Goal: Information Seeking & Learning: Learn about a topic

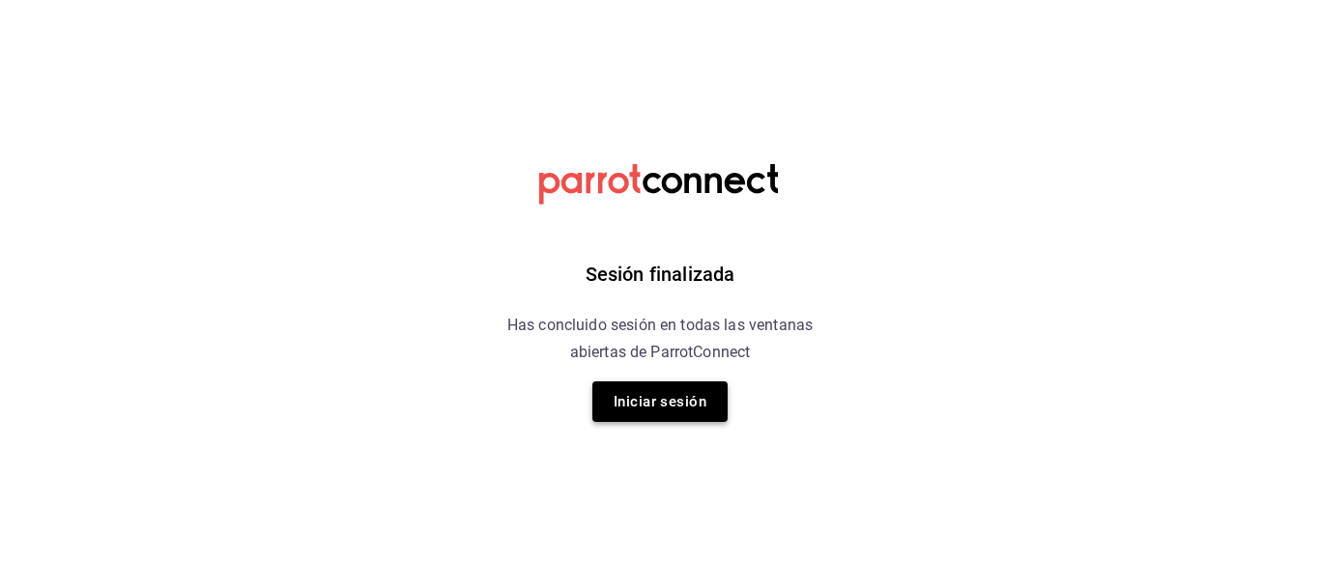
click at [637, 383] on button "Iniciar sesión" at bounding box center [659, 402] width 135 height 41
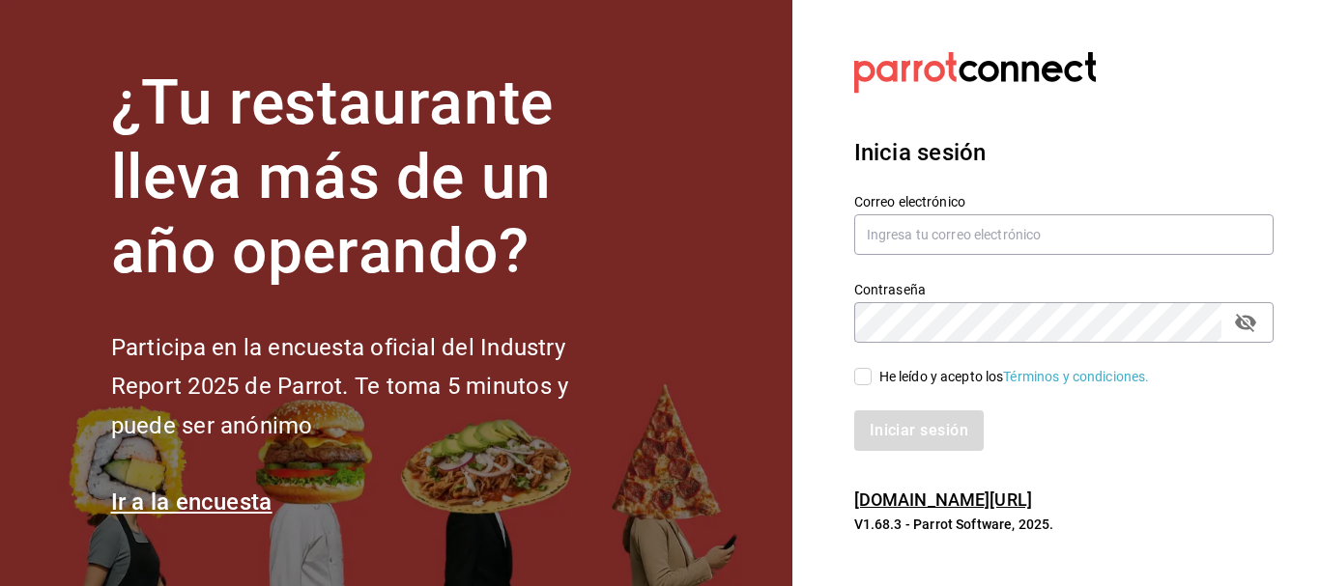
click at [864, 372] on input "He leído y acepto los Términos y condiciones." at bounding box center [862, 376] width 17 height 17
checkbox input "true"
click at [895, 419] on button "Iniciar sesión" at bounding box center [919, 431] width 131 height 41
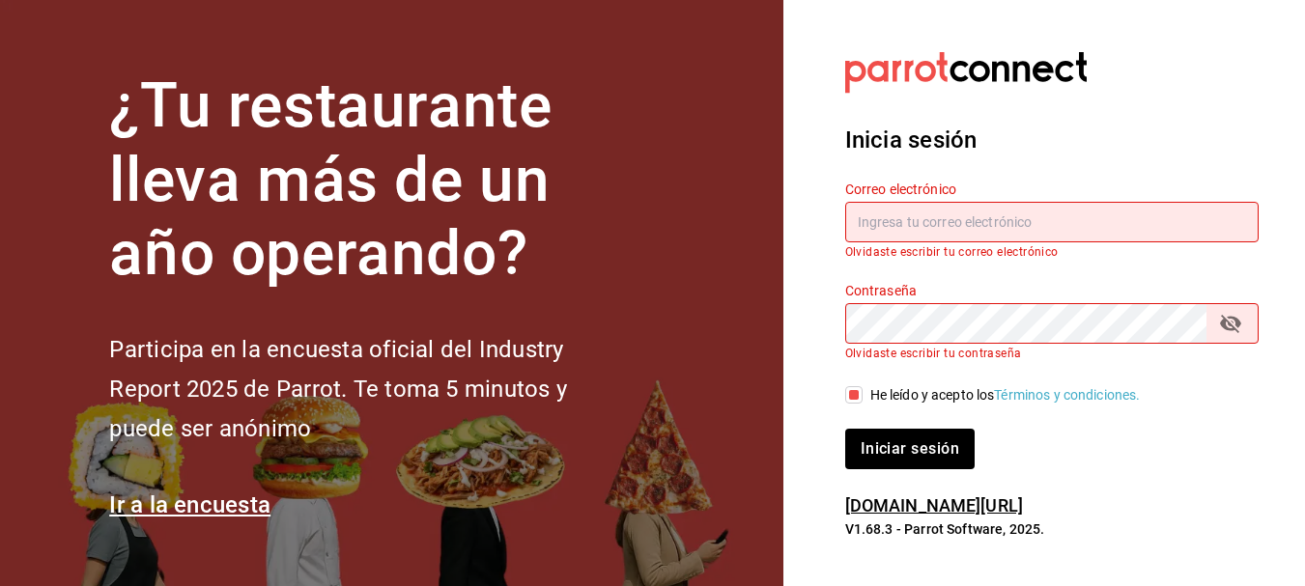
click at [879, 235] on input "text" at bounding box center [1051, 222] width 413 height 41
type input "israel.obregon@lapitzota.com"
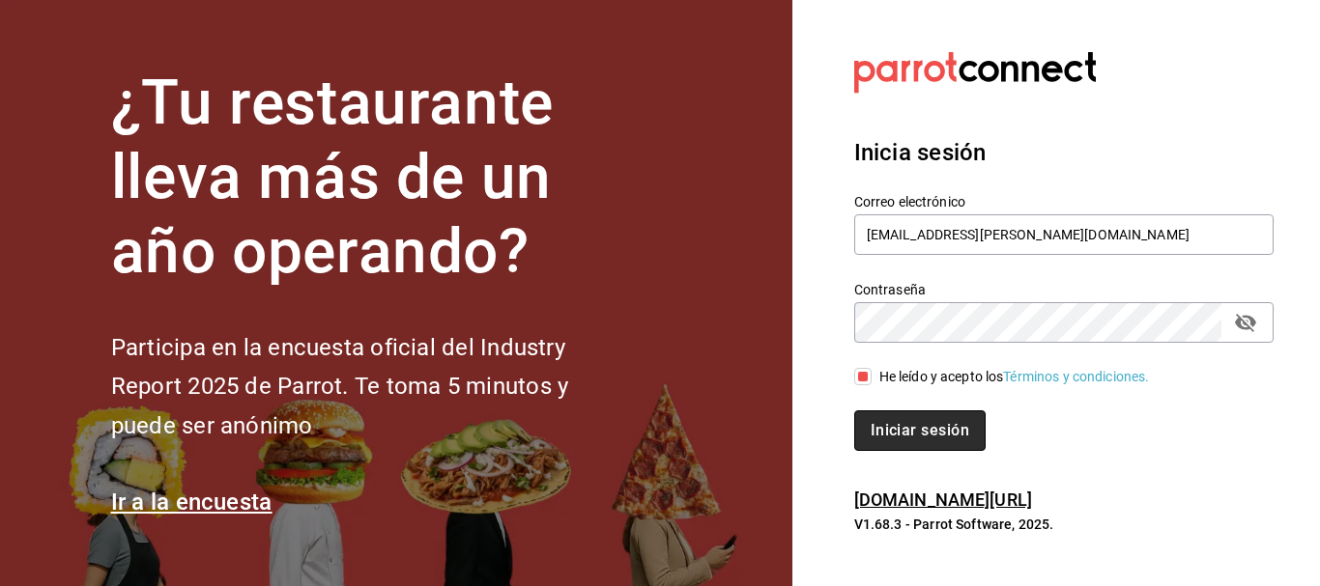
click at [896, 423] on button "Iniciar sesión" at bounding box center [919, 431] width 131 height 41
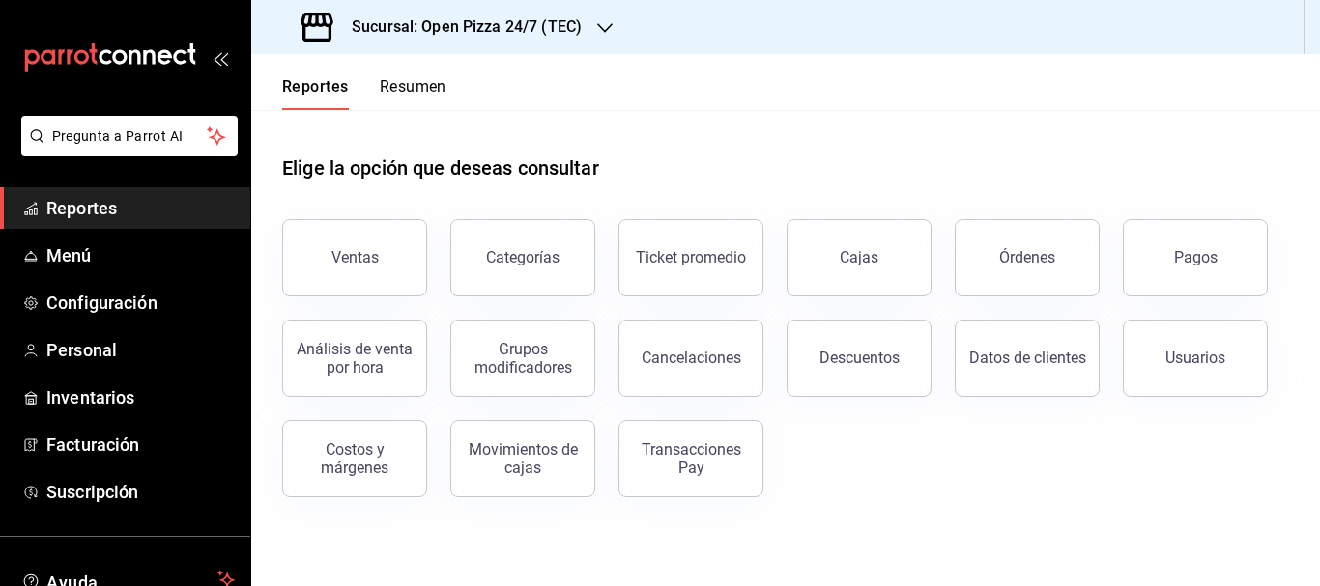
click at [437, 28] on h3 "Sucursal: Open Pizza 24/7 (TEC)" at bounding box center [458, 26] width 245 height 23
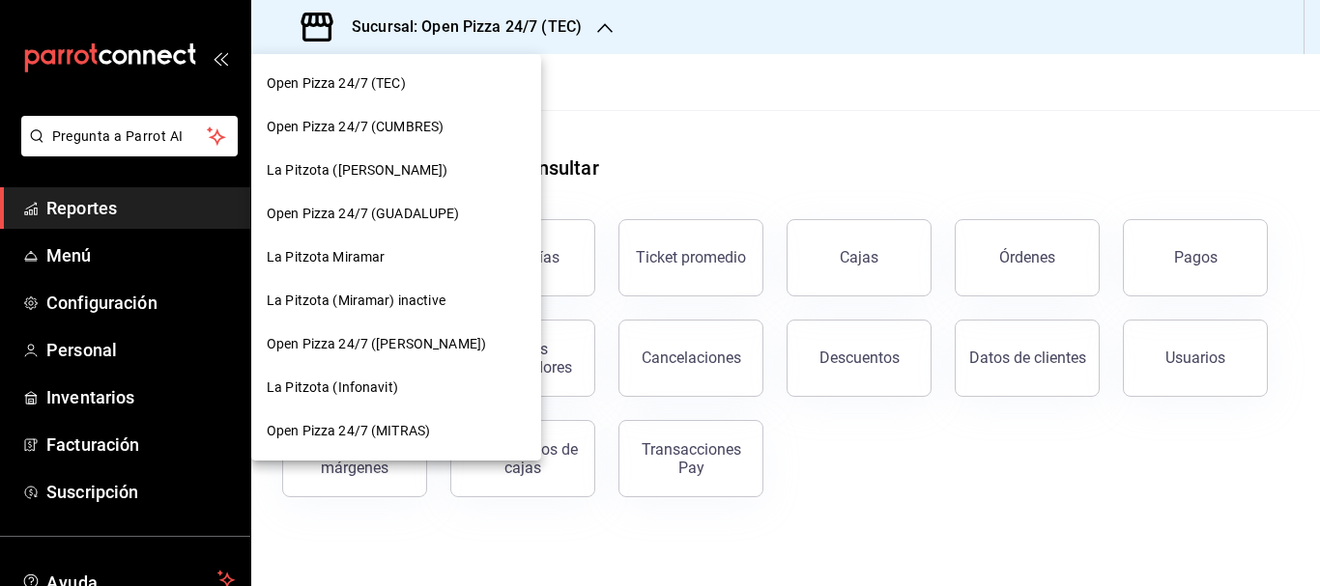
click at [348, 164] on span "La Pitzota ([PERSON_NAME])" at bounding box center [357, 170] width 181 height 20
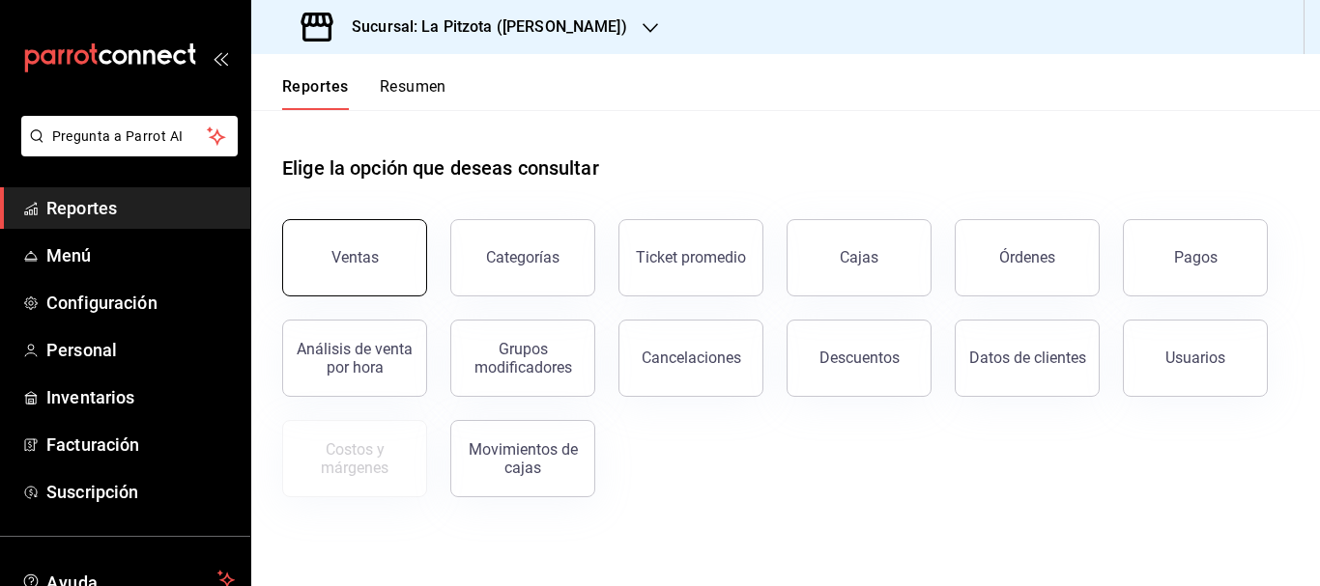
click at [383, 241] on button "Ventas" at bounding box center [354, 257] width 145 height 77
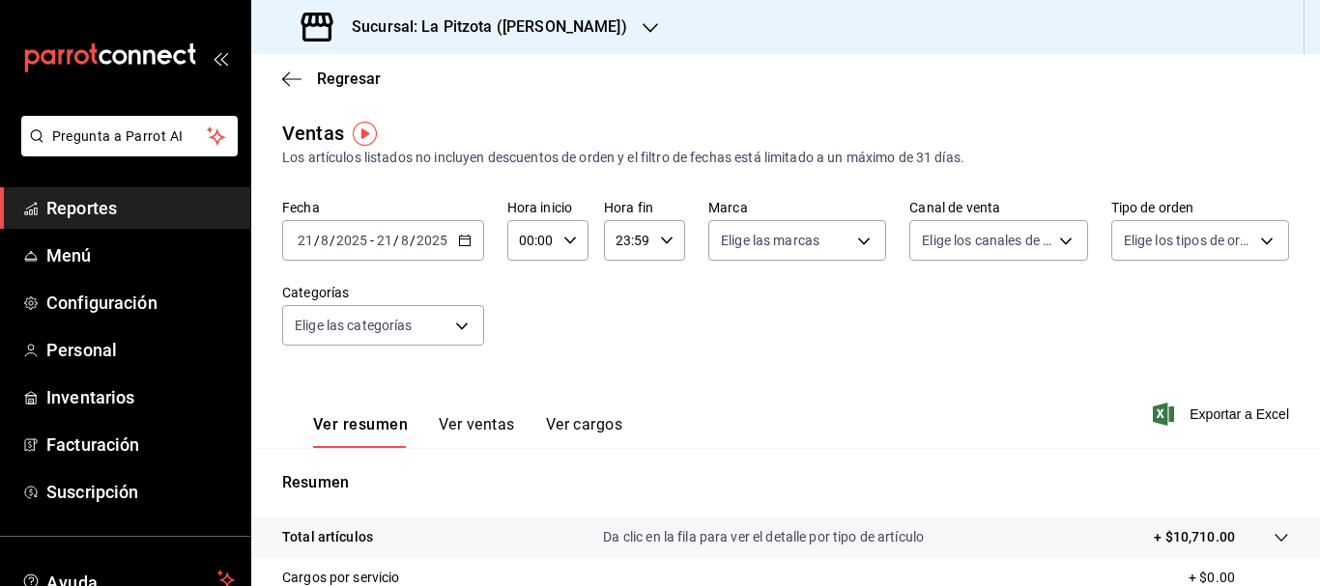
click at [306, 241] on input "21" at bounding box center [305, 240] width 17 height 15
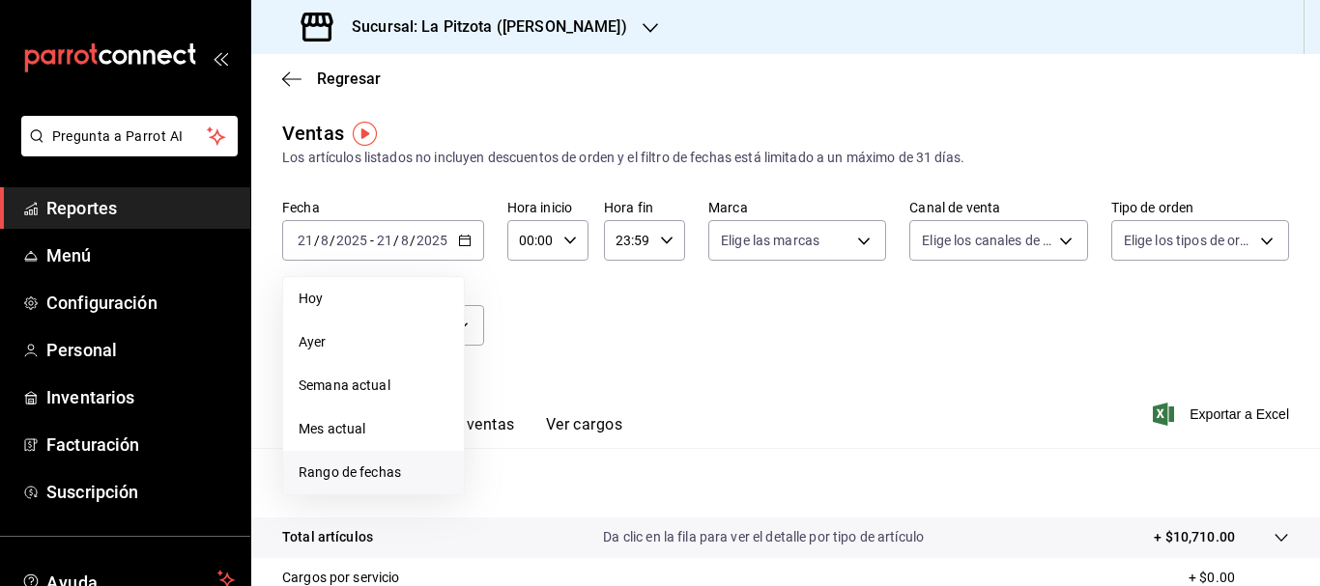
click at [391, 469] on span "Rango de fechas" at bounding box center [373, 473] width 150 height 20
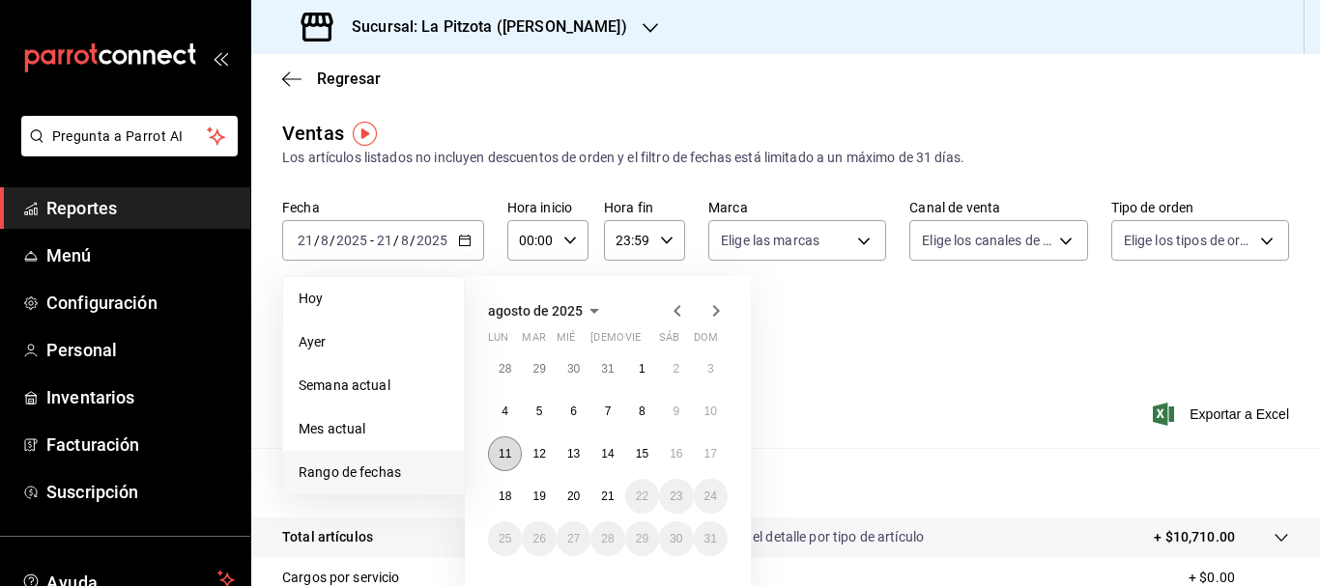
click at [506, 465] on button "11" at bounding box center [505, 454] width 34 height 35
click at [502, 496] on abbr "18" at bounding box center [504, 497] width 13 height 14
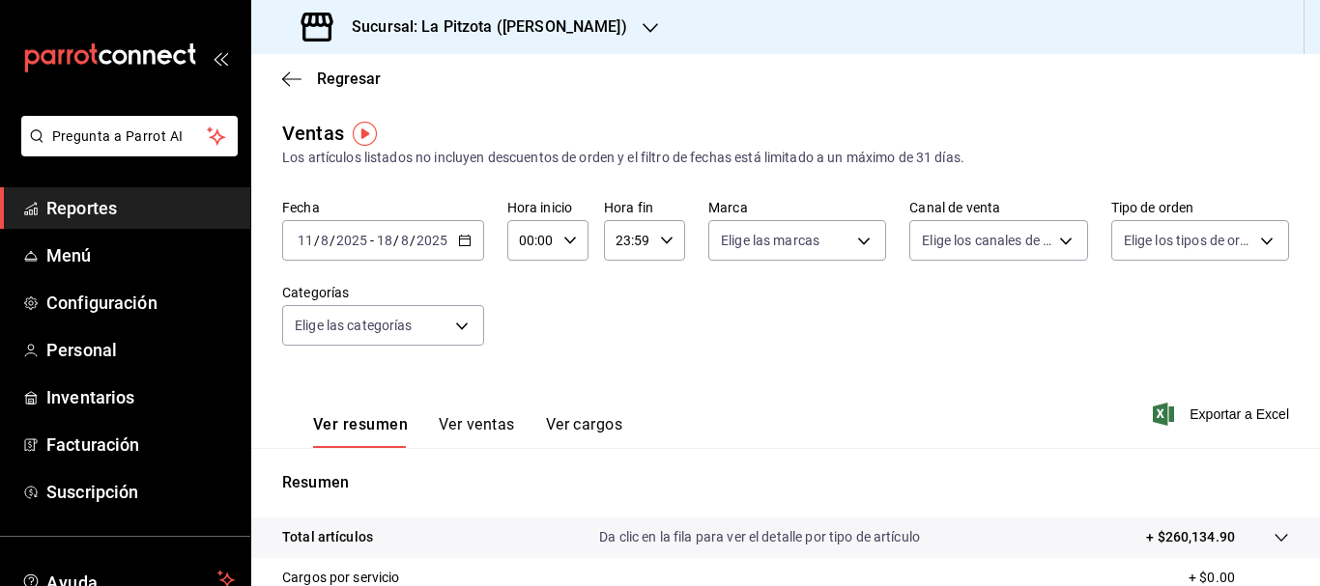
click at [296, 231] on div "[DATE] [DATE] - [DATE] [DATE]" at bounding box center [383, 240] width 202 height 41
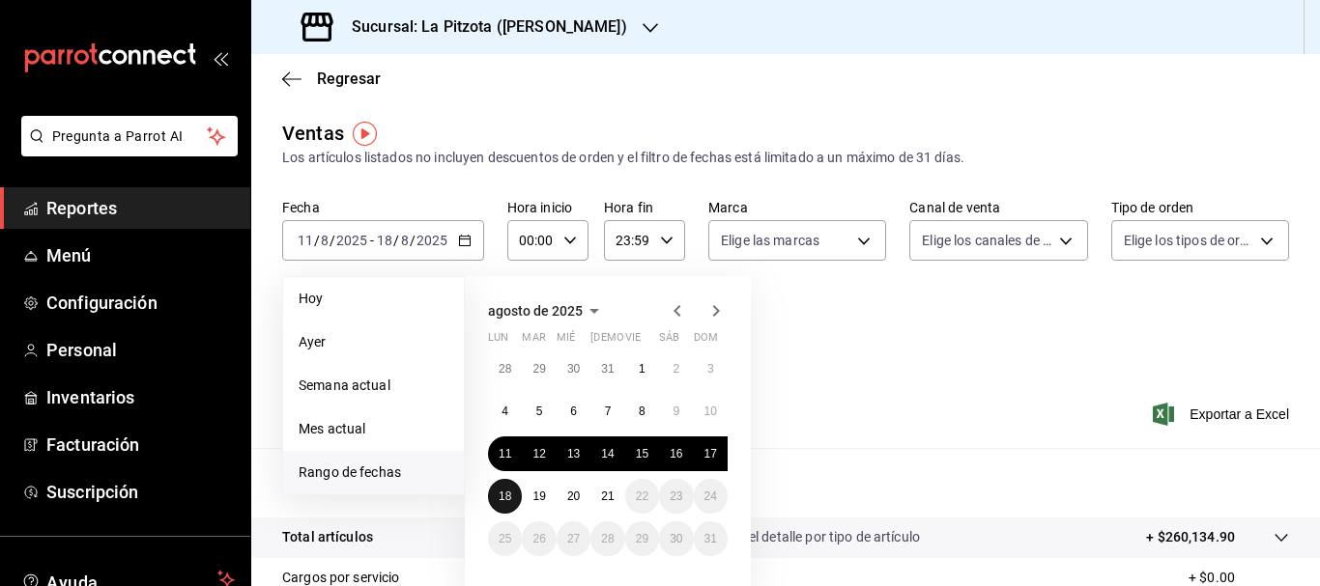
click at [497, 493] on button "18" at bounding box center [505, 496] width 34 height 35
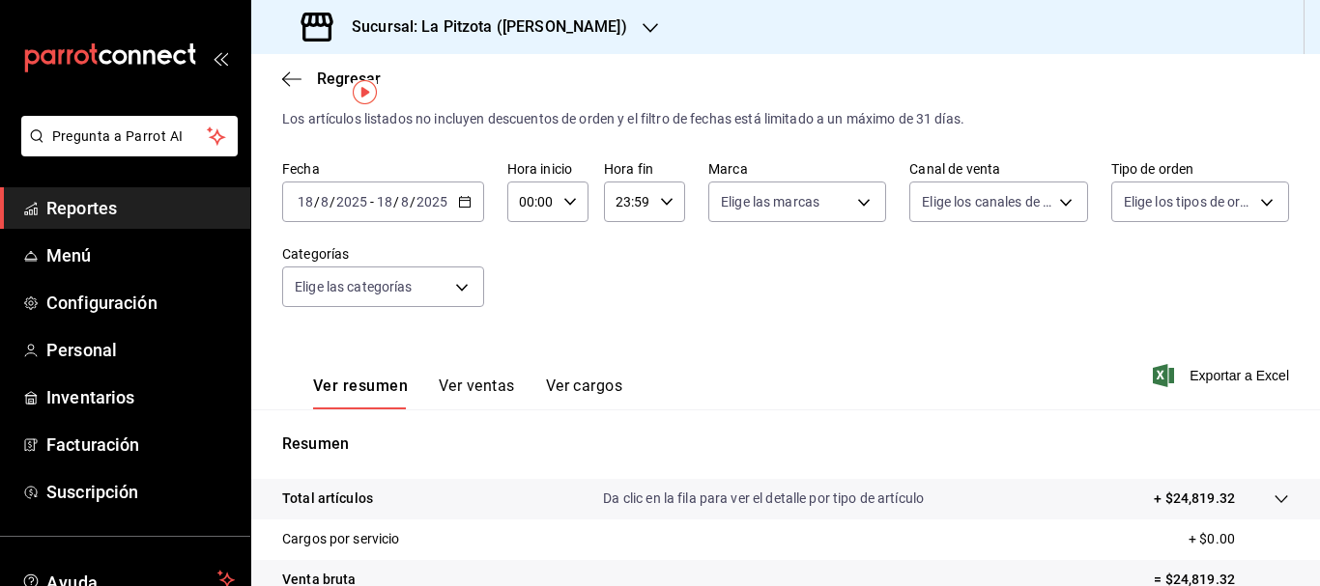
scroll to position [34, 0]
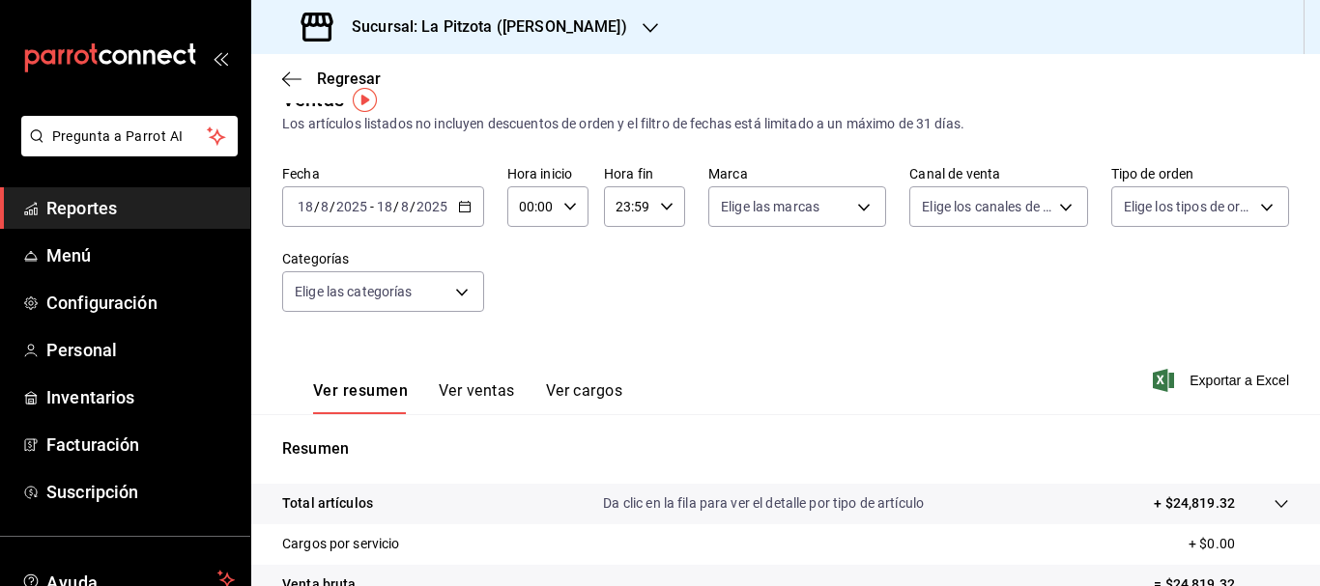
click at [472, 382] on button "Ver ventas" at bounding box center [477, 398] width 76 height 33
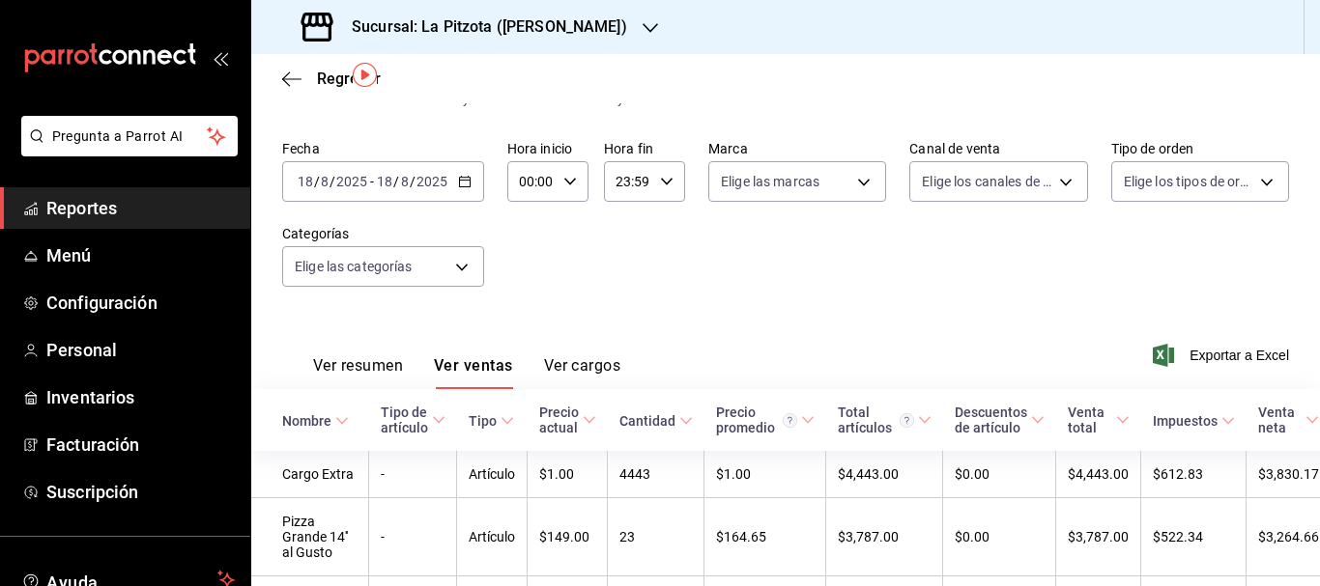
scroll to position [63, 0]
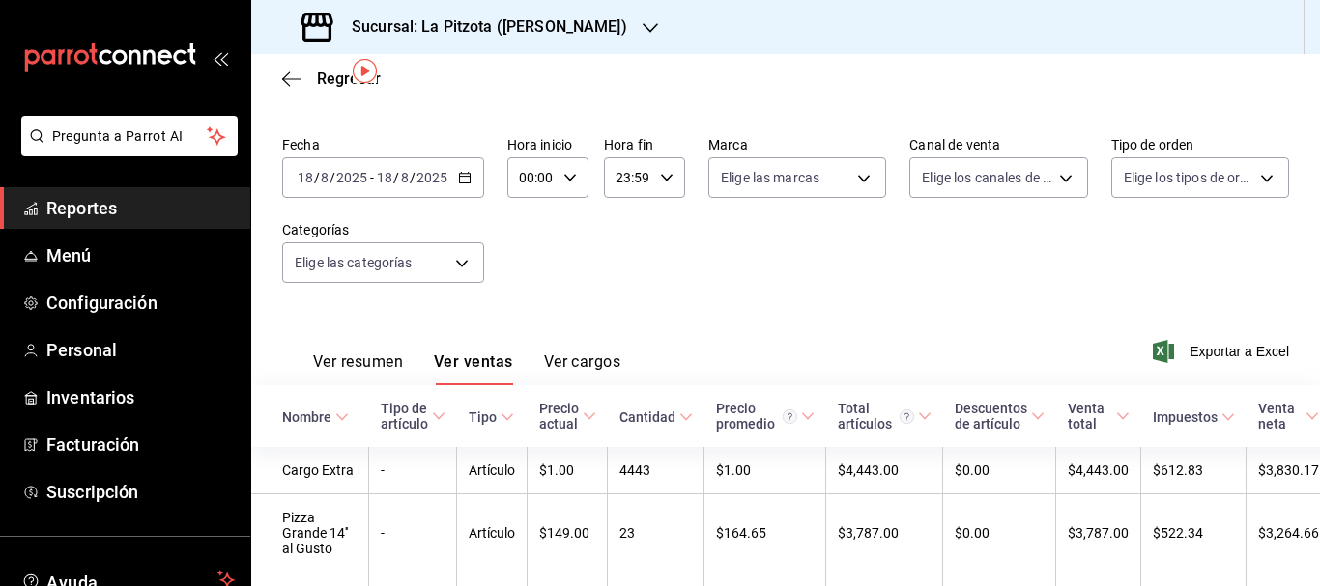
click at [366, 355] on button "Ver resumen" at bounding box center [358, 369] width 90 height 33
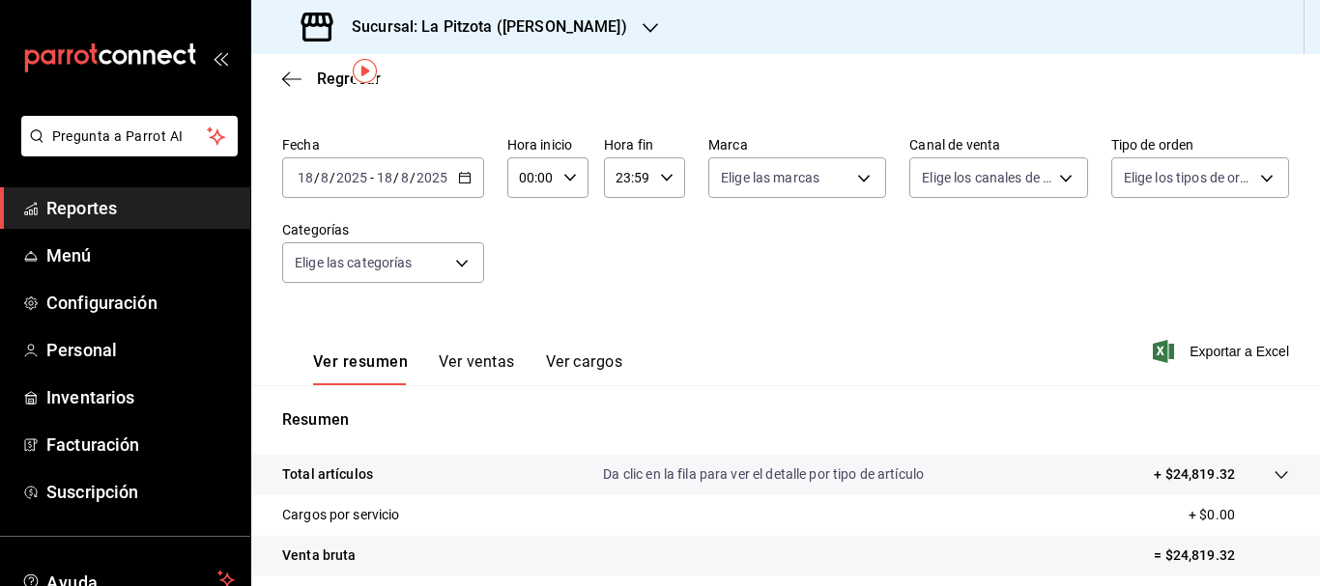
click at [366, 355] on button "Ver resumen" at bounding box center [360, 369] width 95 height 33
click at [497, 358] on button "Ver ventas" at bounding box center [477, 369] width 76 height 33
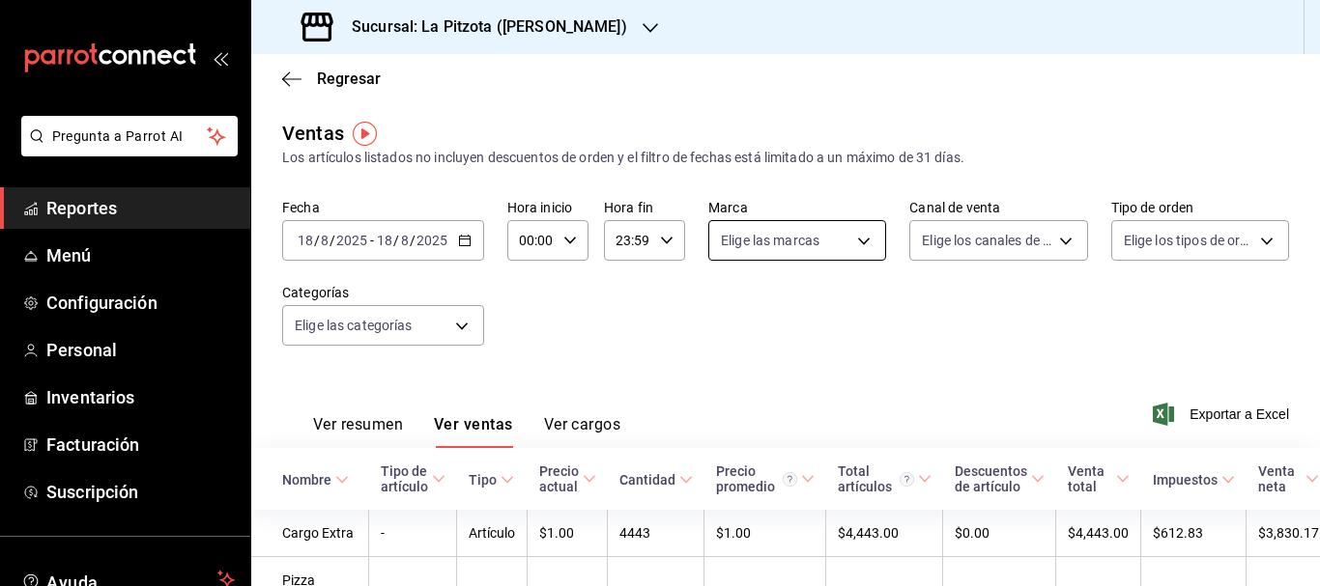
click at [722, 241] on body "Pregunta a Parrot AI Reportes Menú Configuración Personal Inventarios Facturaci…" at bounding box center [660, 293] width 1320 height 586
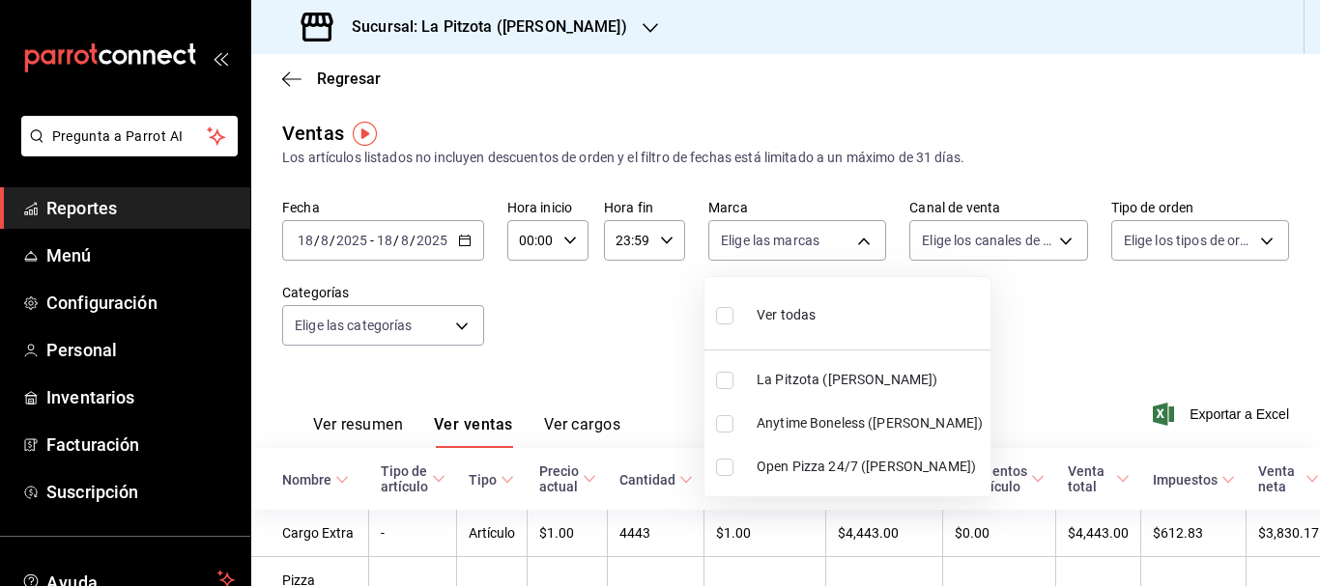
click at [717, 378] on input "checkbox" at bounding box center [724, 380] width 17 height 17
checkbox input "true"
type input "3722eccf-6cf2-48cd-b838-7de1340e0a71"
click at [943, 251] on div at bounding box center [660, 293] width 1320 height 586
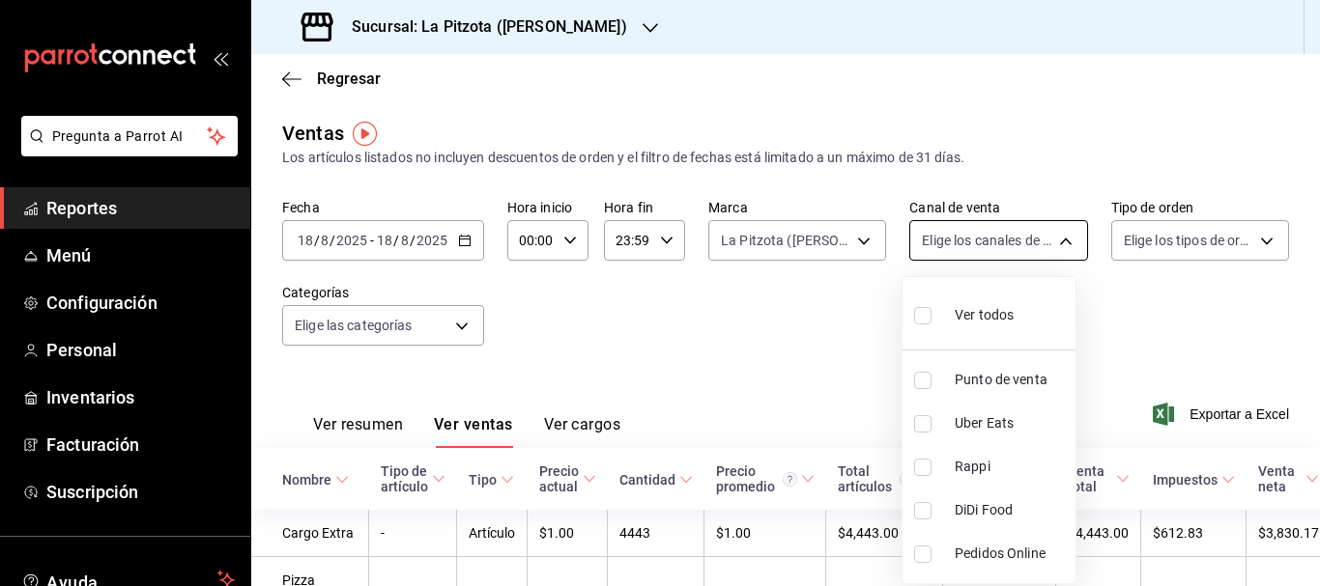
click at [937, 254] on body "Pregunta a Parrot AI Reportes Menú Configuración Personal Inventarios Facturaci…" at bounding box center [660, 293] width 1320 height 586
click at [849, 267] on div at bounding box center [660, 293] width 1320 height 586
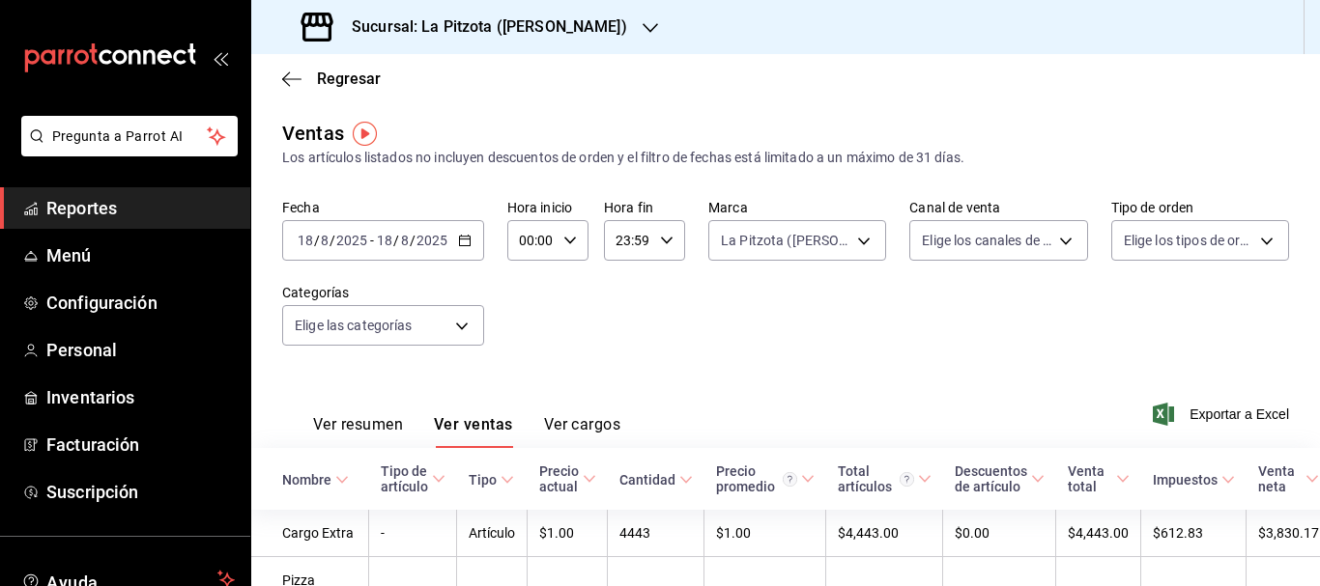
click at [843, 249] on div "Ver todos Punto de venta Uber Eats Rappi DiDi Food Pedidos Online" at bounding box center [660, 293] width 1320 height 586
click at [823, 252] on body "Pregunta a Parrot AI Reportes Menú Configuración Personal Inventarios Facturaci…" at bounding box center [660, 293] width 1320 height 586
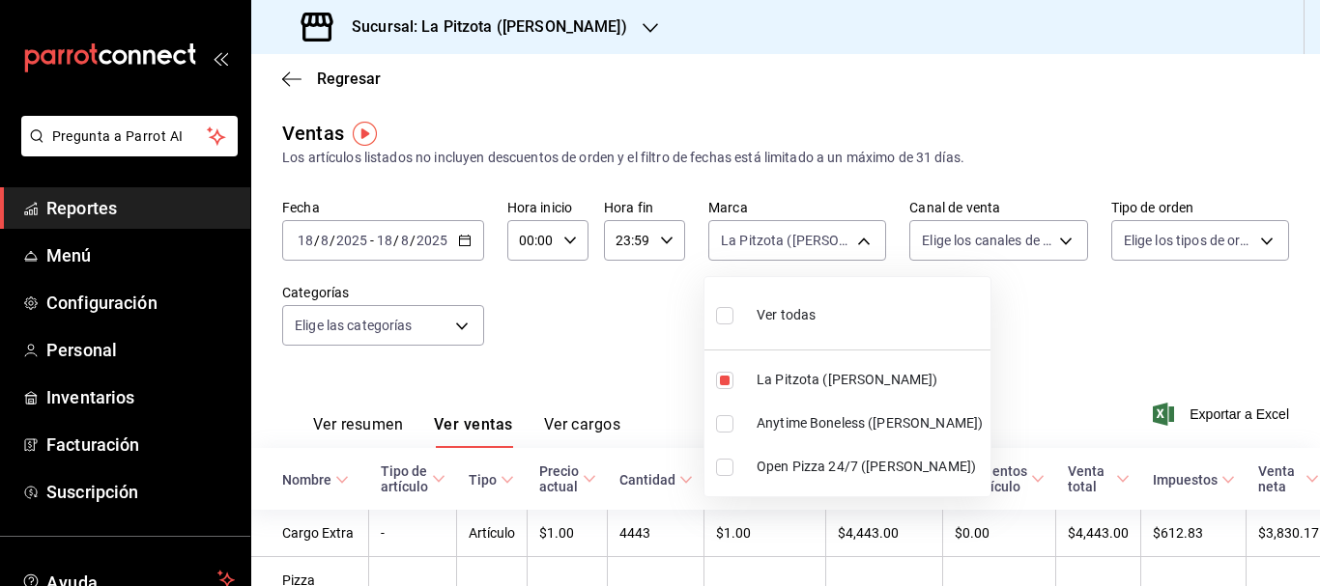
click at [726, 415] on input "checkbox" at bounding box center [724, 423] width 17 height 17
checkbox input "true"
type input "3722eccf-6cf2-48cd-b838-7de1340e0a71,d0b15645-4641-49bc-8be3-6a792ed6583e"
click at [724, 377] on input "checkbox" at bounding box center [724, 380] width 17 height 17
checkbox input "false"
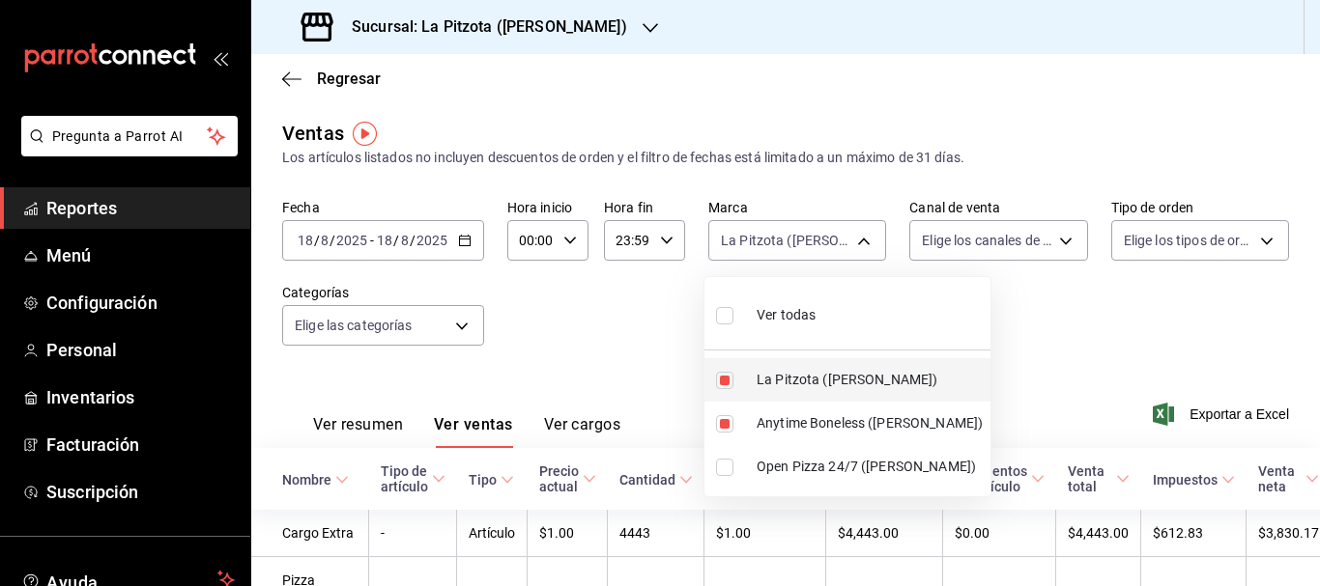
type input "d0b15645-4641-49bc-8be3-6a792ed6583e"
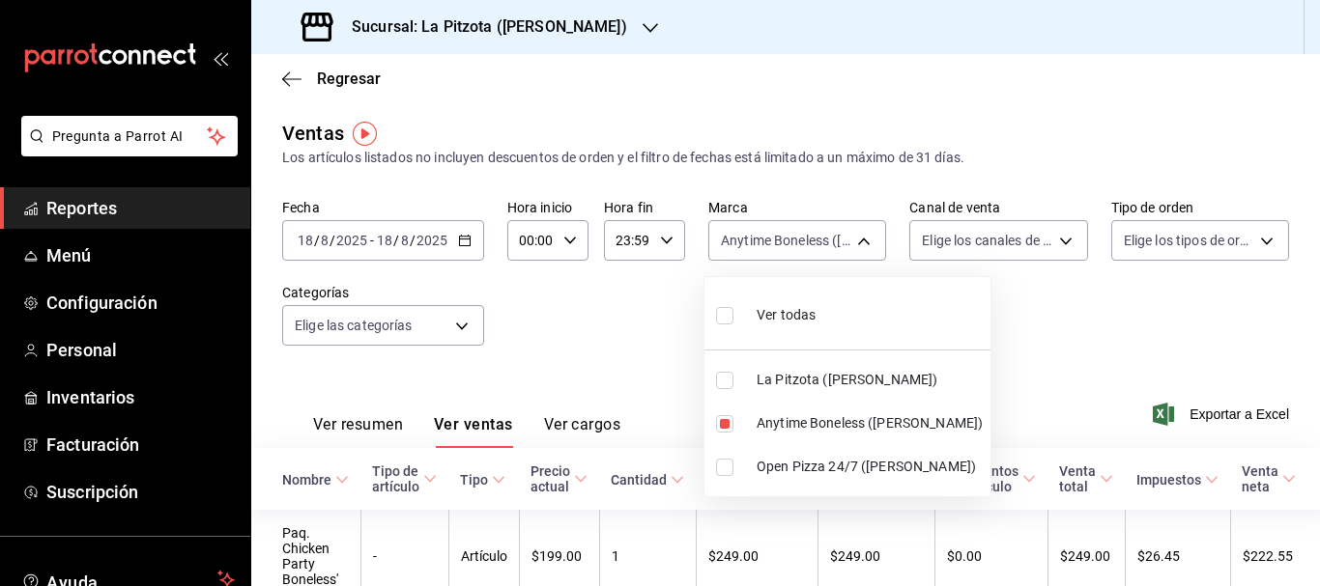
click at [951, 222] on div at bounding box center [660, 293] width 1320 height 586
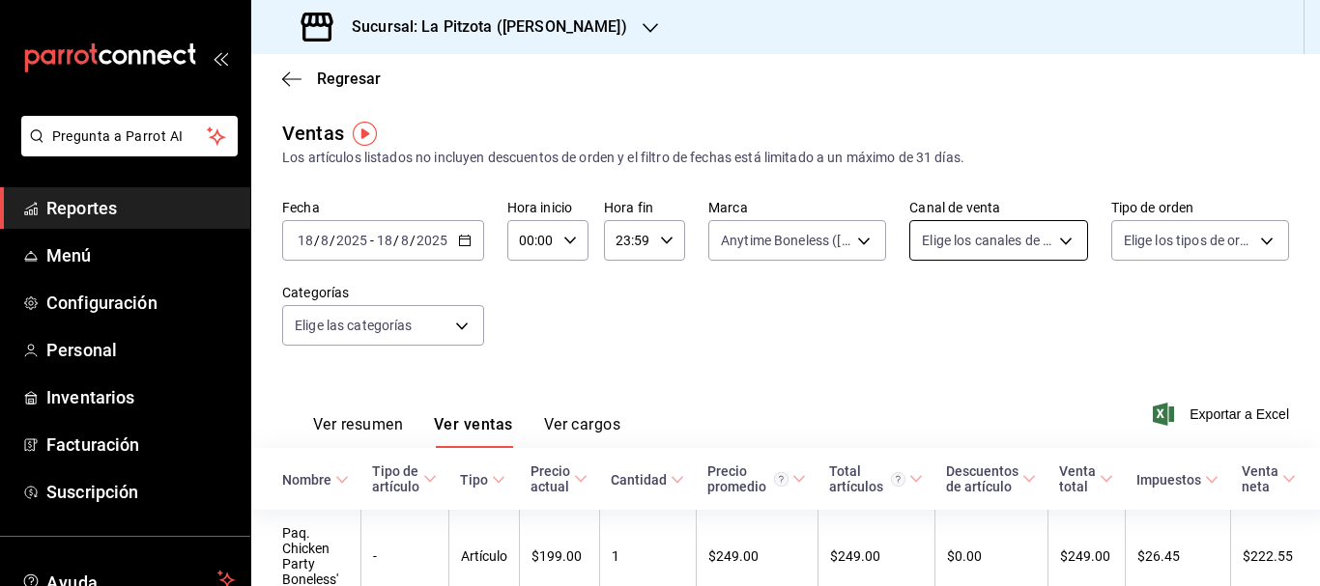
click at [941, 231] on body "Pregunta a Parrot AI Reportes Menú Configuración Personal Inventarios Facturaci…" at bounding box center [660, 293] width 1320 height 586
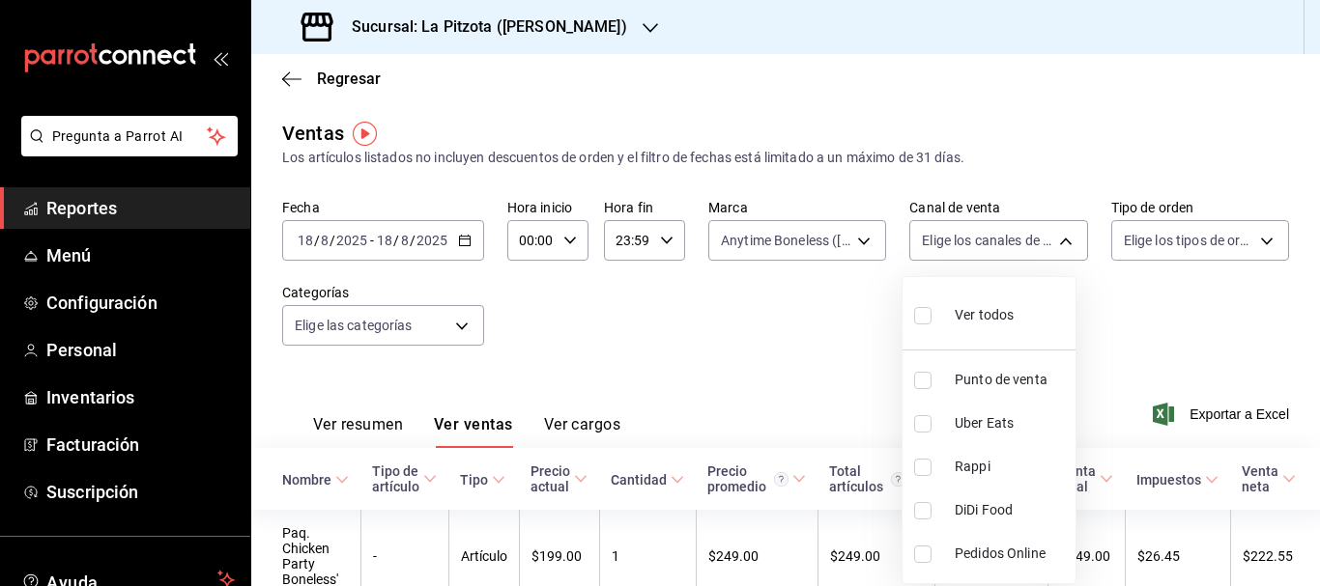
click at [921, 466] on input "checkbox" at bounding box center [922, 467] width 17 height 17
checkbox input "true"
type input "RAPPI"
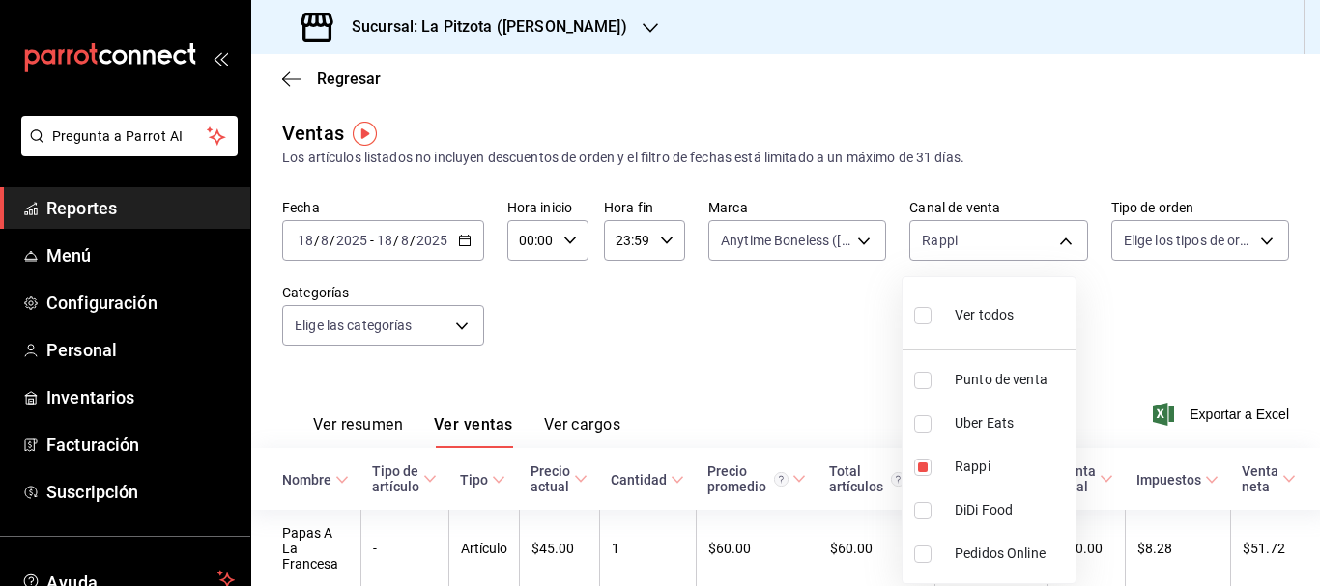
click at [830, 395] on div at bounding box center [660, 293] width 1320 height 586
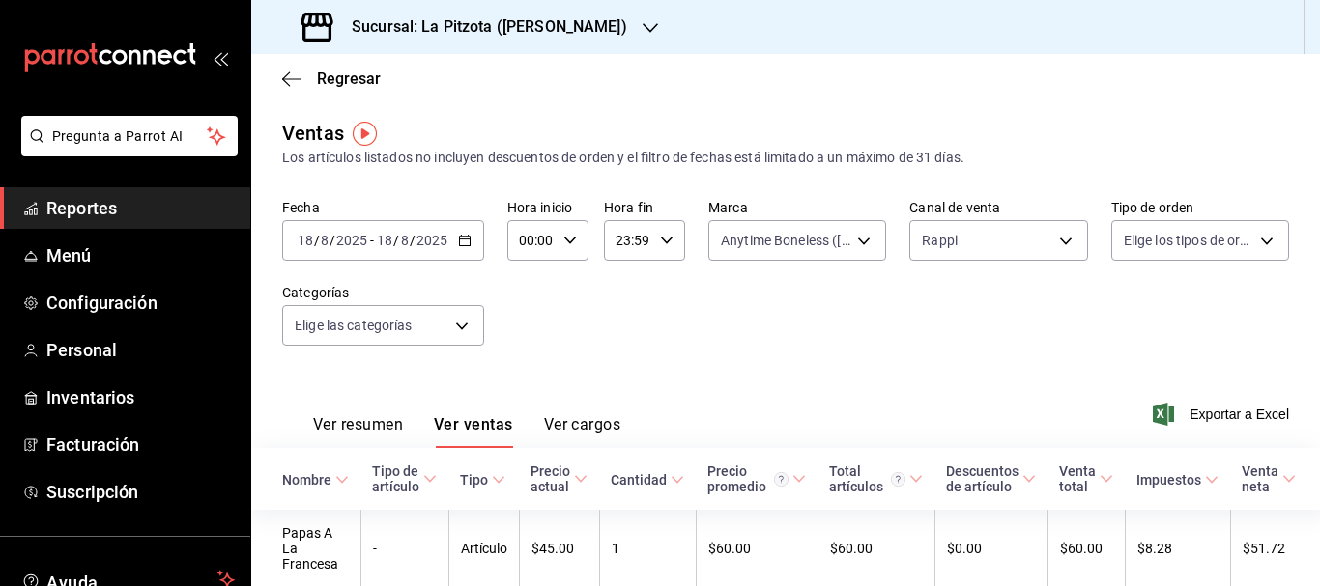
click at [385, 425] on button "Ver resumen" at bounding box center [358, 431] width 90 height 33
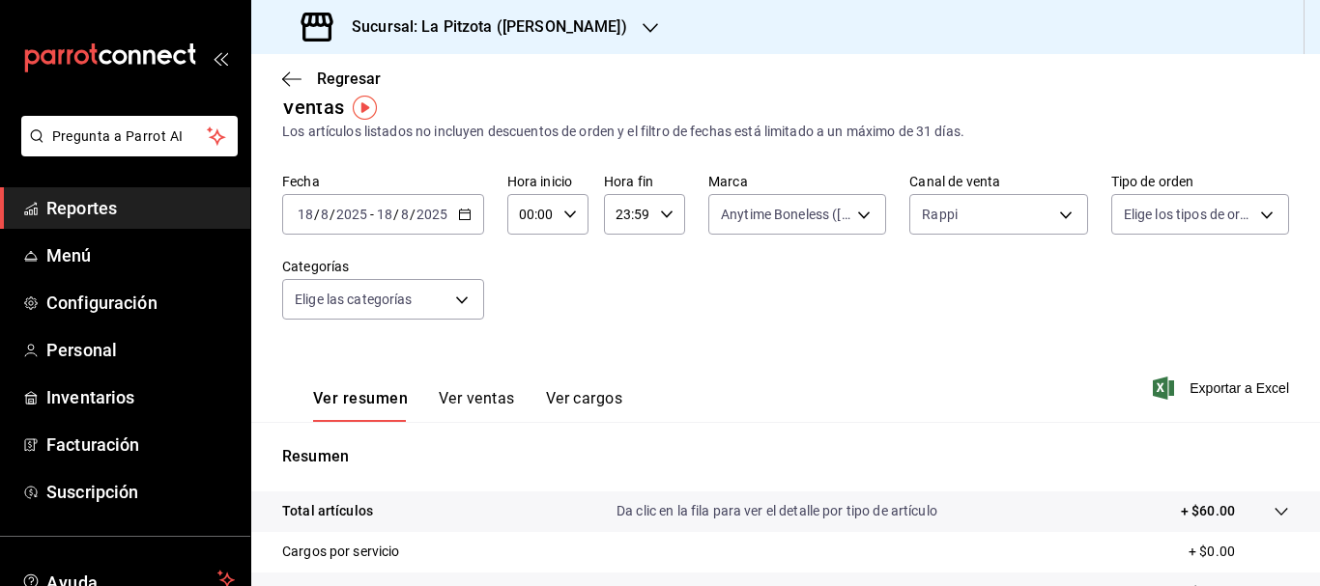
scroll to position [27, 0]
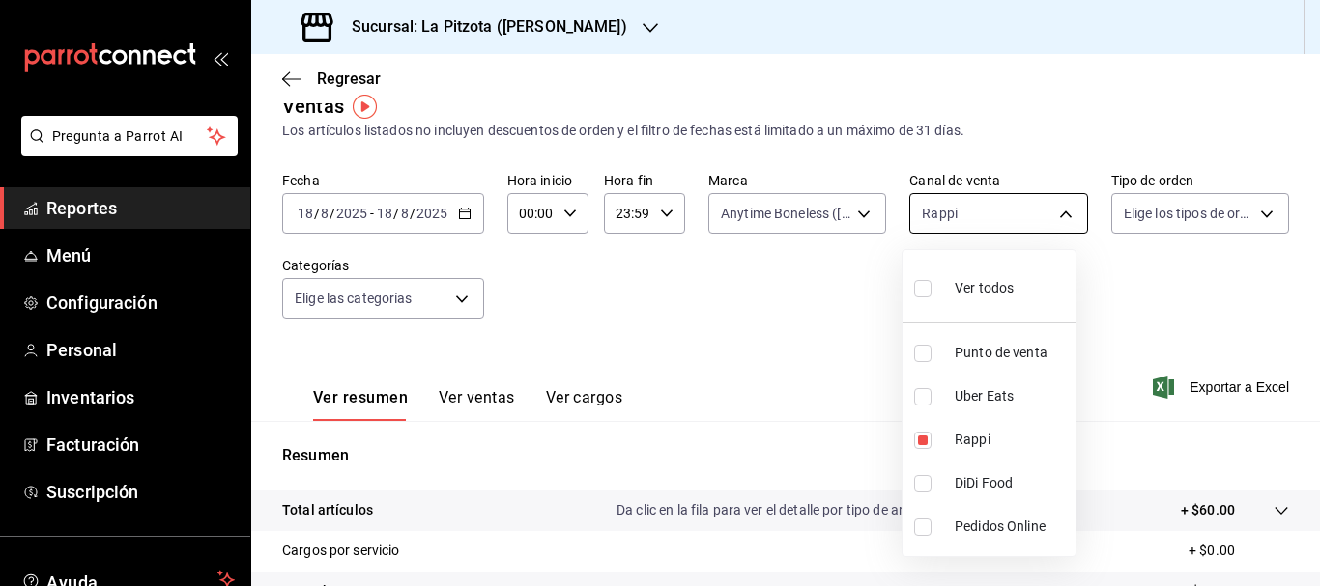
click at [976, 209] on body "Pregunta a Parrot AI Reportes Menú Configuración Personal Inventarios Facturaci…" at bounding box center [660, 293] width 1320 height 586
click at [923, 432] on input "checkbox" at bounding box center [922, 440] width 17 height 17
checkbox input "false"
click at [924, 393] on input "checkbox" at bounding box center [922, 396] width 17 height 17
checkbox input "true"
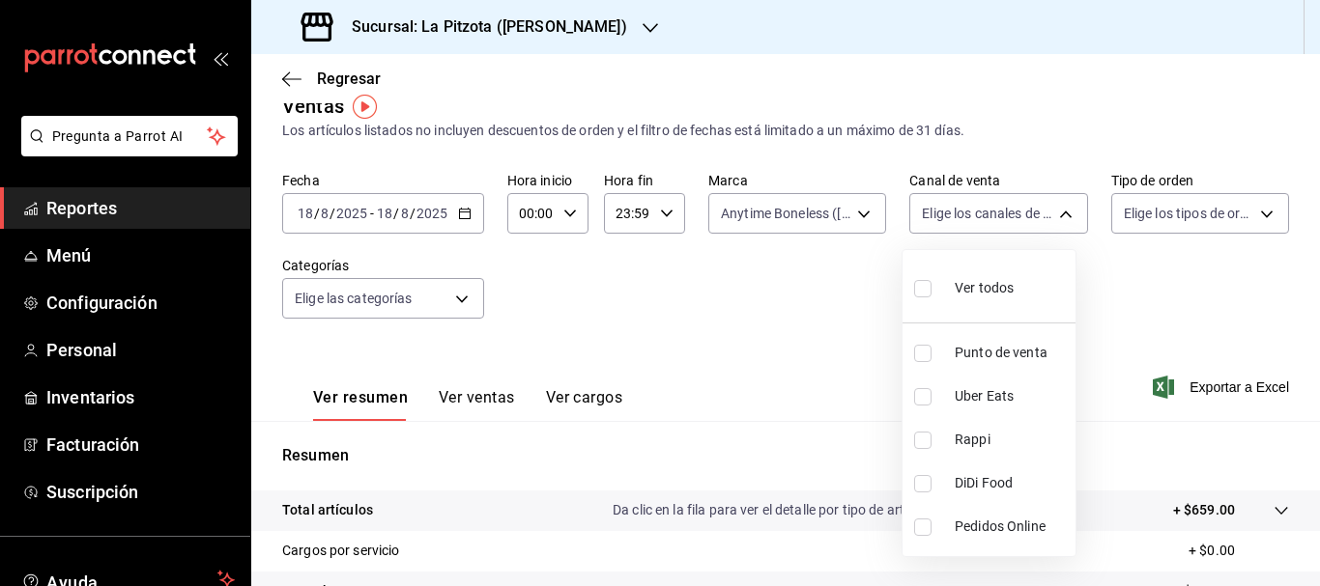
type input "UBER_EATS"
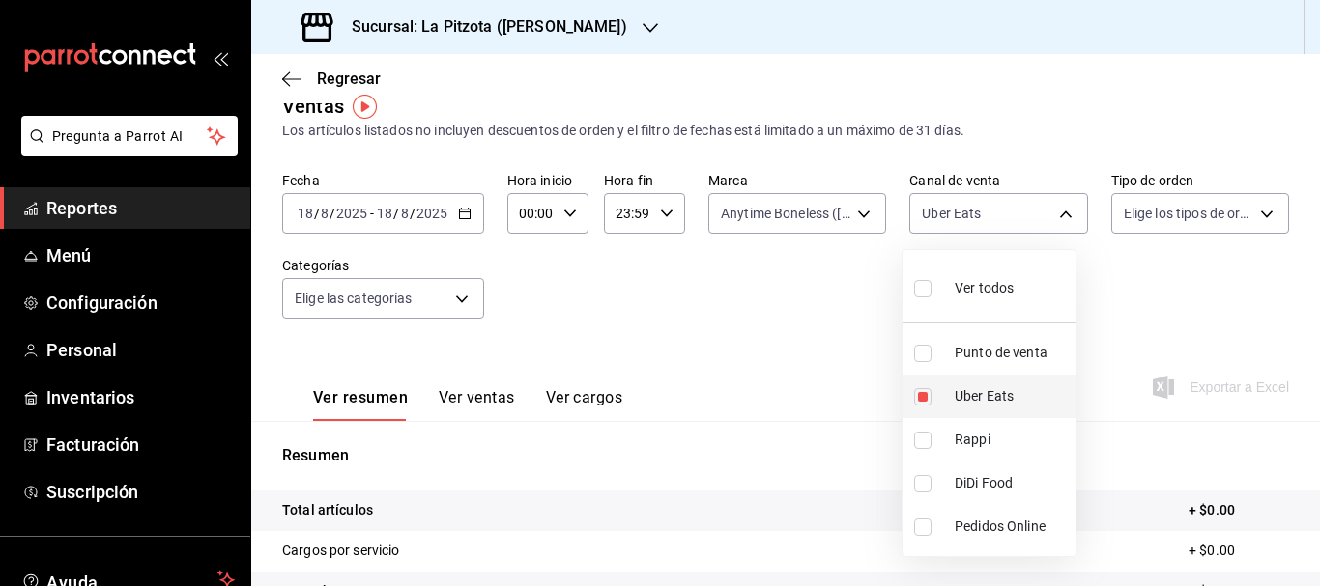
click at [922, 392] on input "checkbox" at bounding box center [922, 396] width 17 height 17
checkbox input "false"
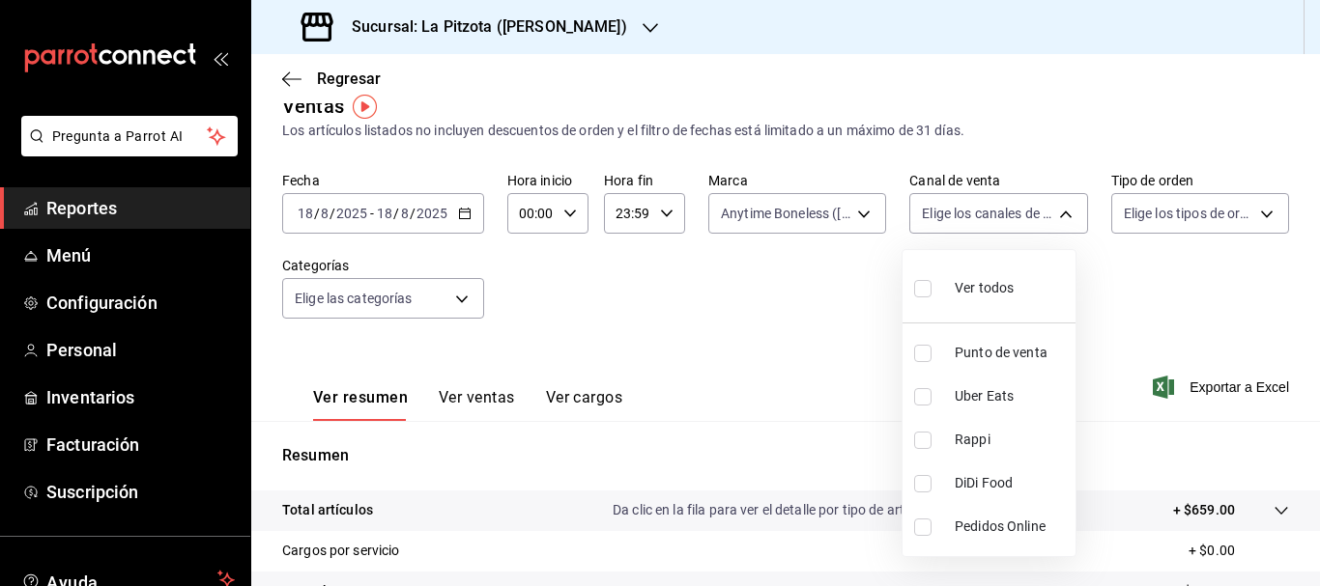
click at [918, 478] on input "checkbox" at bounding box center [922, 483] width 17 height 17
checkbox input "true"
type input "DIDI_FOOD"
click at [778, 348] on div at bounding box center [660, 293] width 1320 height 586
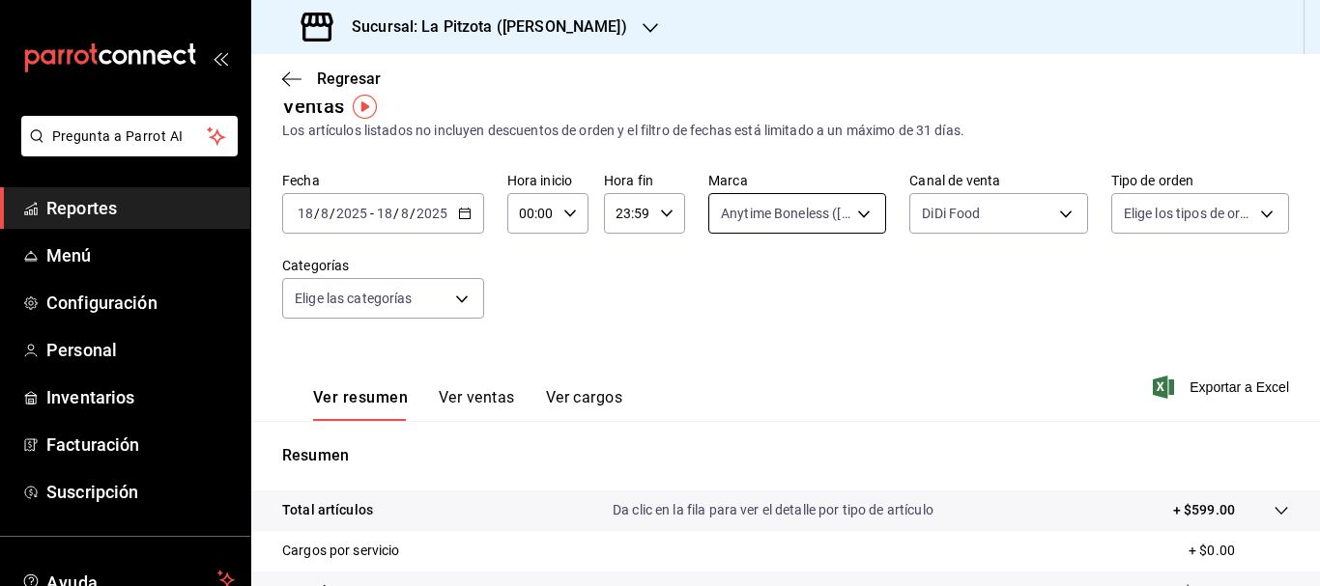
click at [838, 213] on body "Pregunta a Parrot AI Reportes Menú Configuración Personal Inventarios Facturaci…" at bounding box center [660, 293] width 1320 height 586
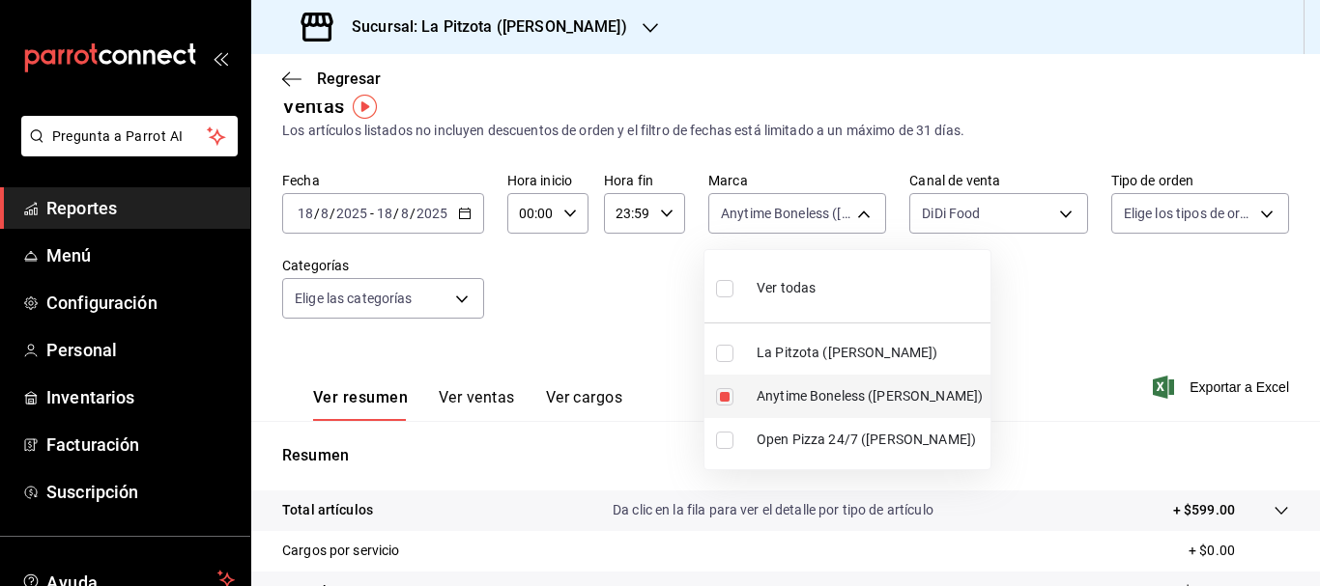
click at [723, 396] on input "checkbox" at bounding box center [724, 396] width 17 height 17
checkbox input "false"
click at [724, 440] on input "checkbox" at bounding box center [724, 440] width 17 height 17
checkbox input "true"
type input "8f97d9a1-f00b-4323-96e2-15f6e5ebb1cd"
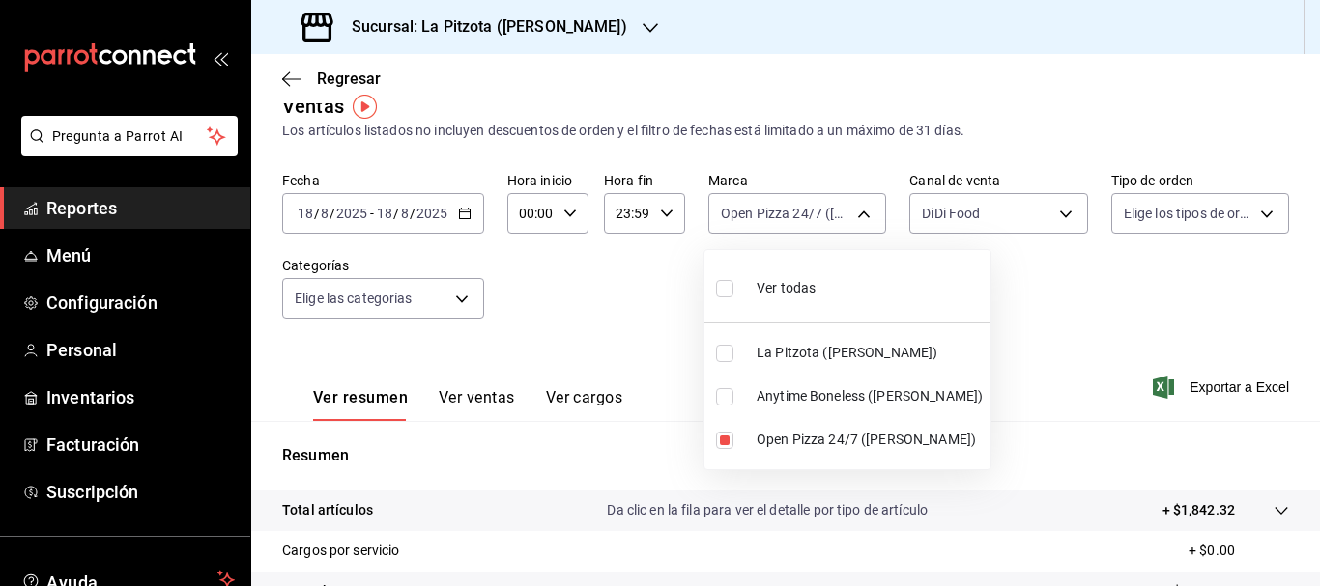
click at [946, 197] on div at bounding box center [660, 293] width 1320 height 586
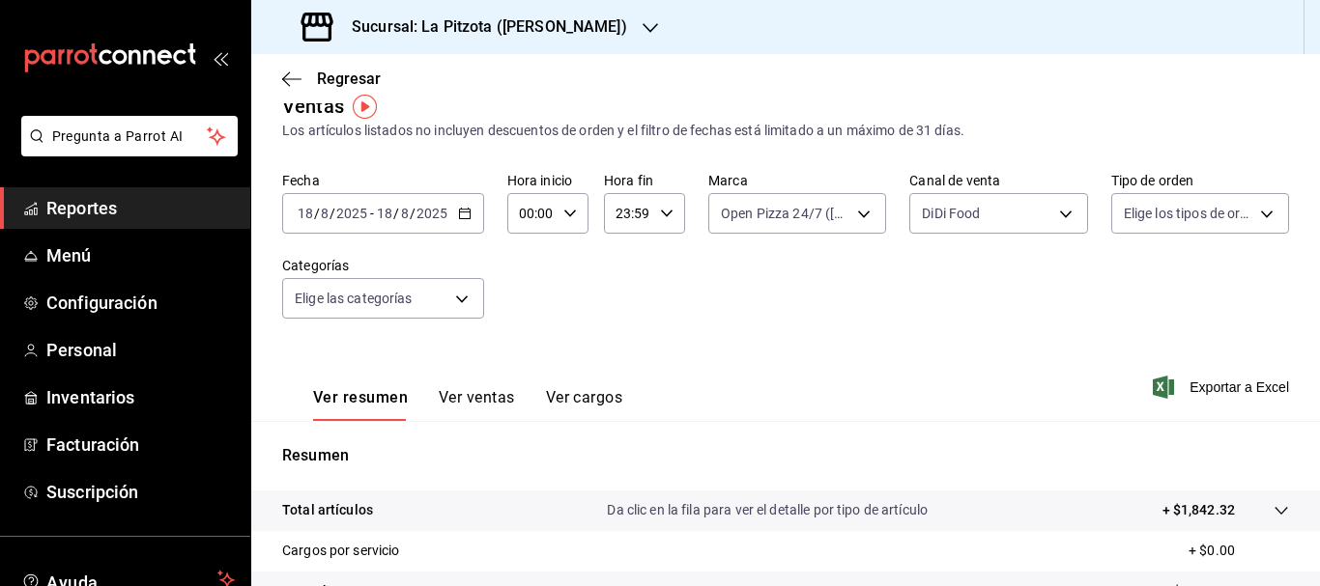
click at [946, 197] on div "Ver todas La Pitzota ([PERSON_NAME]) Anytime Boneless ([PERSON_NAME]) Open Pizz…" at bounding box center [660, 293] width 1320 height 586
click at [939, 220] on body "Pregunta a Parrot AI Reportes Menú Configuración Personal Inventarios Facturaci…" at bounding box center [660, 293] width 1320 height 586
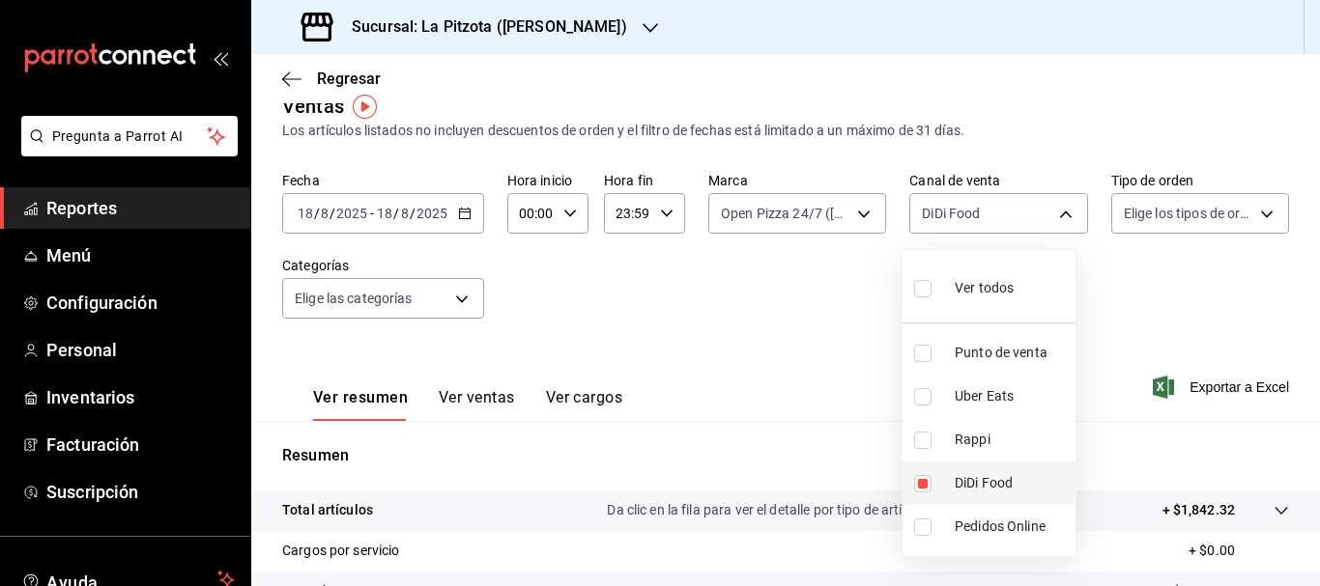
click at [923, 477] on input "checkbox" at bounding box center [922, 483] width 17 height 17
checkbox input "false"
click at [924, 452] on li "Rappi" at bounding box center [988, 439] width 173 height 43
type input "RAPPI"
checkbox input "true"
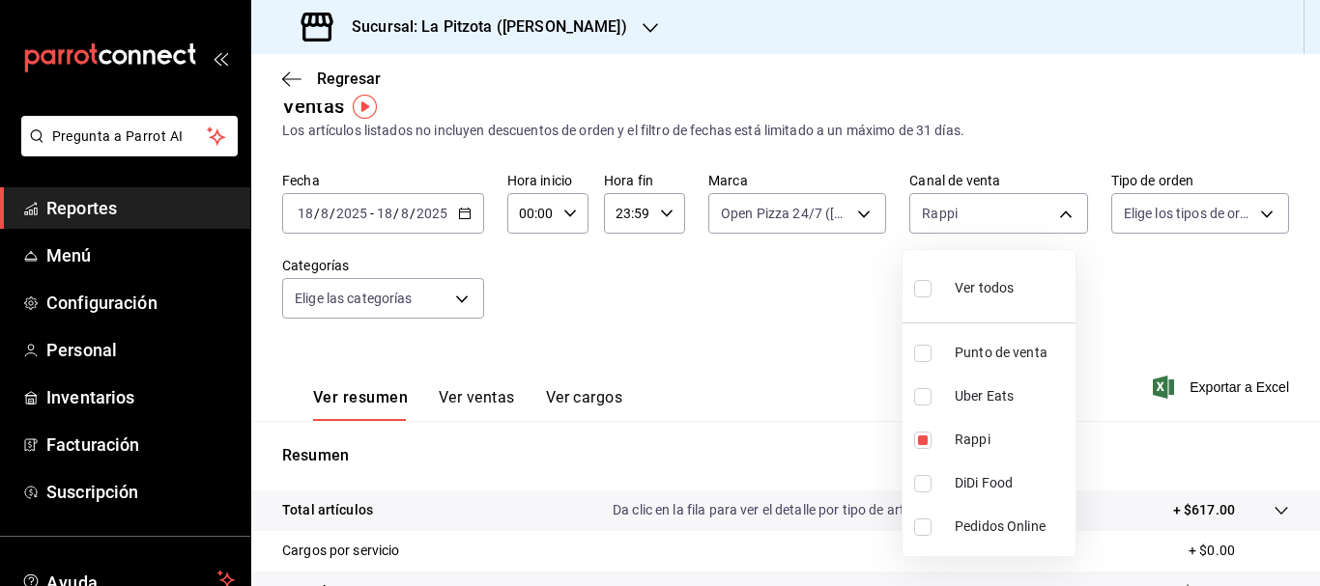
click at [837, 411] on div at bounding box center [660, 293] width 1320 height 586
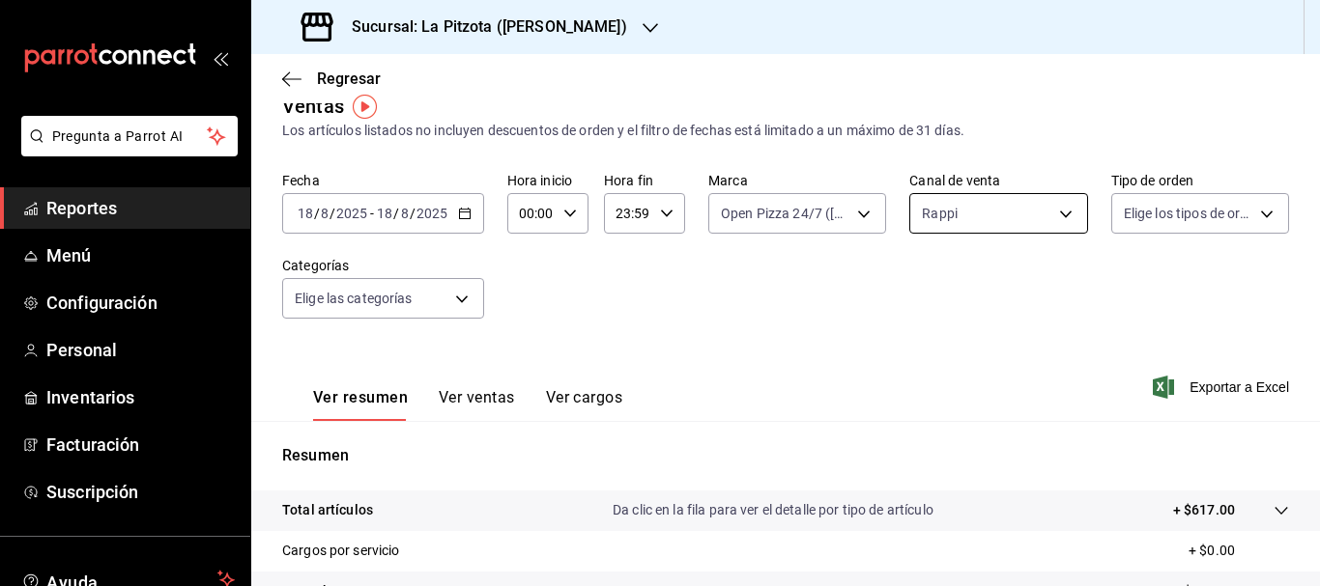
click at [976, 211] on body "Pregunta a Parrot AI Reportes Menú Configuración Personal Inventarios Facturaci…" at bounding box center [660, 293] width 1320 height 586
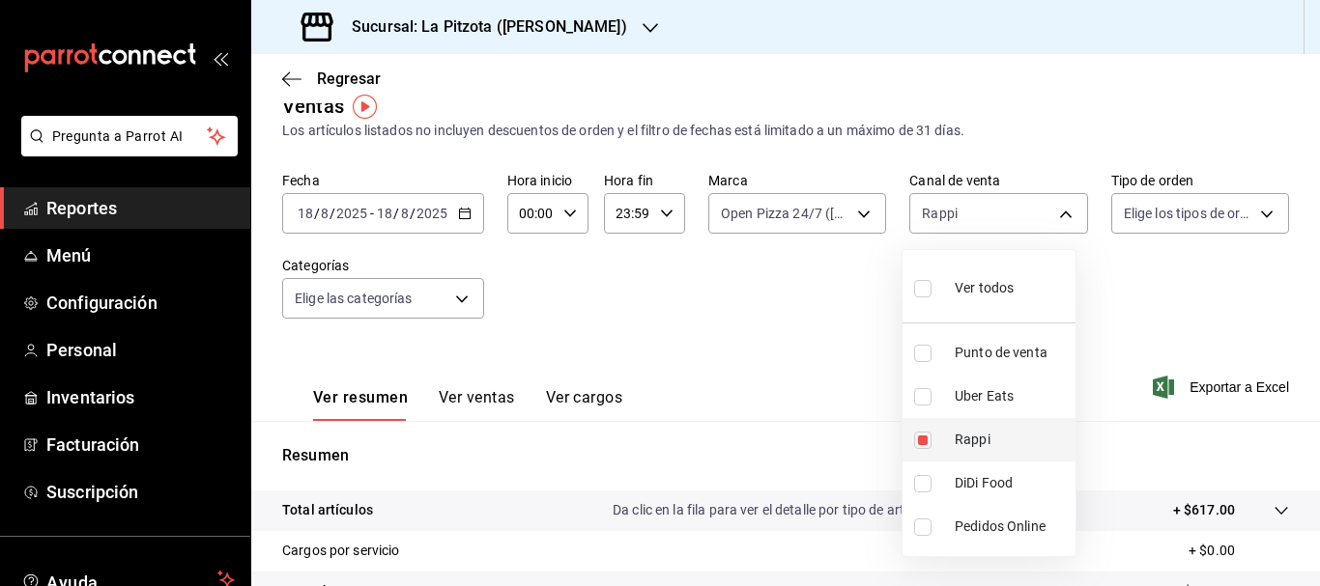
click at [923, 428] on li "Rappi" at bounding box center [988, 439] width 173 height 43
checkbox input "false"
click at [923, 406] on li "Uber Eats" at bounding box center [988, 396] width 173 height 43
type input "UBER_EATS"
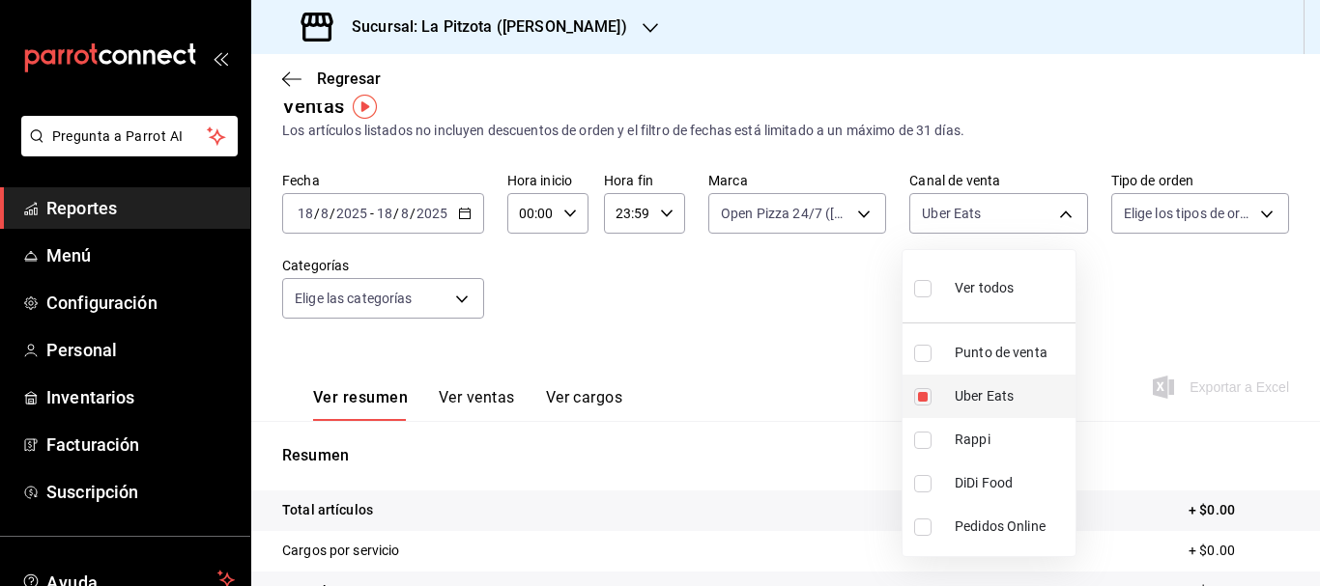
click at [929, 393] on input "checkbox" at bounding box center [922, 396] width 17 height 17
checkbox input "false"
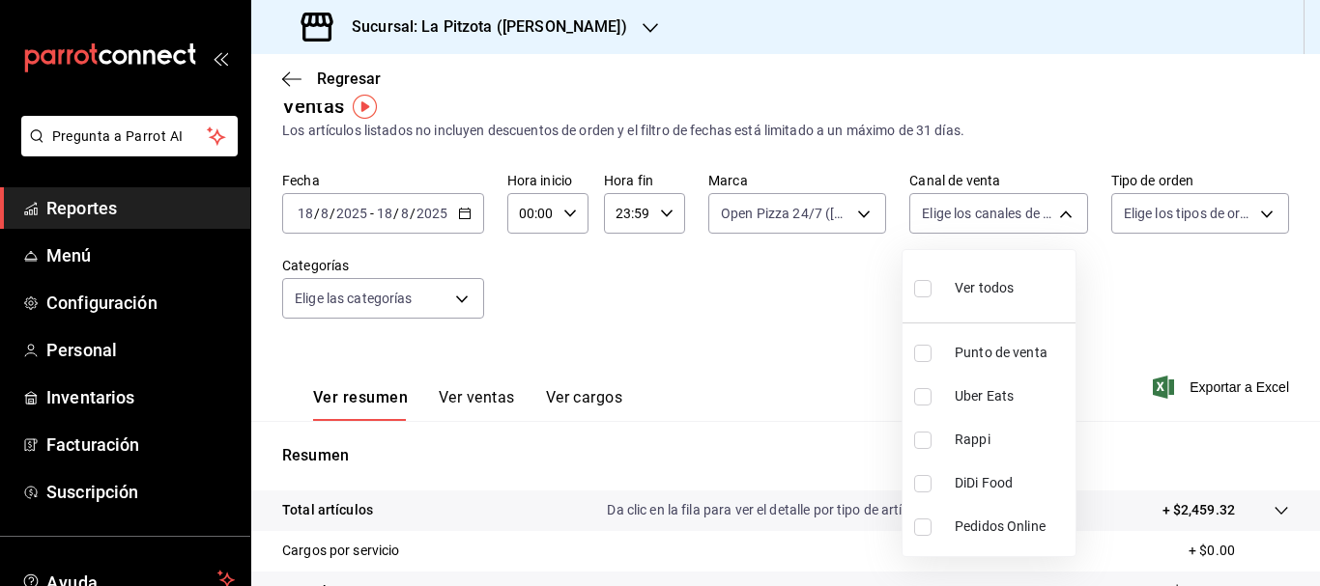
click at [1006, 204] on div at bounding box center [660, 293] width 1320 height 586
click at [1006, 204] on body "Pregunta a Parrot AI Reportes Menú Configuración Personal Inventarios Facturaci…" at bounding box center [660, 293] width 1320 height 586
click at [923, 469] on li "DiDi Food" at bounding box center [988, 483] width 173 height 43
type input "DIDI_FOOD"
checkbox input "true"
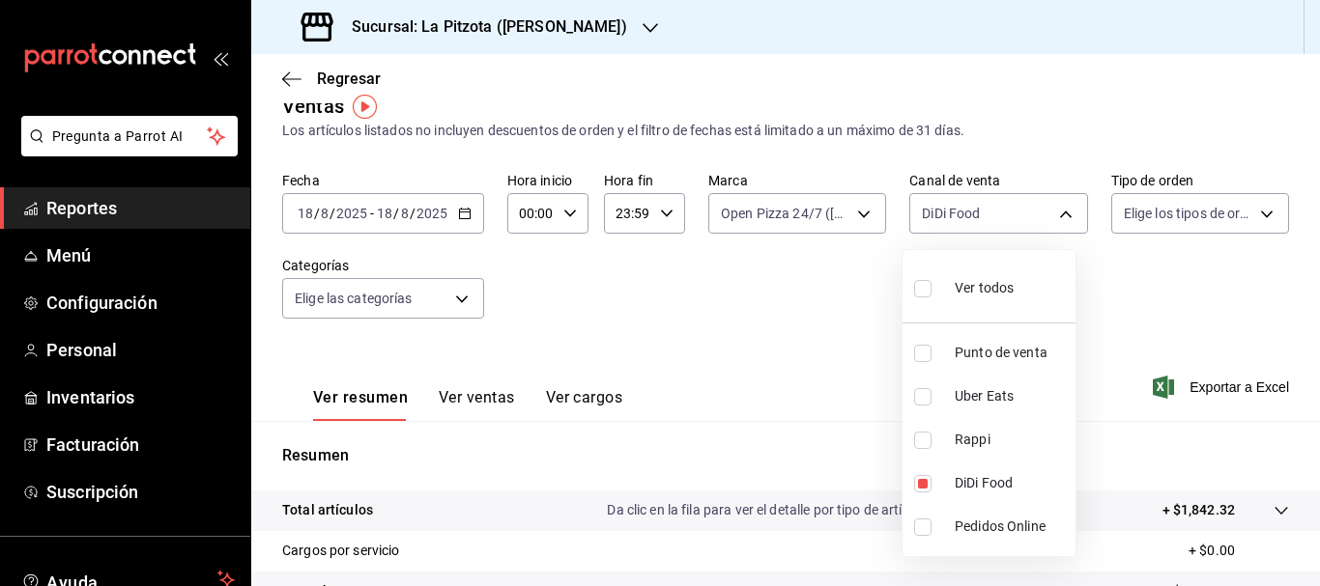
click at [690, 335] on div at bounding box center [660, 293] width 1320 height 586
click at [1010, 207] on body "Pregunta a Parrot AI Reportes Menú Configuración Personal Inventarios Facturaci…" at bounding box center [660, 293] width 1320 height 586
click at [923, 475] on input "checkbox" at bounding box center [922, 483] width 17 height 17
checkbox input "false"
click at [917, 436] on input "checkbox" at bounding box center [922, 440] width 17 height 17
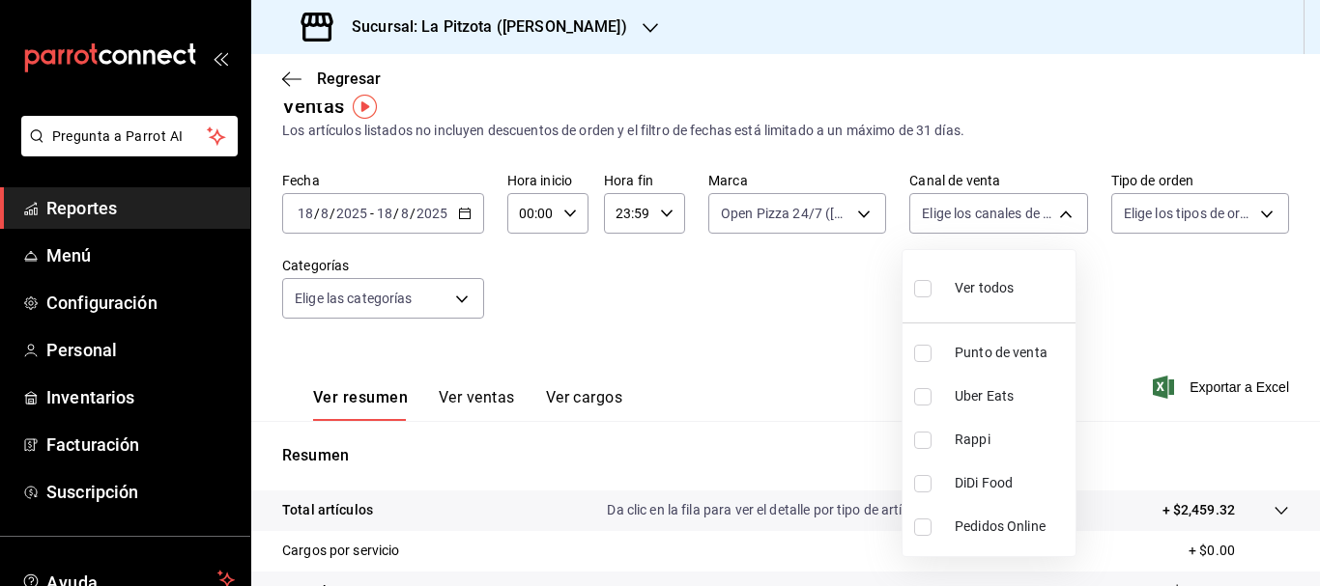
checkbox input "true"
type input "RAPPI"
click at [781, 219] on div at bounding box center [660, 293] width 1320 height 586
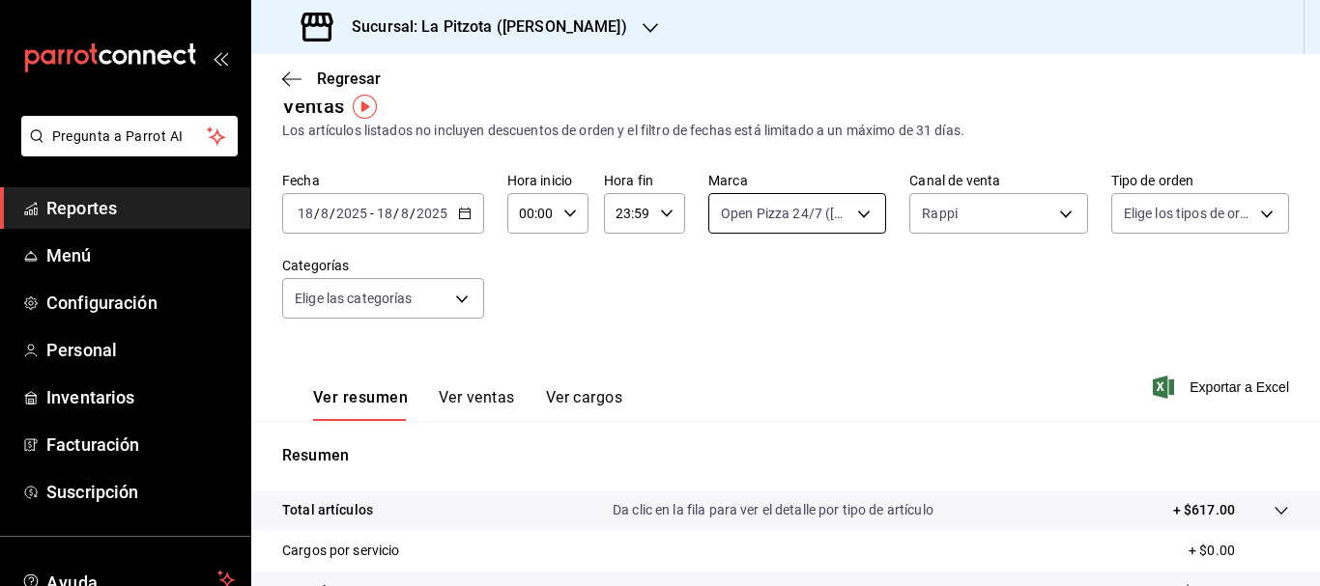
click at [710, 232] on body "Pregunta a Parrot AI Reportes Menú Configuración Personal Inventarios Facturaci…" at bounding box center [660, 293] width 1320 height 586
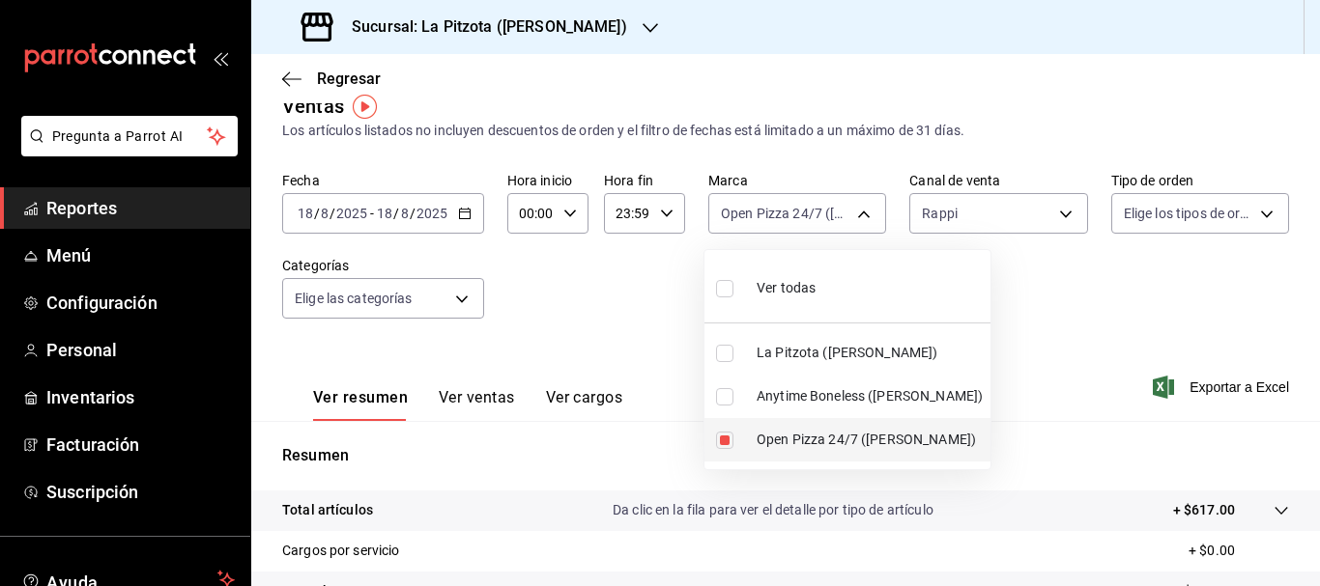
click at [720, 440] on input "checkbox" at bounding box center [724, 440] width 17 height 17
checkbox input "false"
click at [727, 351] on input "checkbox" at bounding box center [724, 353] width 17 height 17
checkbox input "true"
type input "3722eccf-6cf2-48cd-b838-7de1340e0a71"
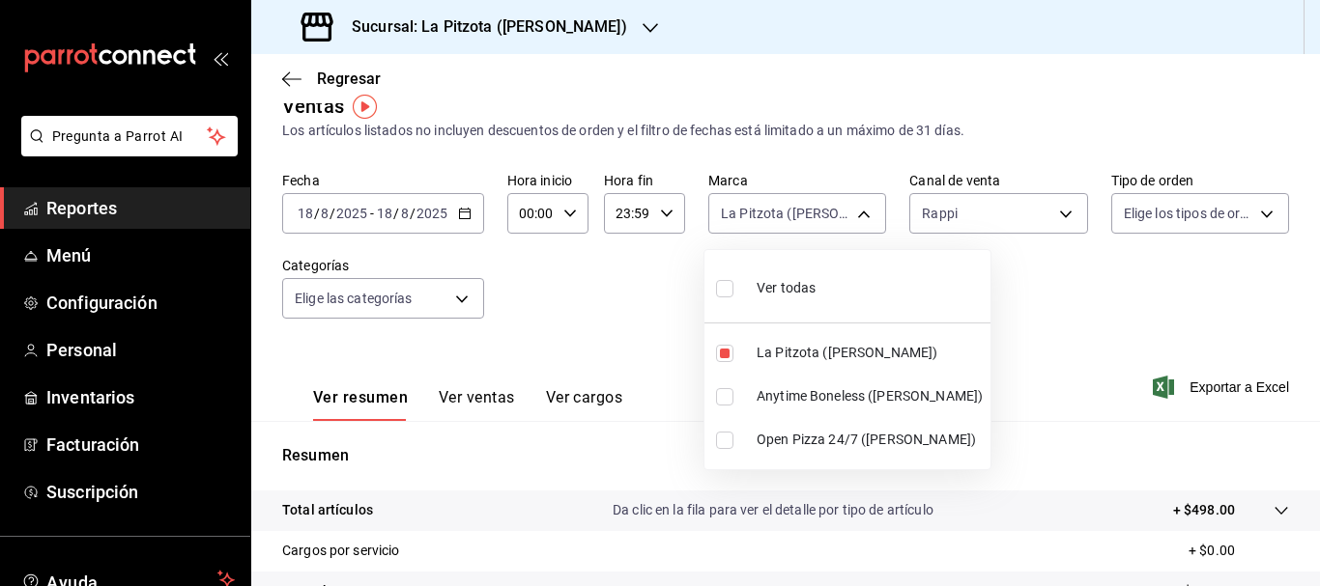
click at [587, 349] on div at bounding box center [660, 293] width 1320 height 586
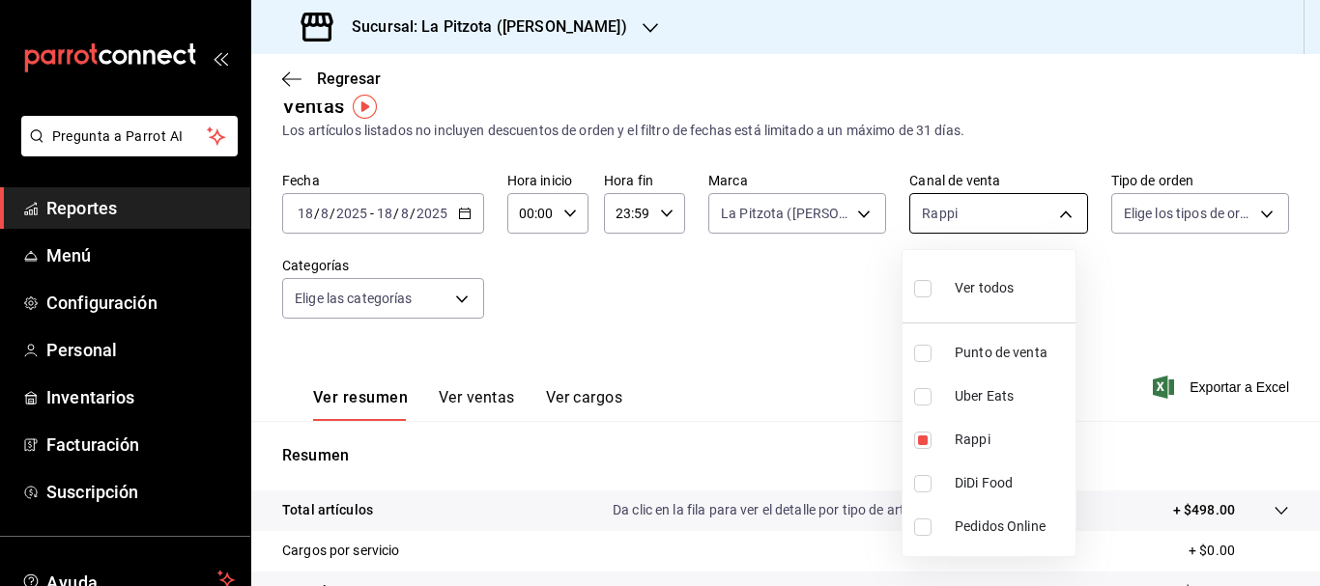
click at [993, 211] on body "Pregunta a Parrot AI Reportes Menú Configuración Personal Inventarios Facturaci…" at bounding box center [660, 293] width 1320 height 586
click at [917, 453] on li "Rappi" at bounding box center [988, 439] width 173 height 43
checkbox input "false"
click at [912, 475] on li "DiDi Food" at bounding box center [988, 483] width 173 height 43
type input "DIDI_FOOD"
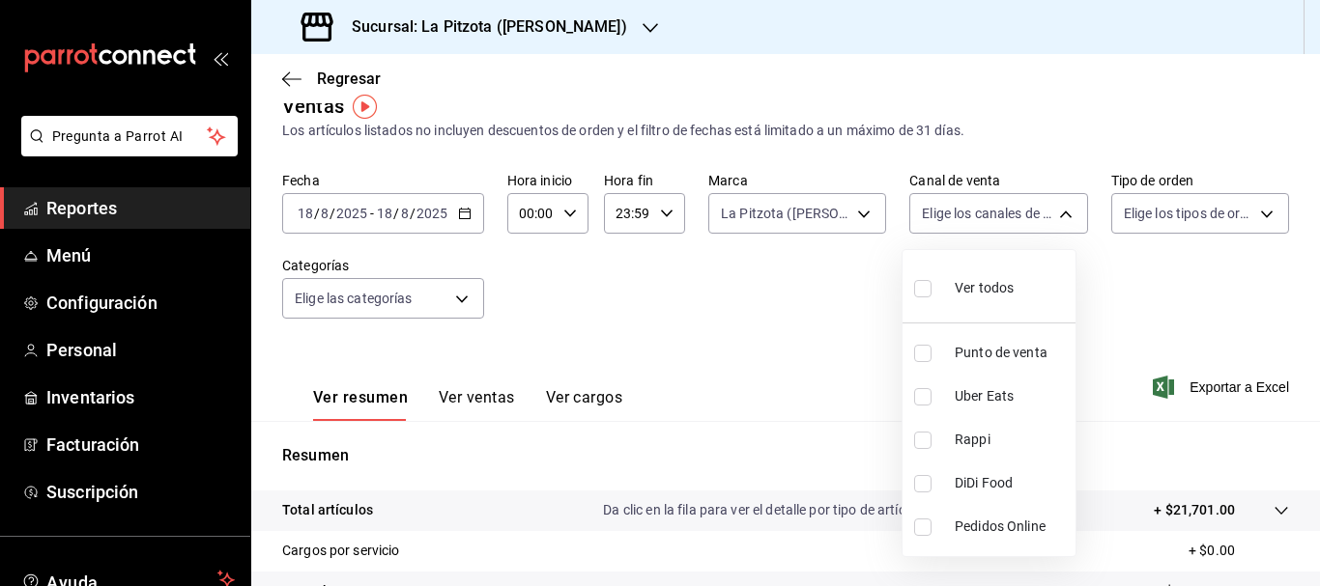
checkbox input "true"
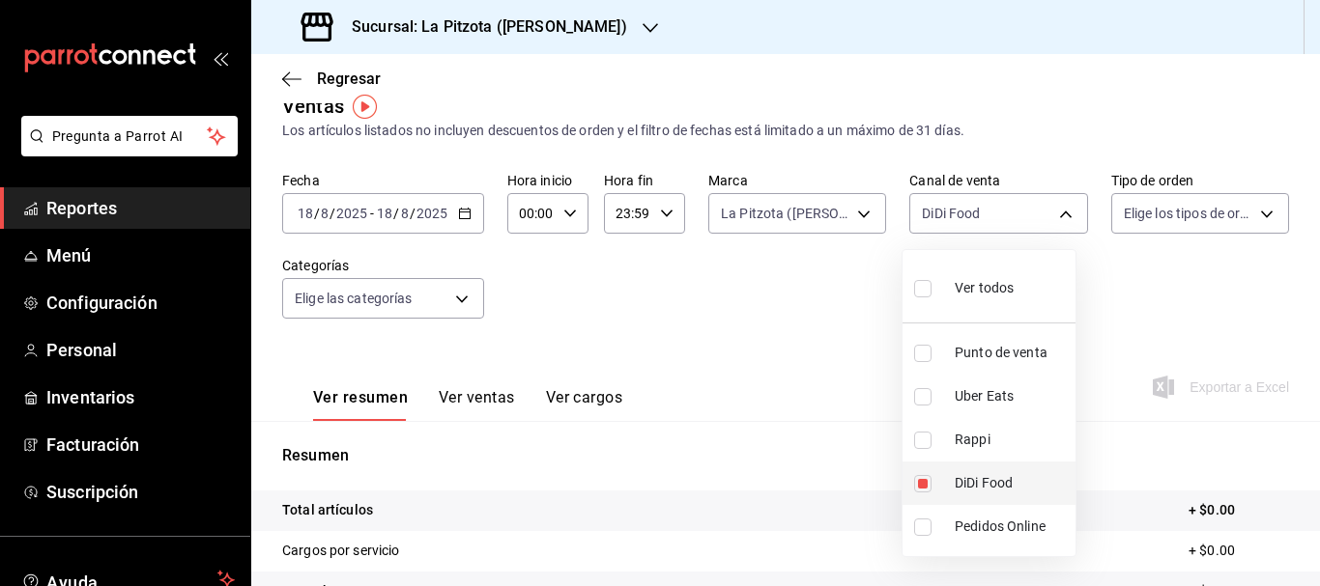
click at [913, 489] on li "DiDi Food" at bounding box center [988, 483] width 173 height 43
checkbox input "false"
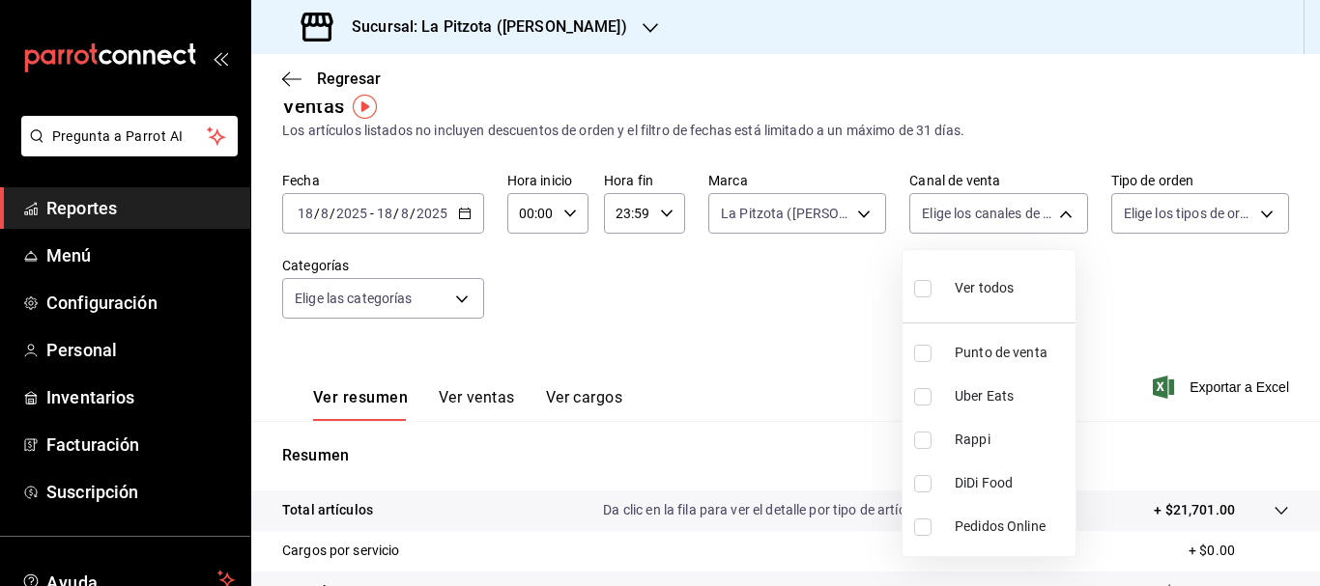
click at [921, 394] on input "checkbox" at bounding box center [922, 396] width 17 height 17
checkbox input "true"
type input "UBER_EATS"
click at [781, 365] on div at bounding box center [660, 293] width 1320 height 586
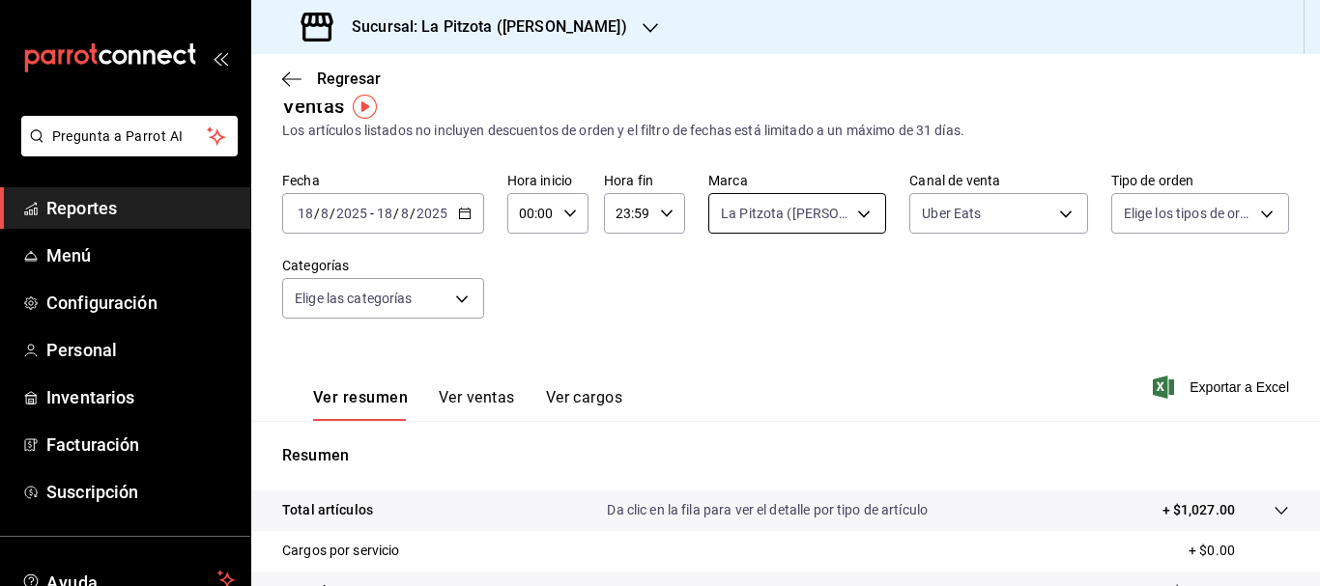
click at [834, 222] on body "Pregunta a Parrot AI Reportes Menú Configuración Personal Inventarios Facturaci…" at bounding box center [660, 293] width 1320 height 586
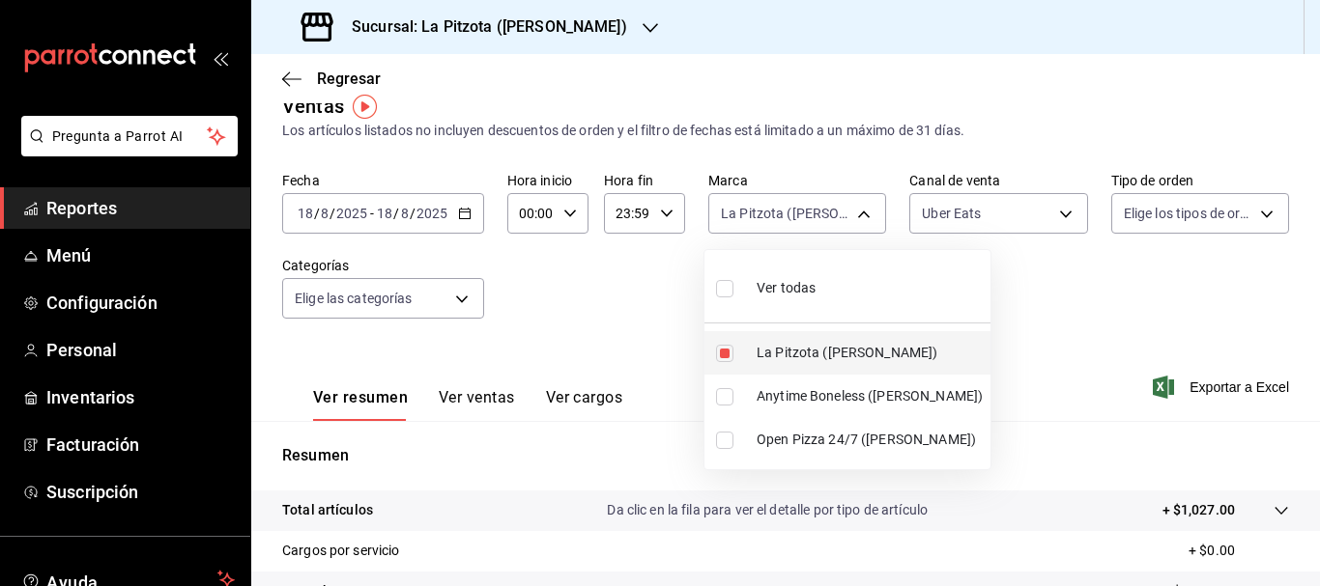
click at [730, 347] on input "checkbox" at bounding box center [724, 353] width 17 height 17
checkbox input "false"
click at [928, 223] on div at bounding box center [660, 293] width 1320 height 586
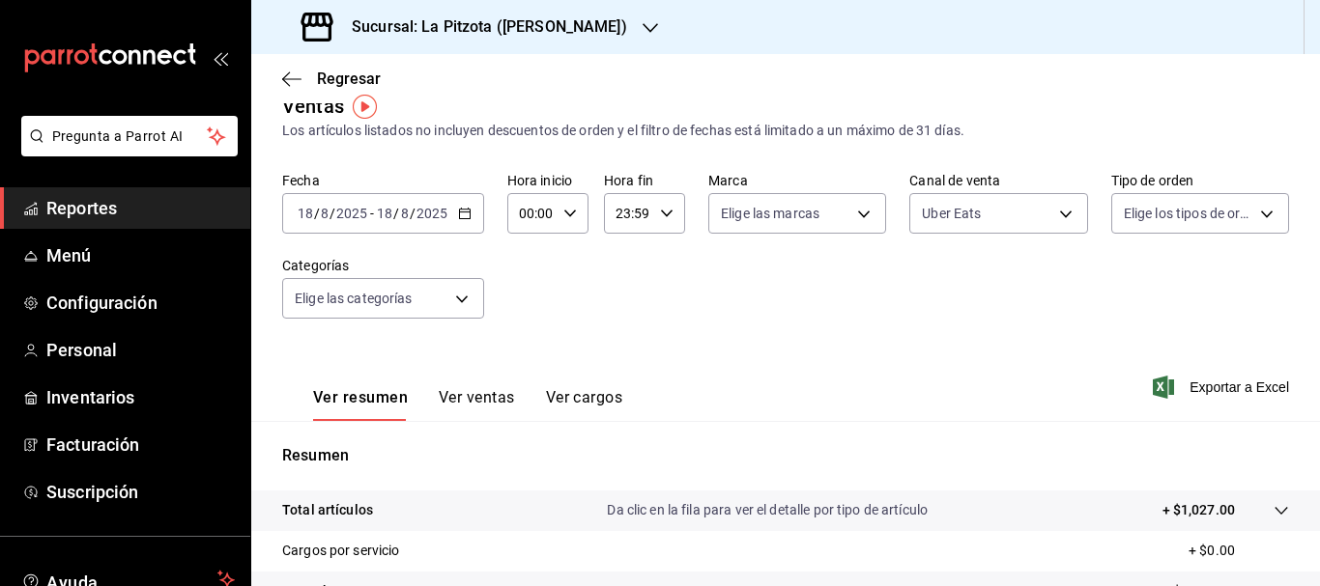
click at [928, 223] on body "Pregunta a Parrot AI Reportes Menú Configuración Personal Inventarios Facturaci…" at bounding box center [660, 293] width 1320 height 586
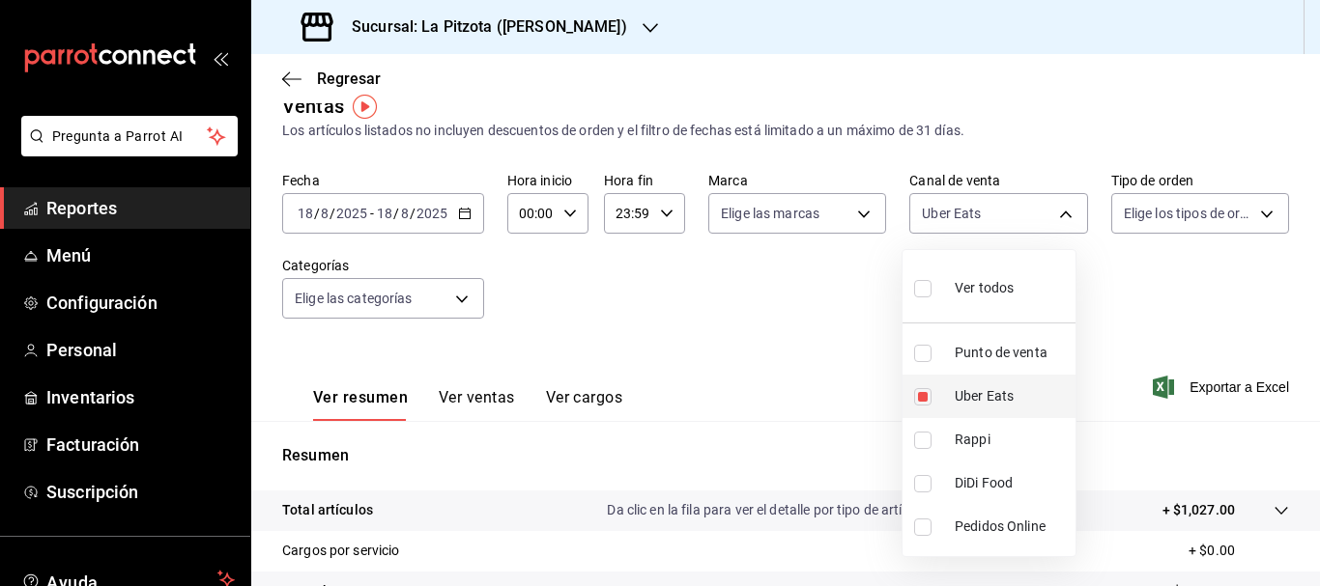
click at [921, 380] on li "Uber Eats" at bounding box center [988, 396] width 173 height 43
checkbox input "false"
click at [918, 347] on input "checkbox" at bounding box center [922, 353] width 17 height 17
checkbox input "true"
type input "PARROT"
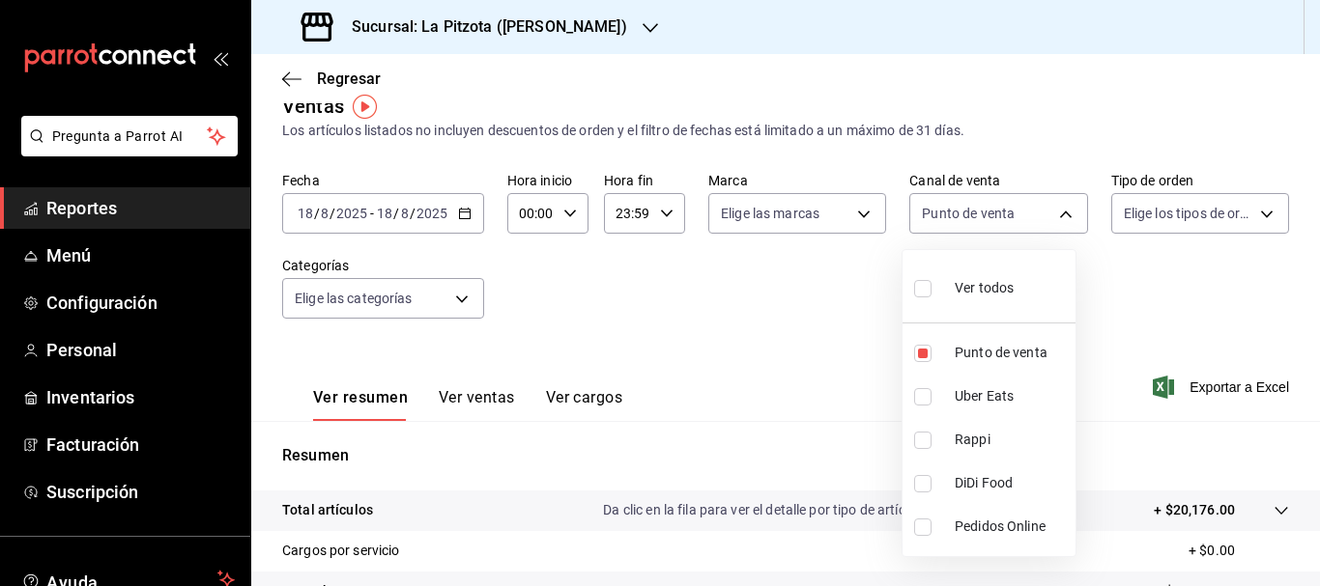
click at [817, 338] on div at bounding box center [660, 293] width 1320 height 586
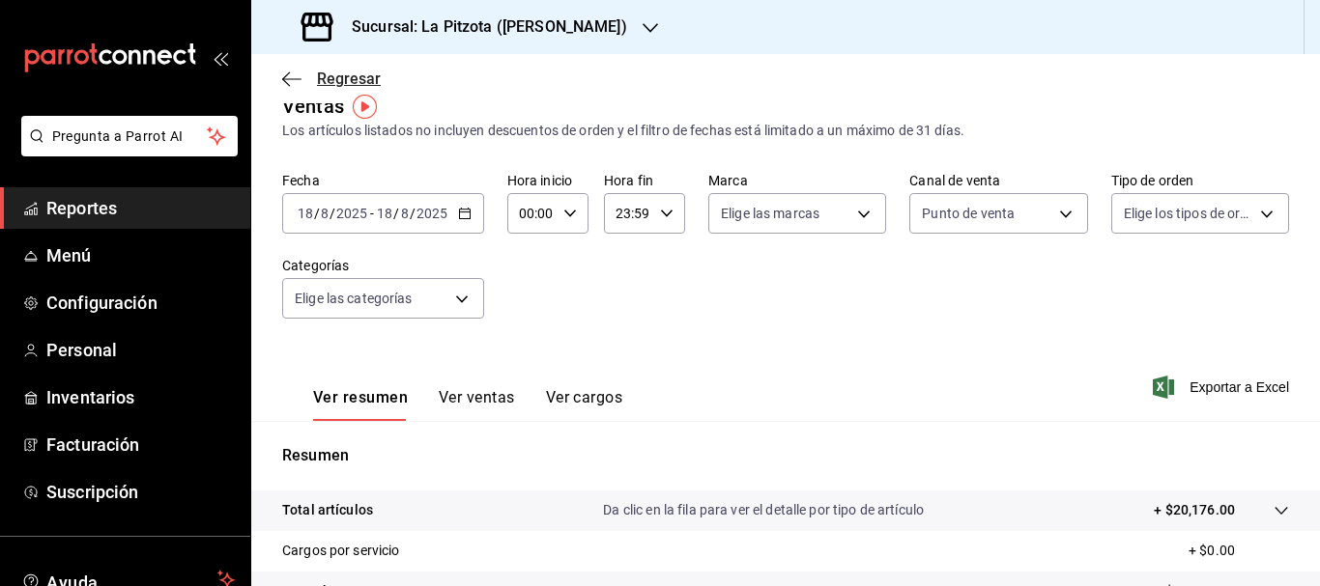
click at [347, 79] on span "Regresar" at bounding box center [349, 79] width 64 height 18
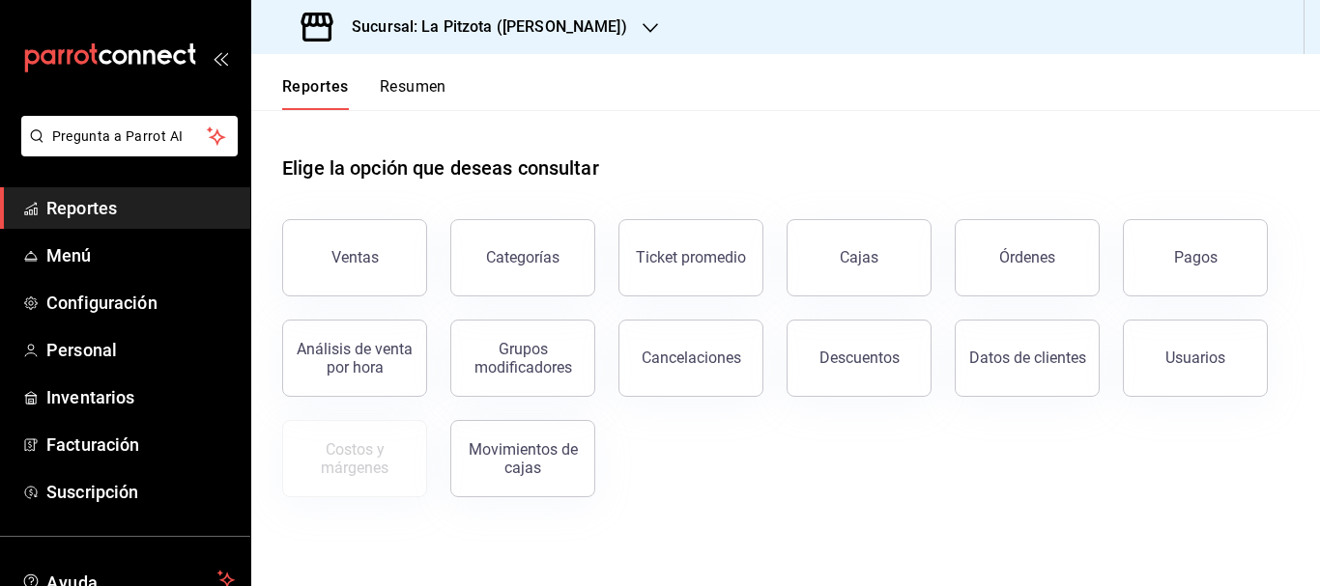
click at [410, 89] on button "Resumen" at bounding box center [413, 93] width 67 height 33
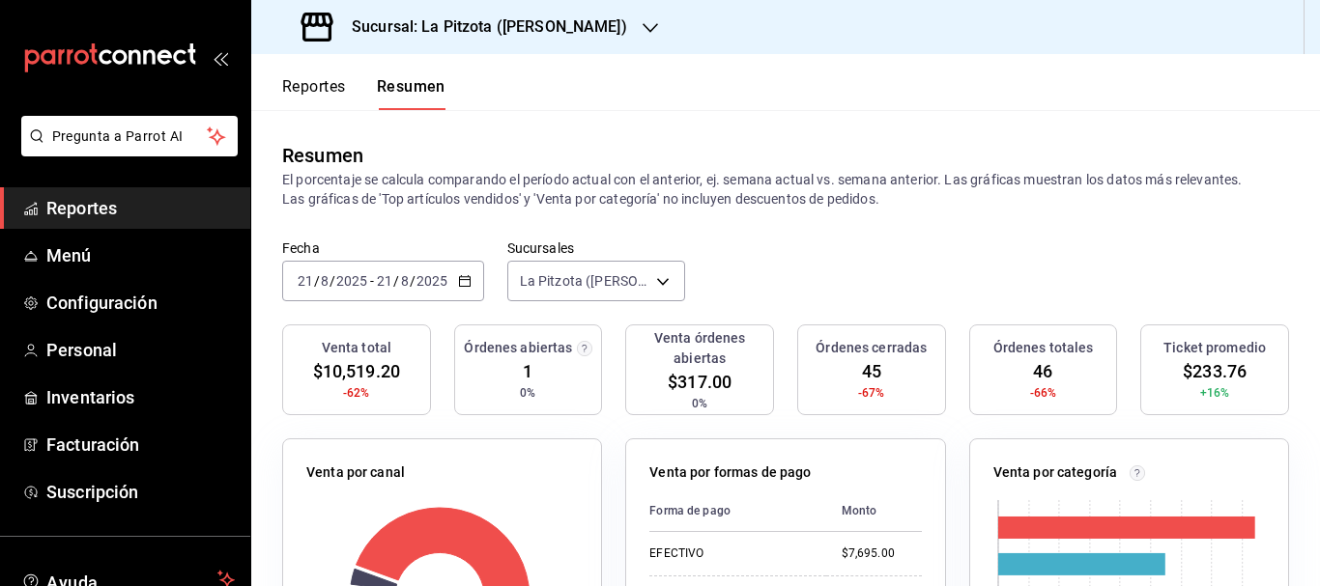
click at [311, 283] on input "21" at bounding box center [305, 280] width 17 height 15
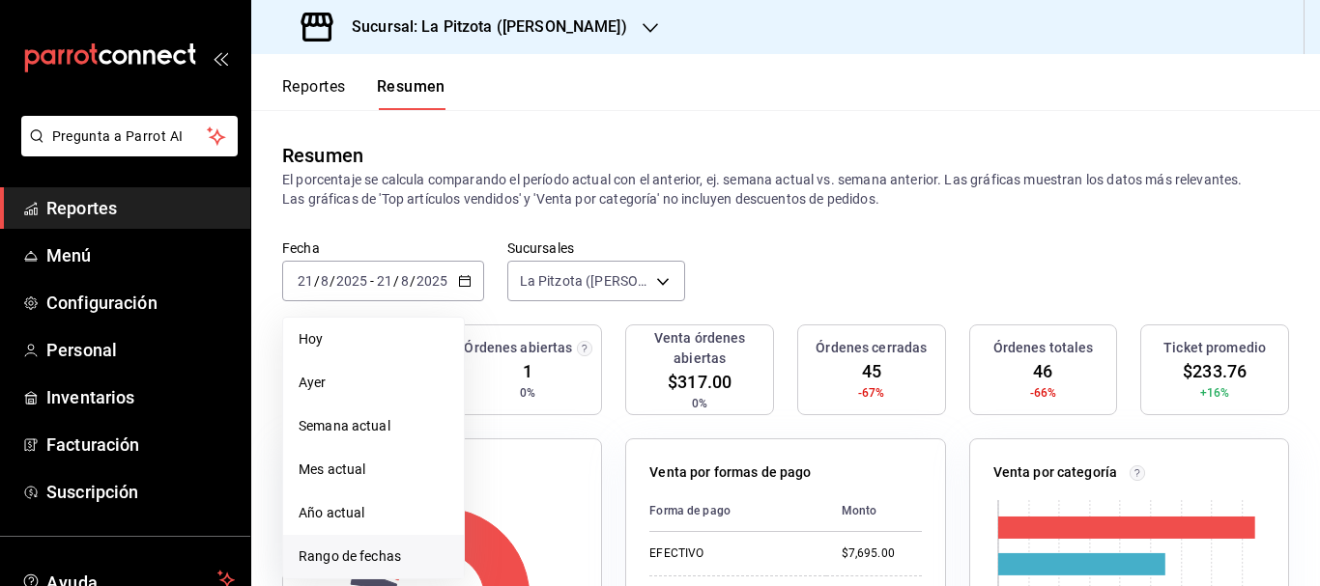
click at [378, 552] on span "Rango de fechas" at bounding box center [373, 557] width 150 height 20
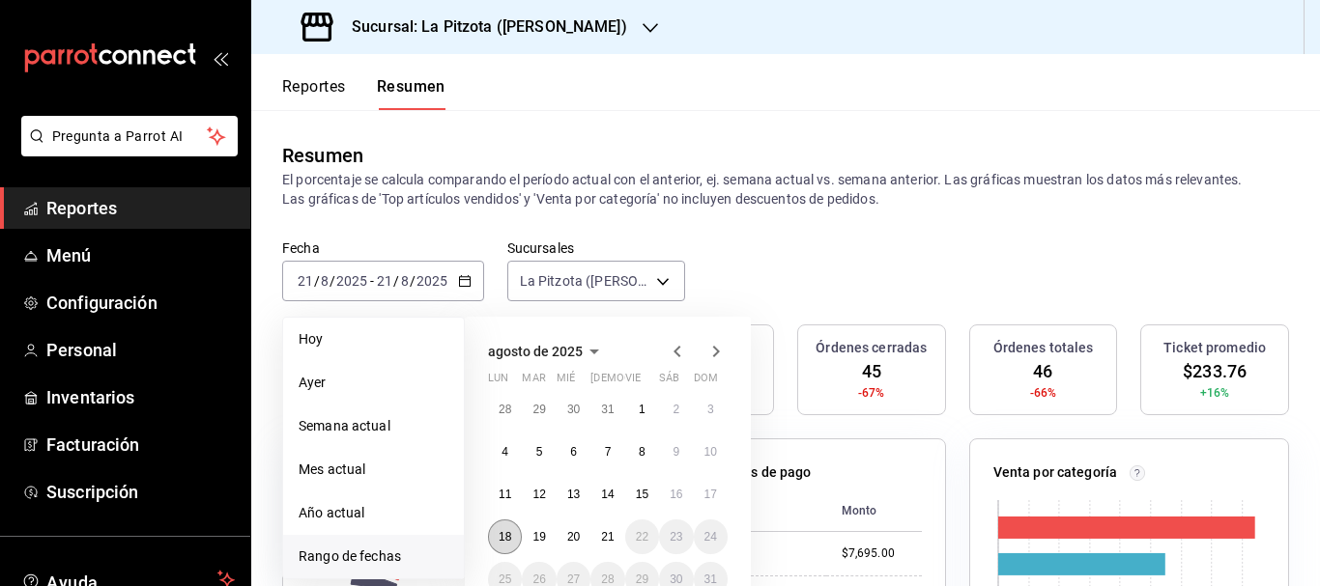
click at [508, 531] on abbr "18" at bounding box center [504, 537] width 13 height 14
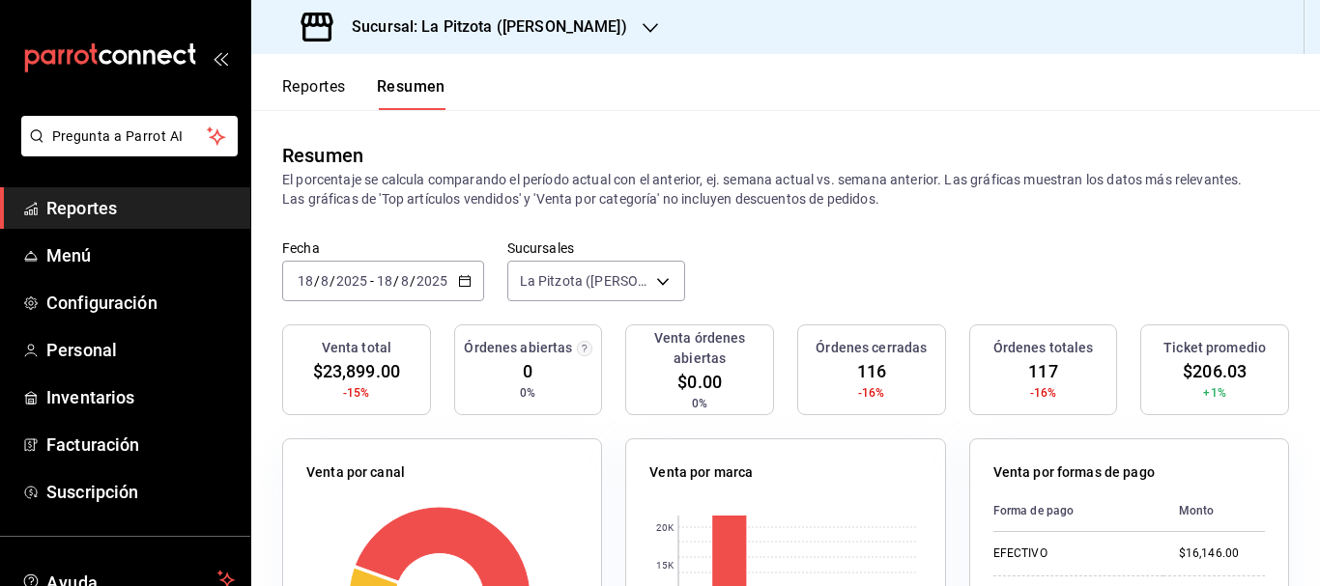
click at [297, 283] on div "[DATE] [DATE]" at bounding box center [332, 280] width 75 height 15
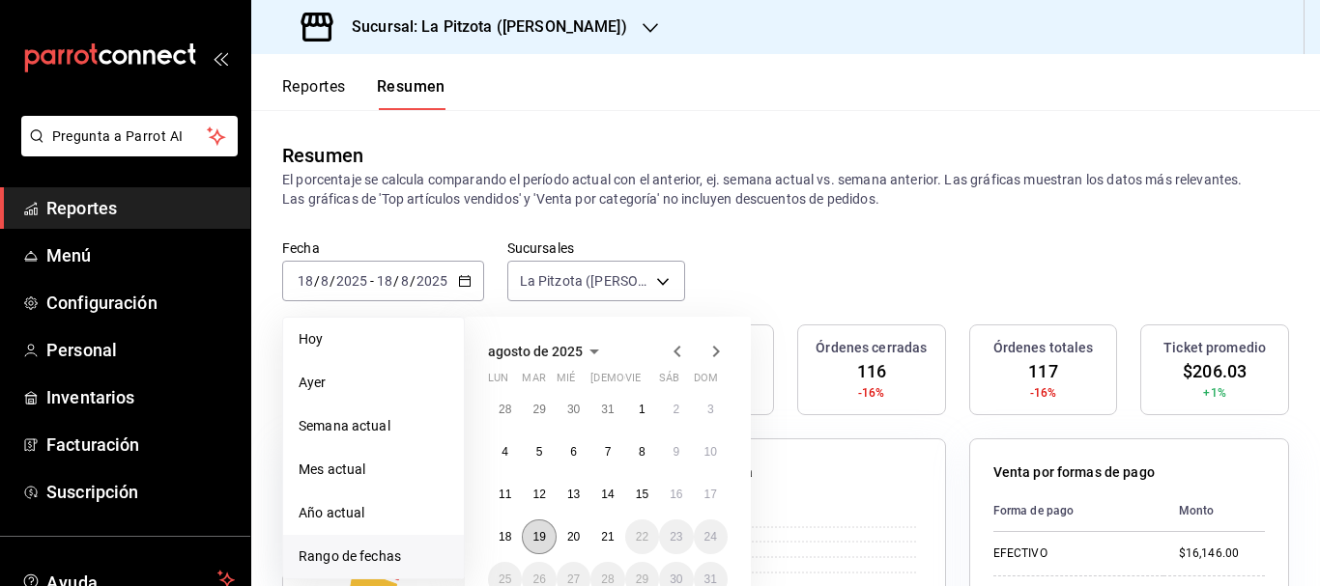
click at [549, 540] on button "19" at bounding box center [539, 537] width 34 height 35
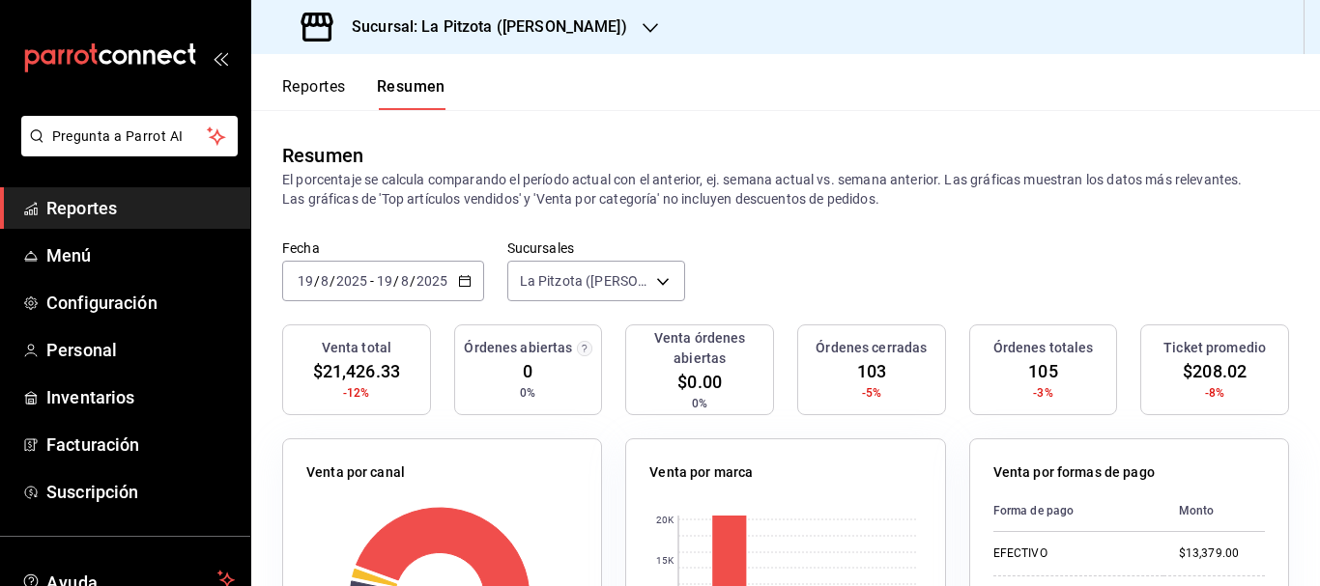
click at [318, 79] on button "Reportes" at bounding box center [314, 93] width 64 height 33
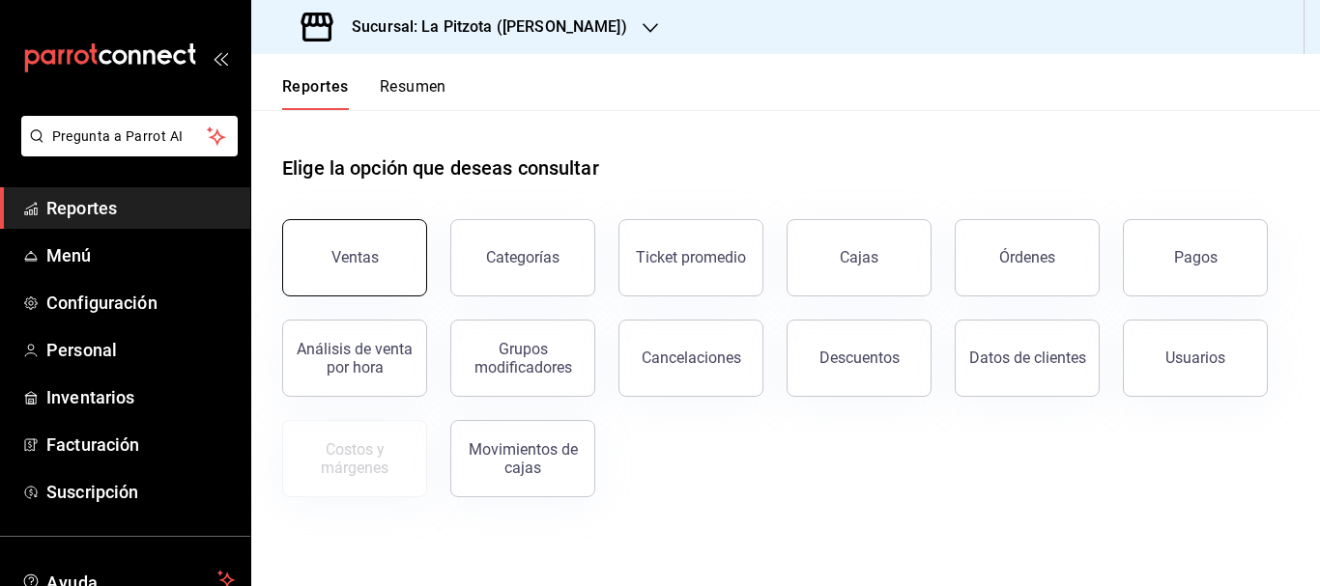
click at [389, 286] on button "Ventas" at bounding box center [354, 257] width 145 height 77
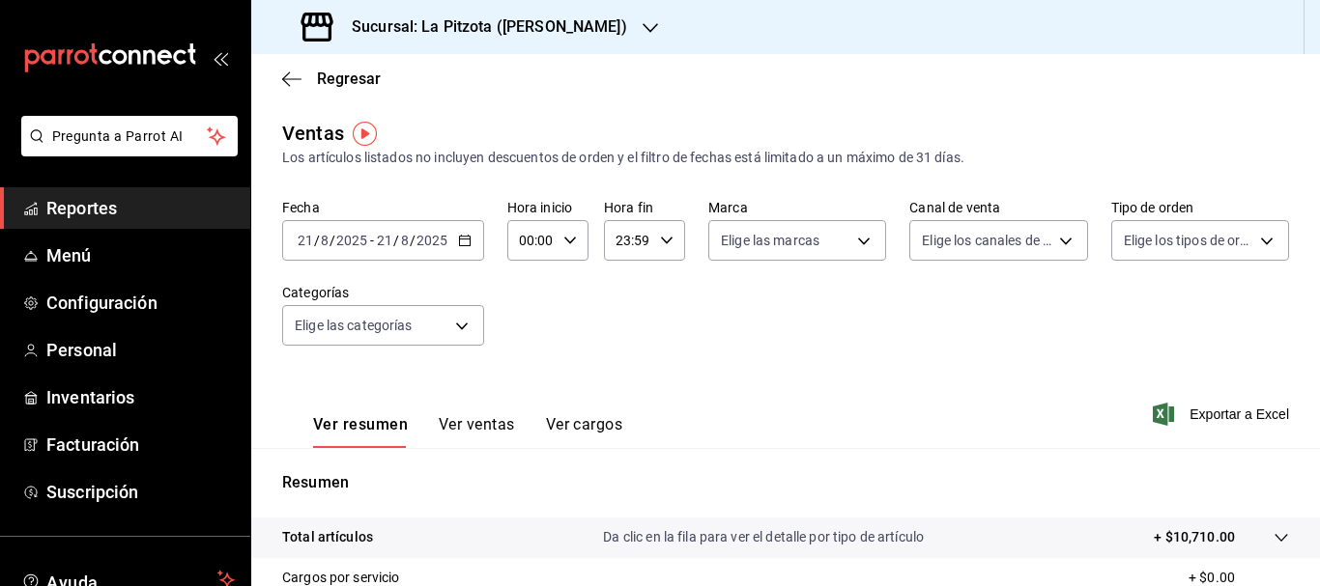
click at [297, 250] on div "[DATE] [DATE] - [DATE] [DATE]" at bounding box center [383, 240] width 202 height 41
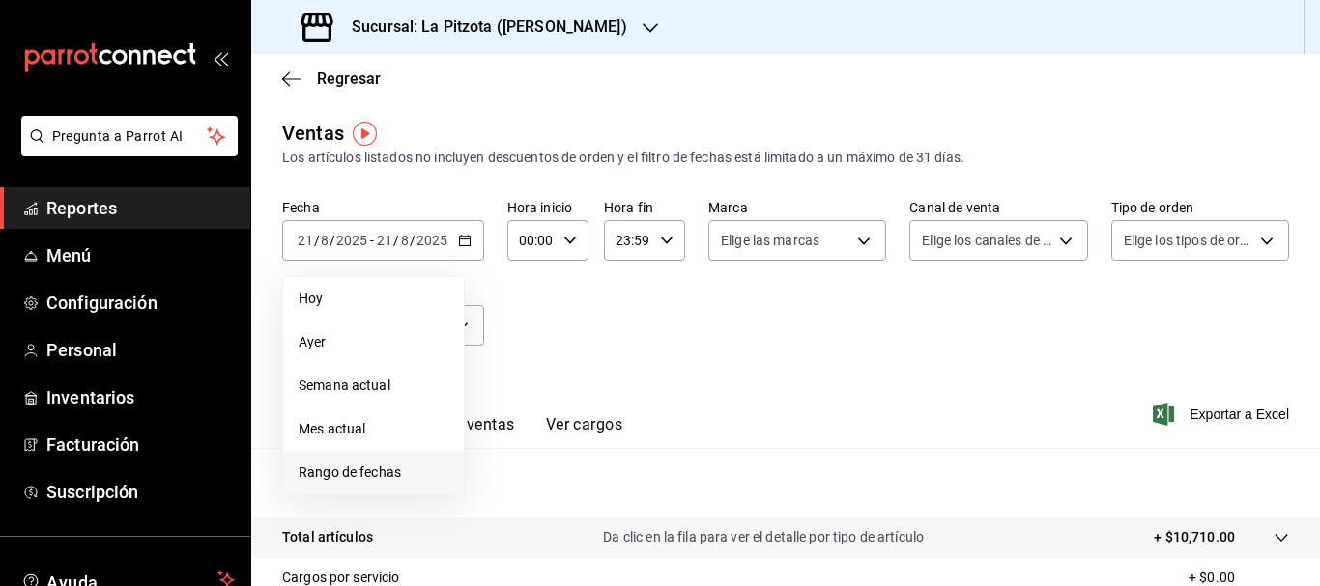
click at [352, 468] on span "Rango de fechas" at bounding box center [373, 473] width 150 height 20
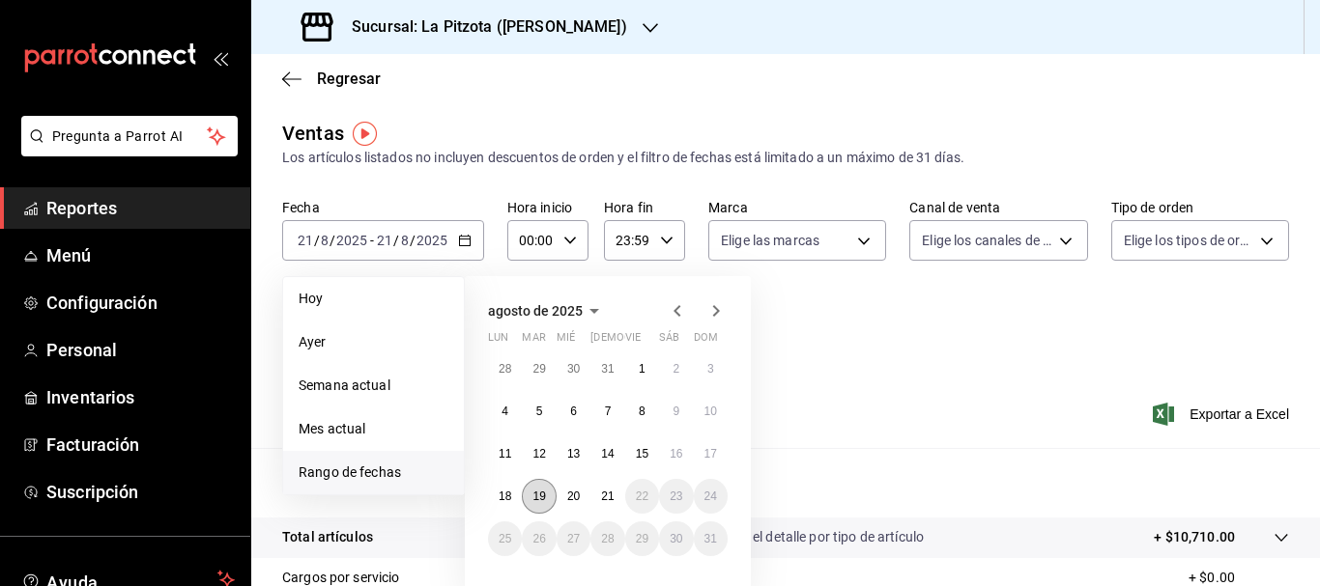
click at [539, 498] on abbr "19" at bounding box center [538, 497] width 13 height 14
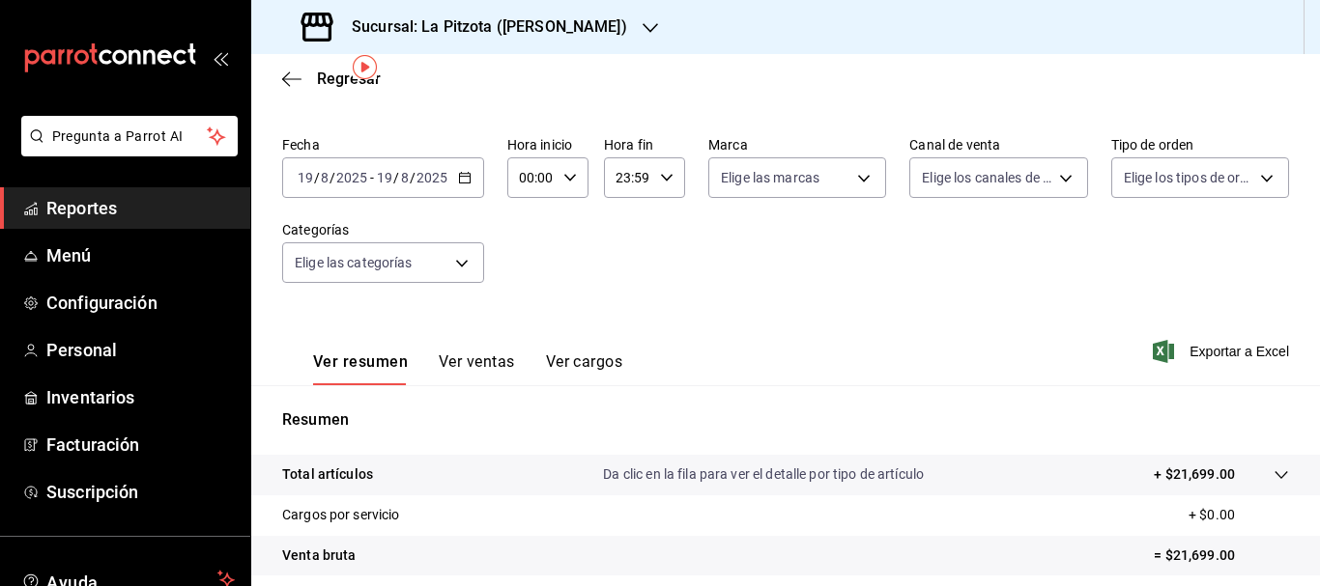
scroll to position [70, 0]
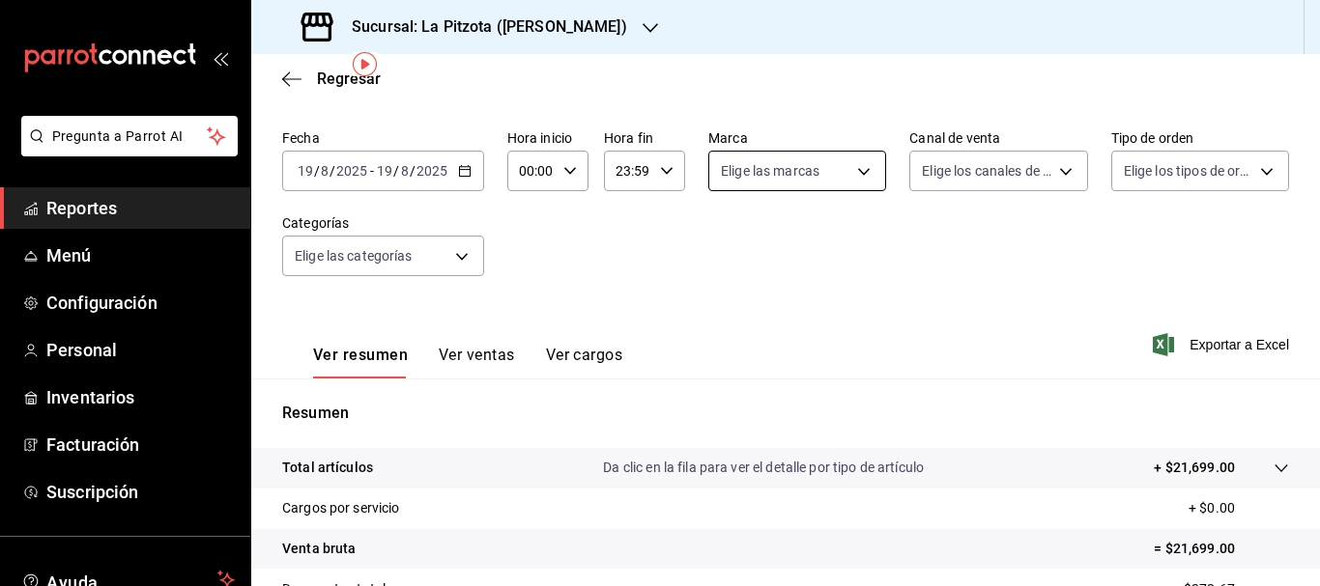
click at [795, 177] on body "Pregunta a Parrot AI Reportes Menú Configuración Personal Inventarios Facturaci…" at bounding box center [660, 293] width 1320 height 586
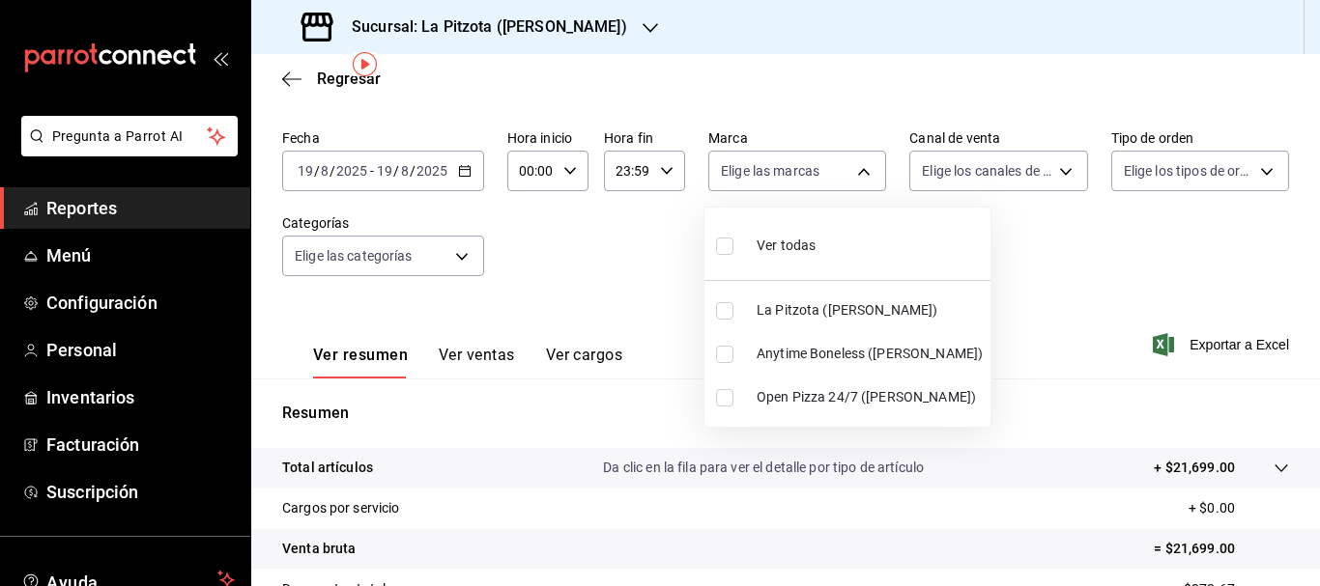
click at [725, 368] on li "Anytime Boneless ([PERSON_NAME])" at bounding box center [847, 353] width 286 height 43
type input "d0b15645-4641-49bc-8be3-6a792ed6583e"
checkbox input "true"
click at [942, 174] on div at bounding box center [660, 293] width 1320 height 586
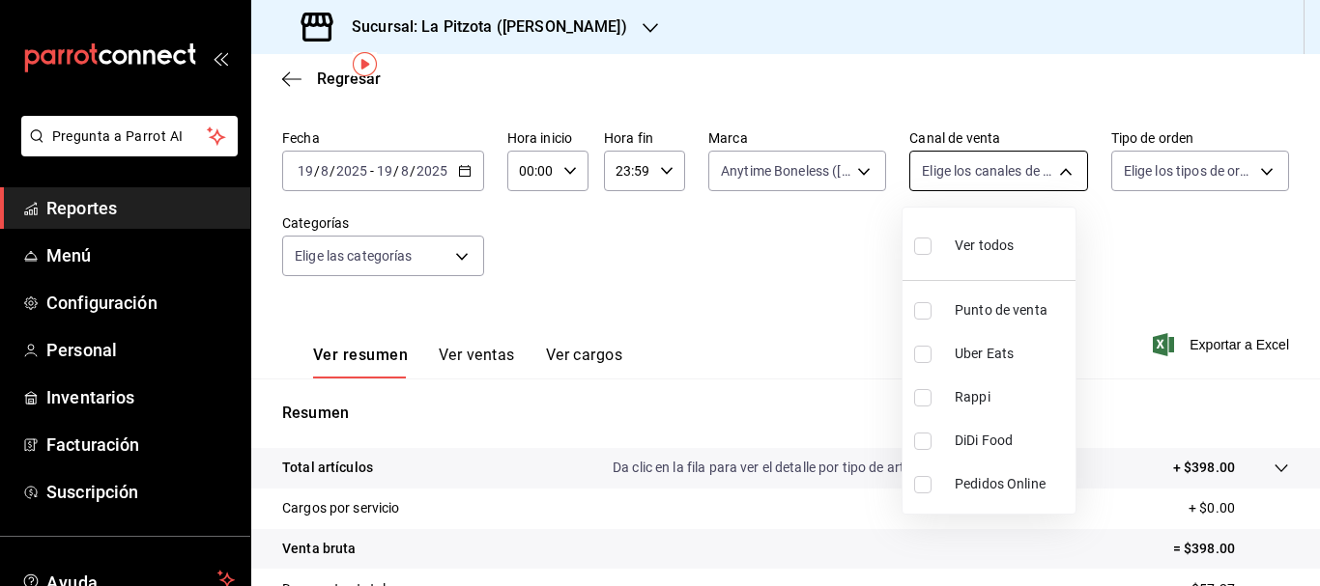
click at [941, 185] on body "Pregunta a Parrot AI Reportes Menú Configuración Personal Inventarios Facturaci…" at bounding box center [660, 293] width 1320 height 586
click at [911, 393] on li "Rappi" at bounding box center [988, 397] width 173 height 43
type input "RAPPI"
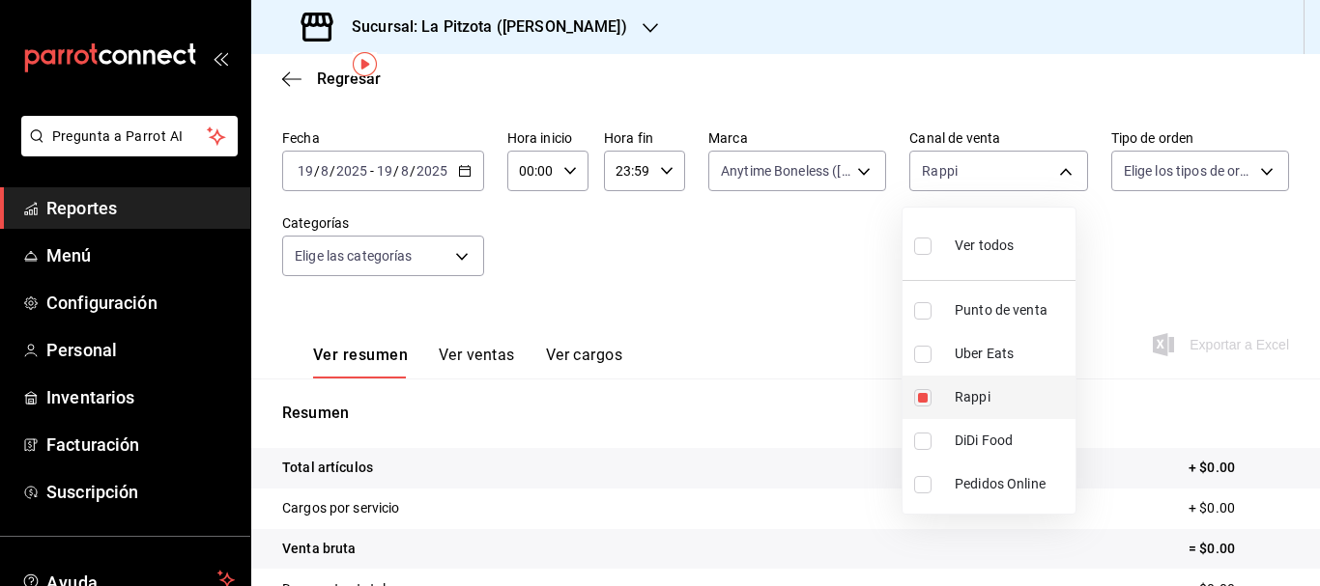
drag, startPoint x: 926, startPoint y: 395, endPoint x: 919, endPoint y: 402, distance: 10.3
click at [919, 402] on input "checkbox" at bounding box center [922, 397] width 17 height 17
checkbox input "false"
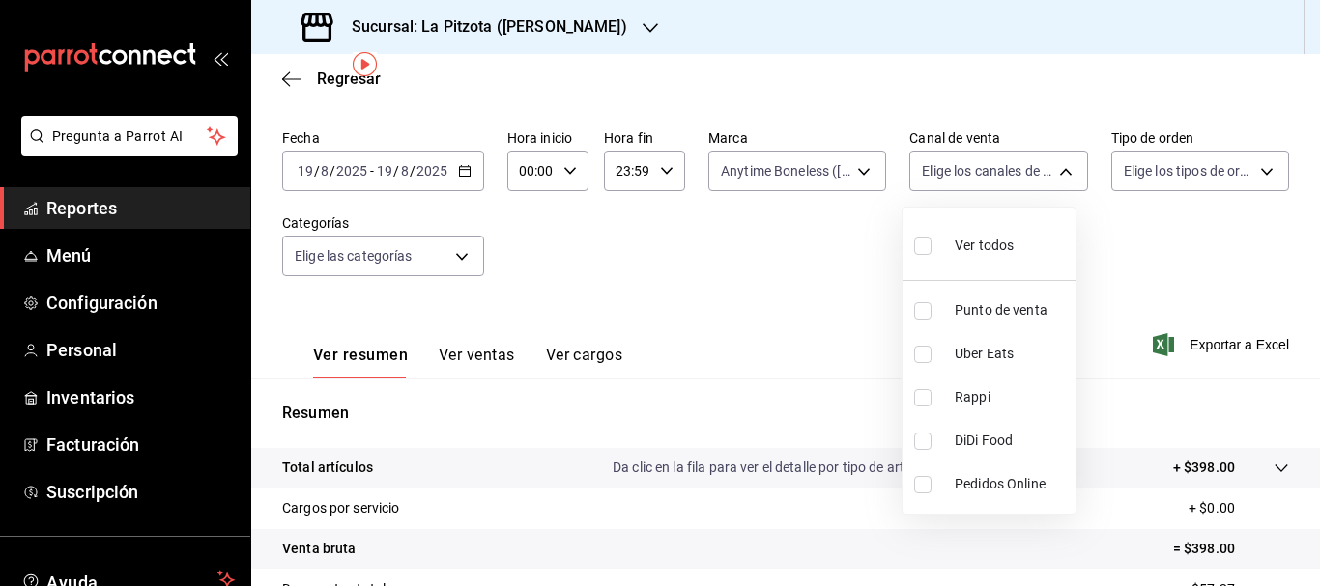
click at [922, 363] on li "Uber Eats" at bounding box center [988, 353] width 173 height 43
type input "UBER_EATS"
checkbox input "true"
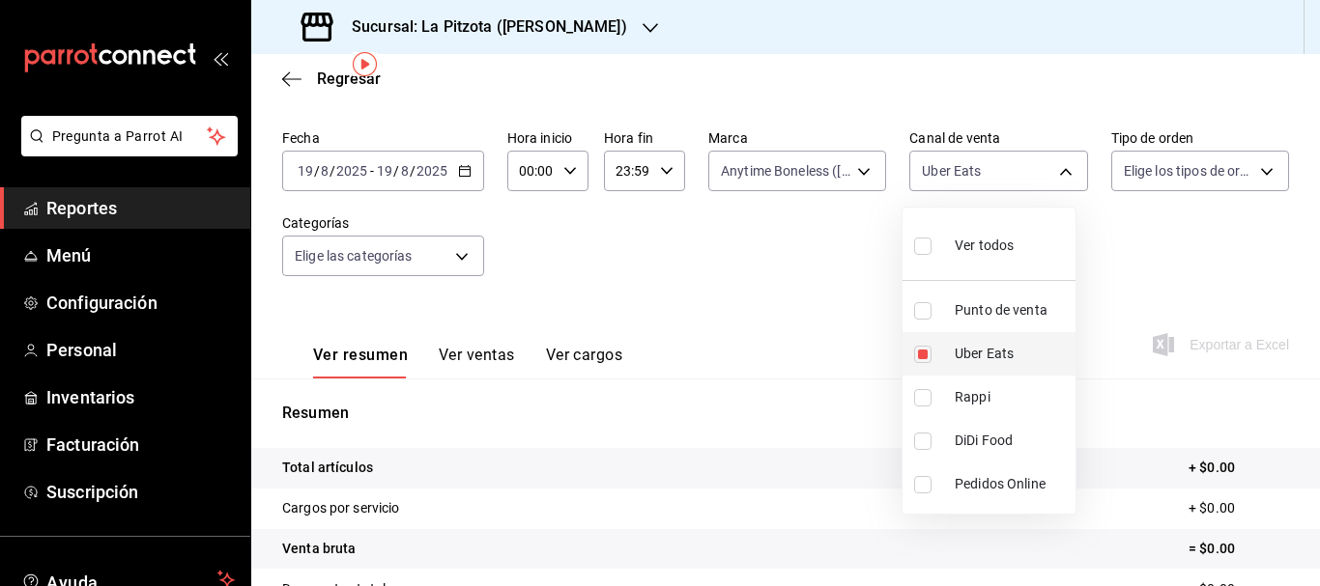
click at [922, 363] on li "Uber Eats" at bounding box center [988, 353] width 173 height 43
checkbox input "false"
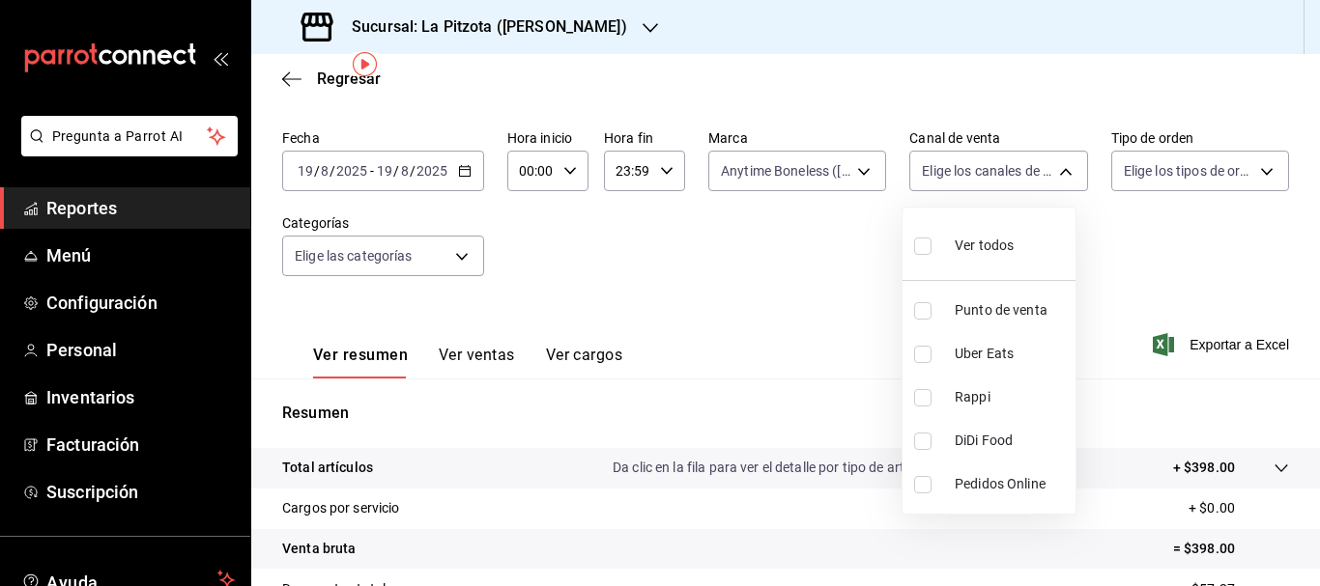
click at [925, 435] on input "checkbox" at bounding box center [922, 441] width 17 height 17
checkbox input "true"
type input "DIDI_FOOD"
click at [923, 434] on input "checkbox" at bounding box center [922, 441] width 17 height 17
checkbox input "false"
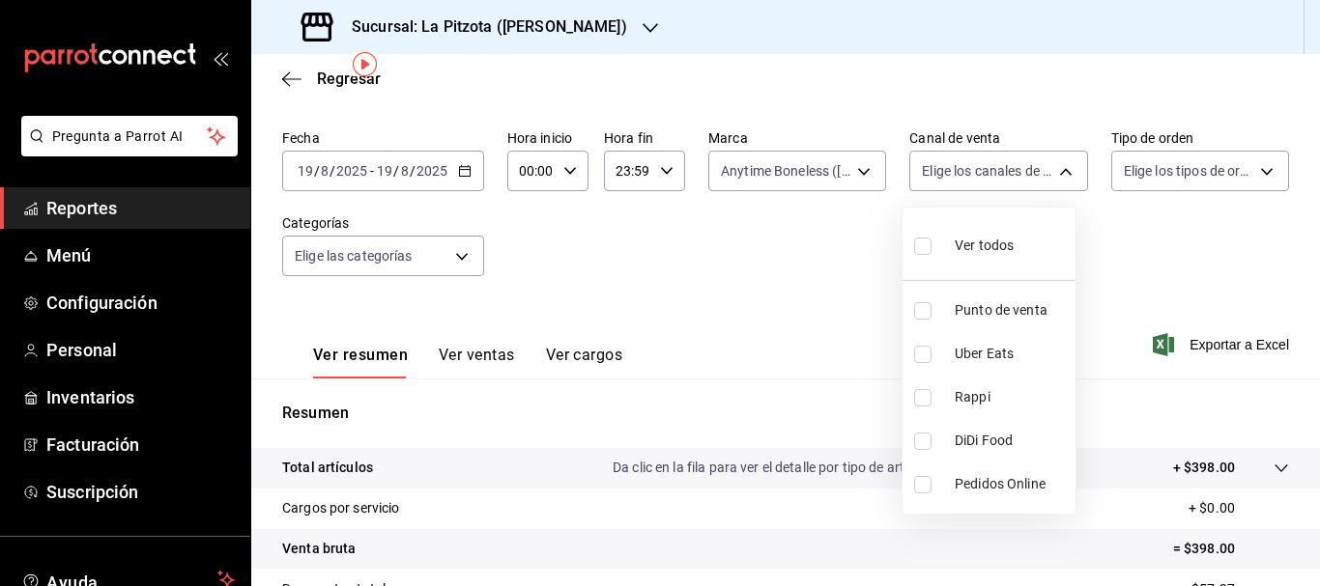
click at [795, 162] on div at bounding box center [660, 293] width 1320 height 586
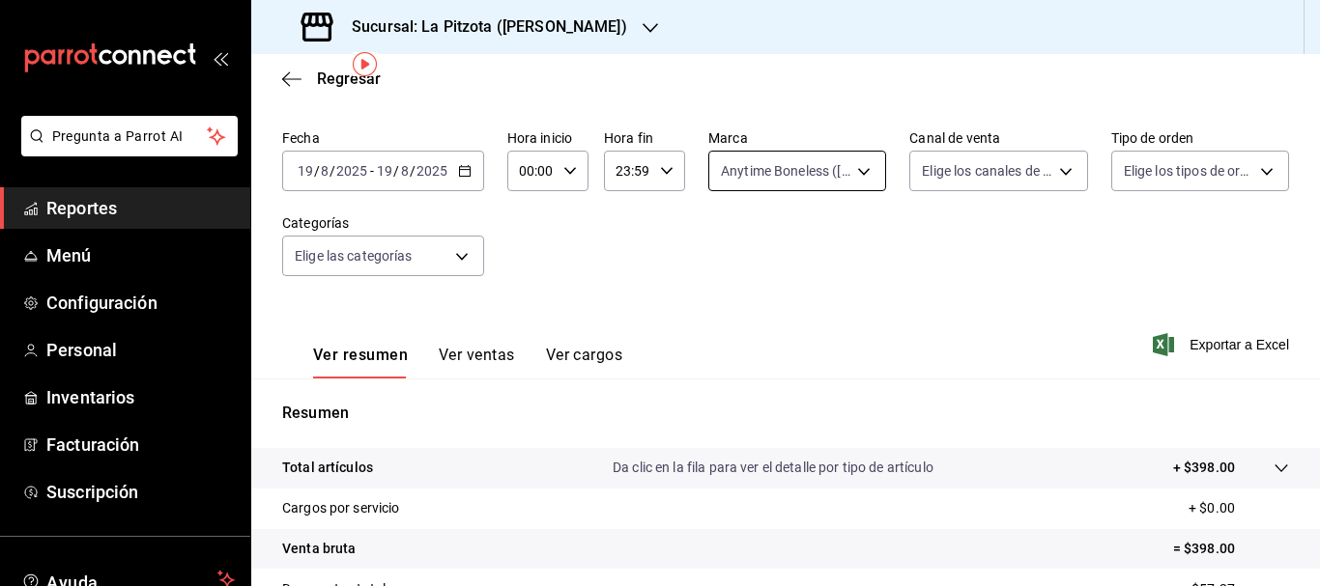
click at [740, 171] on body "Pregunta a Parrot AI Reportes Menú Configuración Personal Inventarios Facturaci…" at bounding box center [660, 293] width 1320 height 586
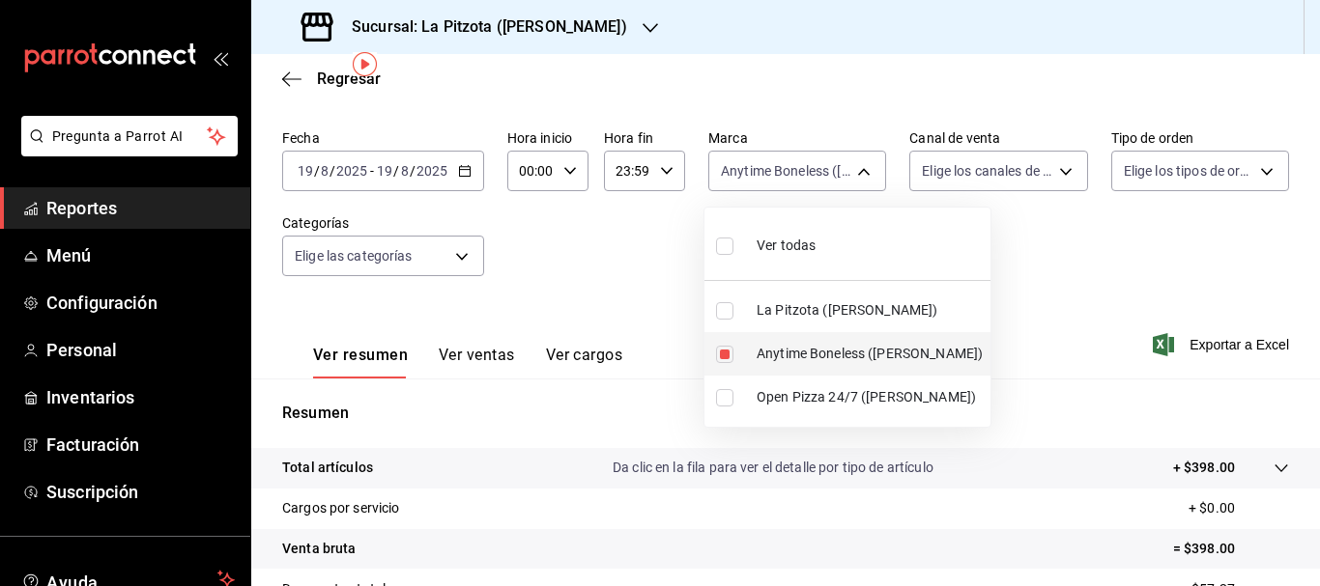
click at [719, 356] on input "checkbox" at bounding box center [724, 354] width 17 height 17
checkbox input "false"
click at [730, 405] on input "checkbox" at bounding box center [724, 397] width 17 height 17
checkbox input "true"
type input "8f97d9a1-f00b-4323-96e2-15f6e5ebb1cd"
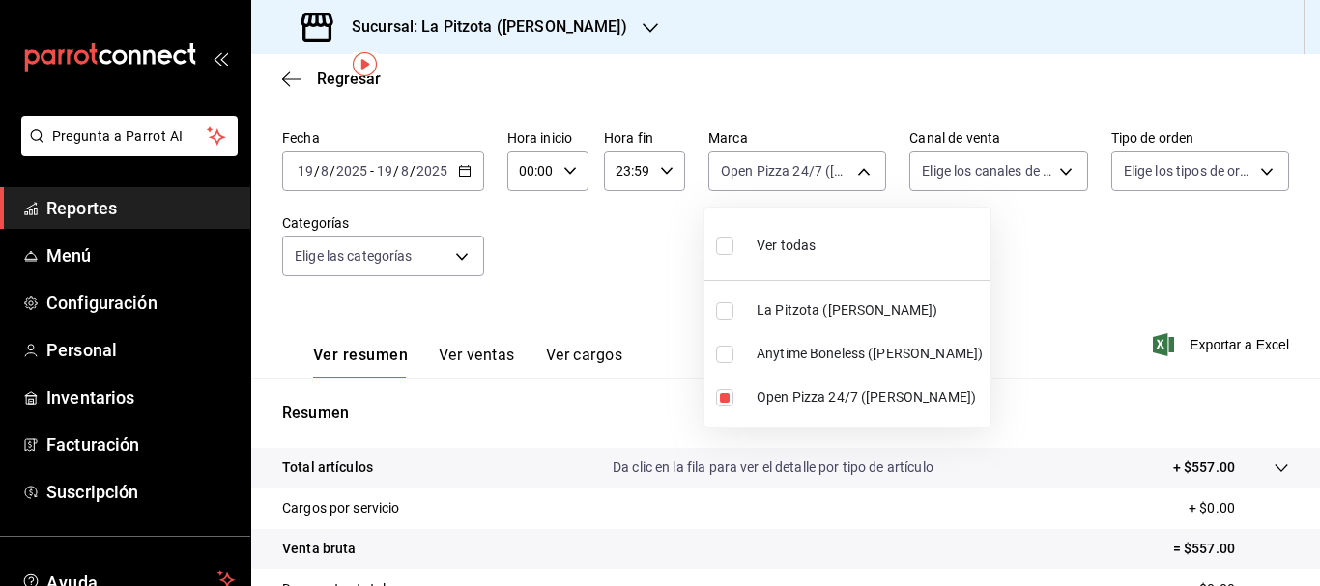
click at [987, 284] on div at bounding box center [660, 293] width 1320 height 586
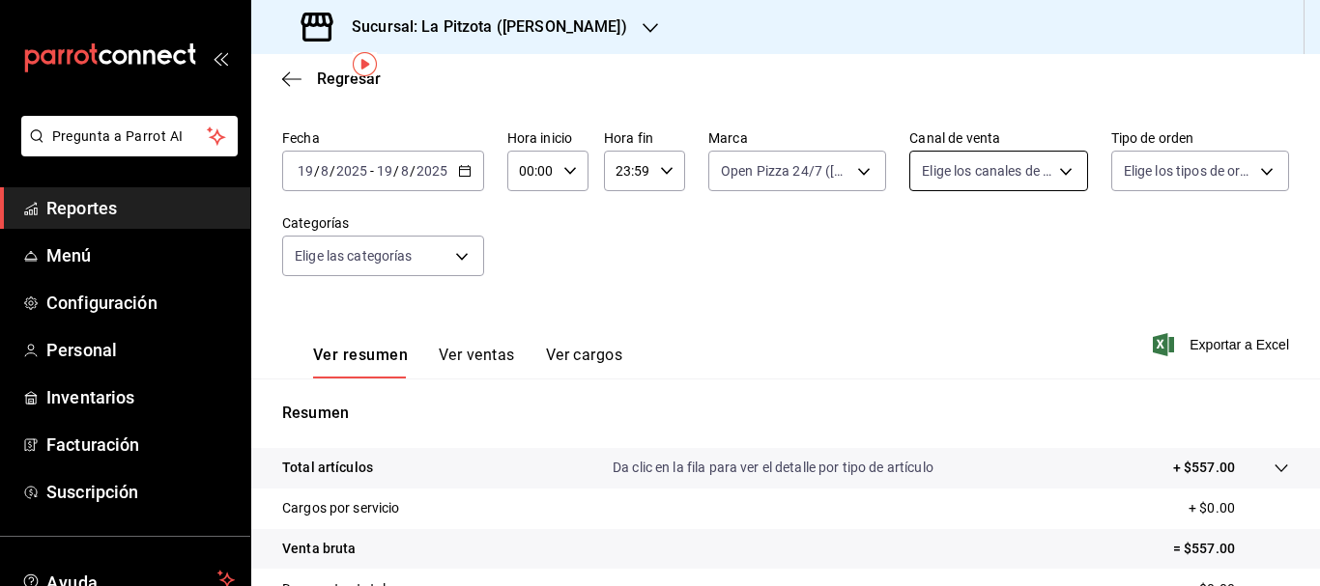
click at [917, 164] on body "Pregunta a Parrot AI Reportes Menú Configuración Personal Inventarios Facturaci…" at bounding box center [660, 293] width 1320 height 586
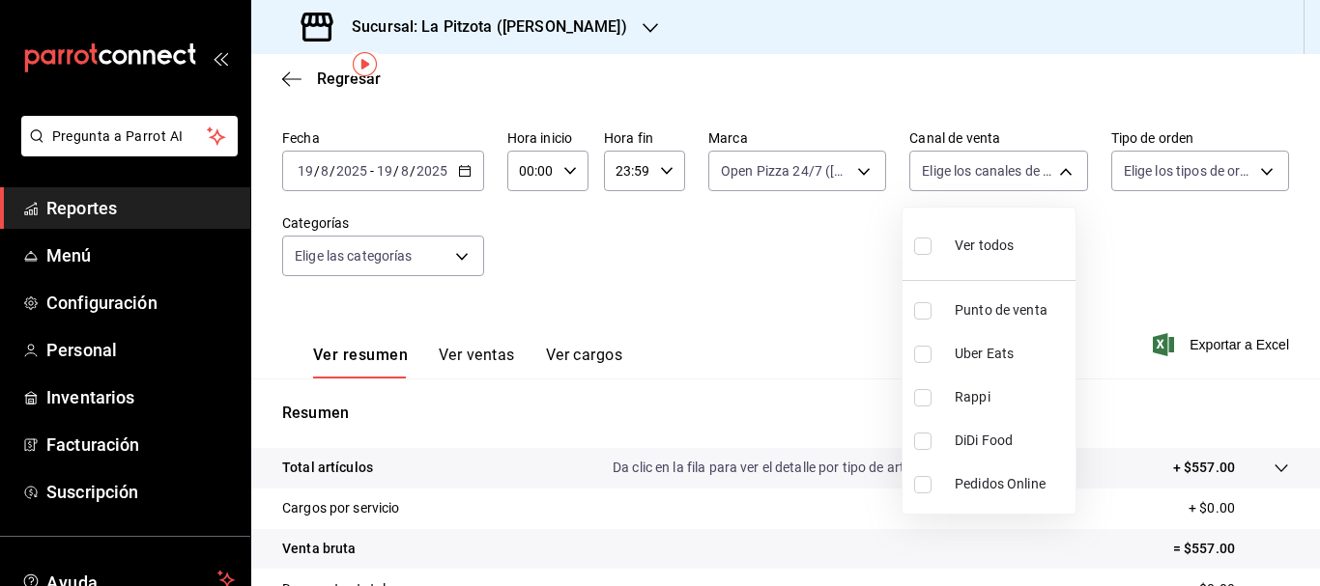
click at [918, 360] on input "checkbox" at bounding box center [922, 354] width 17 height 17
checkbox input "true"
type input "UBER_EATS"
click at [918, 360] on input "checkbox" at bounding box center [922, 354] width 17 height 17
checkbox input "false"
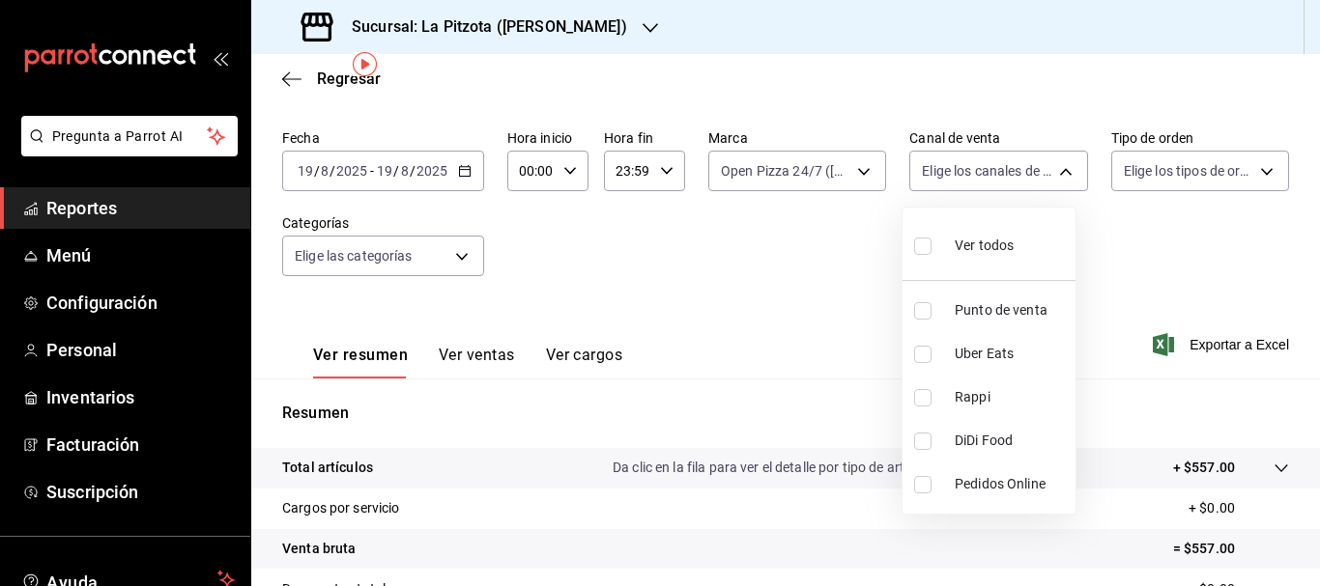
click at [918, 394] on input "checkbox" at bounding box center [922, 397] width 17 height 17
checkbox input "true"
type input "RAPPI"
click at [918, 394] on input "checkbox" at bounding box center [922, 397] width 17 height 17
checkbox input "false"
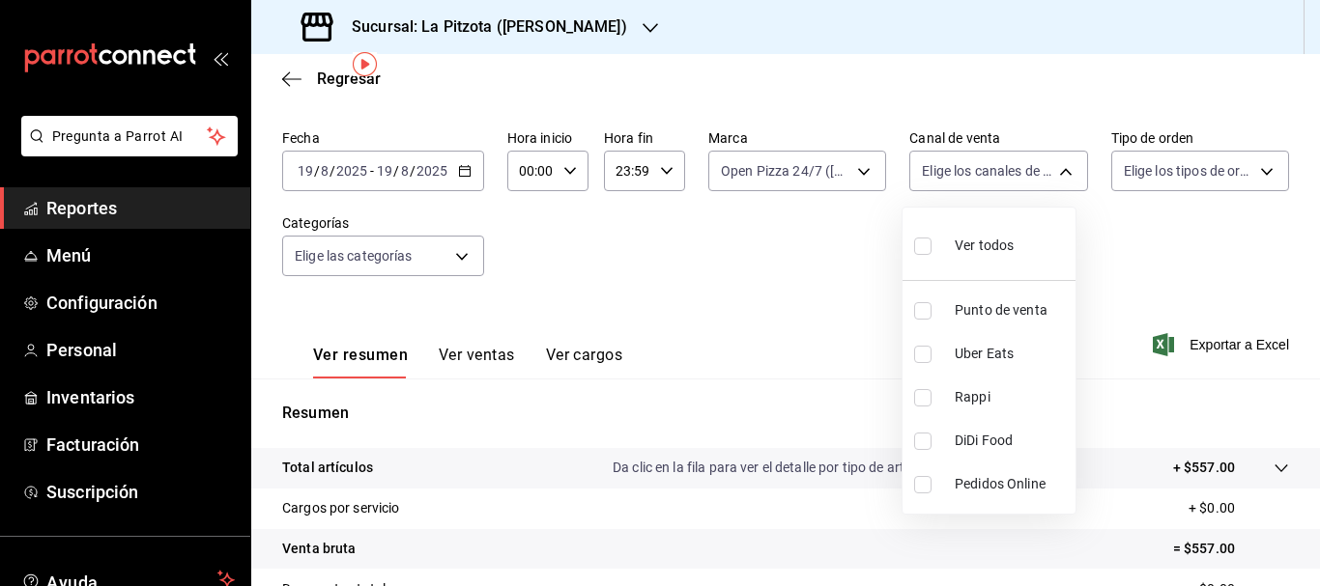
click at [928, 440] on input "checkbox" at bounding box center [922, 441] width 17 height 17
checkbox input "true"
type input "DIDI_FOOD"
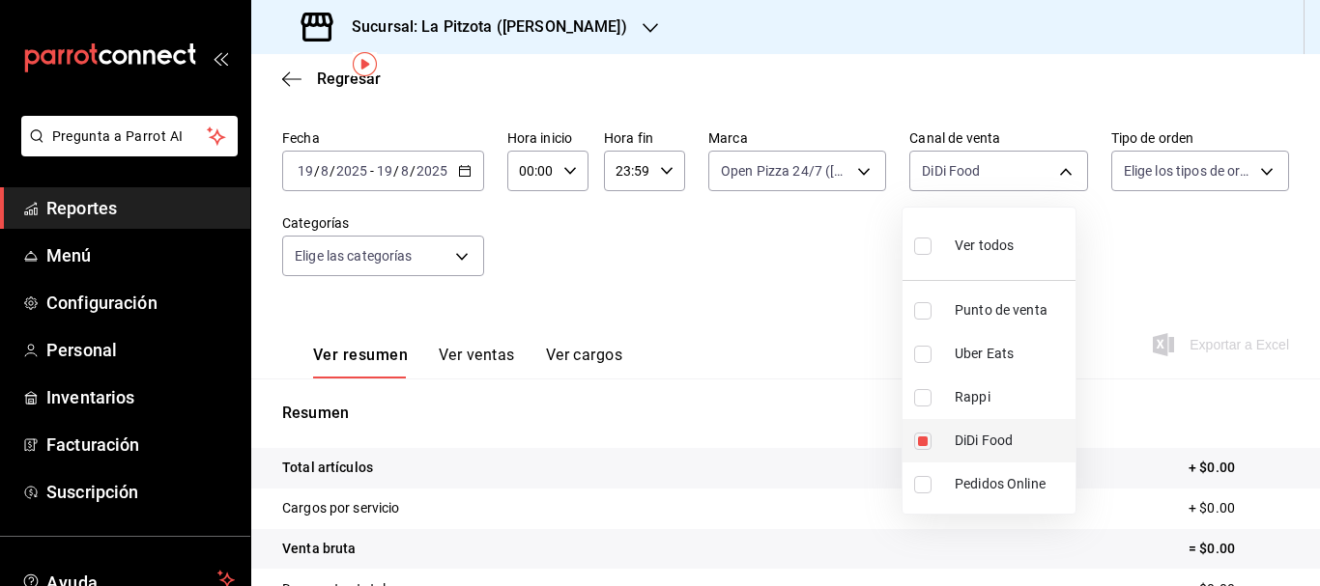
click at [928, 440] on input "checkbox" at bounding box center [922, 441] width 17 height 17
checkbox input "false"
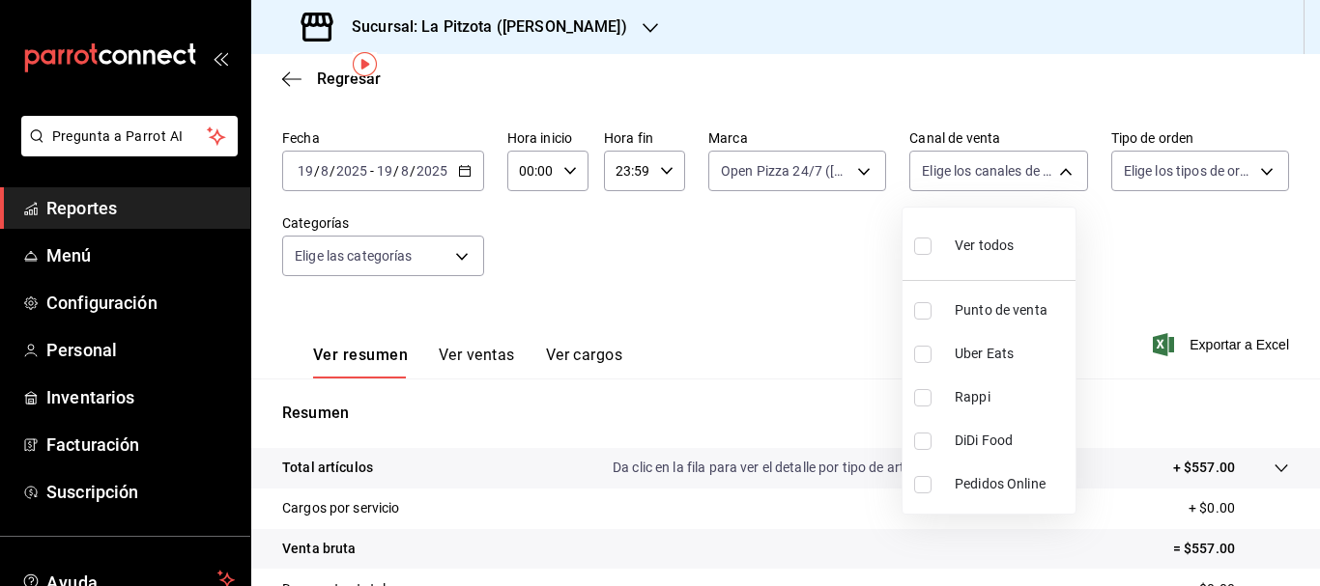
click at [918, 400] on input "checkbox" at bounding box center [922, 397] width 17 height 17
checkbox input "true"
type input "RAPPI"
click at [923, 396] on input "checkbox" at bounding box center [922, 397] width 17 height 17
checkbox input "false"
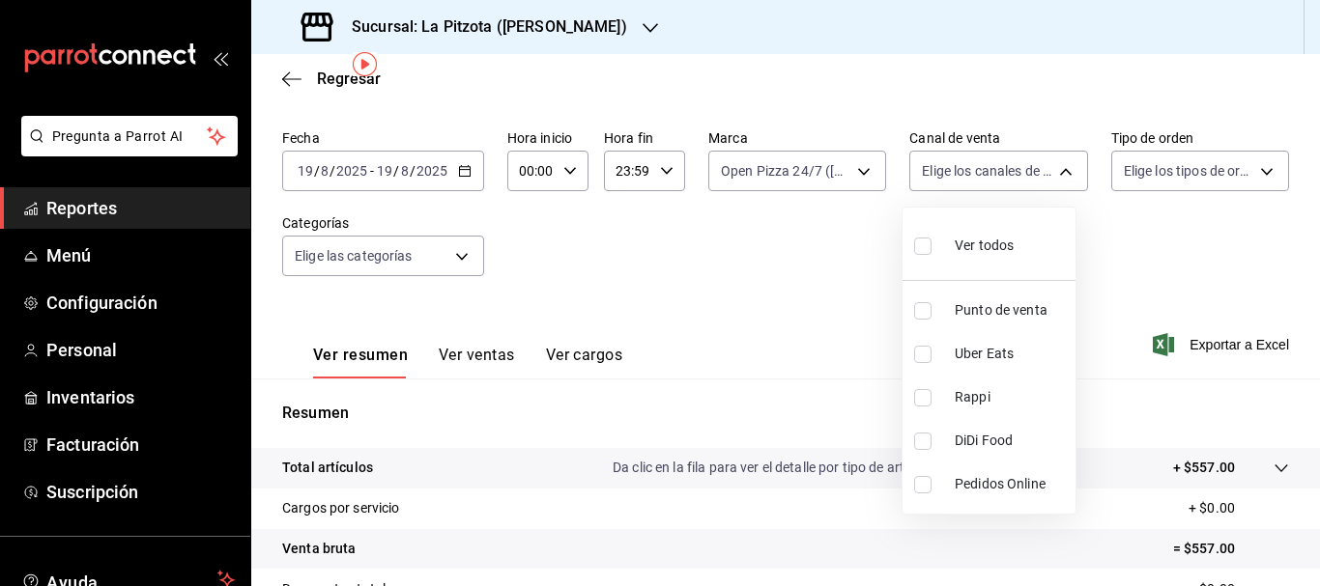
click at [918, 346] on input "checkbox" at bounding box center [922, 354] width 17 height 17
checkbox input "true"
type input "UBER_EATS"
click at [918, 355] on input "checkbox" at bounding box center [922, 354] width 17 height 17
checkbox input "false"
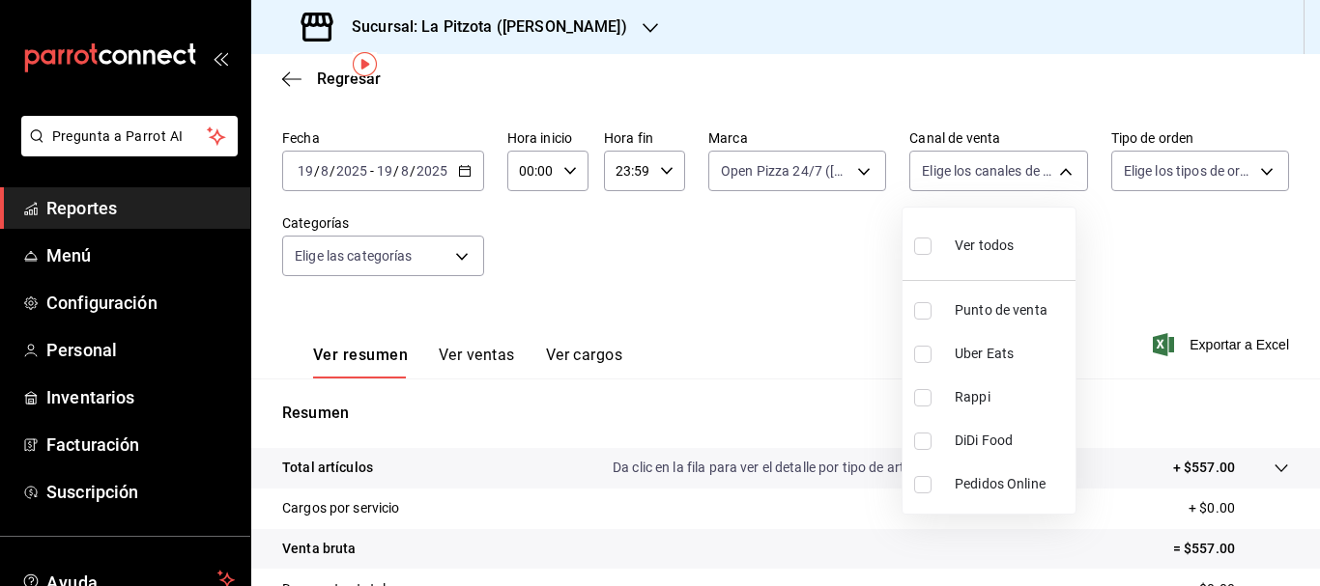
click at [758, 172] on div at bounding box center [660, 293] width 1320 height 586
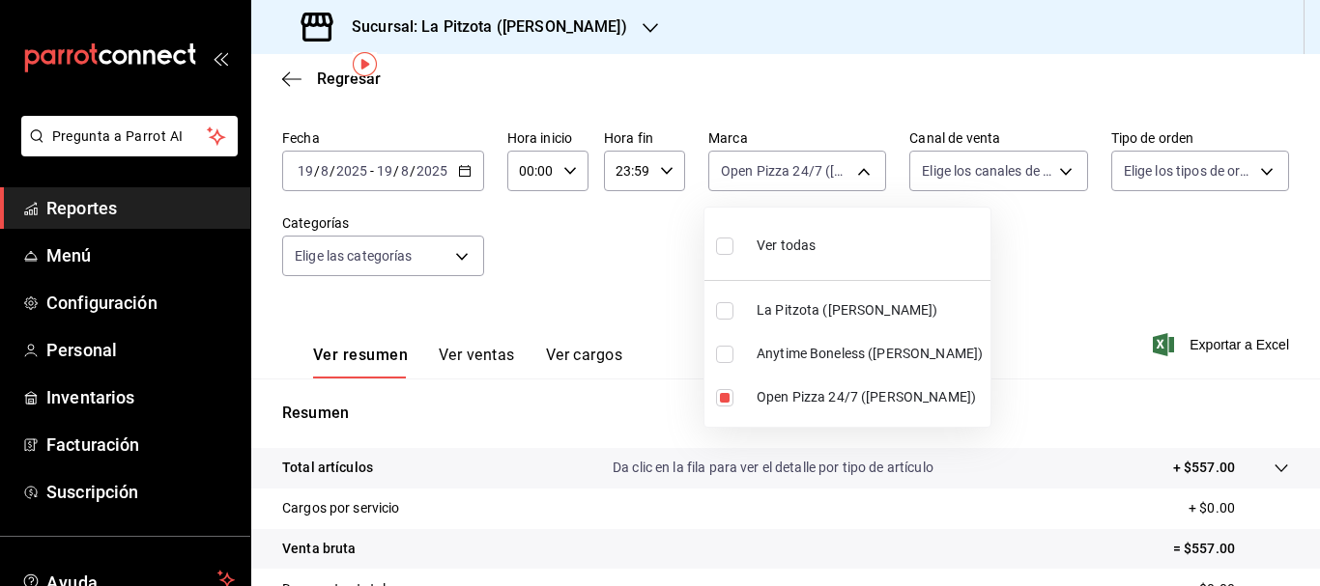
click at [758, 172] on body "Pregunta a Parrot AI Reportes Menú Configuración Personal Inventarios Facturaci…" at bounding box center [660, 293] width 1320 height 586
click at [726, 403] on input "checkbox" at bounding box center [724, 397] width 17 height 17
checkbox input "false"
click at [726, 303] on input "checkbox" at bounding box center [724, 310] width 17 height 17
checkbox input "true"
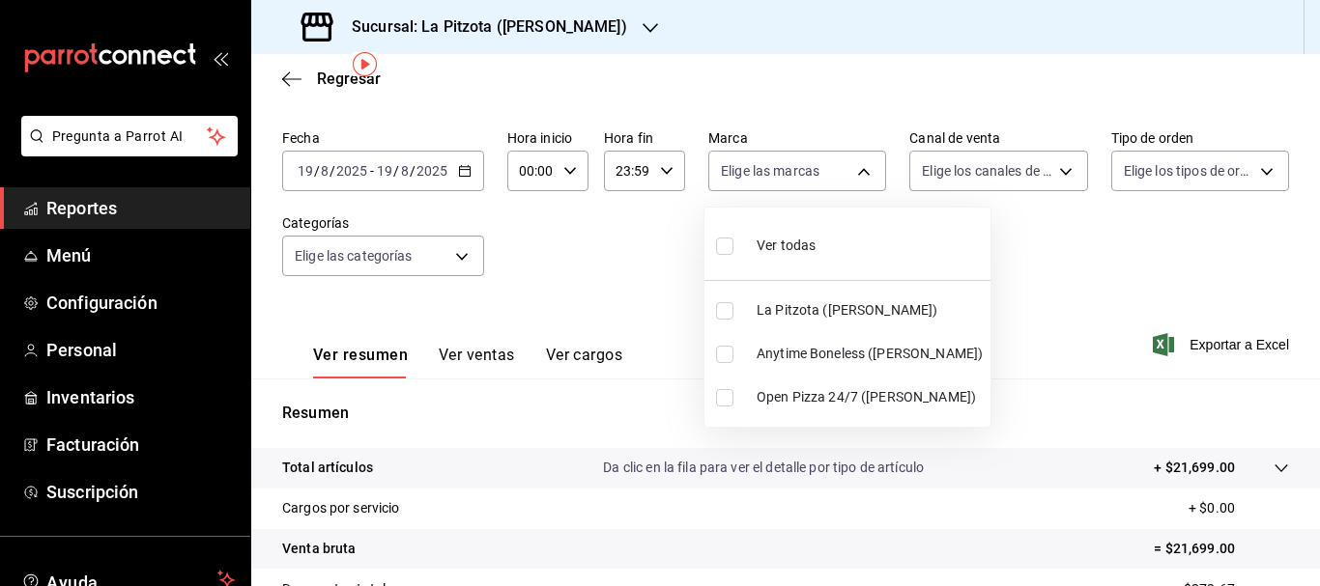
type input "3722eccf-6cf2-48cd-b838-7de1340e0a71"
click at [976, 183] on div at bounding box center [660, 293] width 1320 height 586
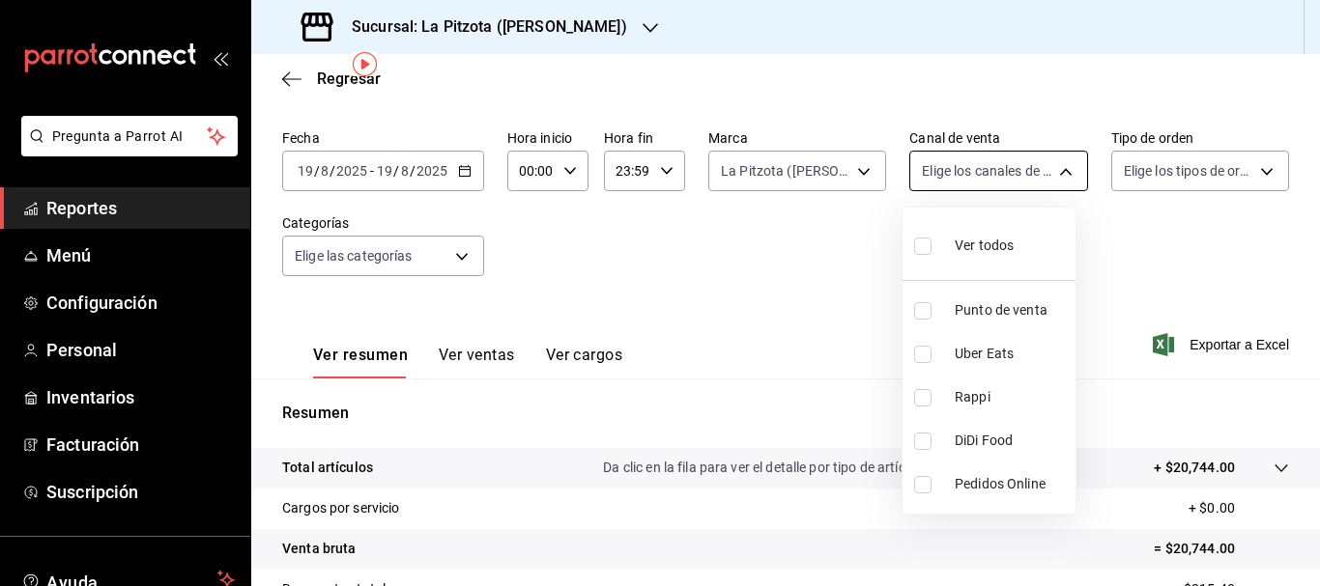
click at [944, 182] on body "Pregunta a Parrot AI Reportes Menú Configuración Personal Inventarios Facturaci…" at bounding box center [660, 293] width 1320 height 586
click at [920, 402] on input "checkbox" at bounding box center [922, 397] width 17 height 17
checkbox input "true"
type input "RAPPI"
click at [919, 400] on input "checkbox" at bounding box center [922, 397] width 17 height 17
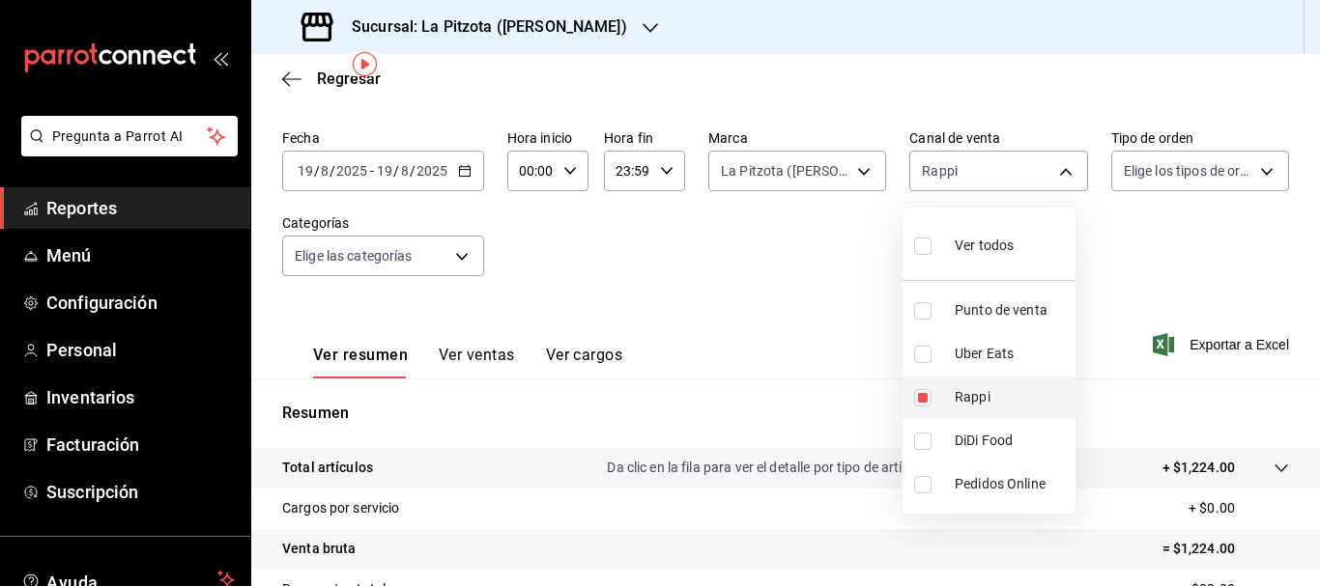
checkbox input "false"
click at [923, 361] on input "checkbox" at bounding box center [922, 354] width 17 height 17
checkbox input "true"
type input "UBER_EATS"
click at [788, 303] on div at bounding box center [660, 293] width 1320 height 586
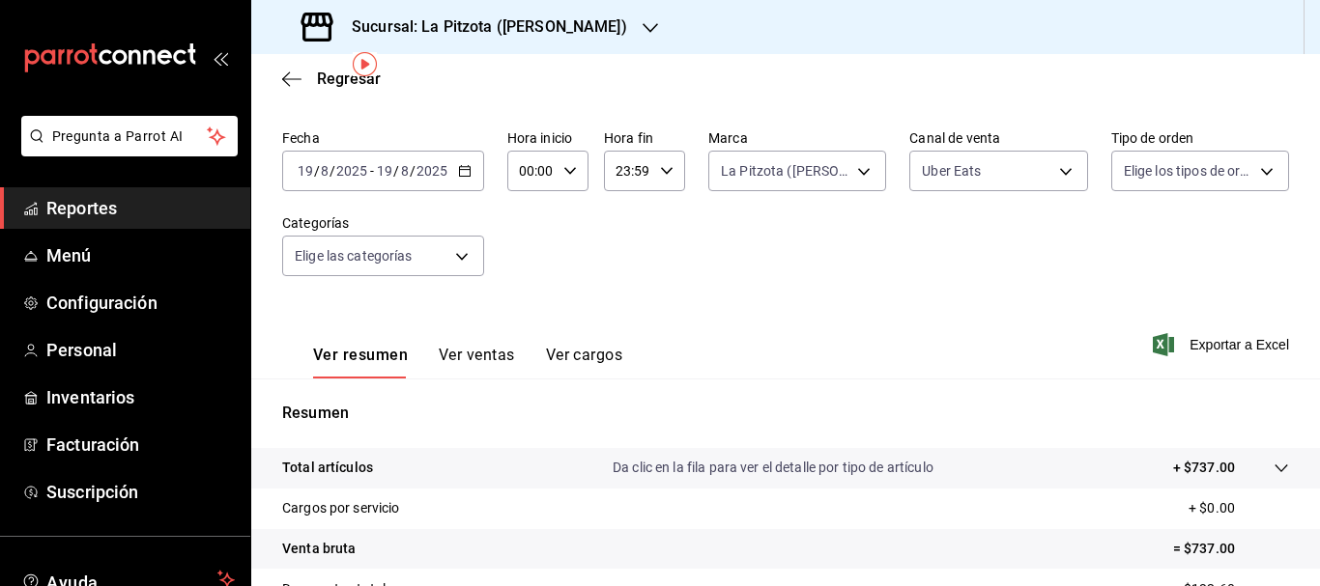
click at [1020, 196] on div "Fecha [DATE] [DATE] - [DATE] [DATE] Hora inicio 00:00 Hora inicio Hora fin 23:5…" at bounding box center [785, 214] width 1007 height 170
click at [1008, 169] on body "Pregunta a Parrot AI Reportes Menú Configuración Personal Inventarios Facturaci…" at bounding box center [660, 293] width 1320 height 586
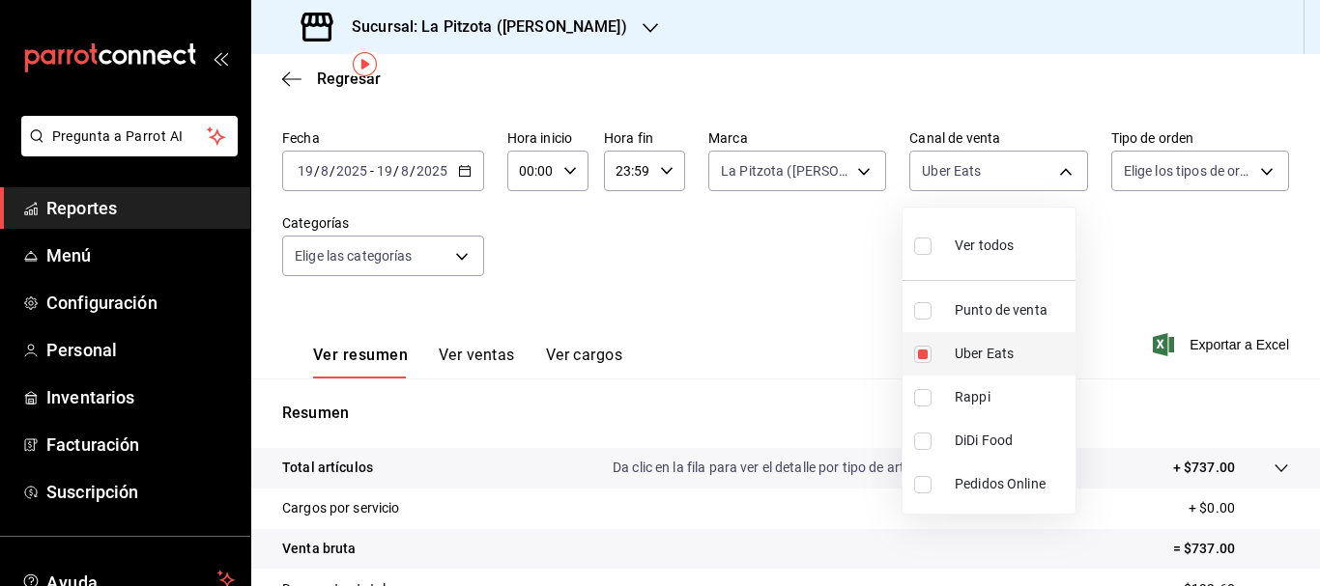
click at [921, 353] on input "checkbox" at bounding box center [922, 354] width 17 height 17
checkbox input "false"
click at [469, 354] on div at bounding box center [660, 293] width 1320 height 586
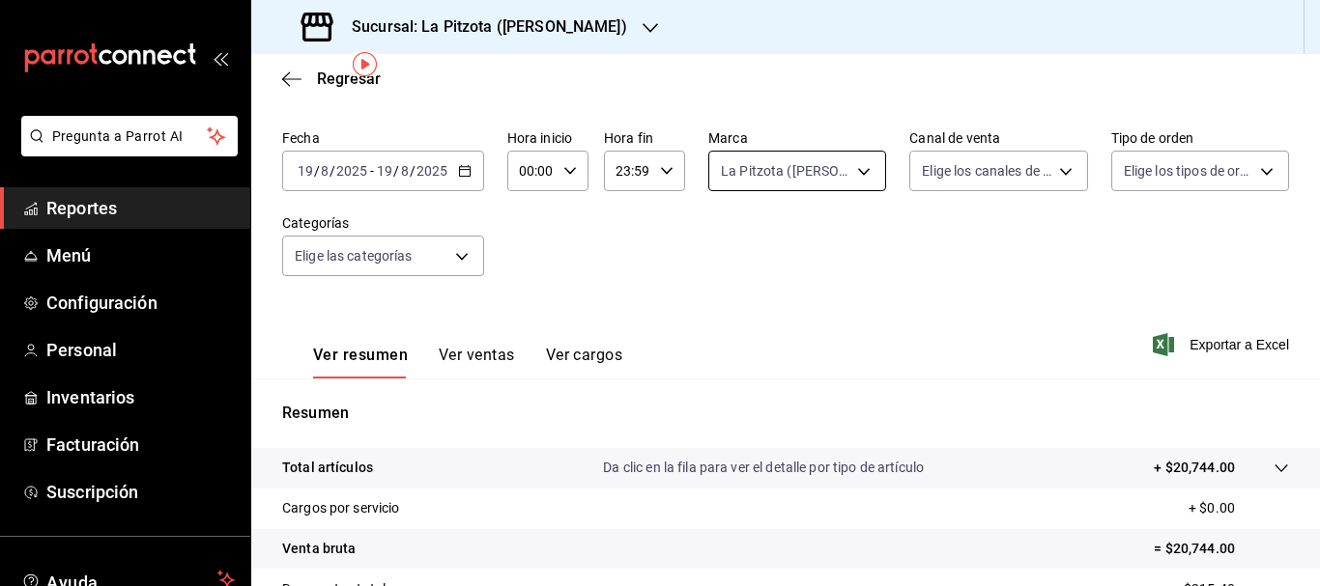
click at [732, 178] on body "Pregunta a Parrot AI Reportes Menú Configuración Personal Inventarios Facturaci…" at bounding box center [660, 293] width 1320 height 586
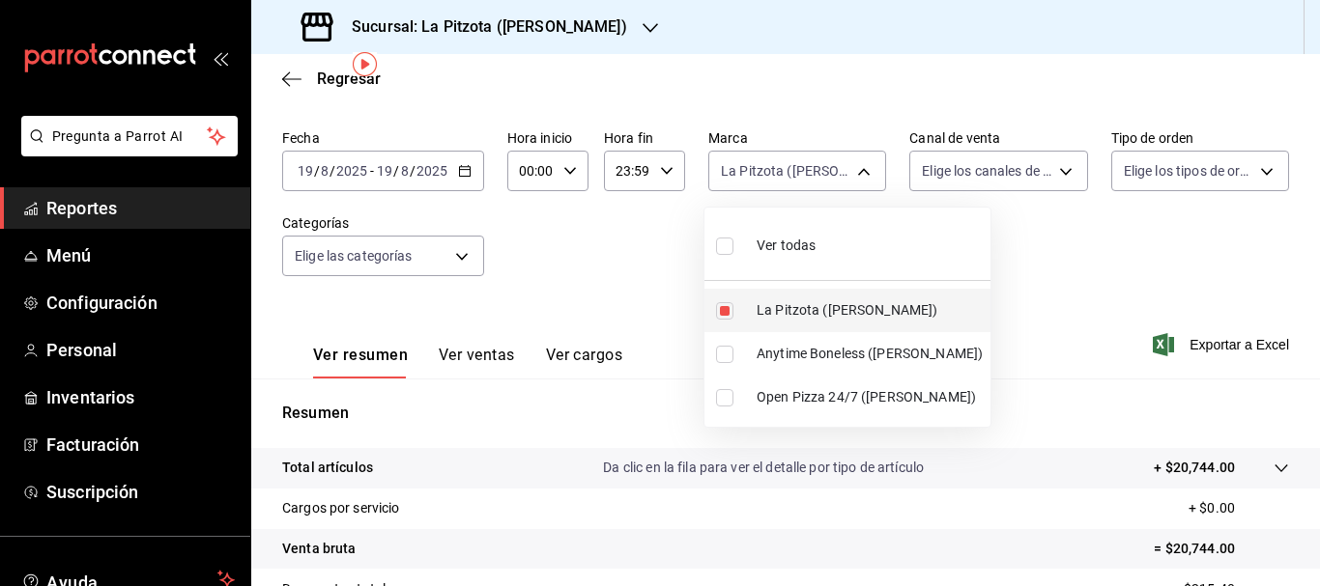
click at [731, 311] on input "checkbox" at bounding box center [724, 310] width 17 height 17
checkbox input "false"
click at [441, 355] on div at bounding box center [660, 293] width 1320 height 586
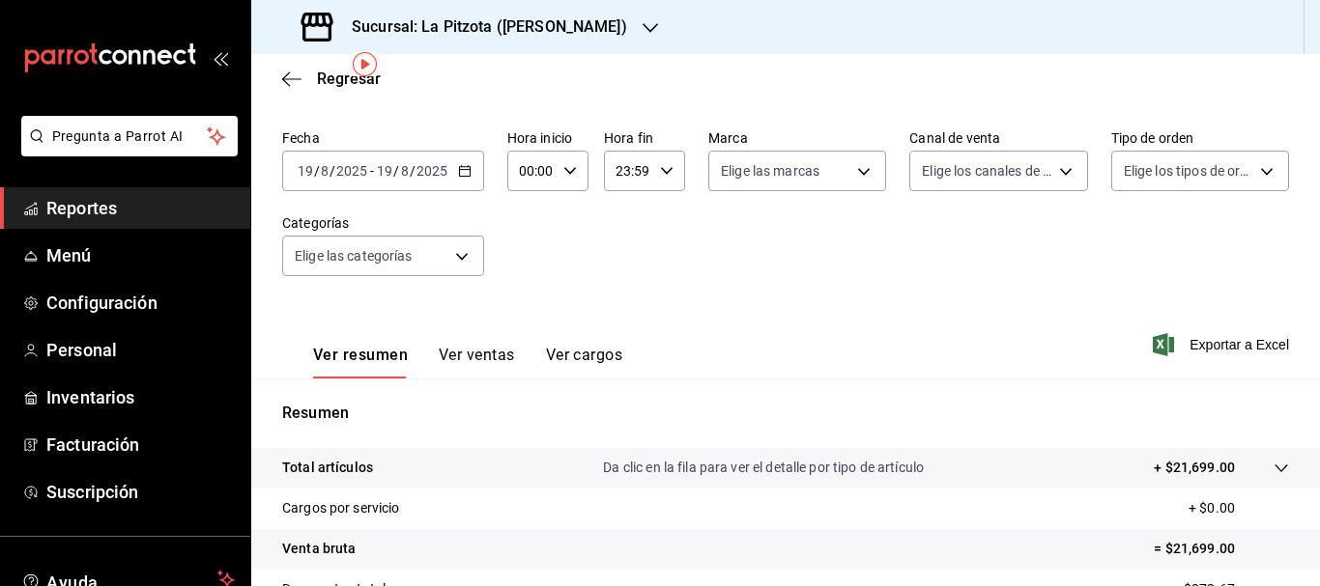
click at [441, 355] on button "Ver ventas" at bounding box center [477, 362] width 76 height 33
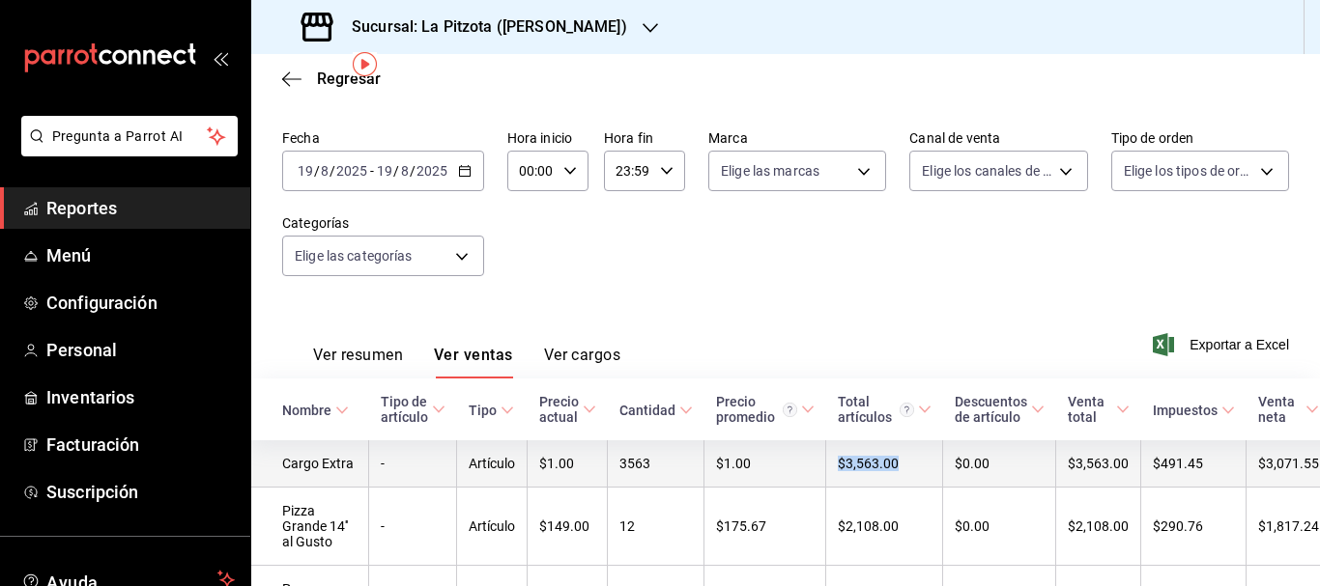
drag, startPoint x: 827, startPoint y: 469, endPoint x: 894, endPoint y: 473, distance: 66.8
click at [894, 473] on td "$3,563.00" at bounding box center [884, 463] width 117 height 47
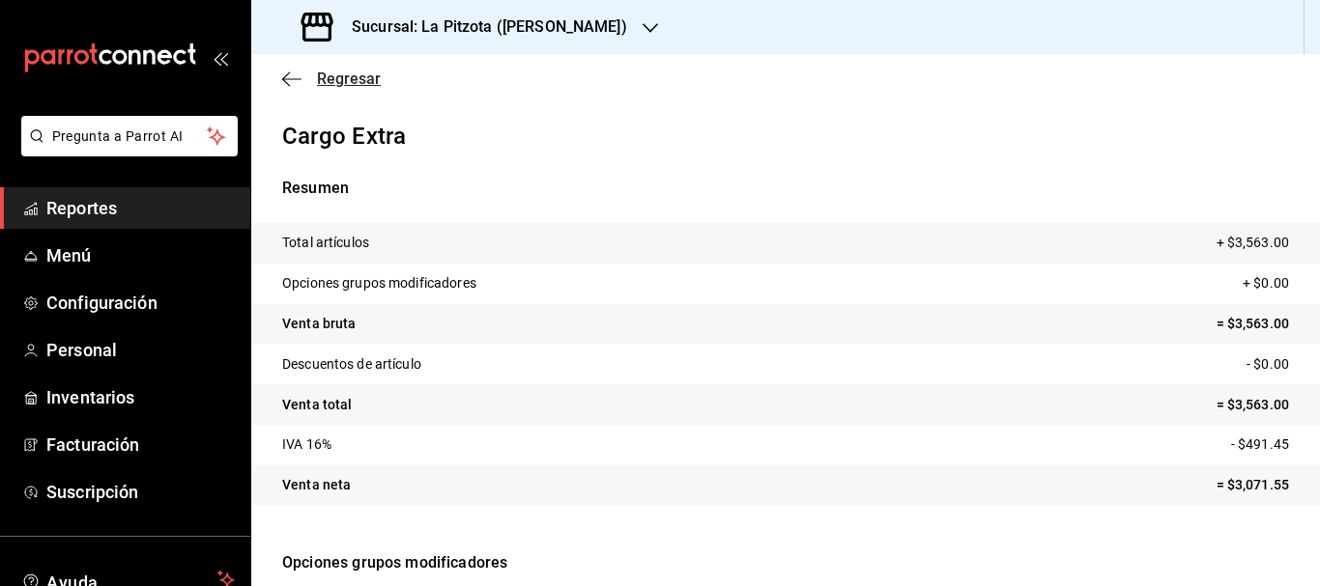
click at [326, 75] on span "Regresar" at bounding box center [349, 79] width 64 height 18
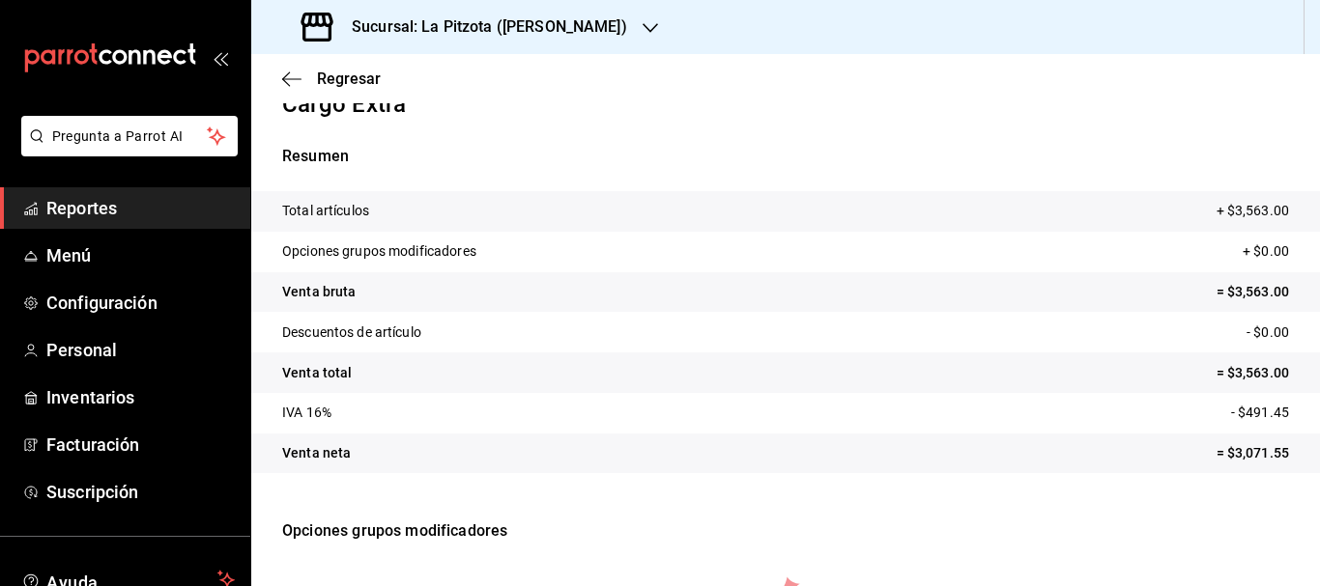
scroll to position [52, 0]
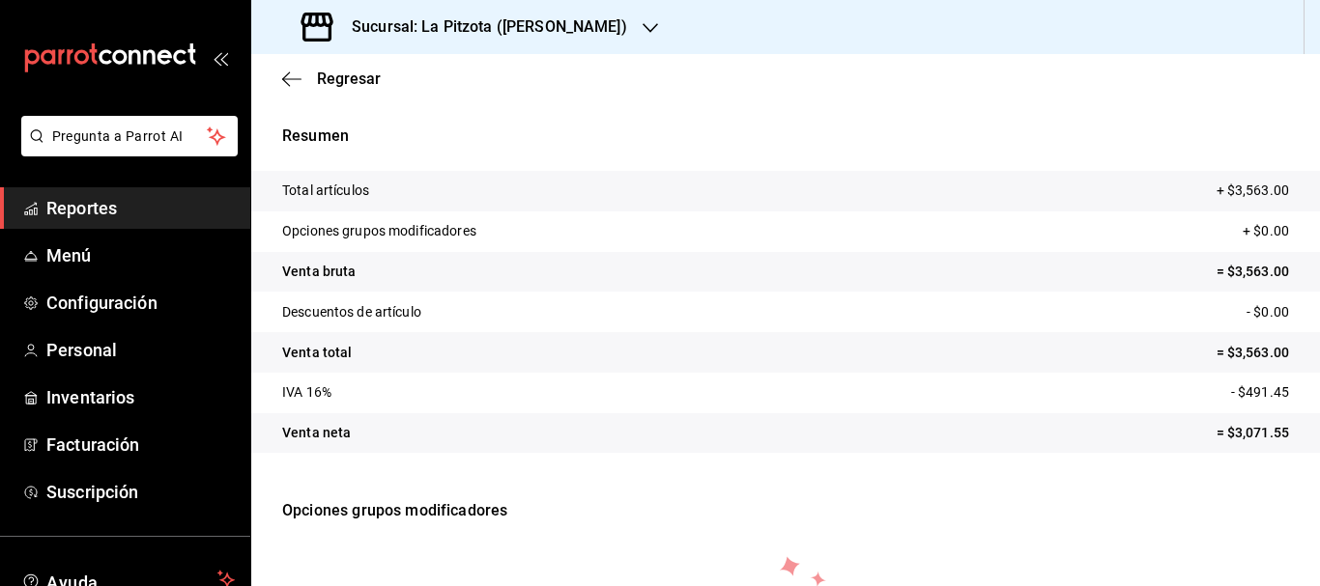
click at [536, 216] on tr "Opciones grupos modificadores + $0.00" at bounding box center [785, 232] width 1068 height 41
click at [364, 85] on span "Regresar" at bounding box center [349, 79] width 64 height 18
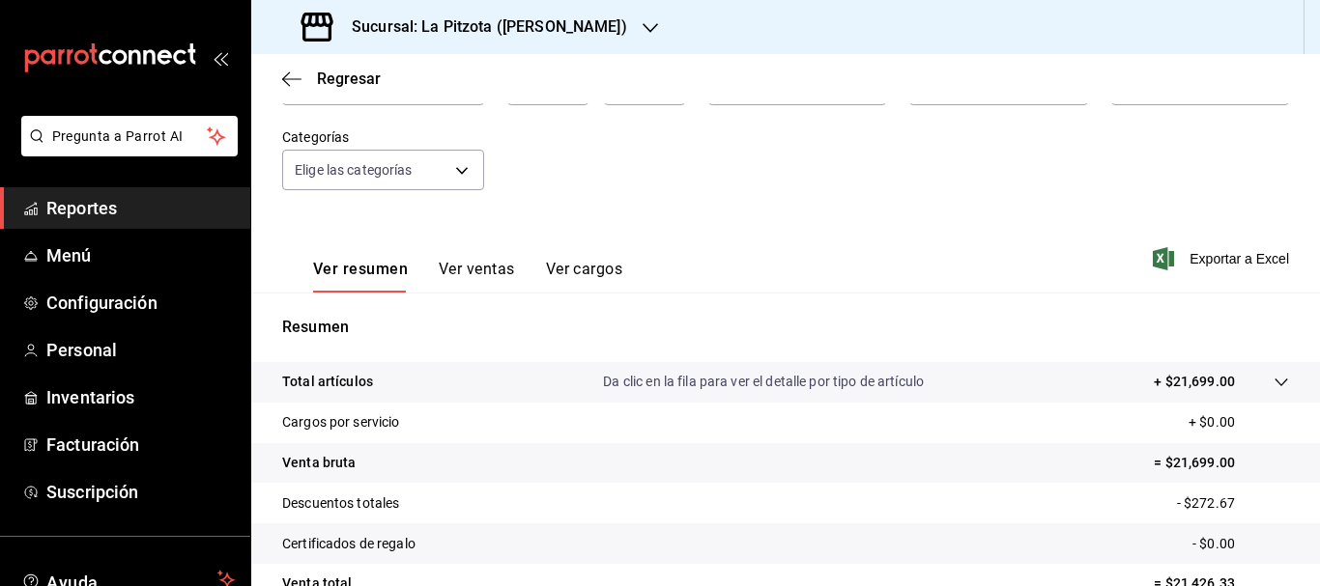
scroll to position [166, 0]
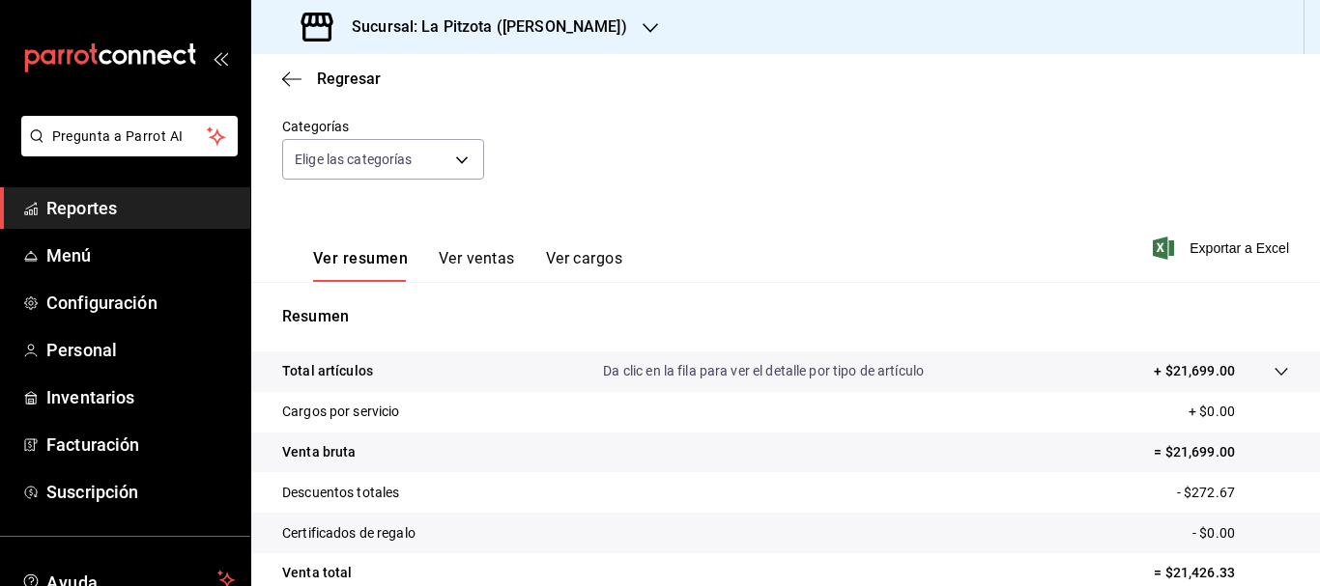
drag, startPoint x: 484, startPoint y: 245, endPoint x: 479, endPoint y: 254, distance: 9.9
click at [482, 247] on div "Ver resumen Ver ventas Ver cargos" at bounding box center [452, 254] width 340 height 56
click at [479, 254] on button "Ver ventas" at bounding box center [477, 265] width 76 height 33
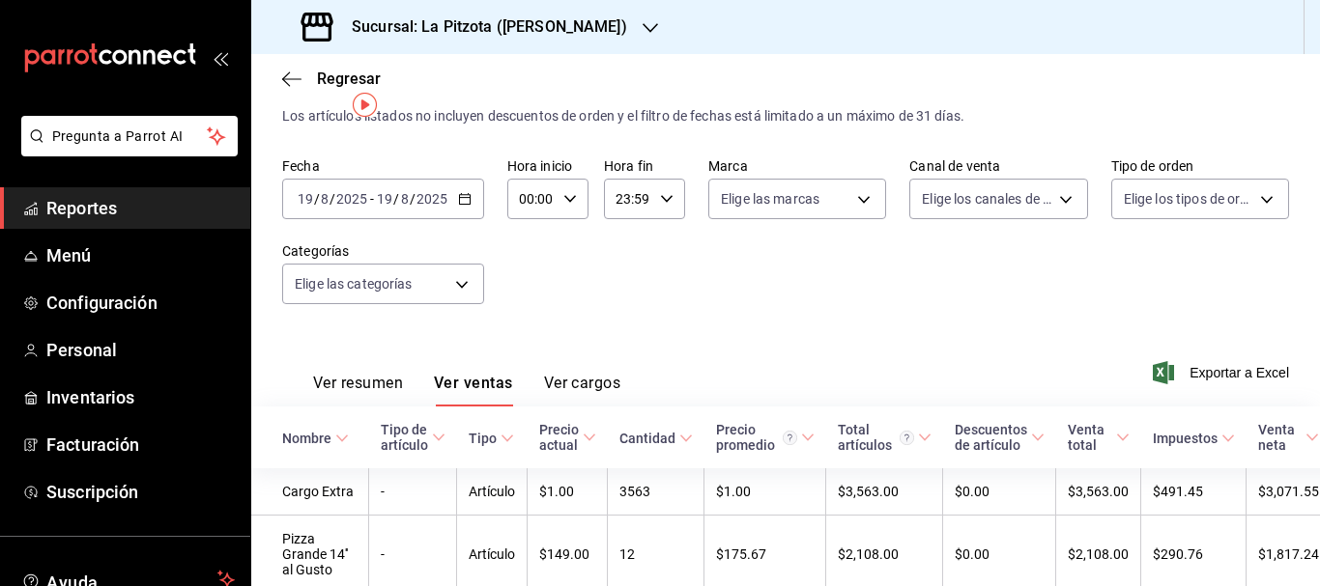
scroll to position [29, 0]
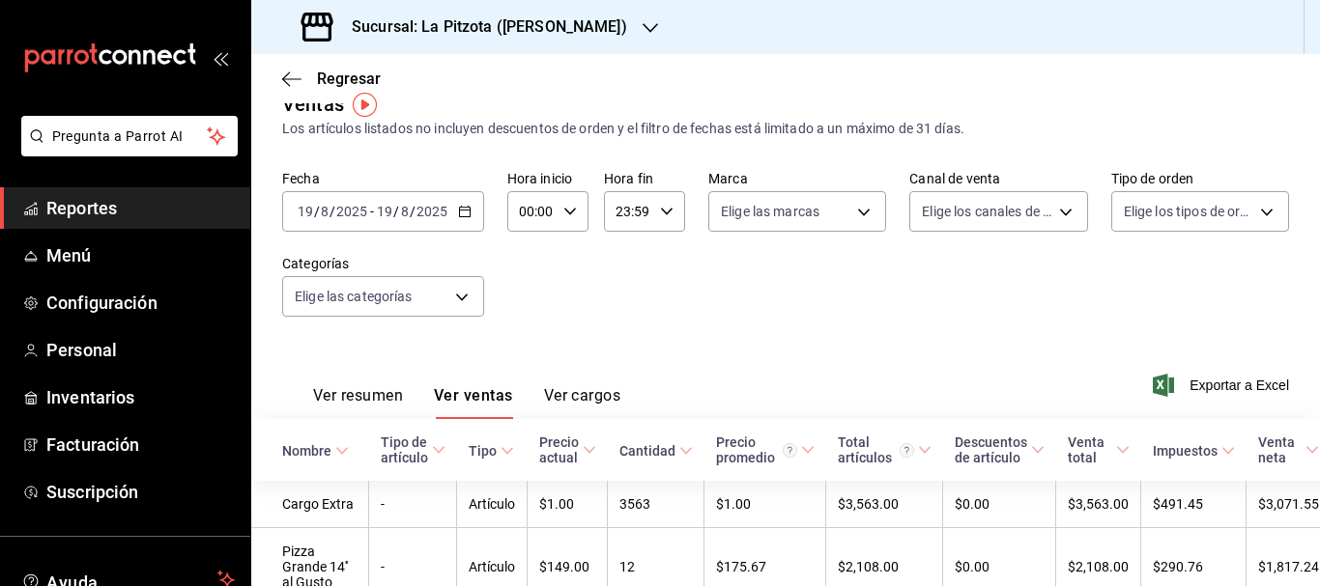
click at [385, 400] on button "Ver resumen" at bounding box center [358, 402] width 90 height 33
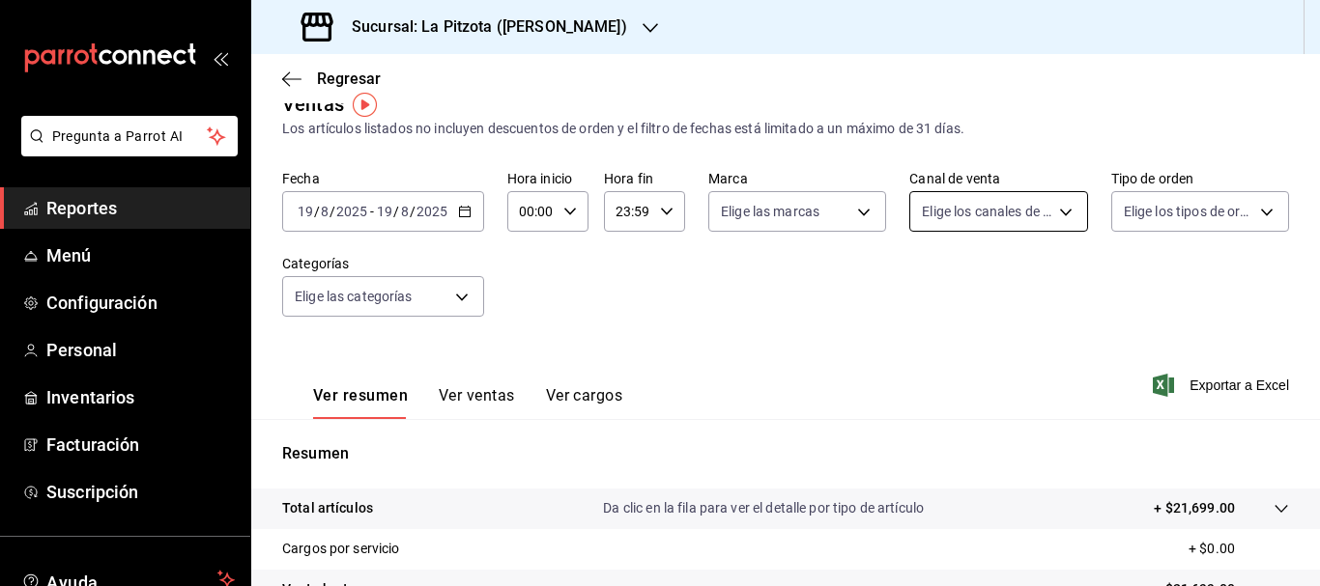
click at [956, 220] on body "Pregunta a Parrot AI Reportes Menú Configuración Personal Inventarios Facturaci…" at bounding box center [660, 293] width 1320 height 586
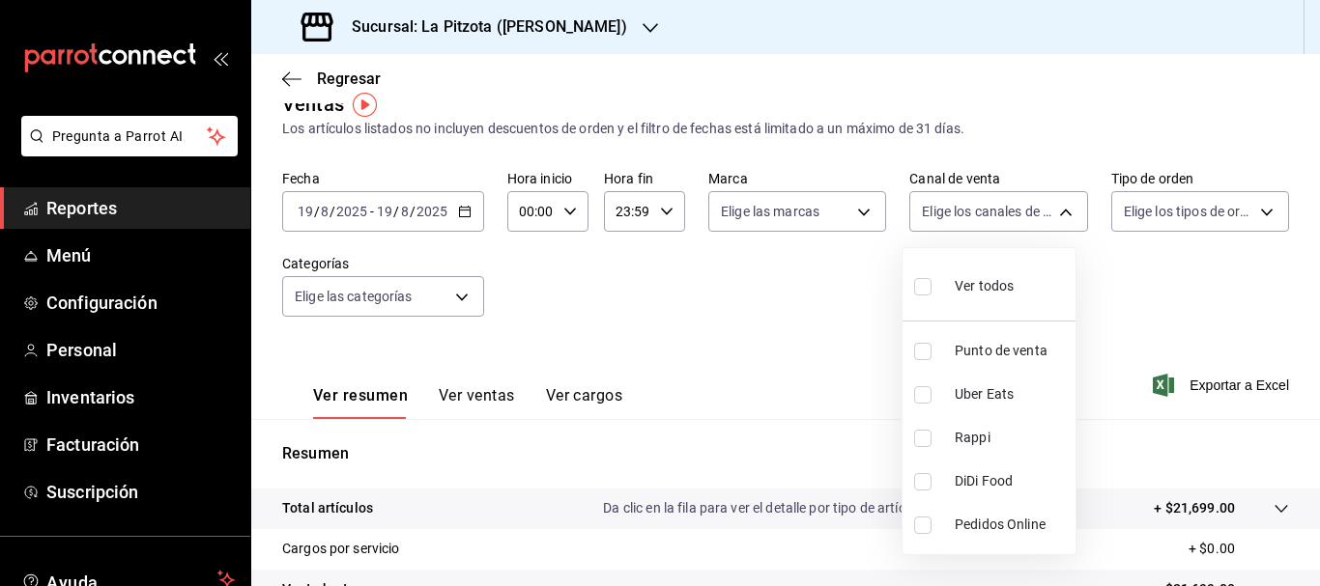
click at [911, 345] on li "Punto de venta" at bounding box center [988, 350] width 173 height 43
type input "PARROT"
checkbox input "true"
click at [788, 300] on div at bounding box center [660, 293] width 1320 height 586
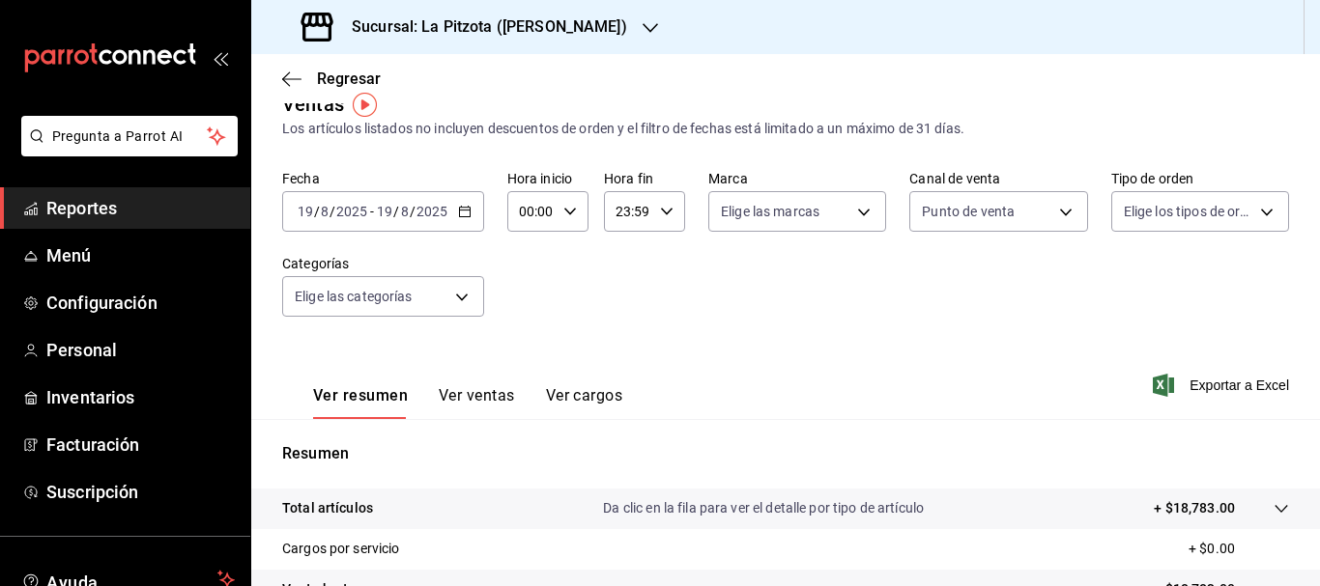
click at [303, 213] on input "19" at bounding box center [305, 211] width 17 height 15
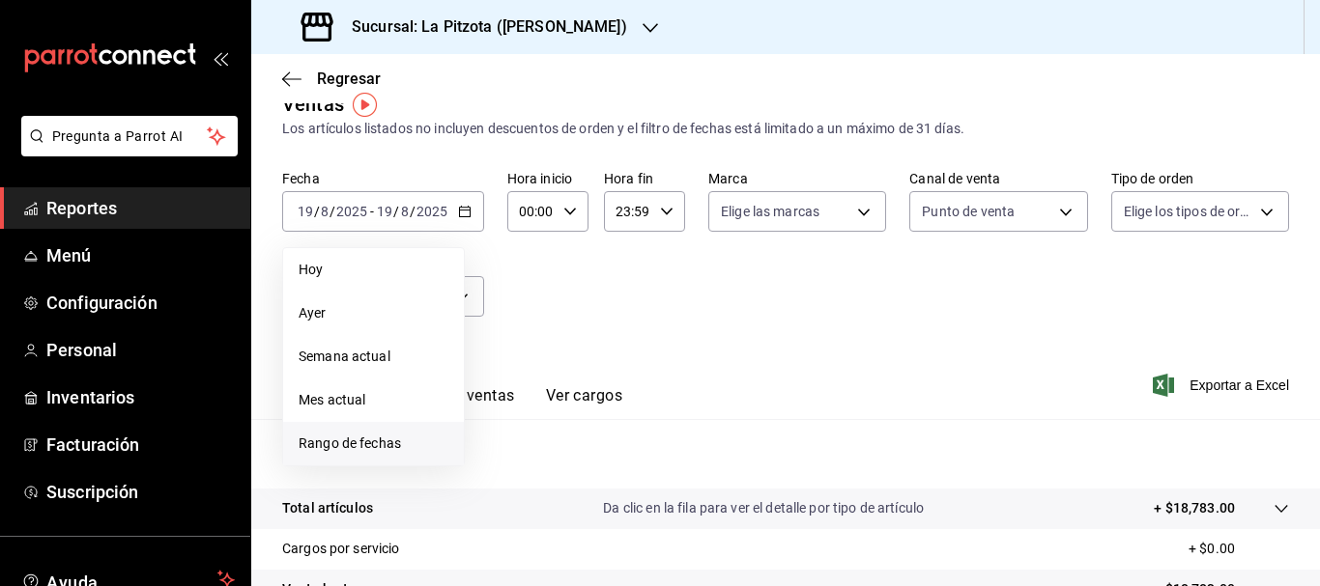
click at [367, 433] on li "Rango de fechas" at bounding box center [373, 443] width 181 height 43
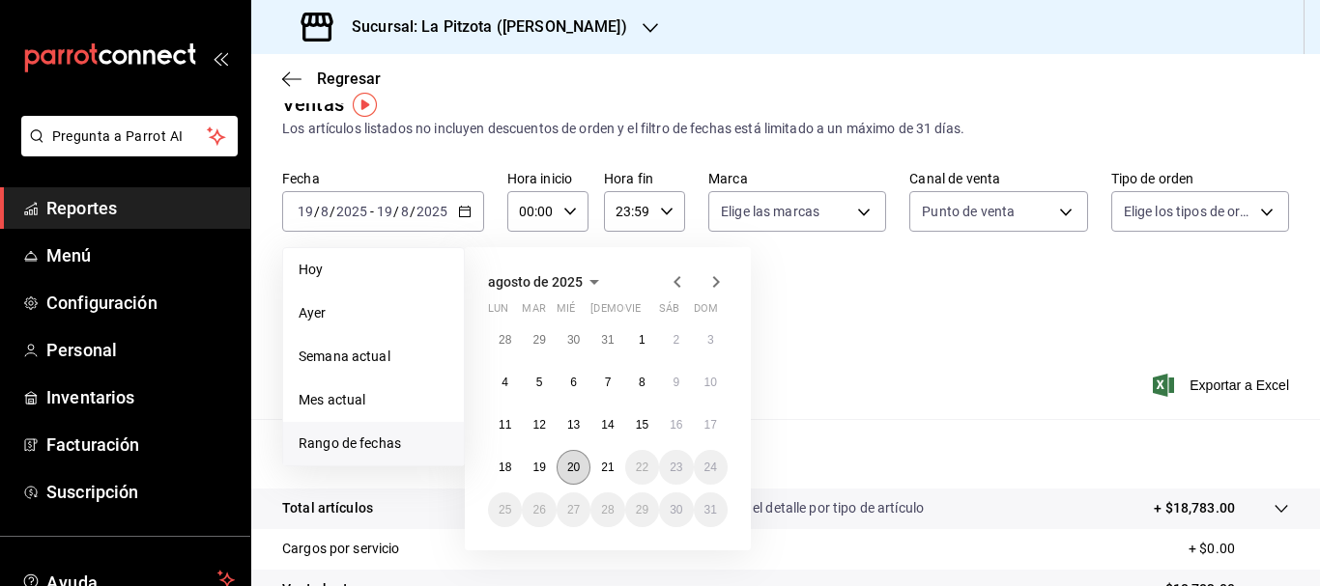
click at [571, 471] on abbr "20" at bounding box center [573, 468] width 13 height 14
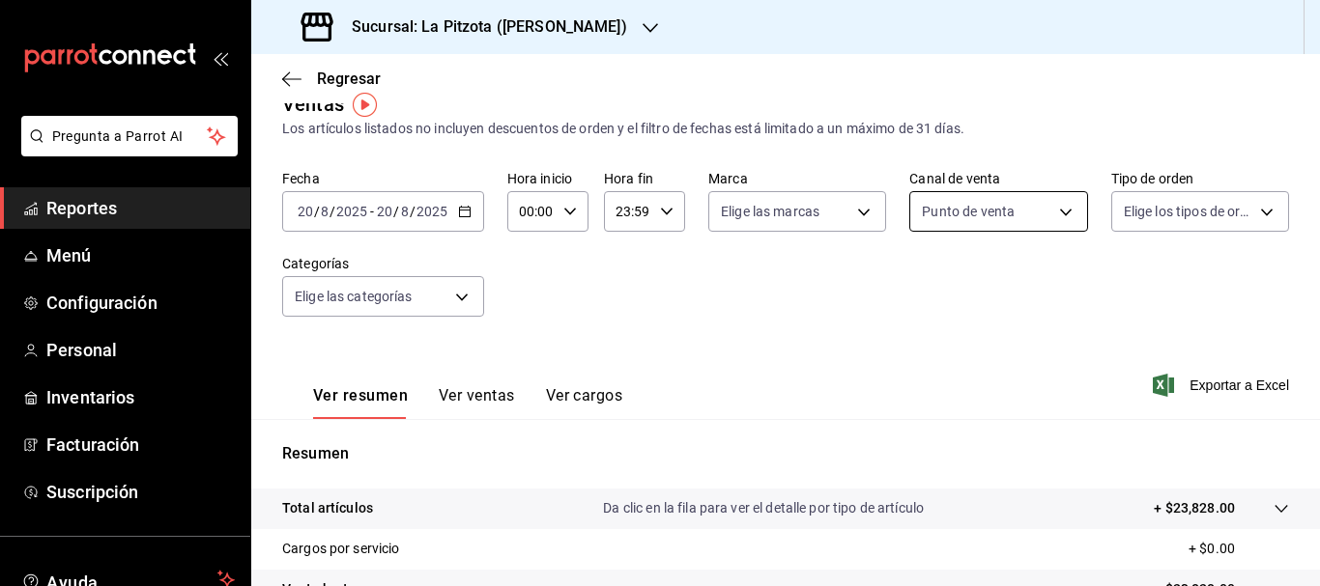
click at [952, 208] on body "Pregunta a Parrot AI Reportes Menú Configuración Personal Inventarios Facturaci…" at bounding box center [660, 293] width 1320 height 586
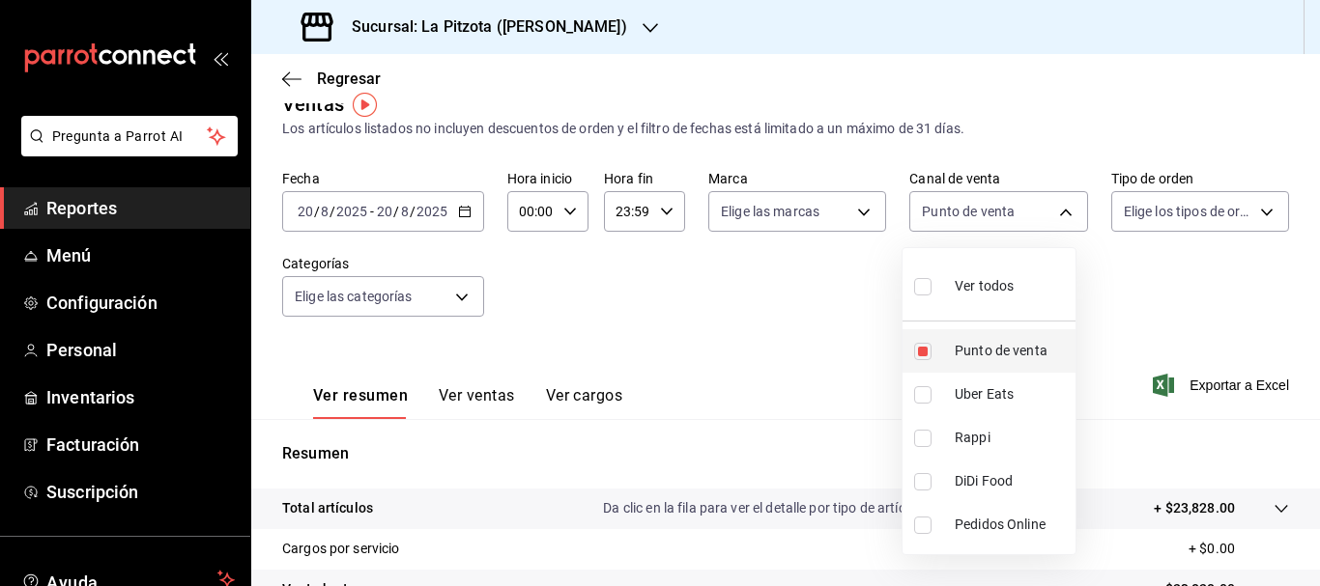
click at [909, 346] on li "Punto de venta" at bounding box center [988, 350] width 173 height 43
checkbox input "false"
click at [802, 216] on div at bounding box center [660, 293] width 1320 height 586
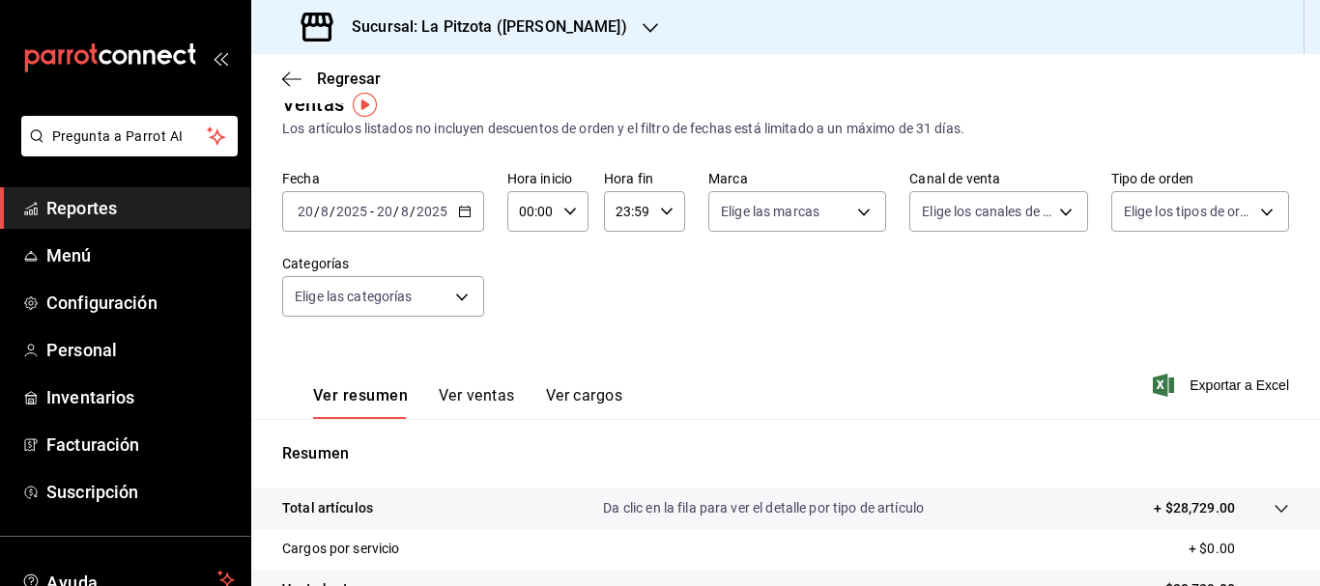
click at [739, 234] on div "Fecha 2025-08-20 20 / 8 / 2025 - 2025-08-20 20 / 8 / 2025 Hora inicio 00:00 Hor…" at bounding box center [785, 255] width 1007 height 170
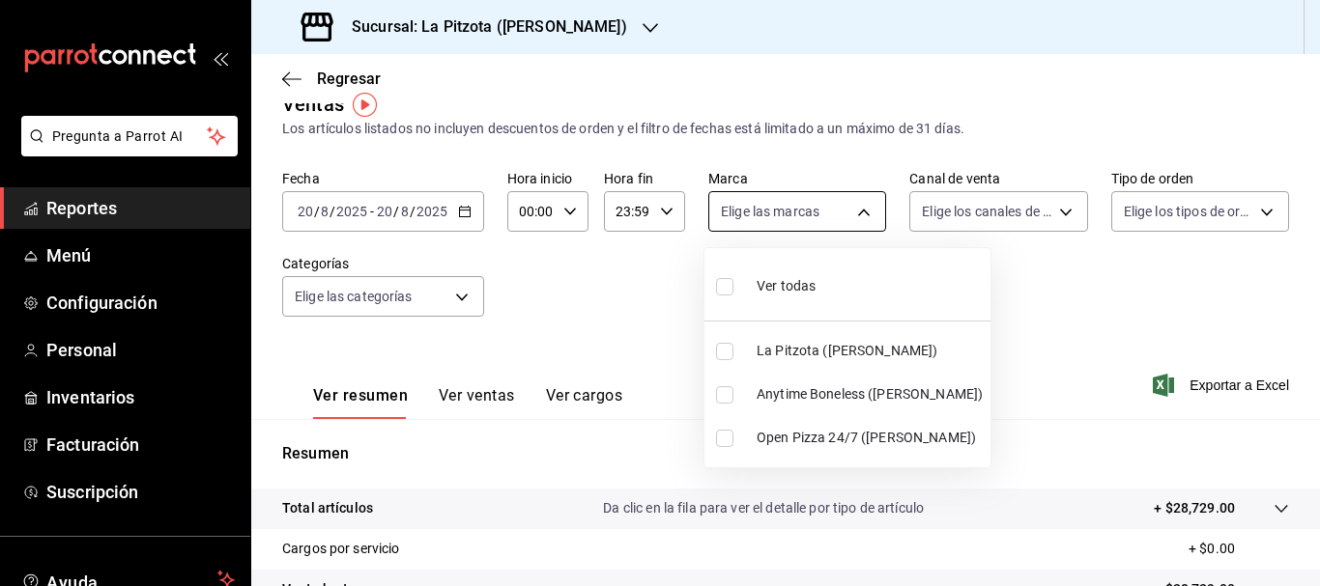
click at [737, 210] on body "Pregunta a Parrot AI Reportes Menú Configuración Personal Inventarios Facturaci…" at bounding box center [660, 293] width 1320 height 586
click at [729, 400] on input "checkbox" at bounding box center [724, 394] width 17 height 17
checkbox input "true"
type input "d0b15645-4641-49bc-8be3-6a792ed6583e"
click at [1041, 378] on div at bounding box center [660, 293] width 1320 height 586
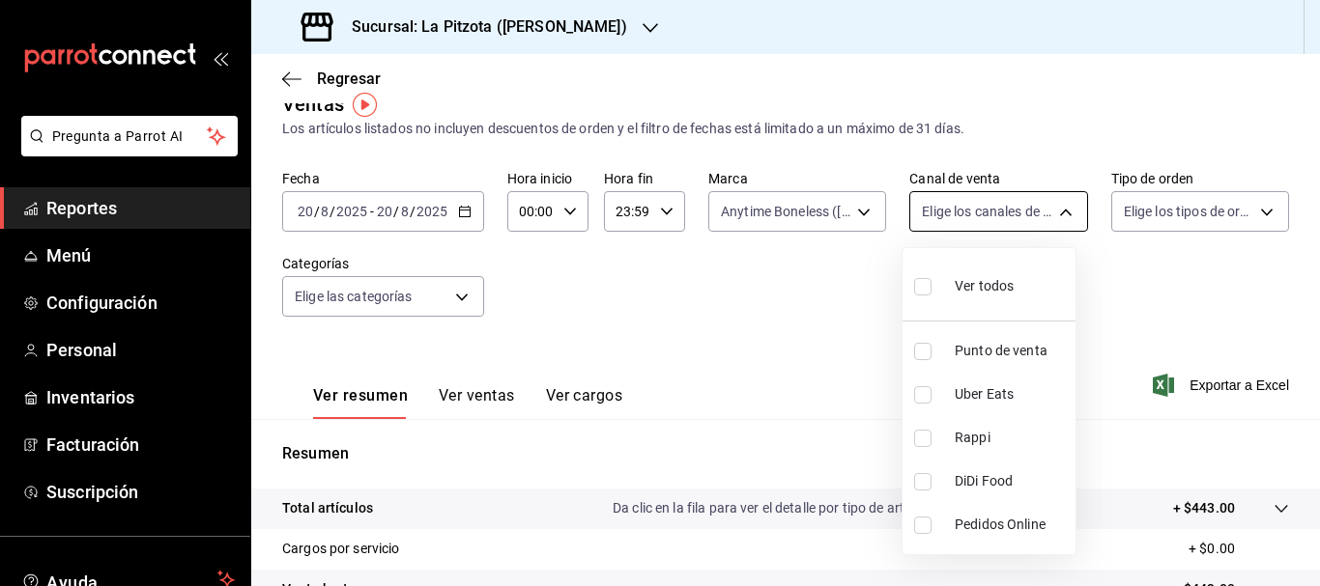
click at [987, 223] on body "Pregunta a Parrot AI Reportes Menú Configuración Personal Inventarios Facturaci…" at bounding box center [660, 293] width 1320 height 586
click at [923, 483] on input "checkbox" at bounding box center [922, 481] width 17 height 17
checkbox input "true"
type input "DIDI_FOOD"
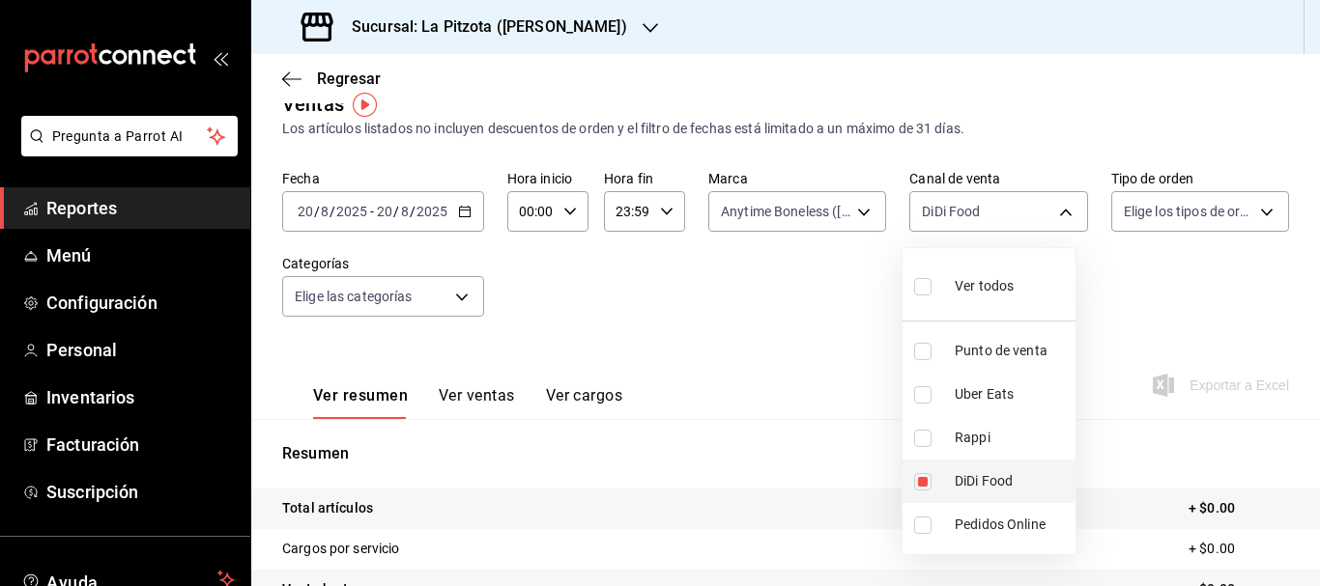
click at [923, 483] on input "checkbox" at bounding box center [922, 481] width 17 height 17
checkbox input "false"
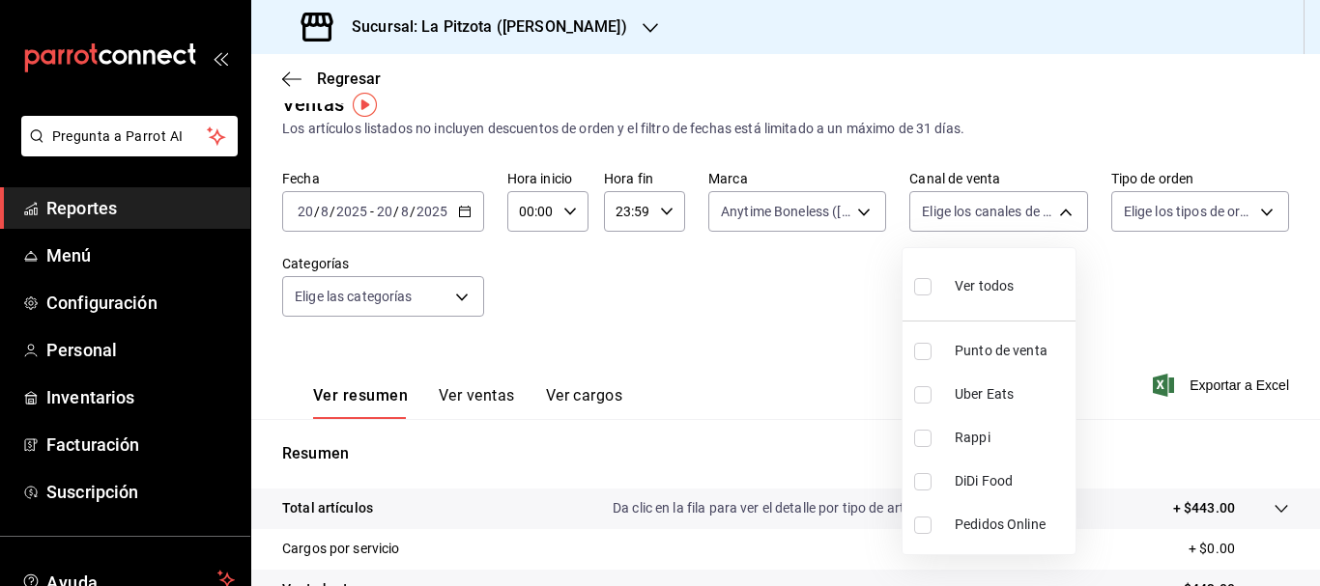
click at [923, 440] on input "checkbox" at bounding box center [922, 438] width 17 height 17
checkbox input "true"
type input "RAPPI"
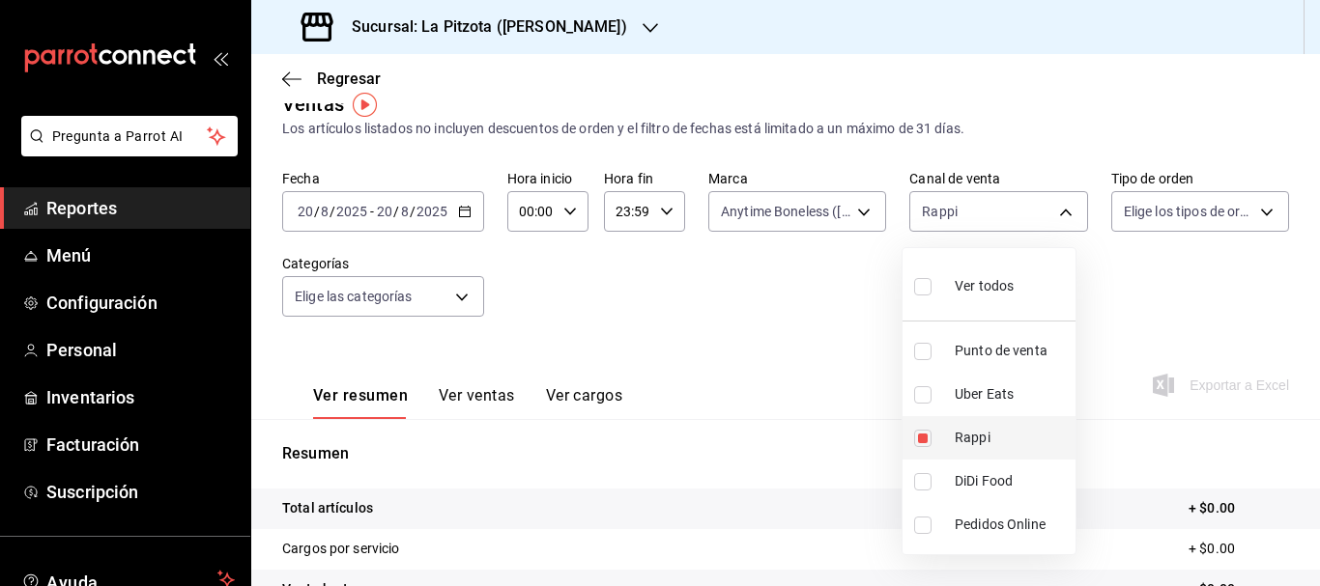
click at [923, 440] on input "checkbox" at bounding box center [922, 438] width 17 height 17
checkbox input "false"
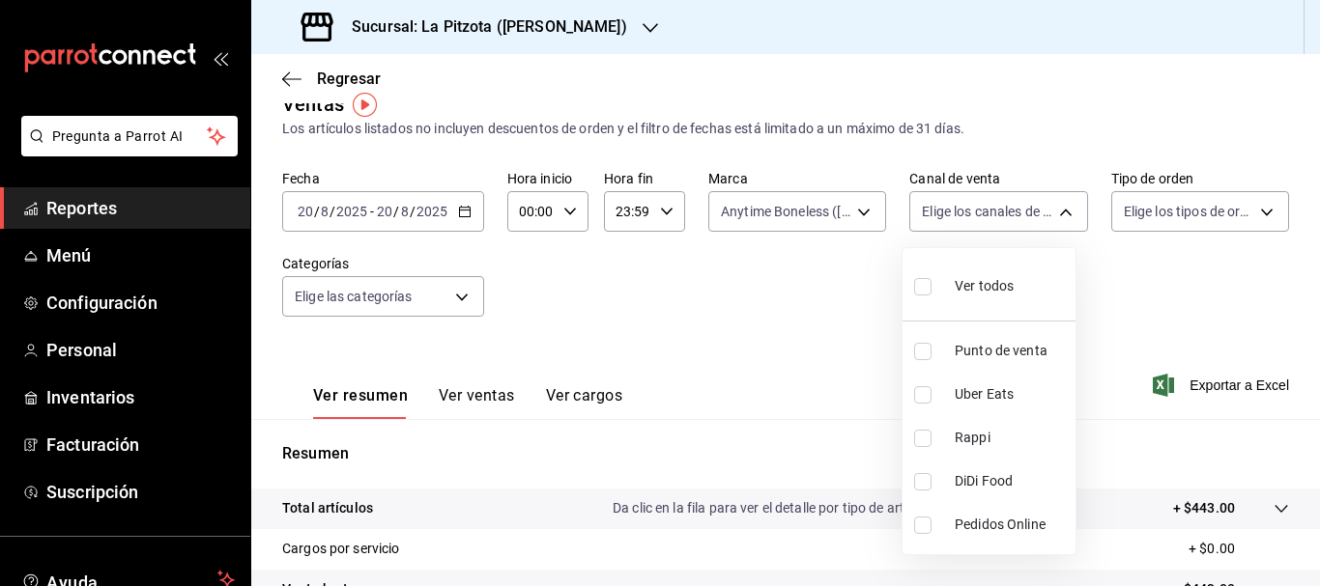
click at [920, 394] on input "checkbox" at bounding box center [922, 394] width 17 height 17
checkbox input "true"
type input "UBER_EATS"
click at [920, 394] on input "checkbox" at bounding box center [922, 394] width 17 height 17
checkbox input "false"
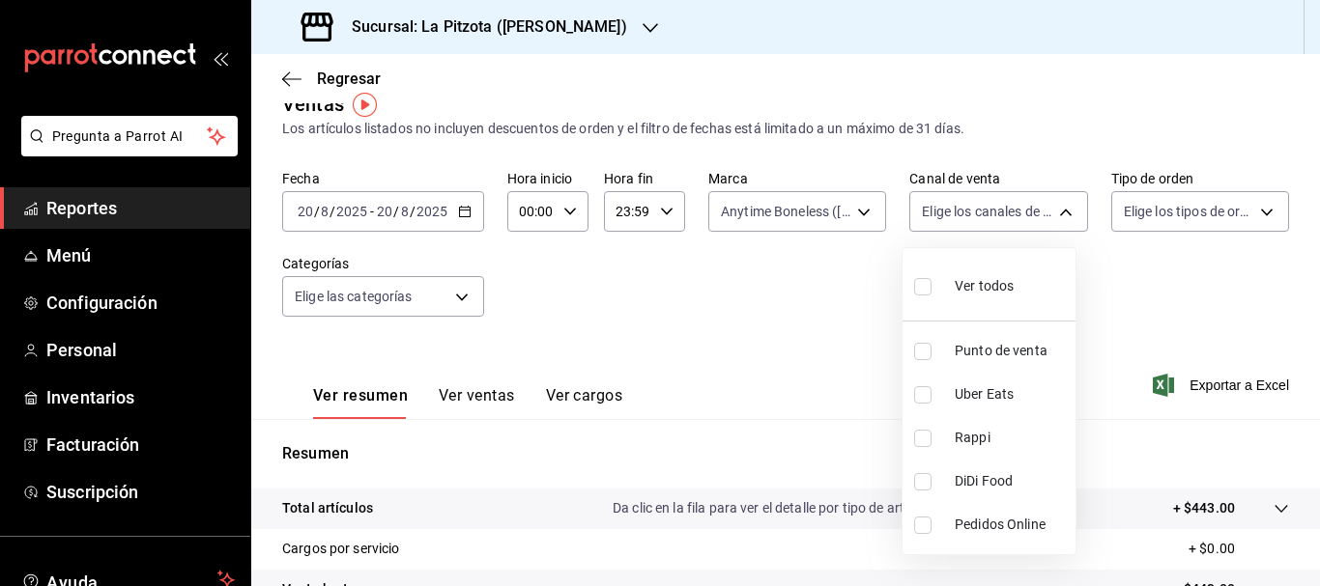
click at [819, 202] on div at bounding box center [660, 293] width 1320 height 586
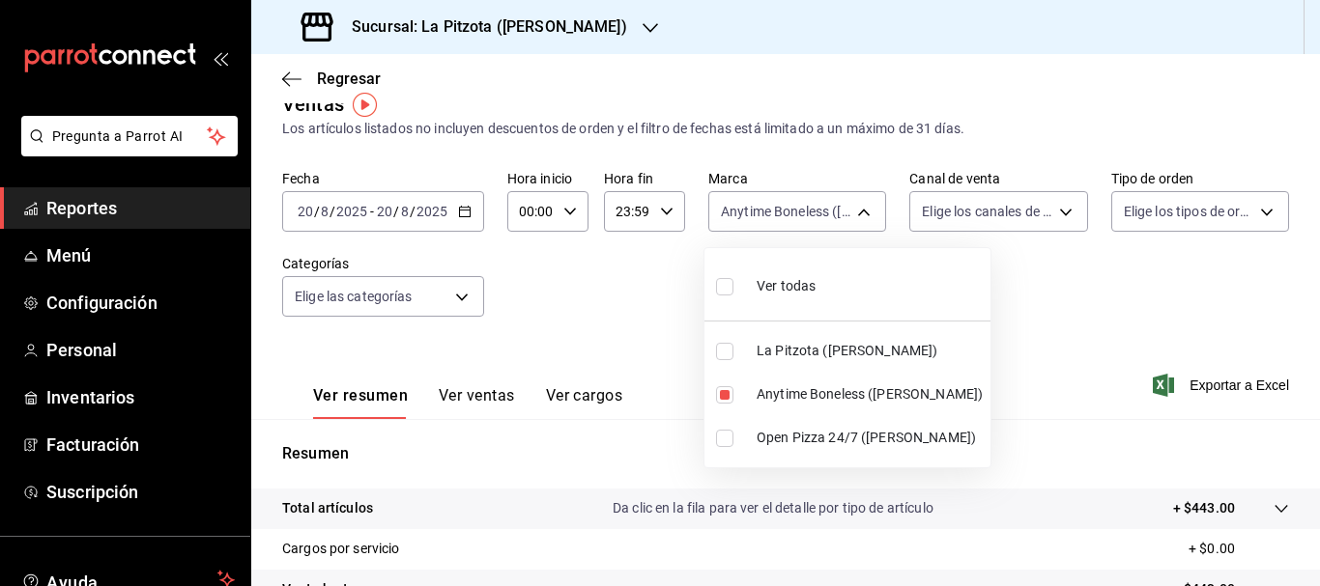
click at [819, 202] on body "Pregunta a Parrot AI Reportes Menú Configuración Personal Inventarios Facturaci…" at bounding box center [660, 293] width 1320 height 586
click at [748, 404] on li "Anytime Boneless ([PERSON_NAME])" at bounding box center [847, 394] width 286 height 43
checkbox input "false"
click at [728, 418] on li "Open Pizza 24/7 ([PERSON_NAME])" at bounding box center [847, 437] width 286 height 43
type input "8f97d9a1-f00b-4323-96e2-15f6e5ebb1cd"
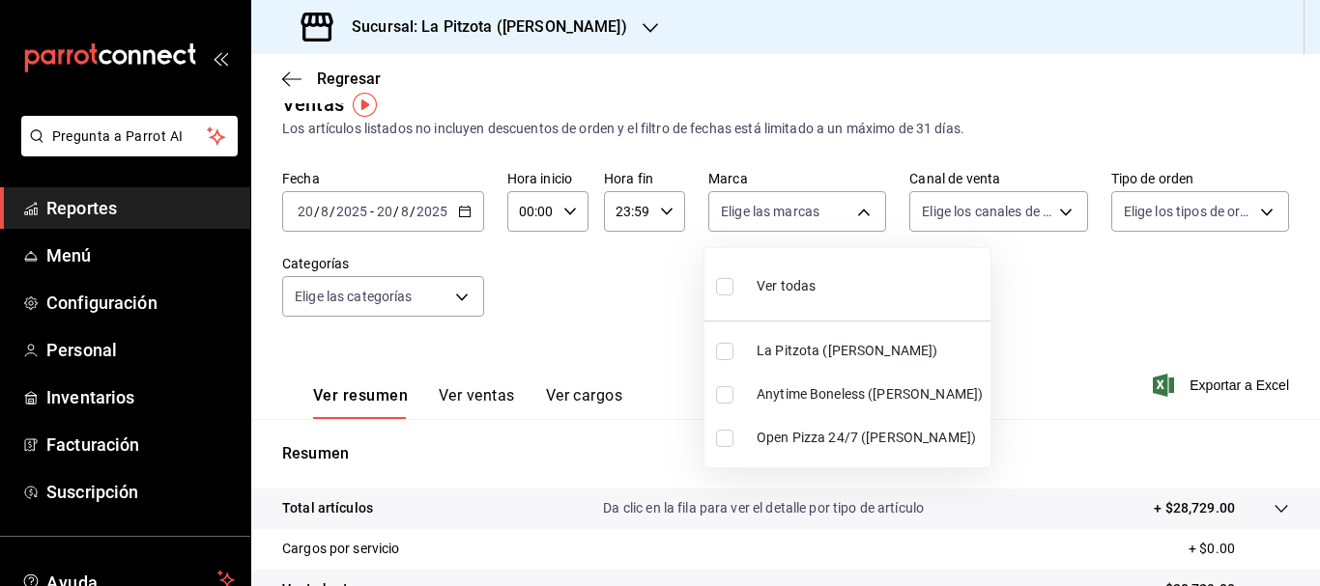
checkbox input "true"
click at [1030, 298] on div at bounding box center [660, 293] width 1320 height 586
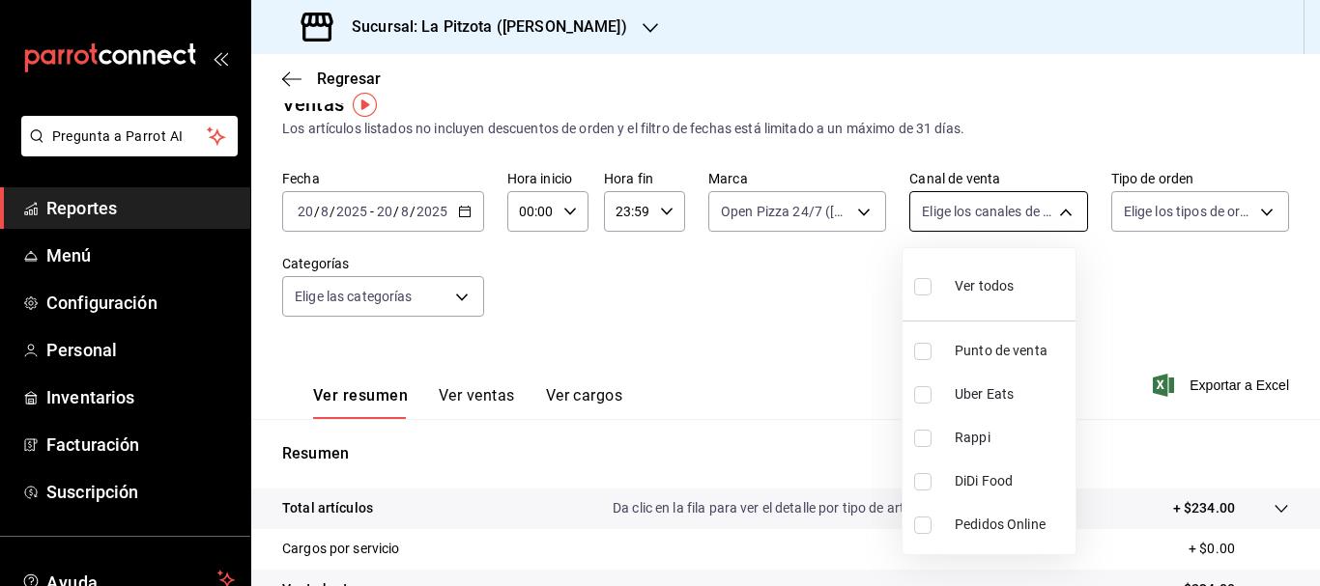
click at [918, 203] on body "Pregunta a Parrot AI Reportes Menú Configuración Personal Inventarios Facturaci…" at bounding box center [660, 293] width 1320 height 586
click at [921, 399] on input "checkbox" at bounding box center [922, 394] width 17 height 17
checkbox input "true"
type input "UBER_EATS"
click at [928, 389] on input "checkbox" at bounding box center [922, 394] width 17 height 17
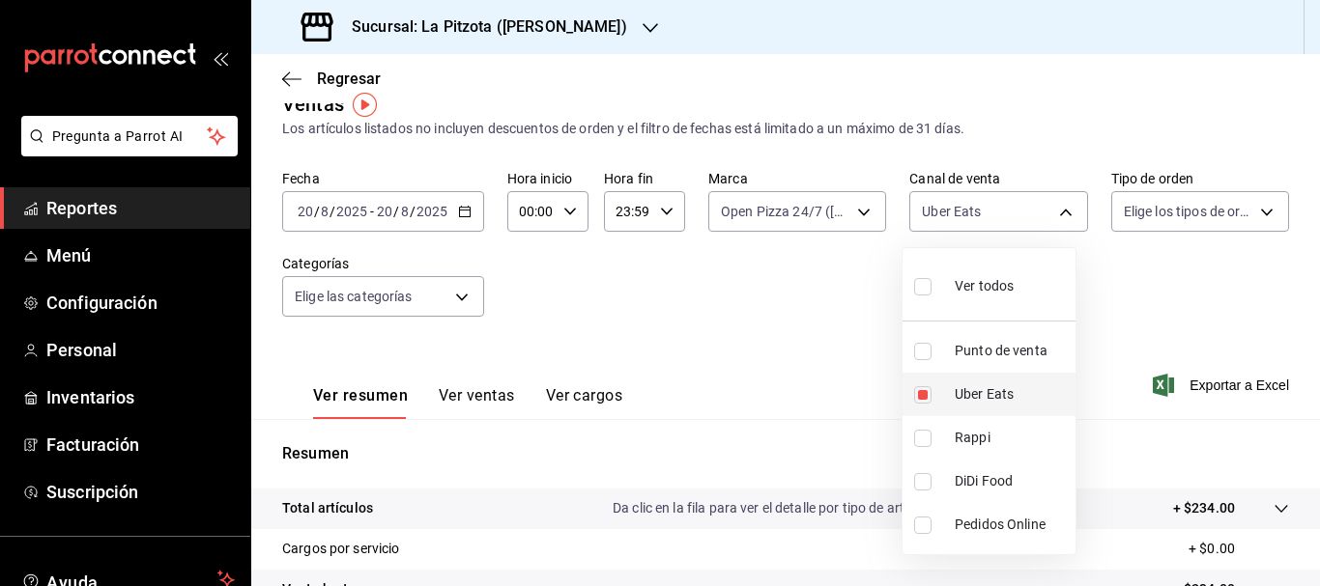
checkbox input "false"
click at [917, 436] on input "checkbox" at bounding box center [922, 438] width 17 height 17
checkbox input "true"
type input "RAPPI"
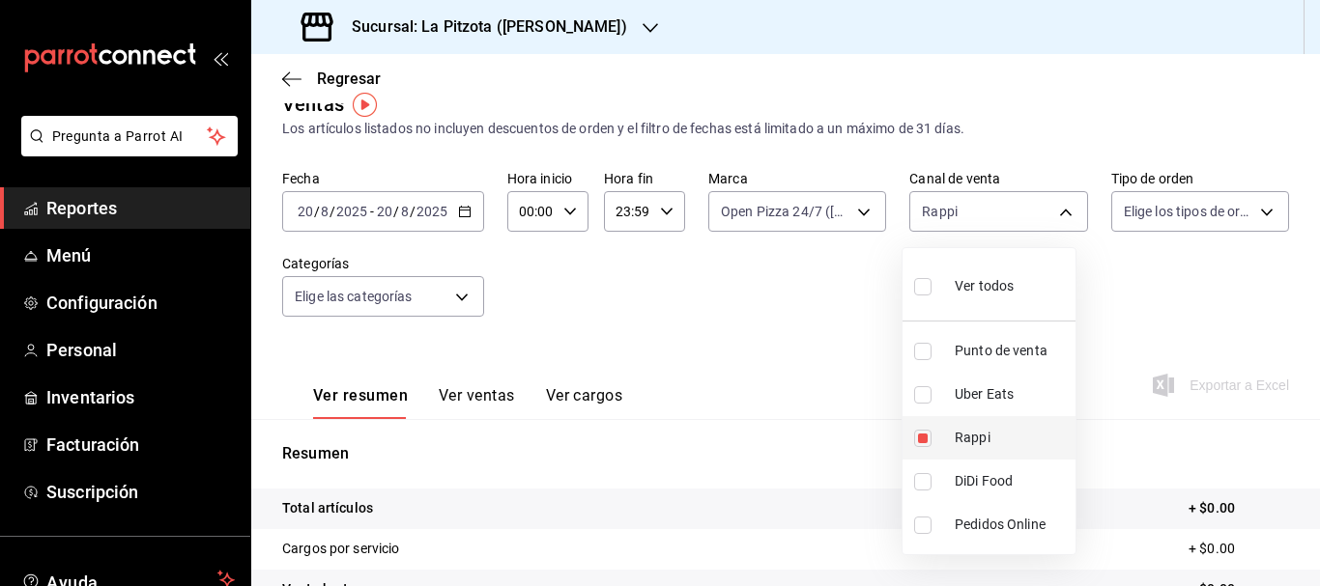
click at [917, 436] on input "checkbox" at bounding box center [922, 438] width 17 height 17
checkbox input "false"
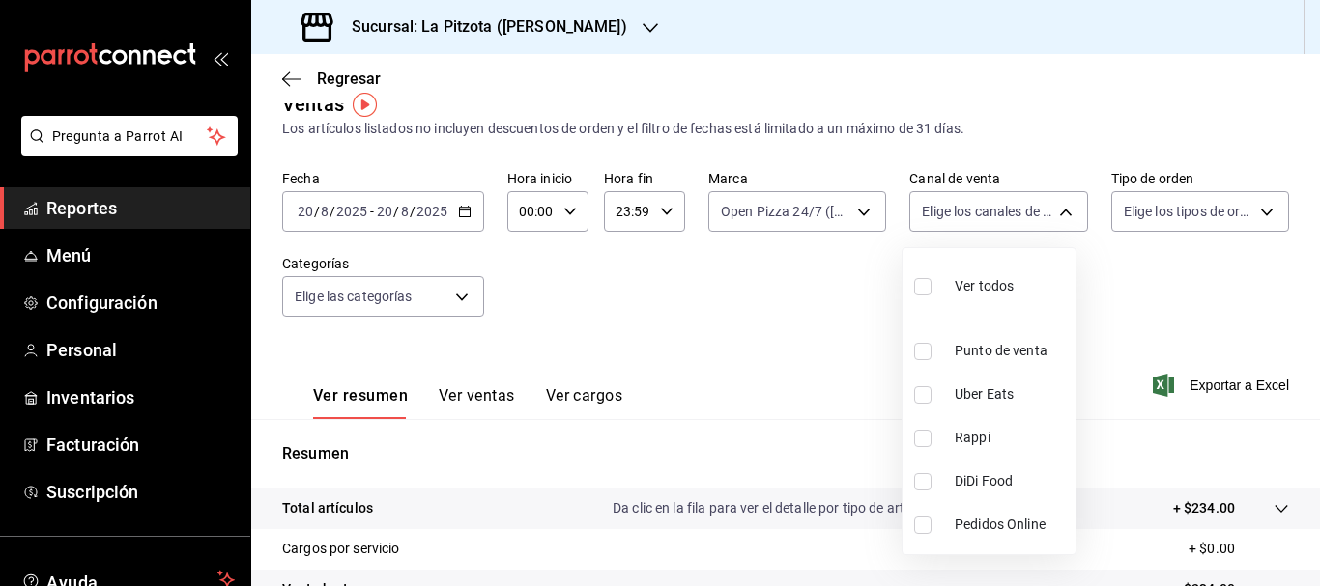
click at [927, 478] on input "checkbox" at bounding box center [922, 481] width 17 height 17
checkbox input "true"
type input "DIDI_FOOD"
click at [927, 478] on input "checkbox" at bounding box center [922, 481] width 17 height 17
checkbox input "false"
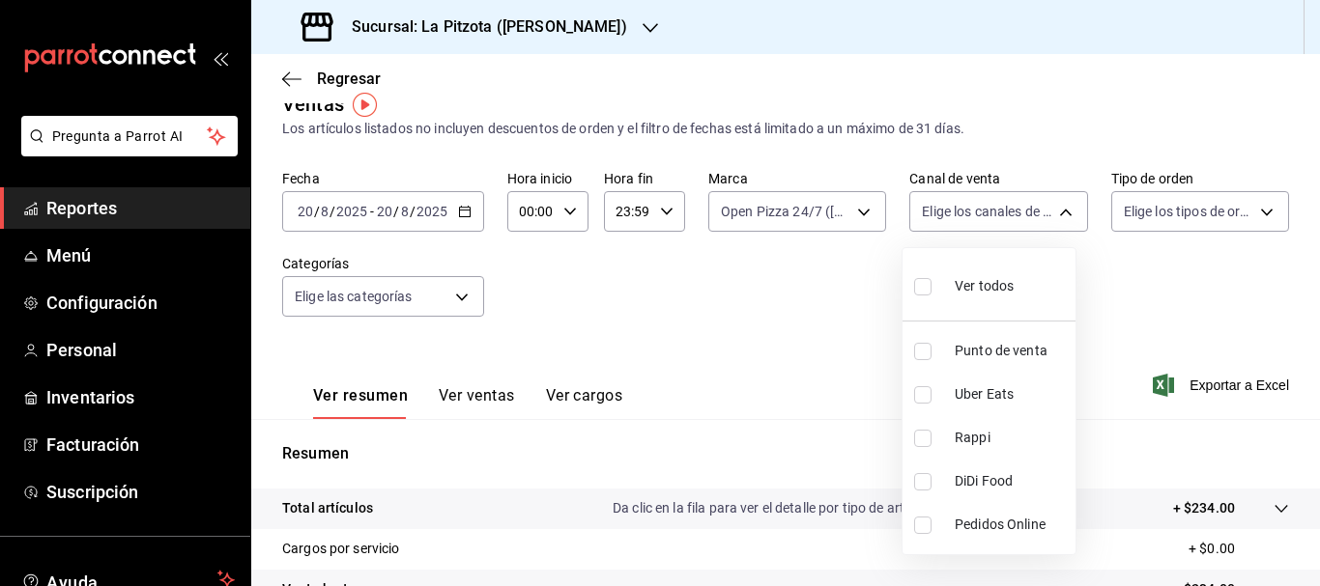
click at [807, 332] on div at bounding box center [660, 293] width 1320 height 586
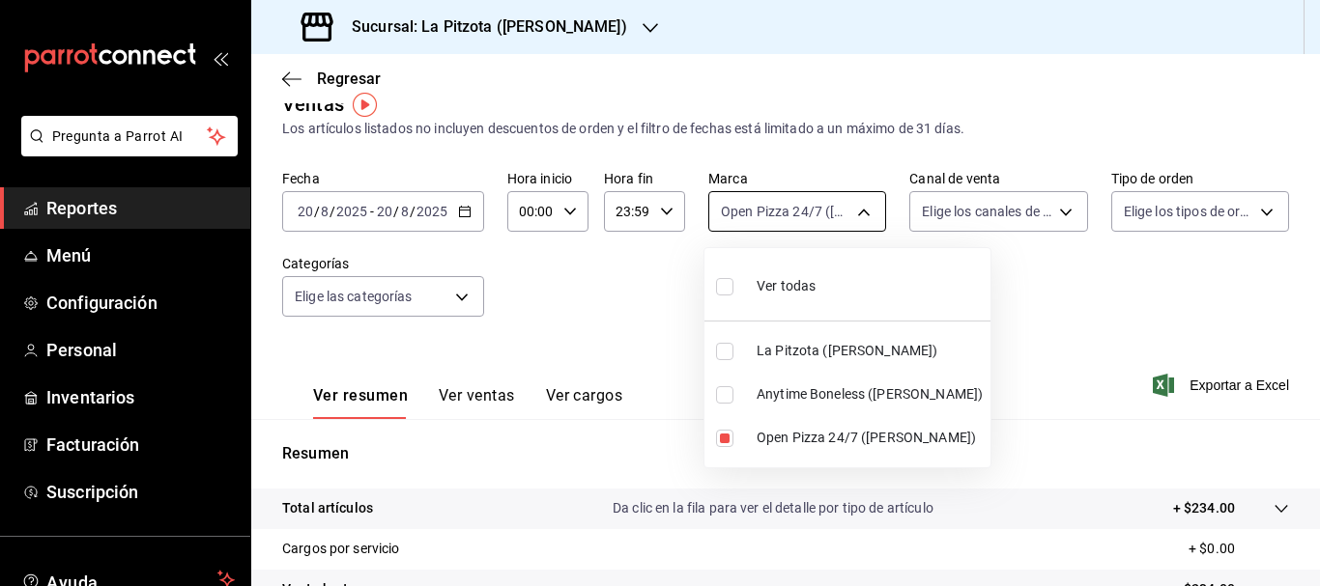
click at [794, 210] on body "Pregunta a Parrot AI Reportes Menú Configuración Personal Inventarios Facturaci…" at bounding box center [660, 293] width 1320 height 586
click at [731, 440] on input "checkbox" at bounding box center [724, 438] width 17 height 17
checkbox input "false"
click at [728, 348] on input "checkbox" at bounding box center [724, 351] width 17 height 17
checkbox input "true"
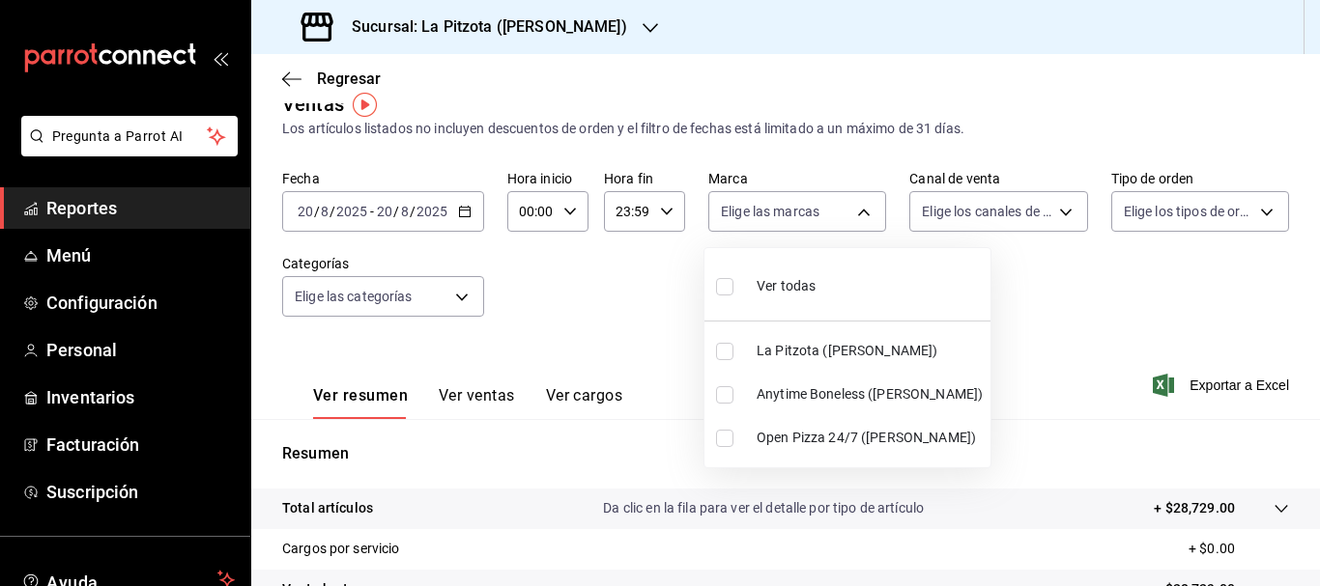
type input "3722eccf-6cf2-48cd-b838-7de1340e0a71"
click at [988, 346] on div at bounding box center [660, 293] width 1320 height 586
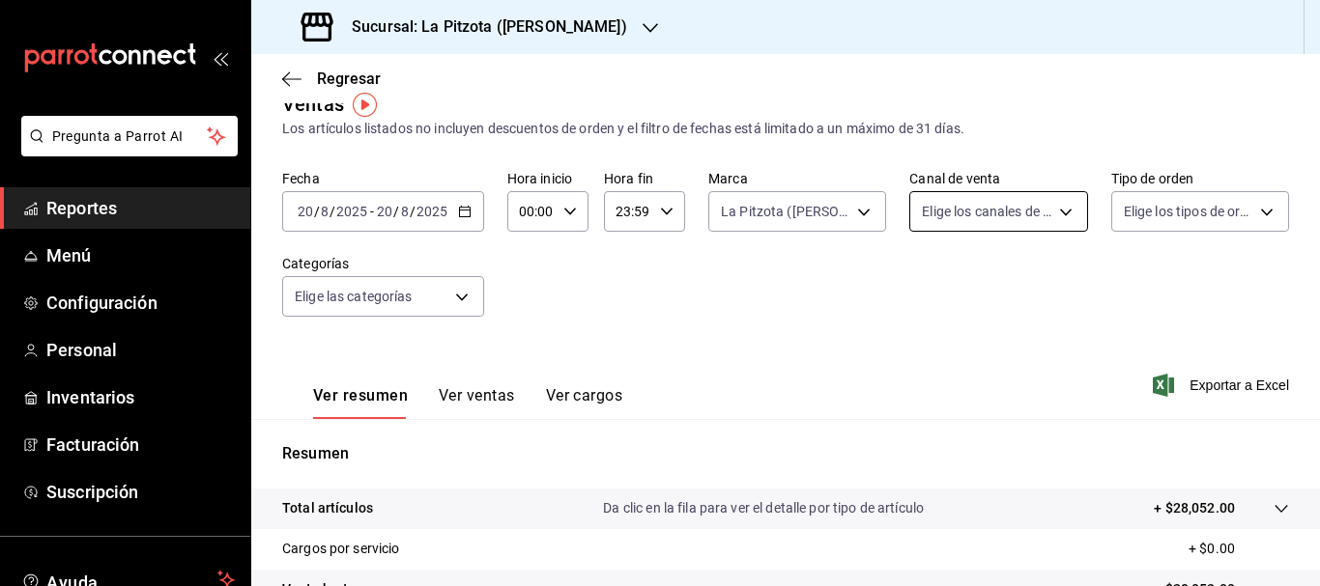
click at [916, 218] on body "Pregunta a Parrot AI Reportes Menú Configuración Personal Inventarios Facturaci…" at bounding box center [660, 293] width 1320 height 586
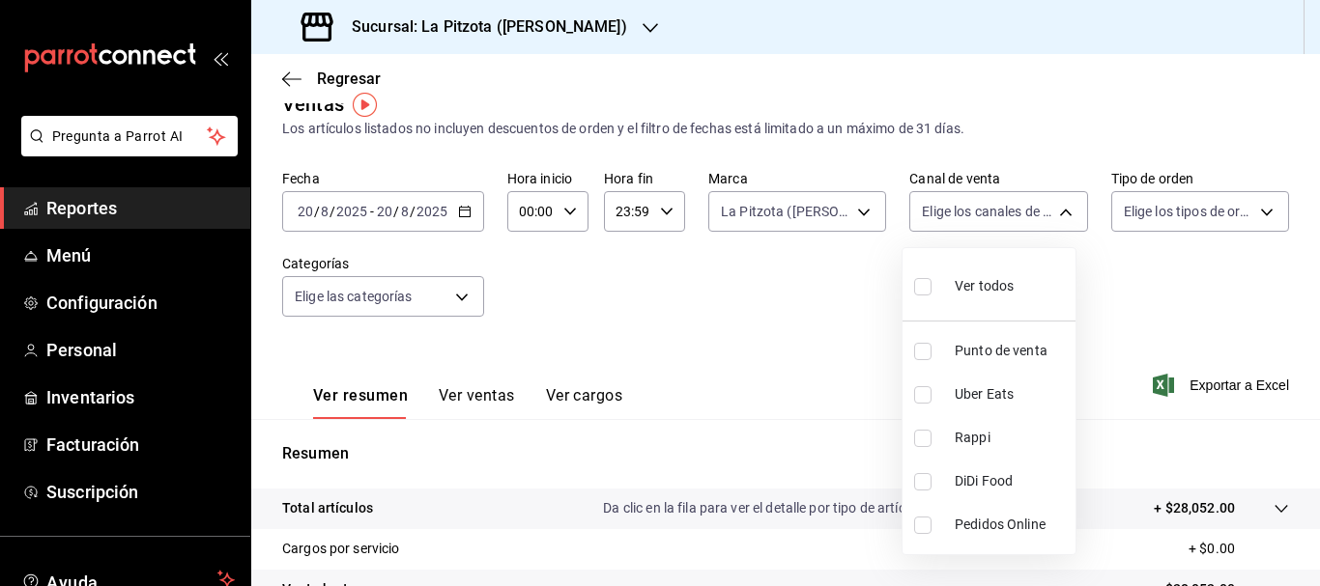
click at [925, 480] on input "checkbox" at bounding box center [922, 481] width 17 height 17
checkbox input "true"
type input "DIDI_FOOD"
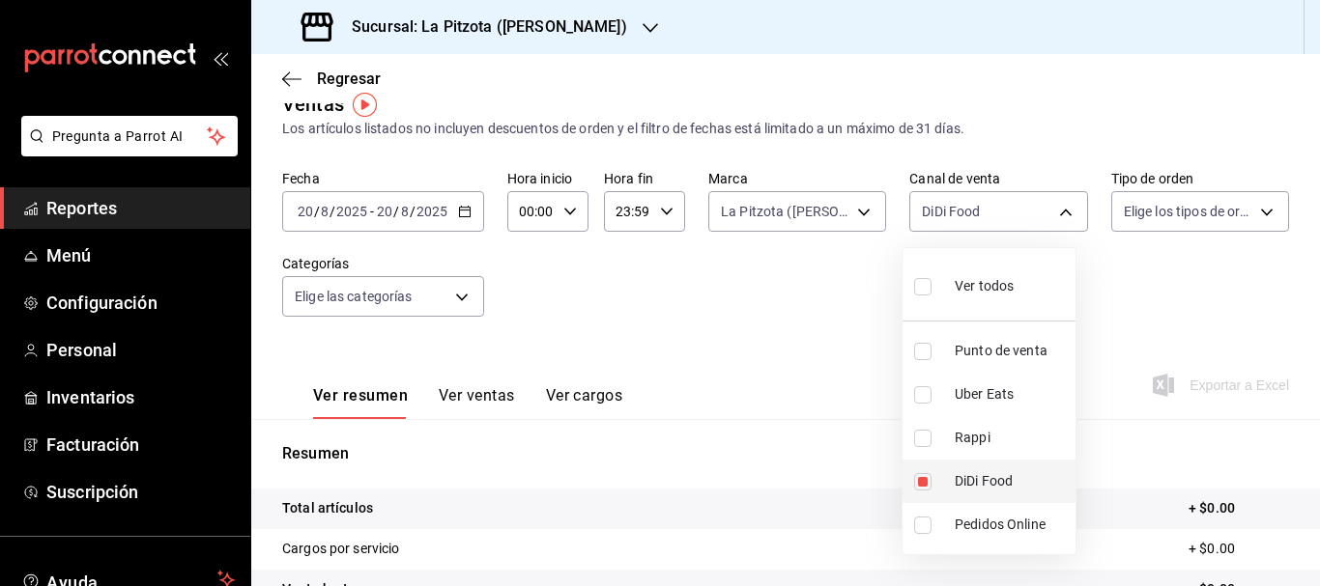
click at [925, 480] on input "checkbox" at bounding box center [922, 481] width 17 height 17
checkbox input "false"
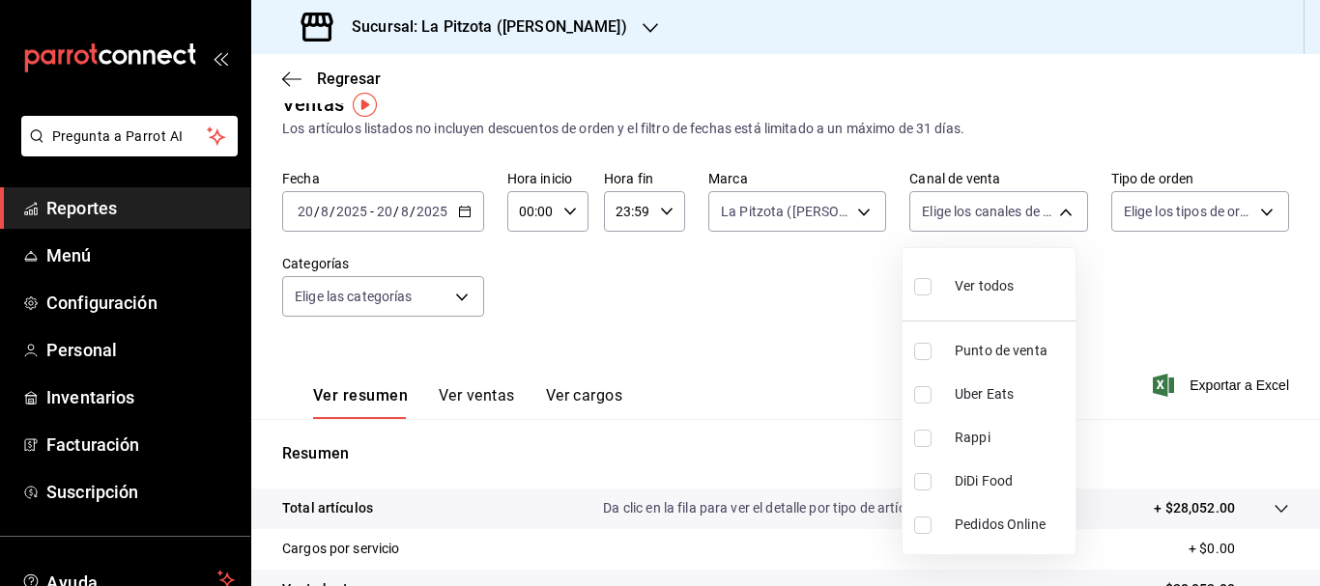
click at [925, 449] on li "Rappi" at bounding box center [988, 437] width 173 height 43
type input "RAPPI"
checkbox input "true"
click at [820, 404] on div at bounding box center [660, 293] width 1320 height 586
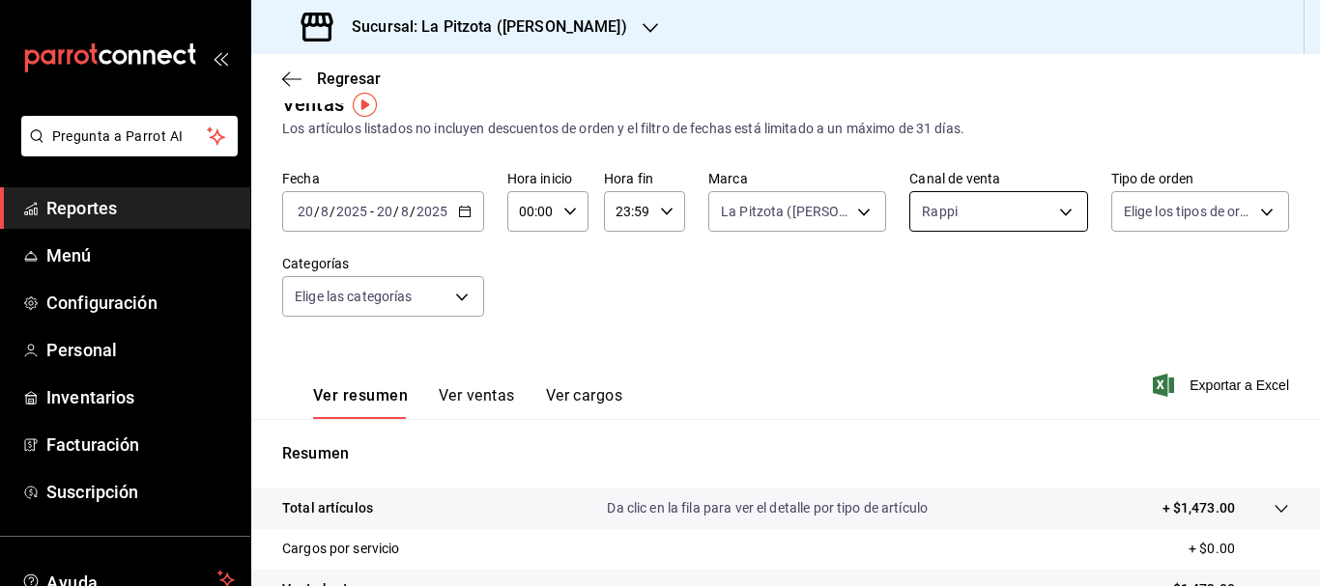
click at [1015, 209] on body "Pregunta a Parrot AI Reportes Menú Configuración Personal Inventarios Facturaci…" at bounding box center [660, 293] width 1320 height 586
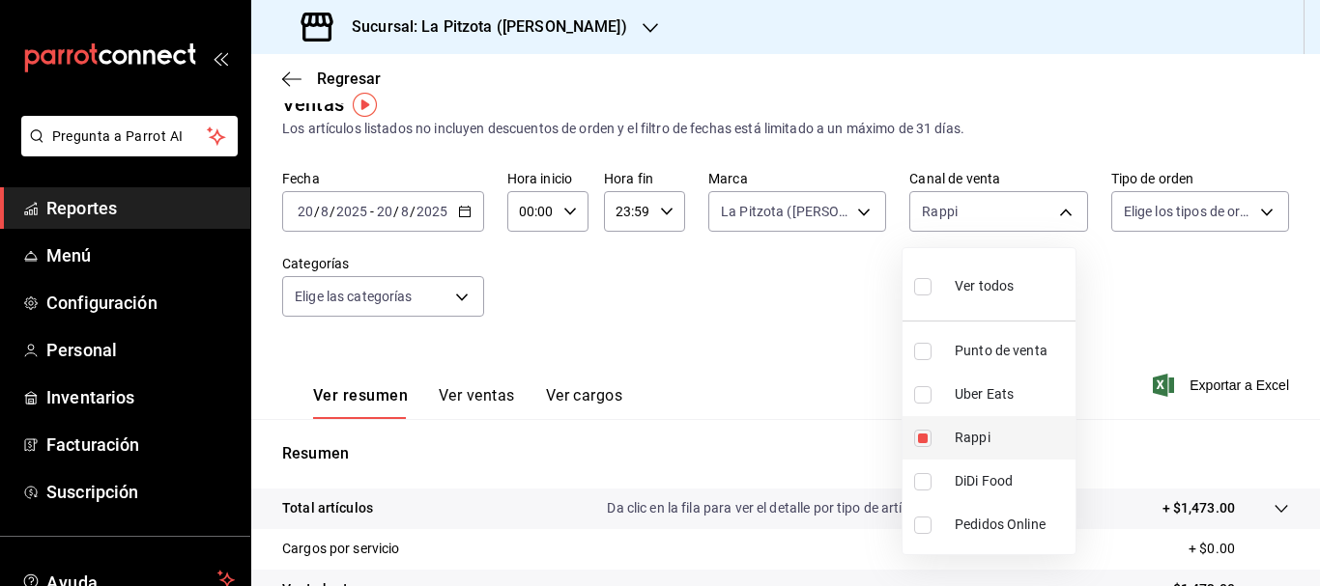
click at [920, 433] on input "checkbox" at bounding box center [922, 438] width 17 height 17
checkbox input "false"
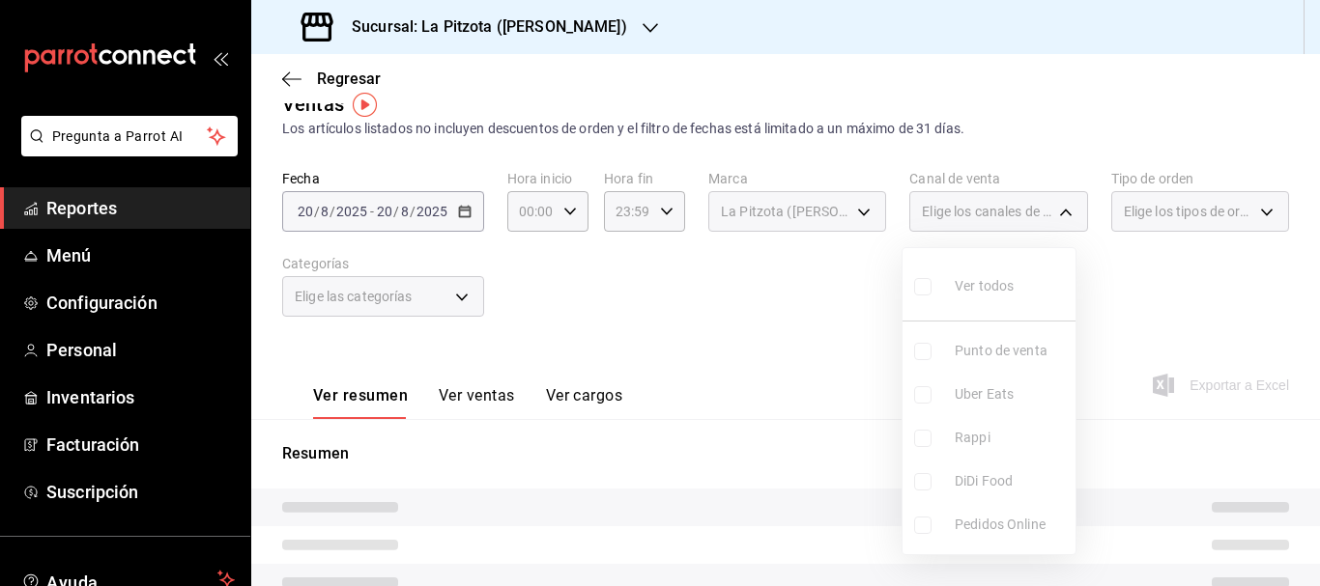
click at [913, 382] on ul "Ver todos Punto de venta Uber Eats Rappi DiDi Food Pedidos Online" at bounding box center [988, 401] width 173 height 306
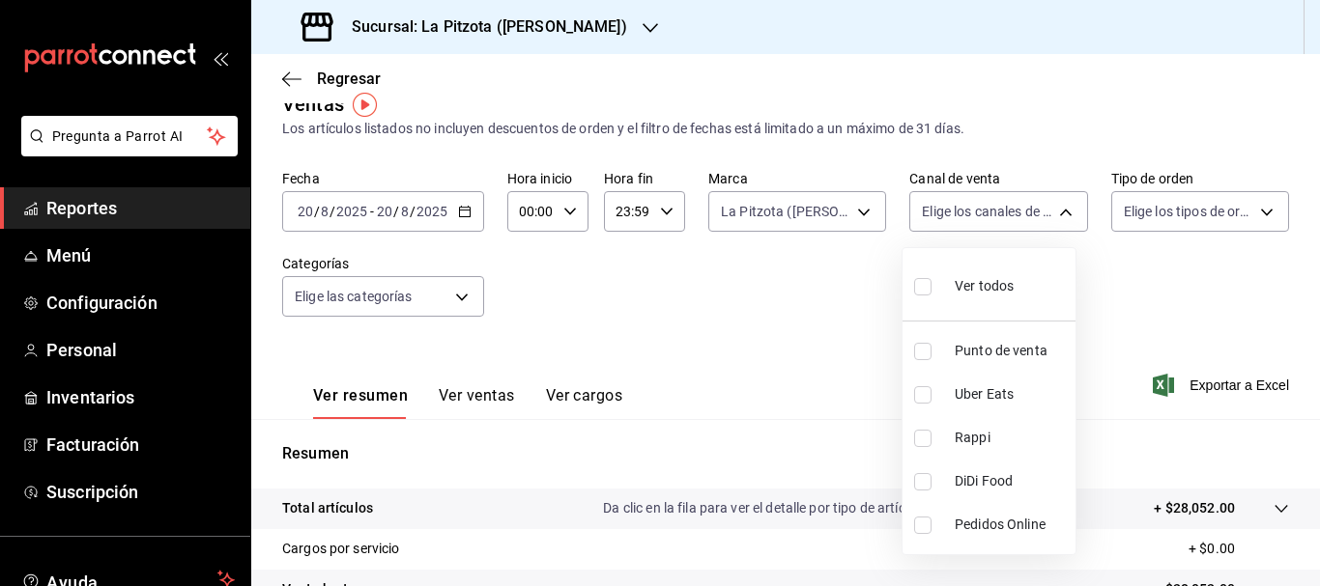
click at [922, 383] on li "Uber Eats" at bounding box center [988, 394] width 173 height 43
type input "UBER_EATS"
click at [924, 395] on input "checkbox" at bounding box center [922, 394] width 17 height 17
checkbox input "false"
click at [913, 347] on li "Punto de venta" at bounding box center [988, 350] width 173 height 43
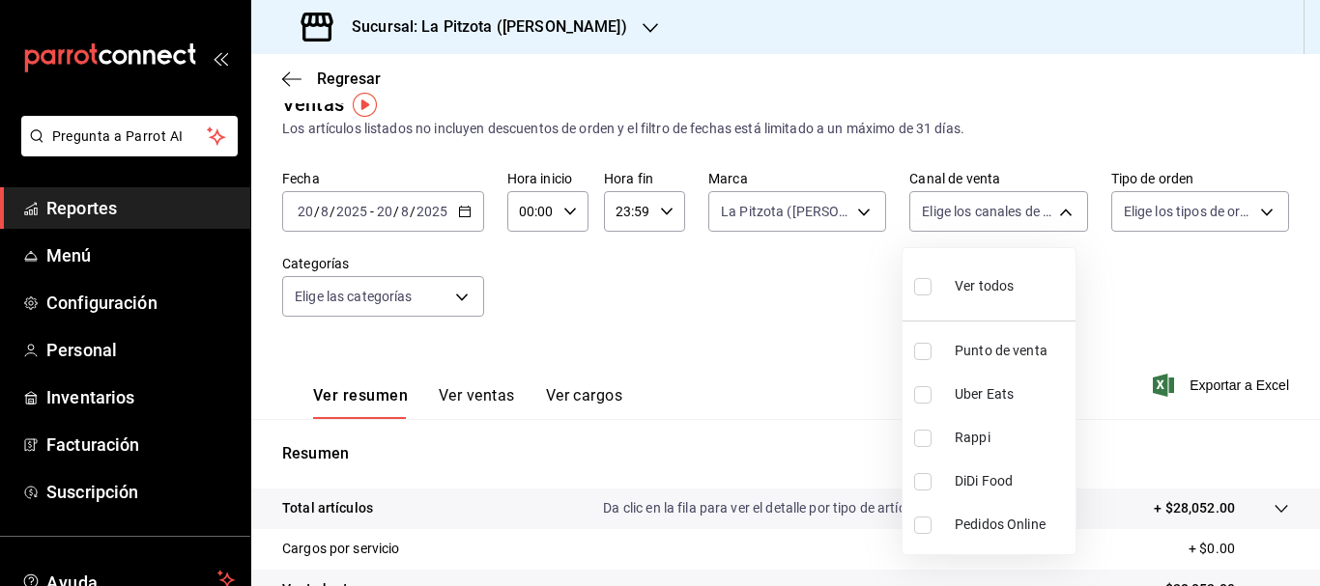
type input "PARROT"
checkbox input "true"
drag, startPoint x: 820, startPoint y: 333, endPoint x: 806, endPoint y: 298, distance: 38.6
click at [818, 329] on div at bounding box center [660, 293] width 1320 height 586
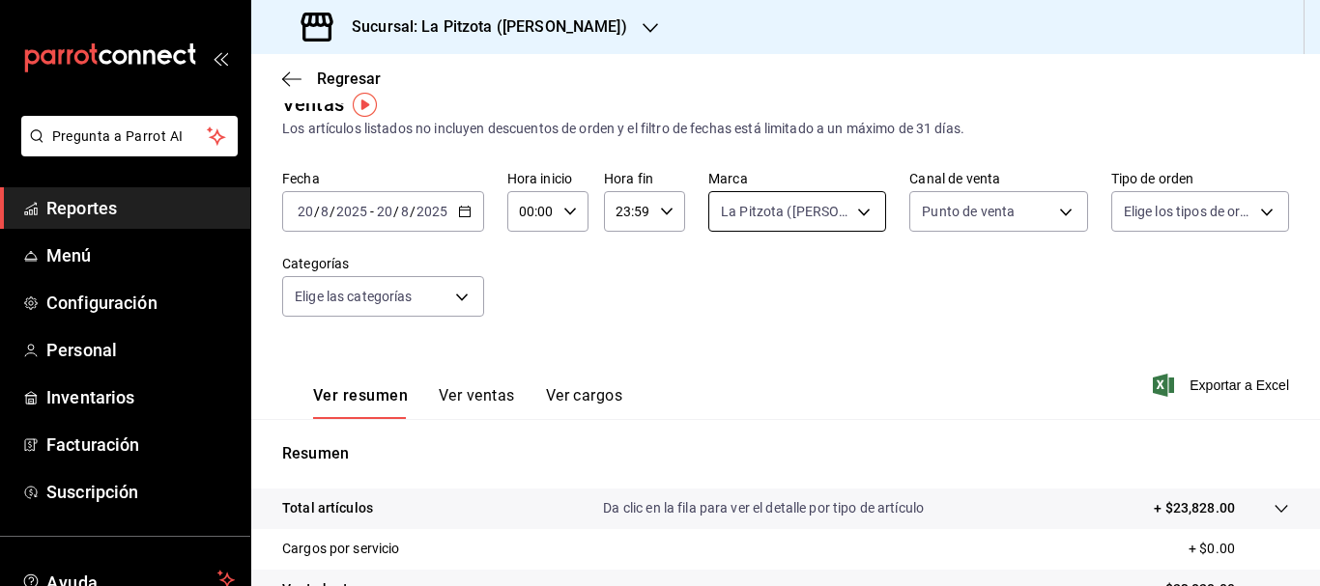
click at [771, 213] on body "Pregunta a Parrot AI Reportes Menú Configuración Personal Inventarios Facturaci…" at bounding box center [660, 293] width 1320 height 586
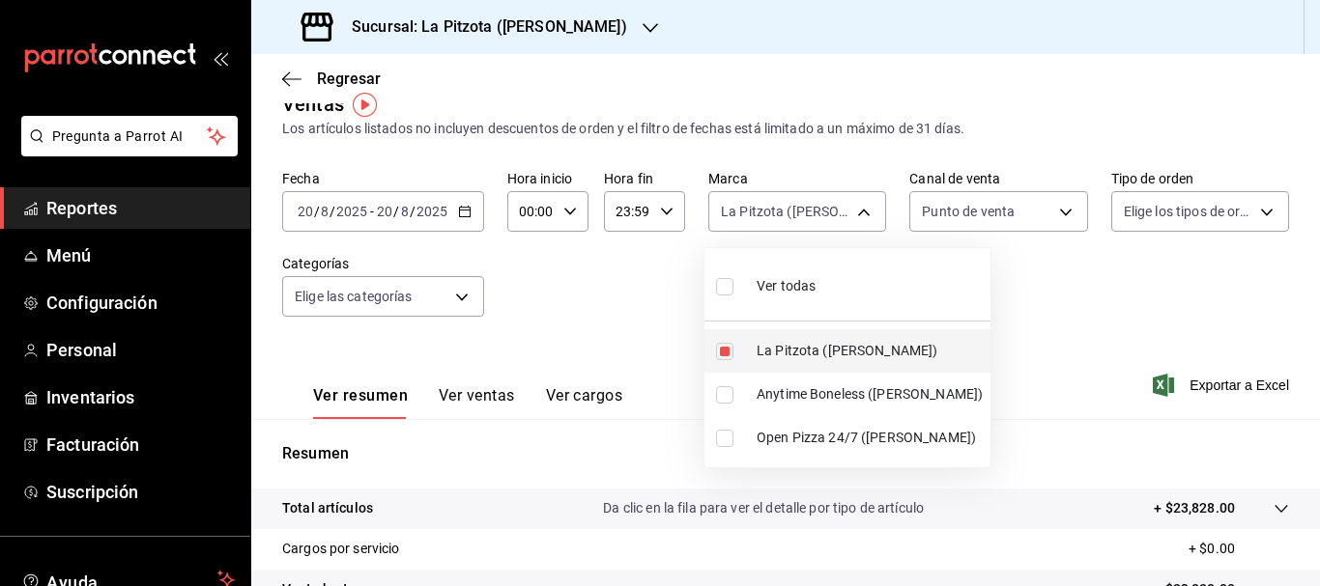
click at [736, 346] on label at bounding box center [728, 351] width 25 height 17
click at [733, 346] on input "checkbox" at bounding box center [724, 351] width 17 height 17
checkbox input "true"
type input "3722eccf-6cf2-48cd-b838-7de1340e0a71"
click at [727, 350] on input "checkbox" at bounding box center [724, 351] width 17 height 17
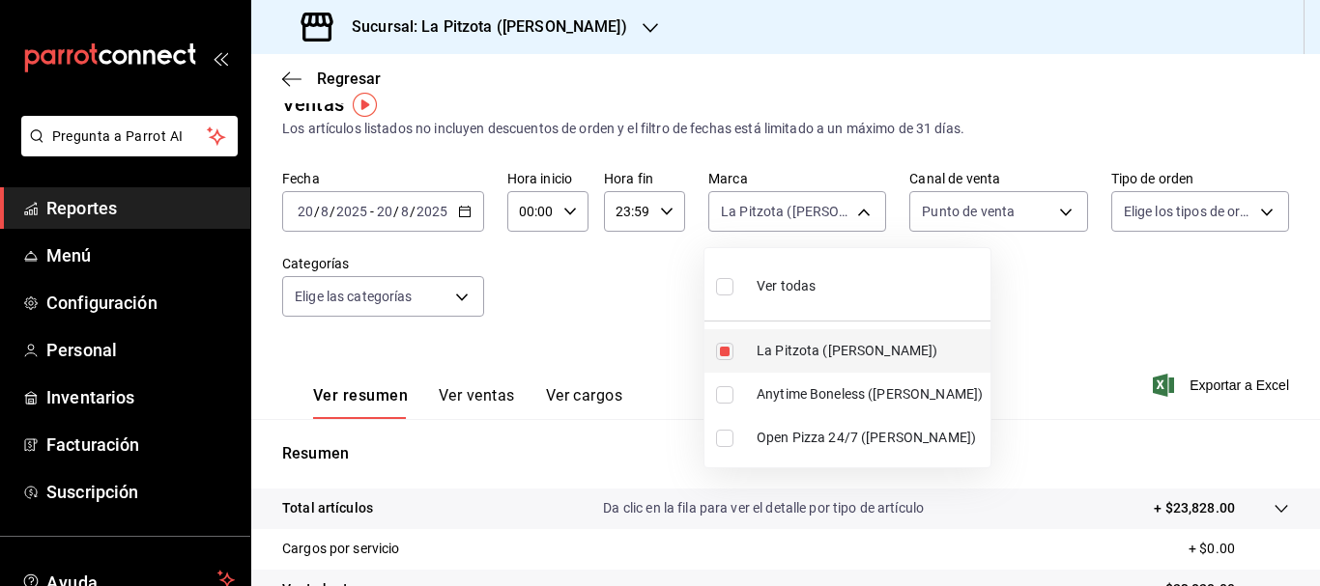
checkbox input "false"
click at [982, 275] on div at bounding box center [660, 293] width 1320 height 586
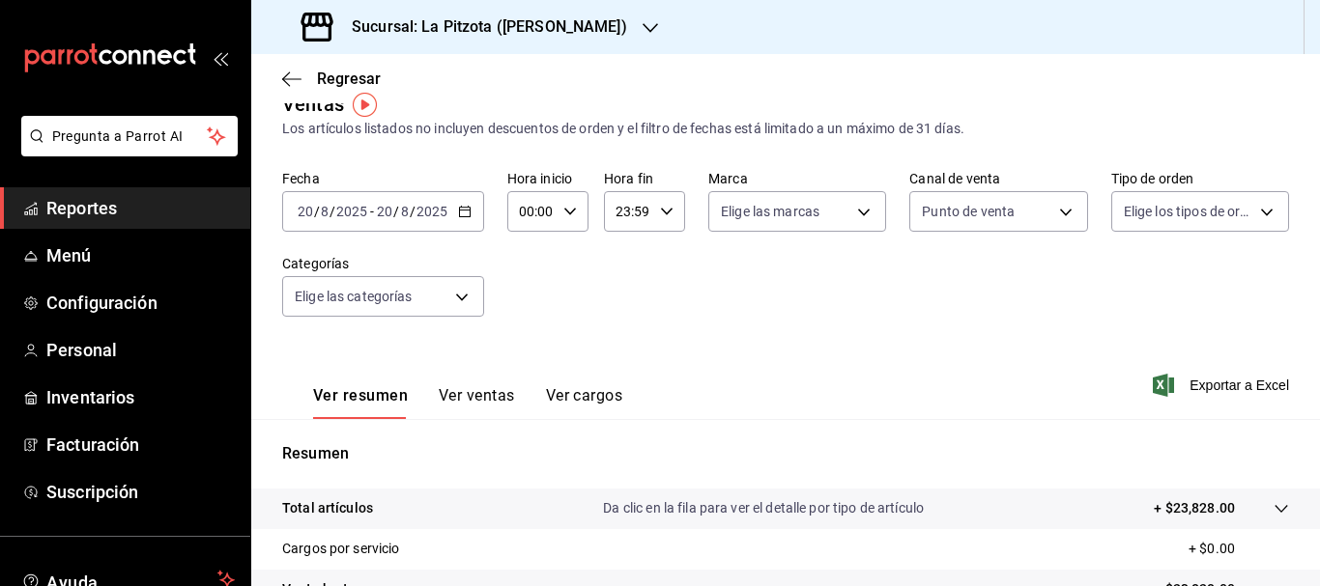
click at [482, 385] on div "Ver resumen Ver ventas Ver cargos" at bounding box center [452, 391] width 340 height 56
click at [479, 393] on button "Ver ventas" at bounding box center [477, 402] width 76 height 33
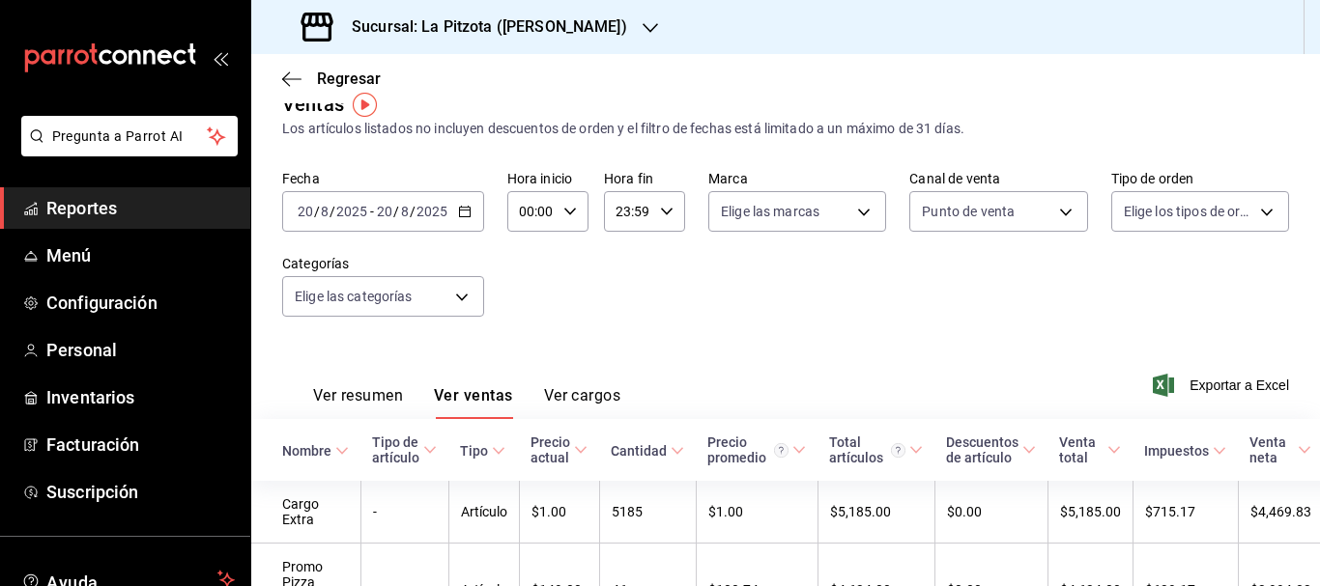
click at [323, 403] on button "Ver resumen" at bounding box center [358, 402] width 90 height 33
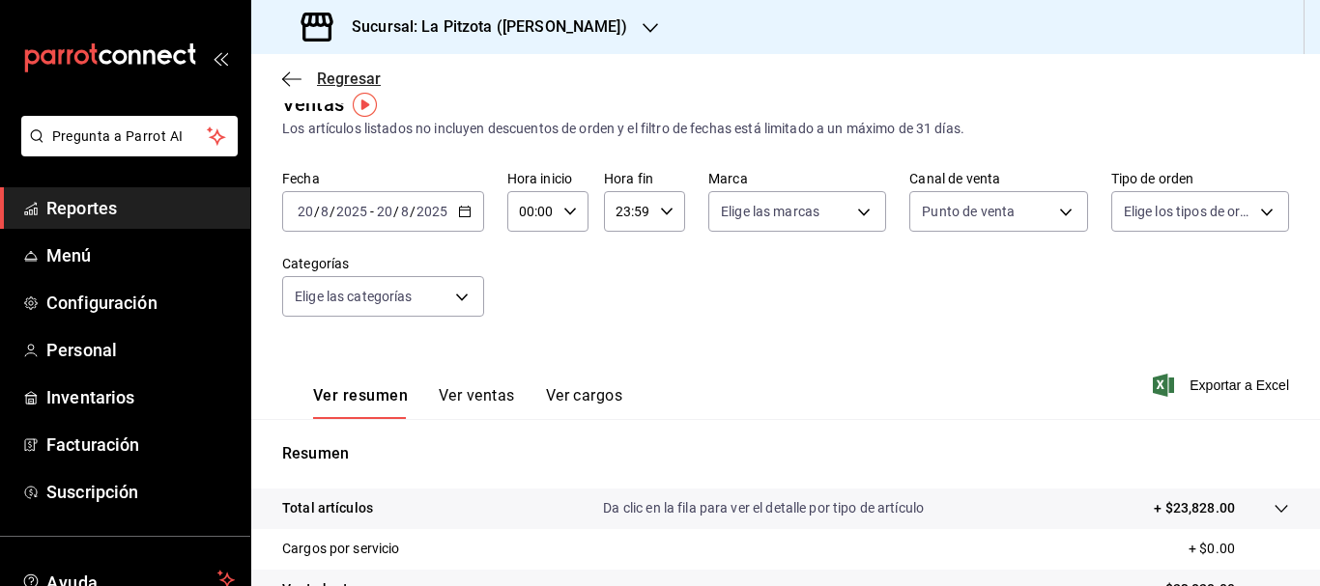
click at [331, 81] on span "Regresar" at bounding box center [349, 79] width 64 height 18
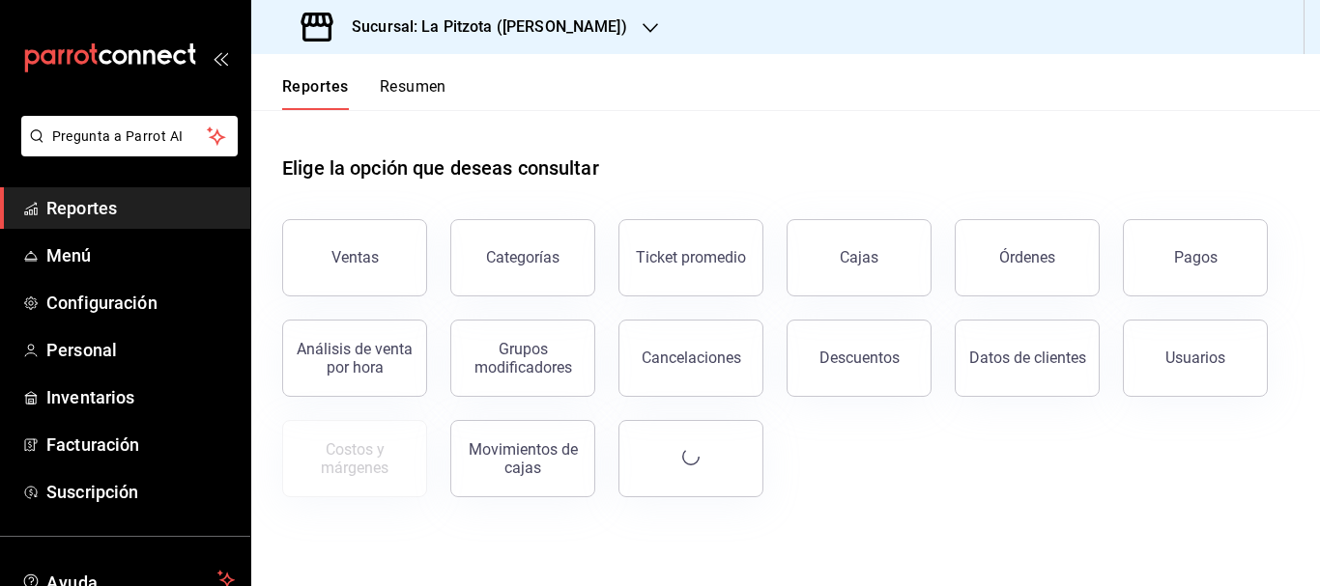
click at [406, 95] on button "Resumen" at bounding box center [413, 93] width 67 height 33
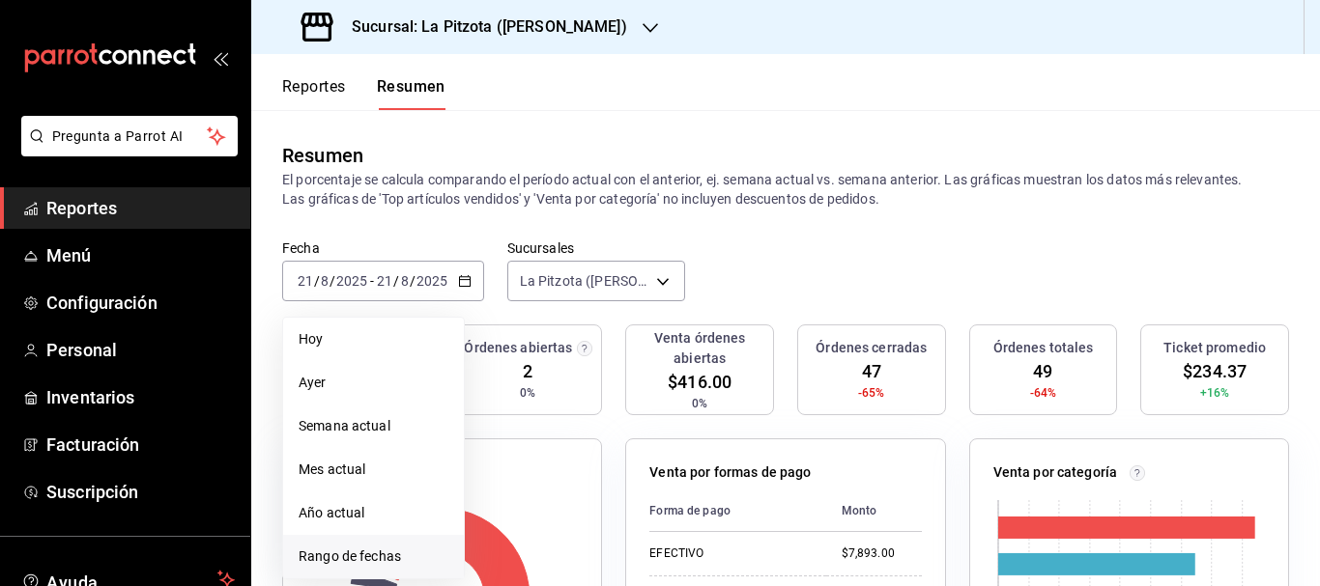
click at [392, 546] on li "Rango de fechas" at bounding box center [373, 556] width 181 height 43
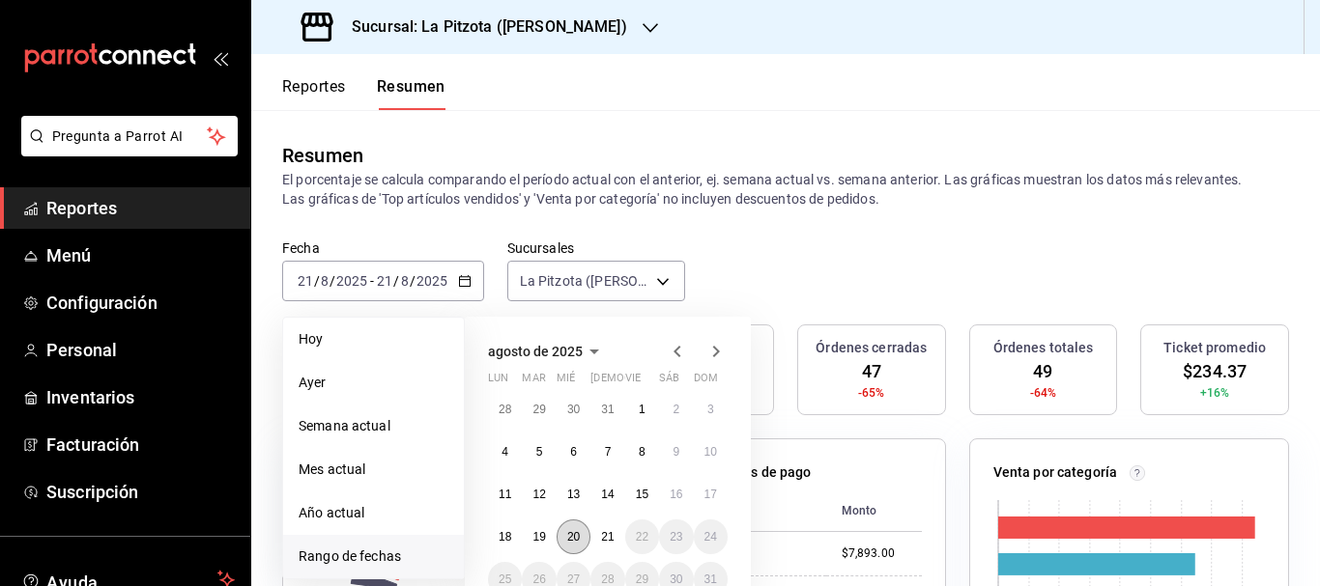
click at [567, 539] on abbr "20" at bounding box center [573, 537] width 13 height 14
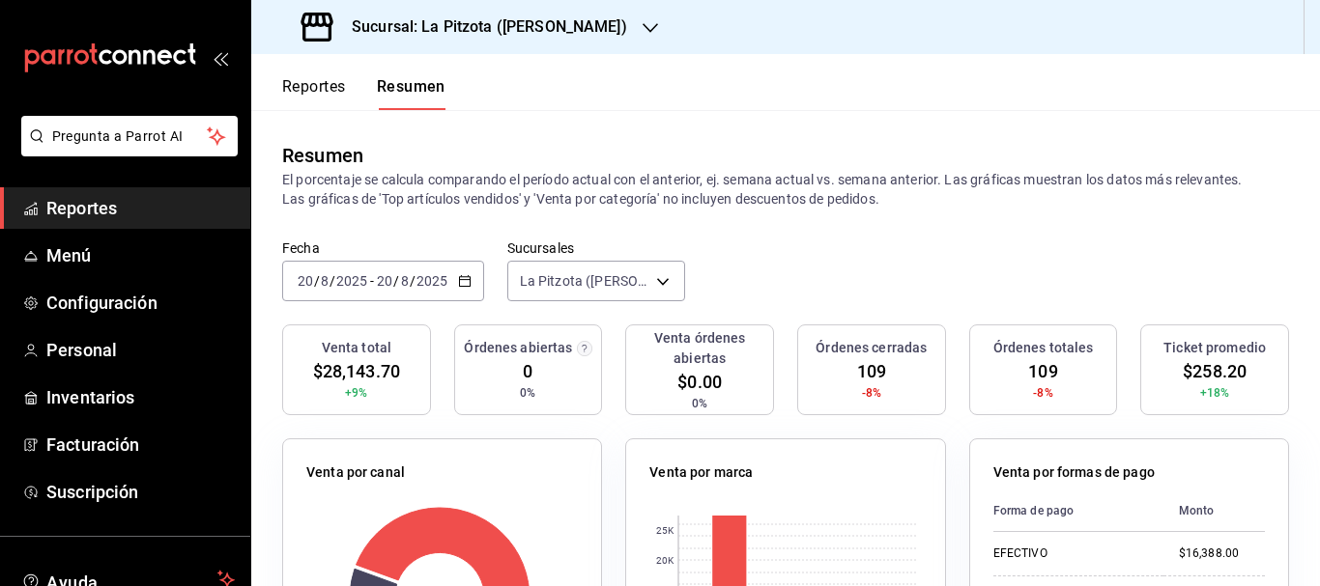
click at [290, 281] on div "2025-08-20 20 / 8 / 2025 - 2025-08-20 20 / 8 / 2025" at bounding box center [383, 281] width 202 height 41
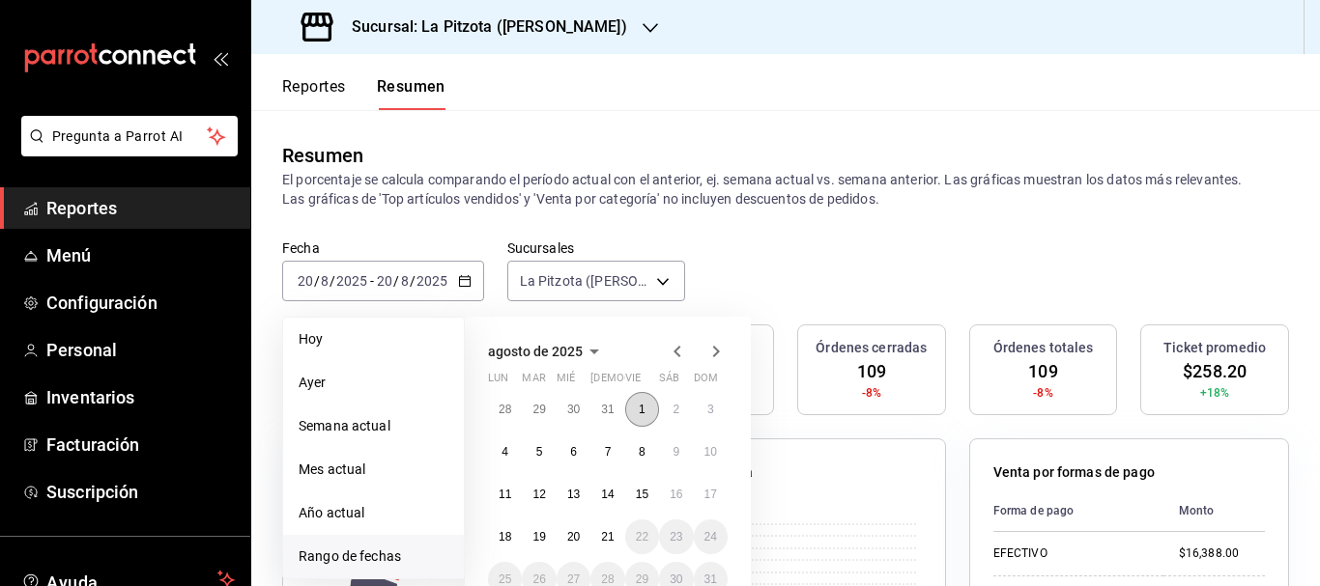
click at [629, 409] on button "1" at bounding box center [642, 409] width 34 height 35
click at [601, 545] on button "21" at bounding box center [607, 537] width 34 height 35
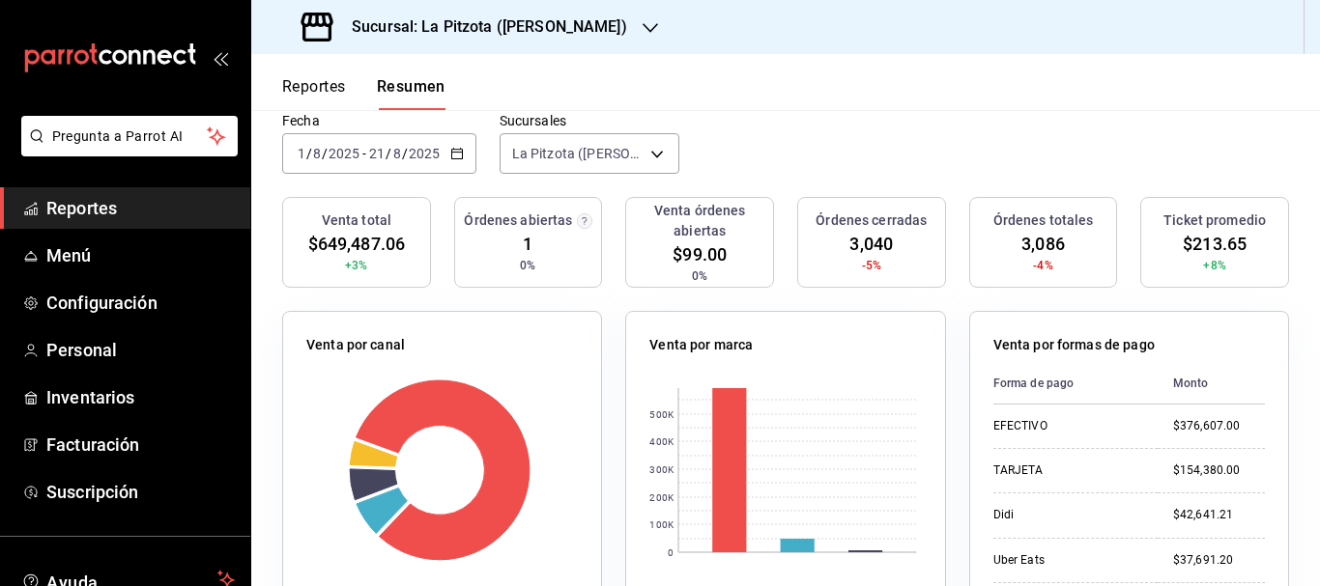
scroll to position [130, 0]
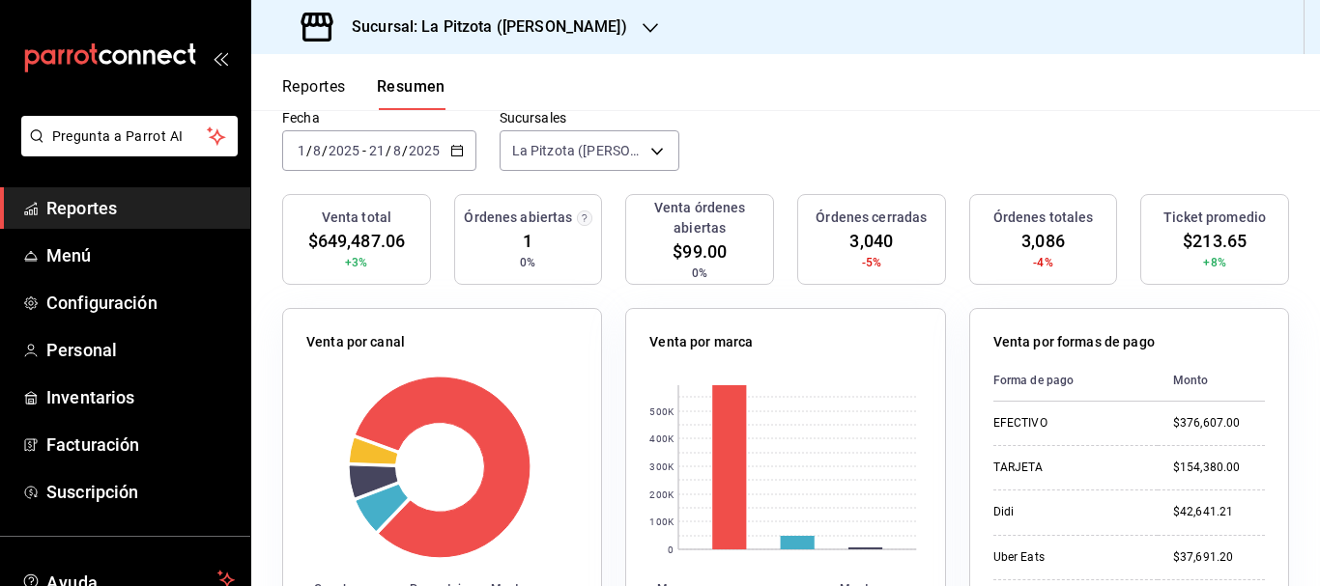
click at [277, 88] on div "Reportes Resumen" at bounding box center [348, 82] width 194 height 56
click at [302, 85] on button "Reportes" at bounding box center [314, 93] width 64 height 33
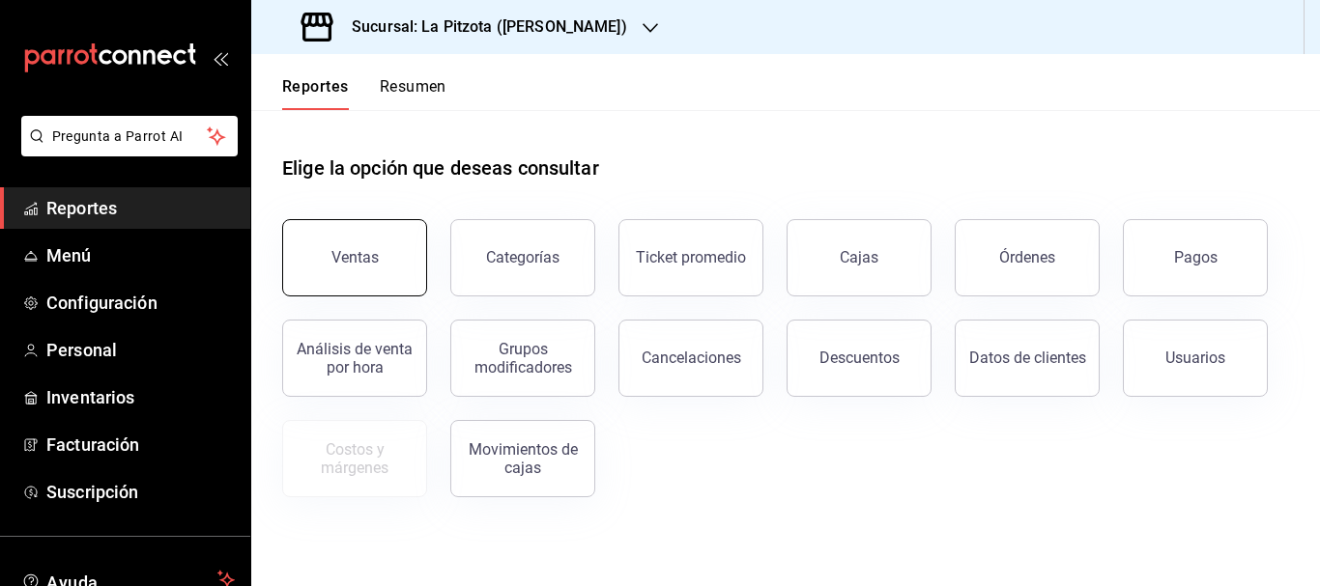
click at [370, 235] on button "Ventas" at bounding box center [354, 257] width 145 height 77
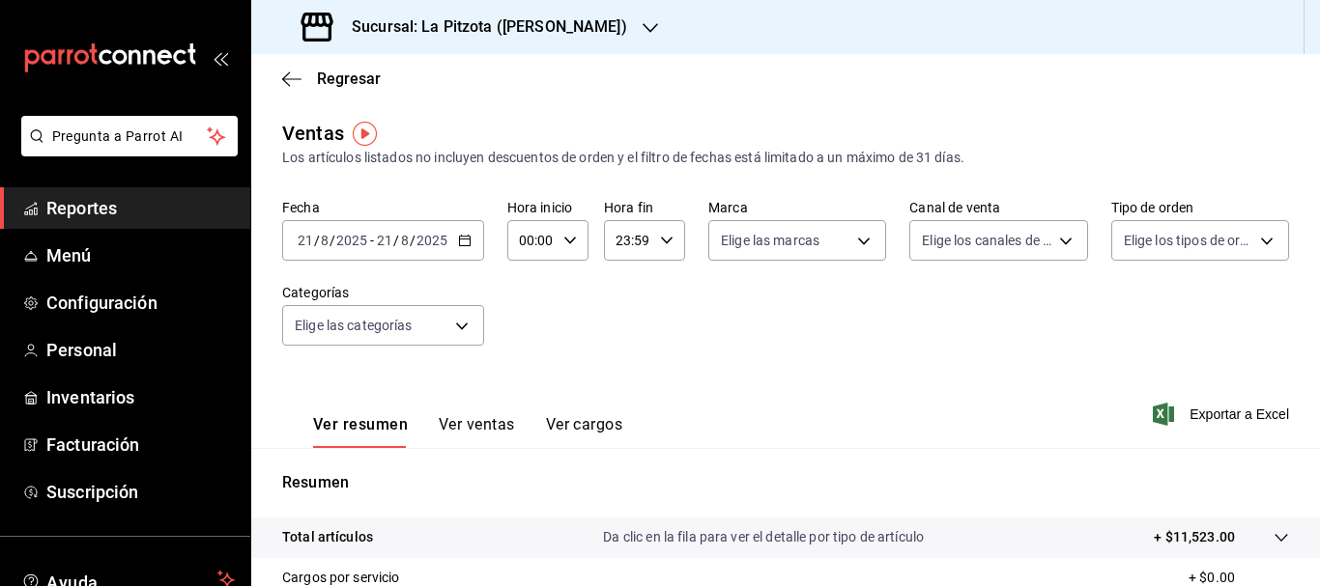
click at [308, 245] on input "21" at bounding box center [305, 240] width 17 height 15
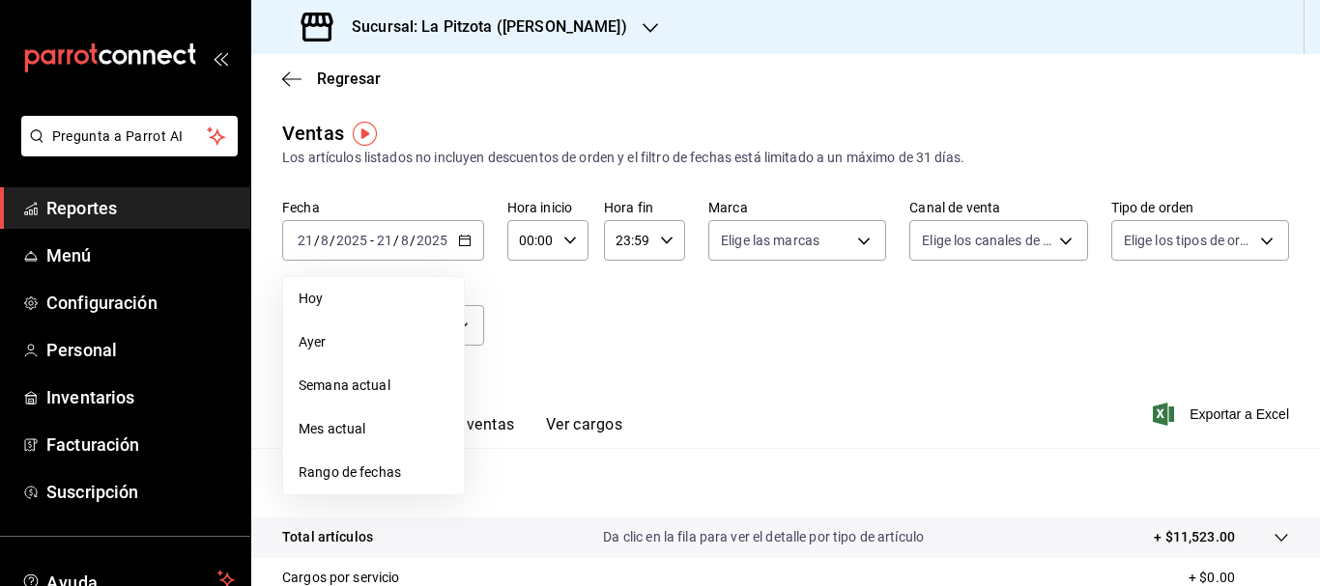
click at [368, 304] on span "Hoy" at bounding box center [373, 299] width 150 height 20
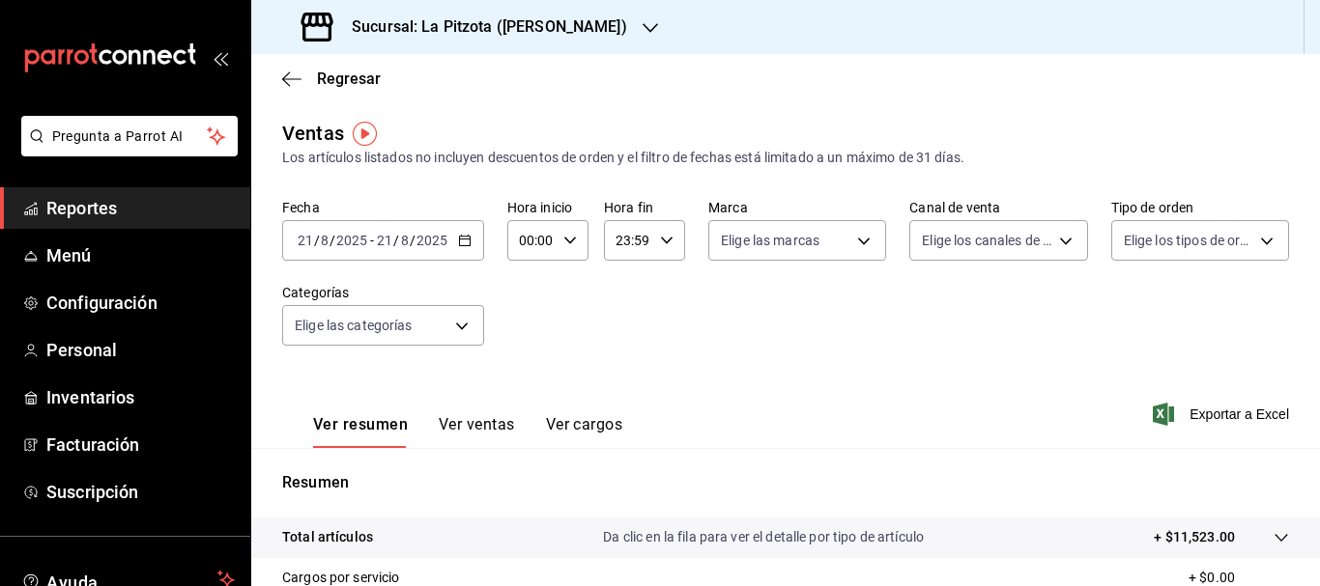
click at [462, 240] on icon "button" at bounding box center [465, 241] width 14 height 14
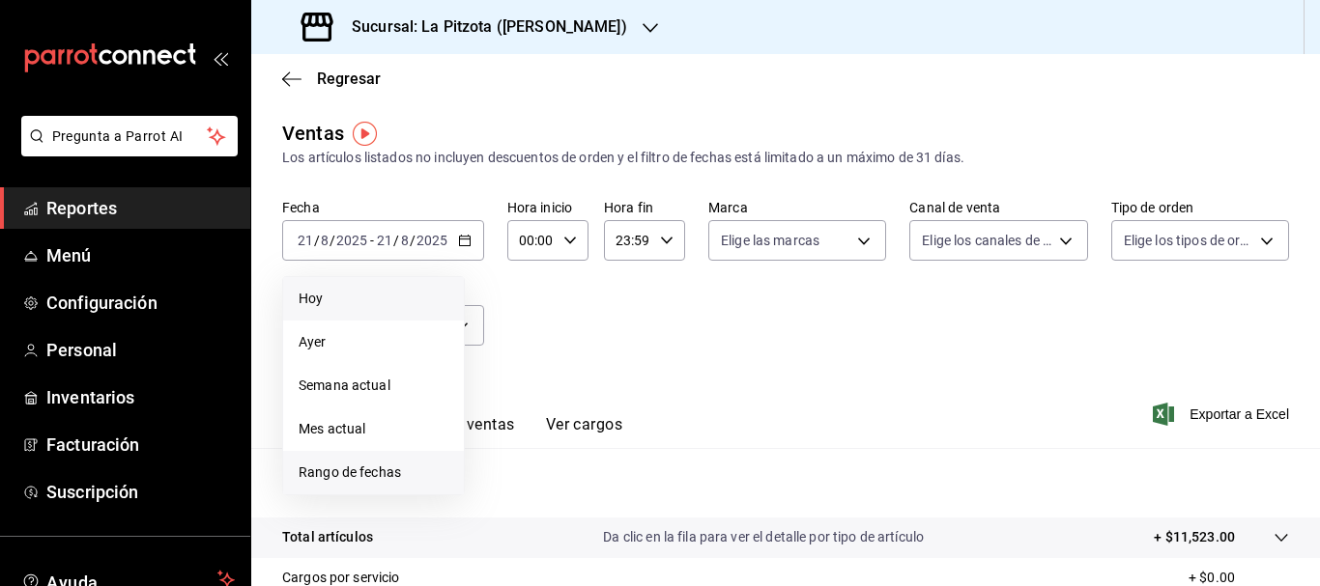
click at [356, 467] on span "Rango de fechas" at bounding box center [373, 473] width 150 height 20
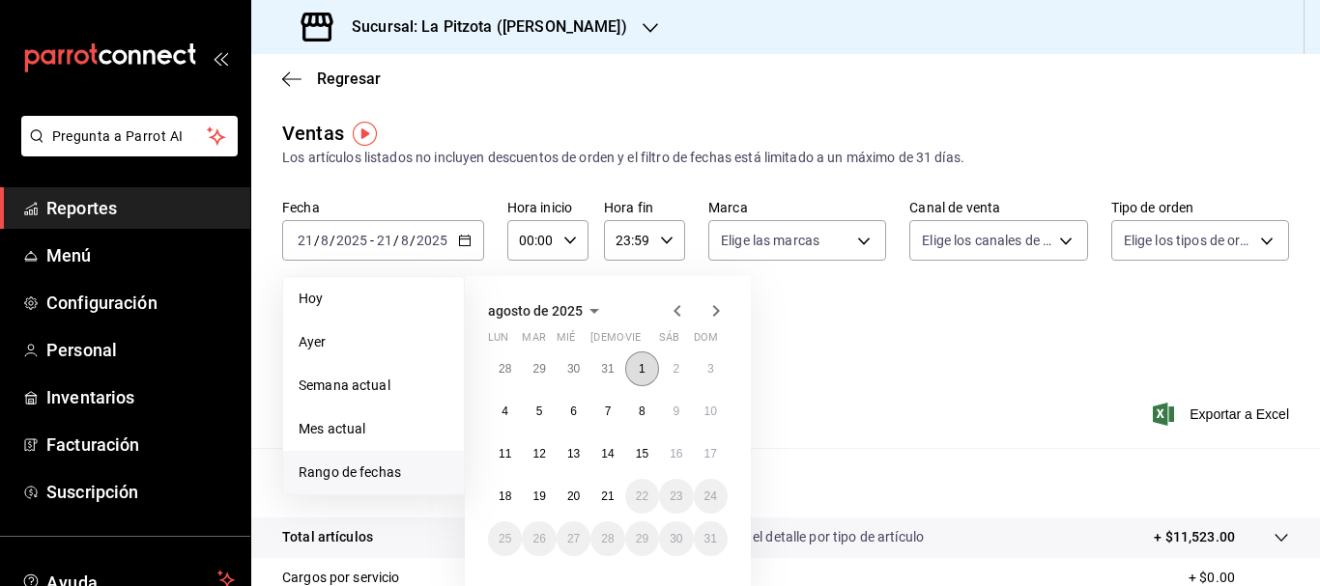
click at [639, 369] on abbr "1" at bounding box center [642, 369] width 7 height 14
click at [607, 498] on abbr "21" at bounding box center [607, 497] width 13 height 14
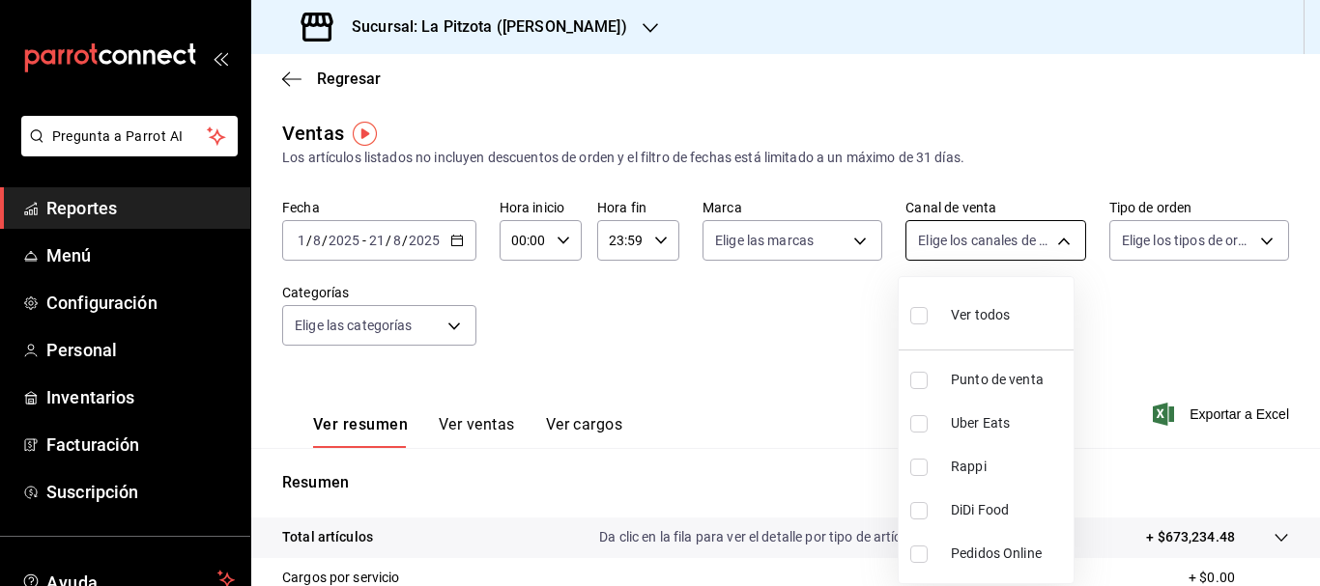
click at [949, 237] on body "Pregunta a Parrot AI Reportes Menú Configuración Personal Inventarios Facturaci…" at bounding box center [660, 293] width 1320 height 586
click at [925, 309] on label at bounding box center [922, 315] width 25 height 28
click at [925, 309] on input "checkbox" at bounding box center [918, 315] width 17 height 17
checkbox input "false"
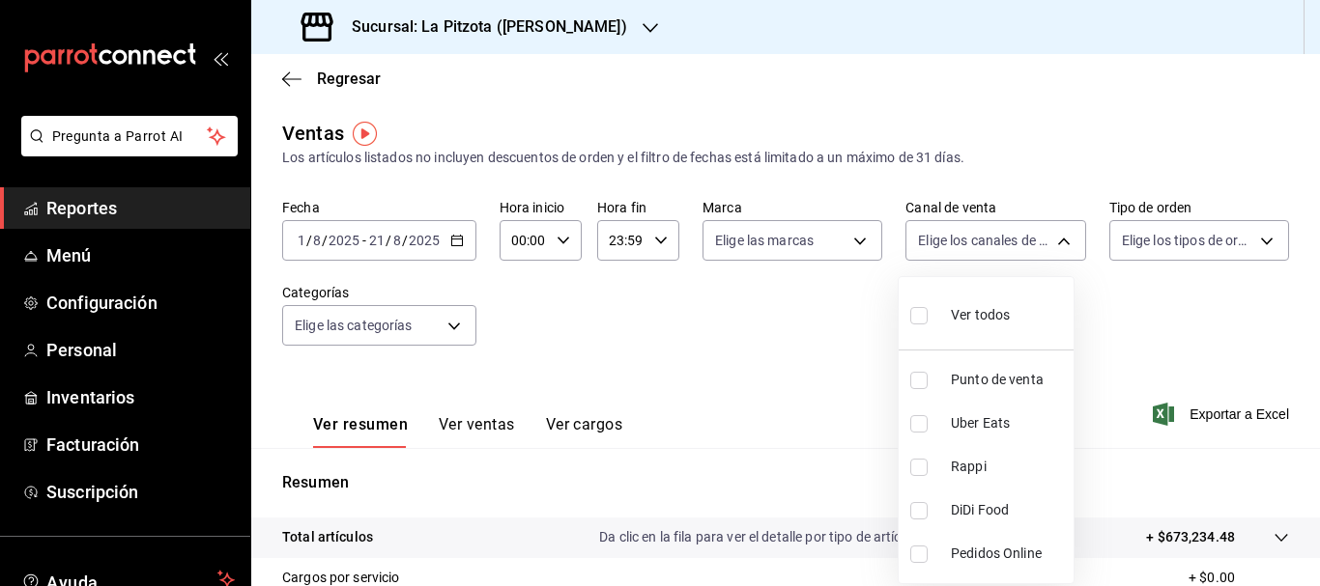
checkbox input "false"
click at [829, 357] on div at bounding box center [660, 293] width 1320 height 586
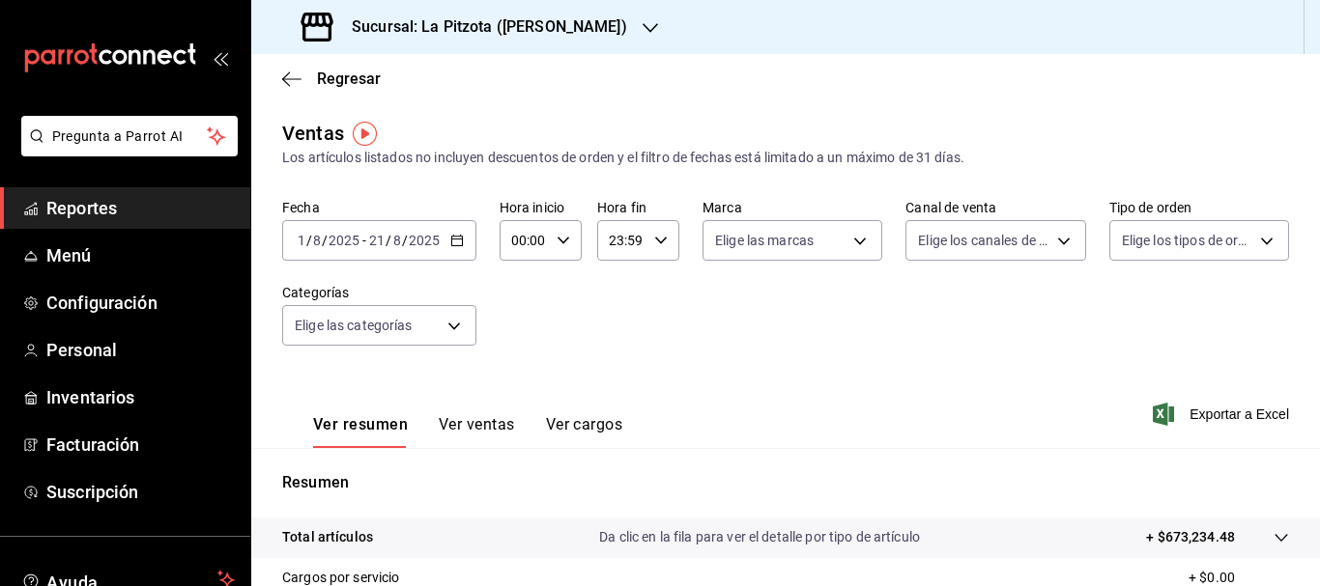
click at [300, 241] on input "1" at bounding box center [302, 240] width 10 height 15
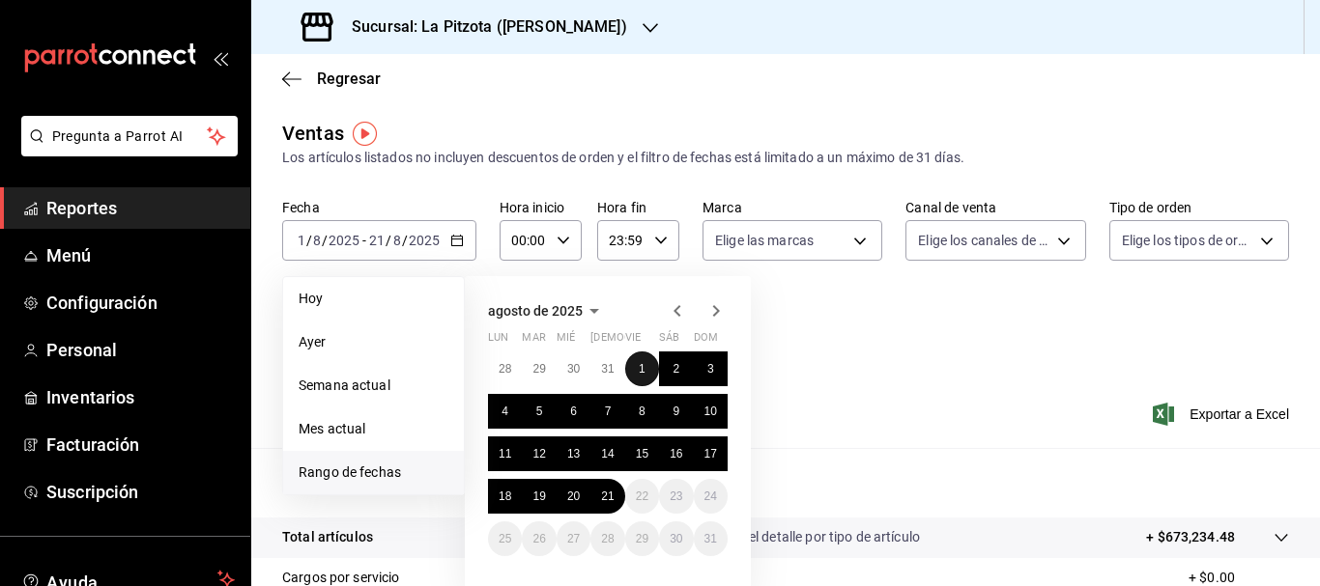
click at [637, 356] on button "1" at bounding box center [642, 369] width 34 height 35
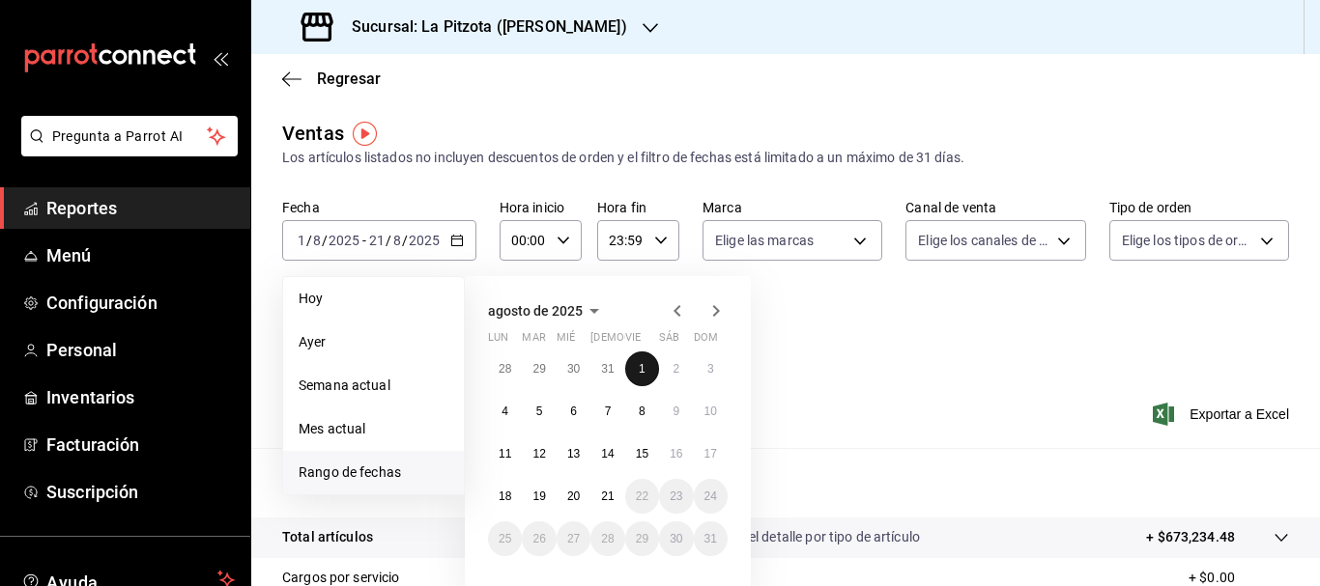
click at [637, 357] on button "1" at bounding box center [642, 369] width 34 height 35
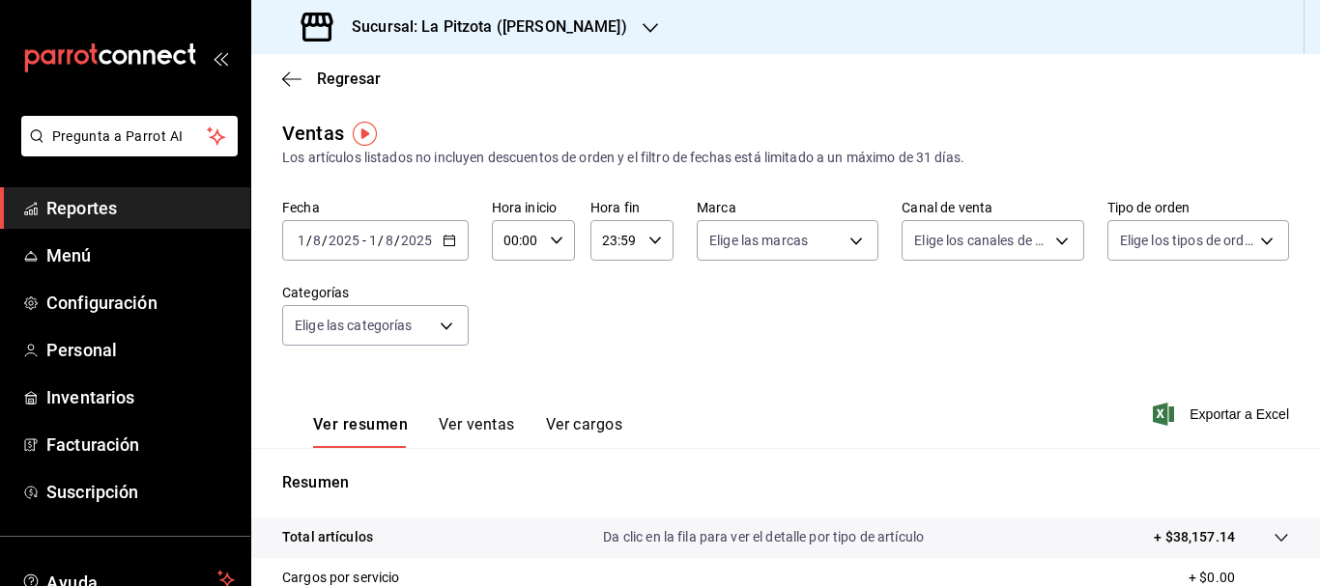
click at [288, 238] on div "2025-08-01 1 / 8 / 2025 - 2025-08-01 1 / 8 / 2025" at bounding box center [375, 240] width 186 height 41
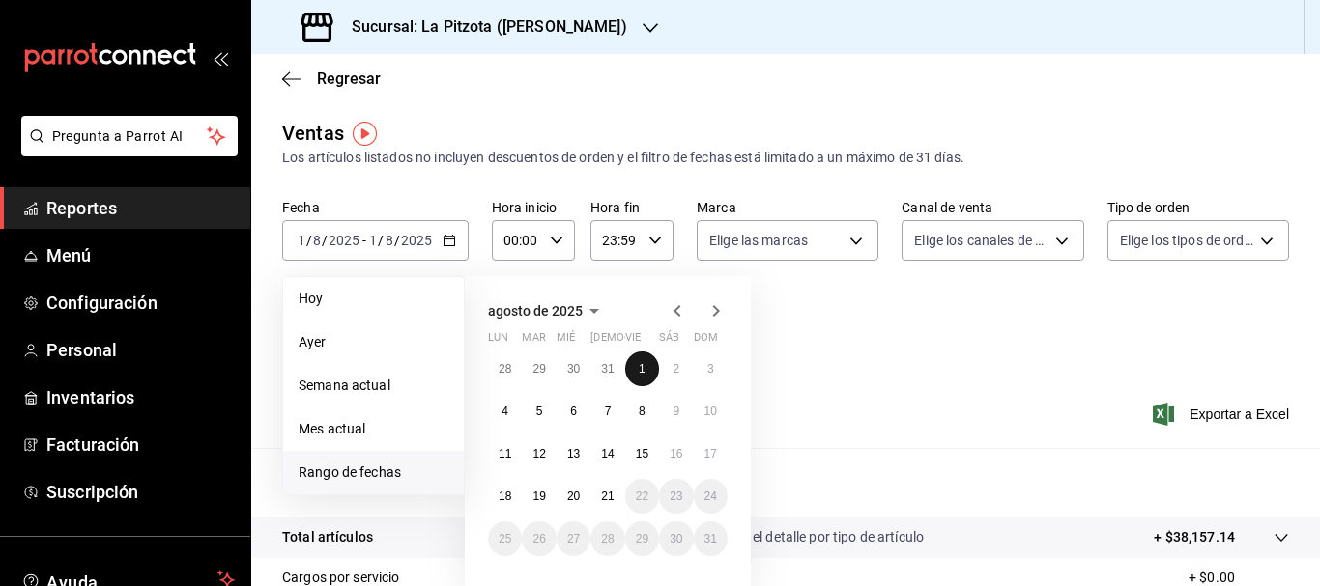
click at [640, 373] on abbr "1" at bounding box center [642, 369] width 7 height 14
click at [579, 498] on abbr "20" at bounding box center [573, 497] width 13 height 14
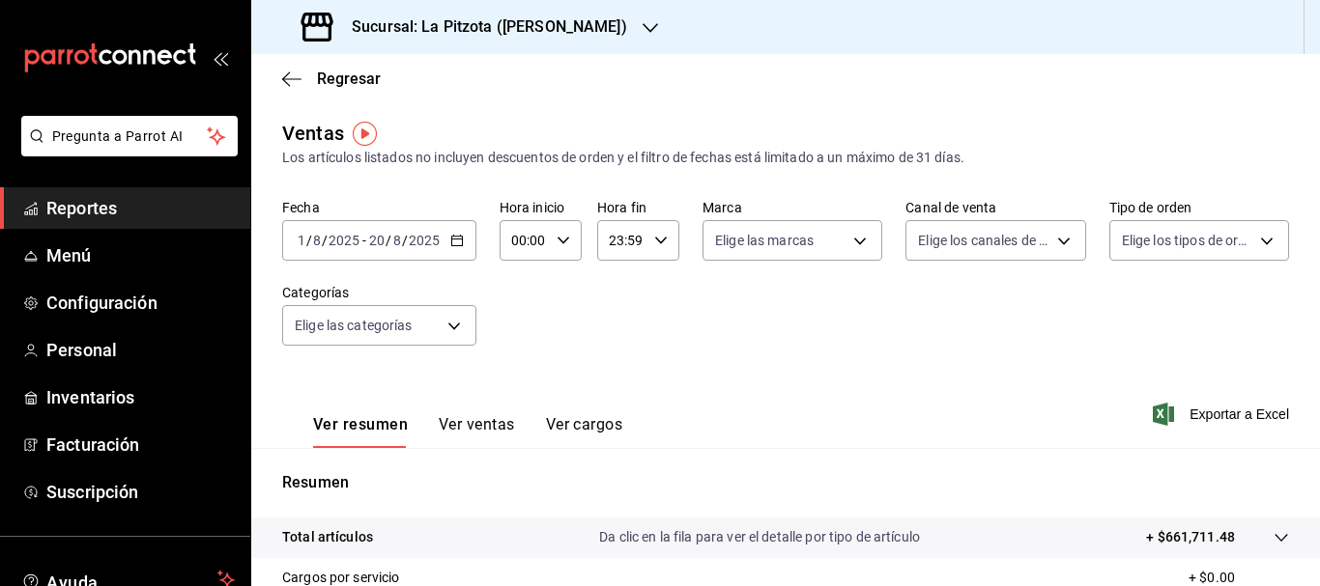
click at [820, 388] on div "Ver resumen Ver ventas Ver cargos Exportar a Excel" at bounding box center [785, 408] width 1068 height 79
click at [489, 423] on button "Ver ventas" at bounding box center [477, 431] width 76 height 33
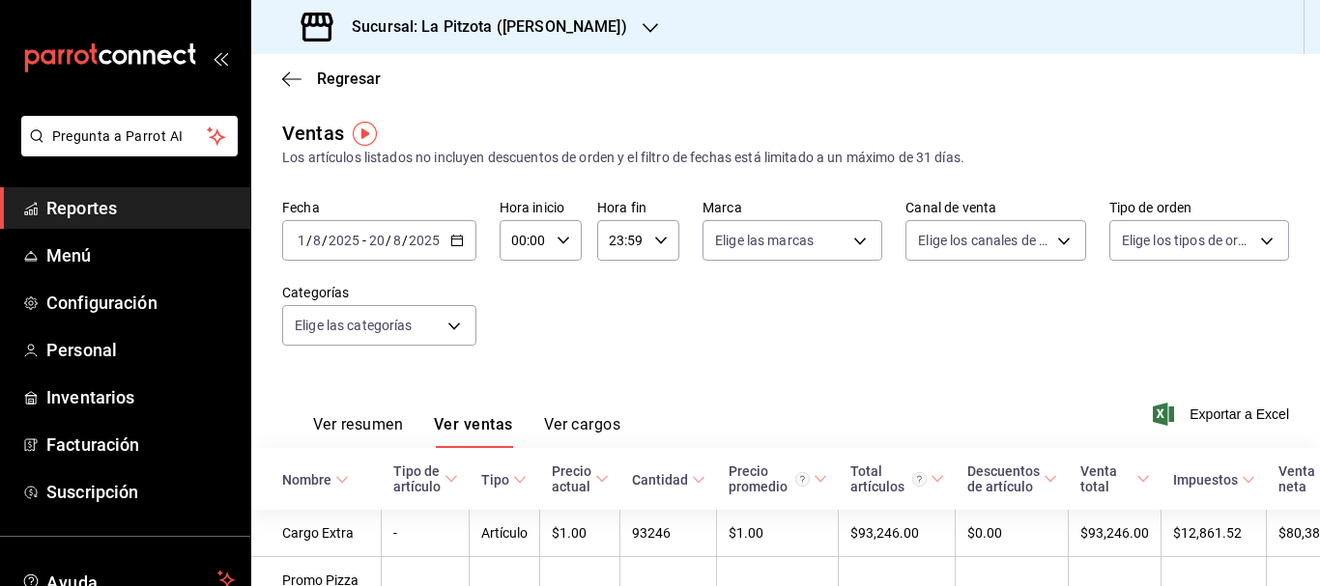
click at [298, 247] on input "1" at bounding box center [302, 240] width 10 height 15
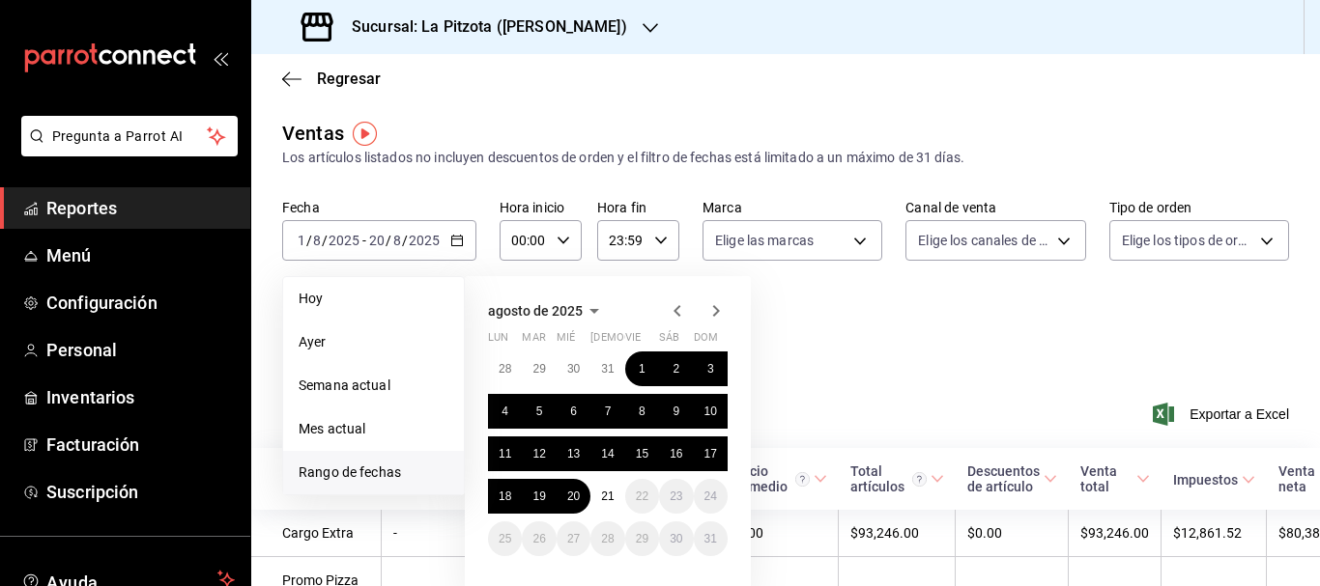
click at [670, 310] on icon "button" at bounding box center [677, 310] width 23 height 23
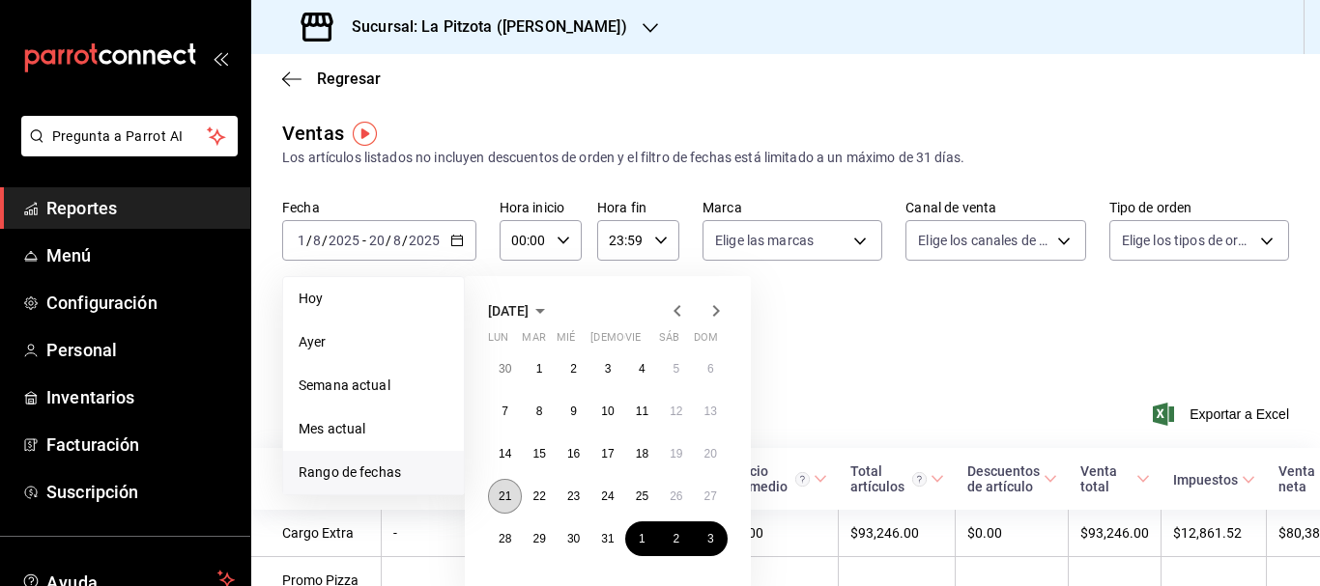
click at [510, 494] on abbr "21" at bounding box center [504, 497] width 13 height 14
click at [612, 546] on button "31" at bounding box center [607, 539] width 34 height 35
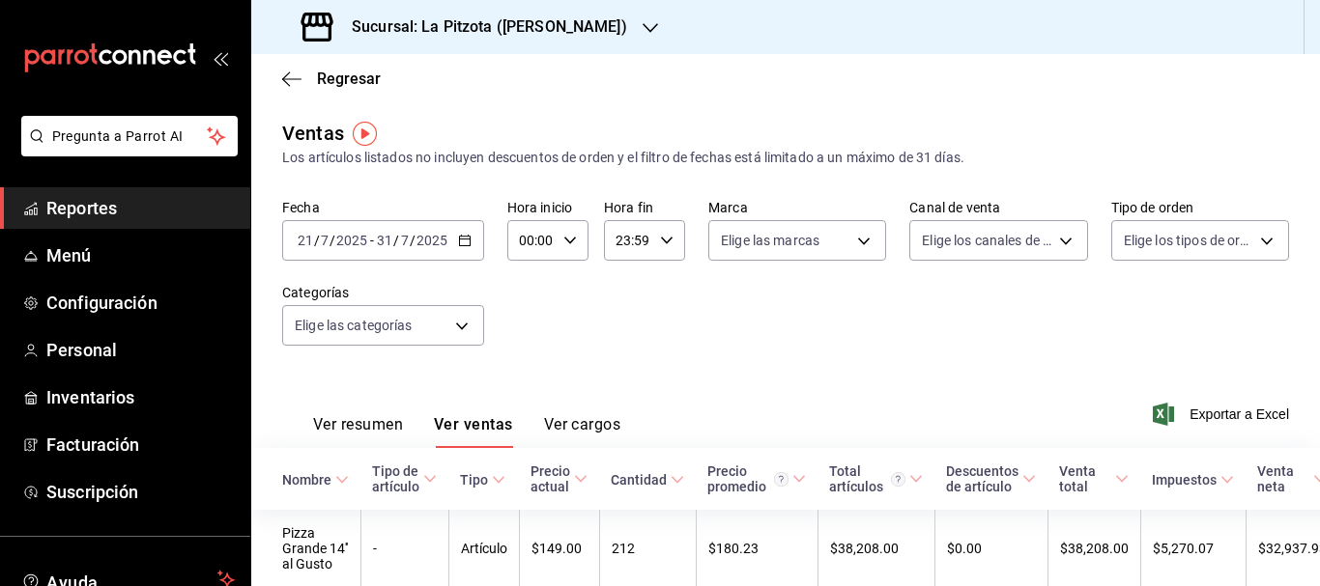
click at [353, 431] on button "Ver resumen" at bounding box center [358, 431] width 90 height 33
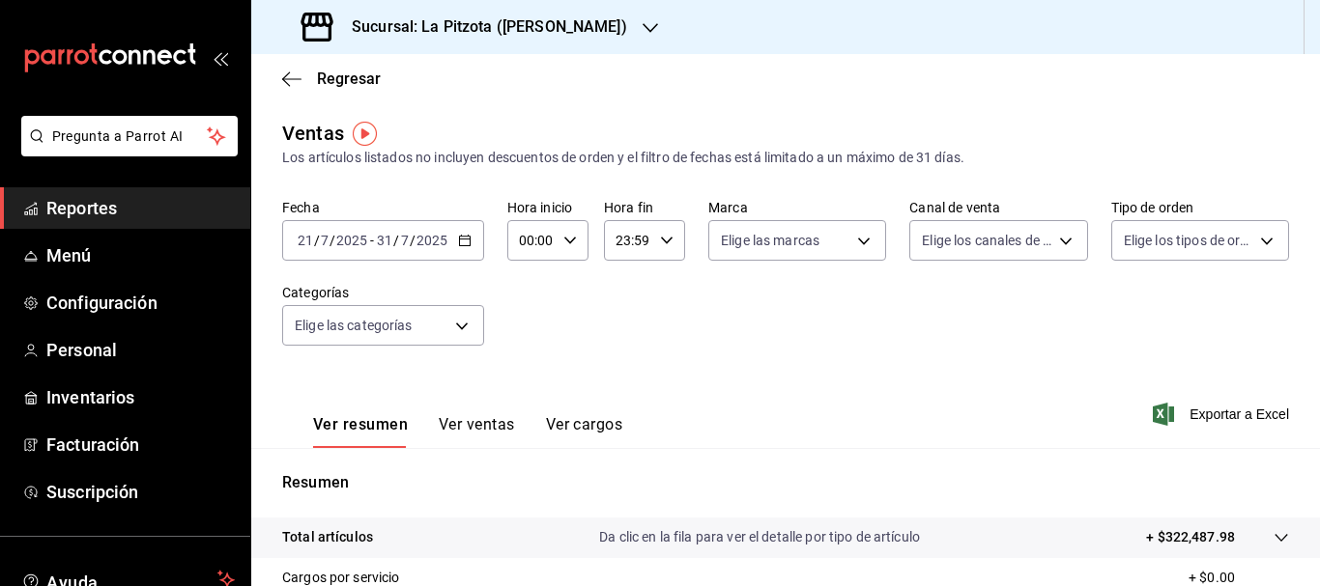
click at [462, 420] on button "Ver ventas" at bounding box center [477, 431] width 76 height 33
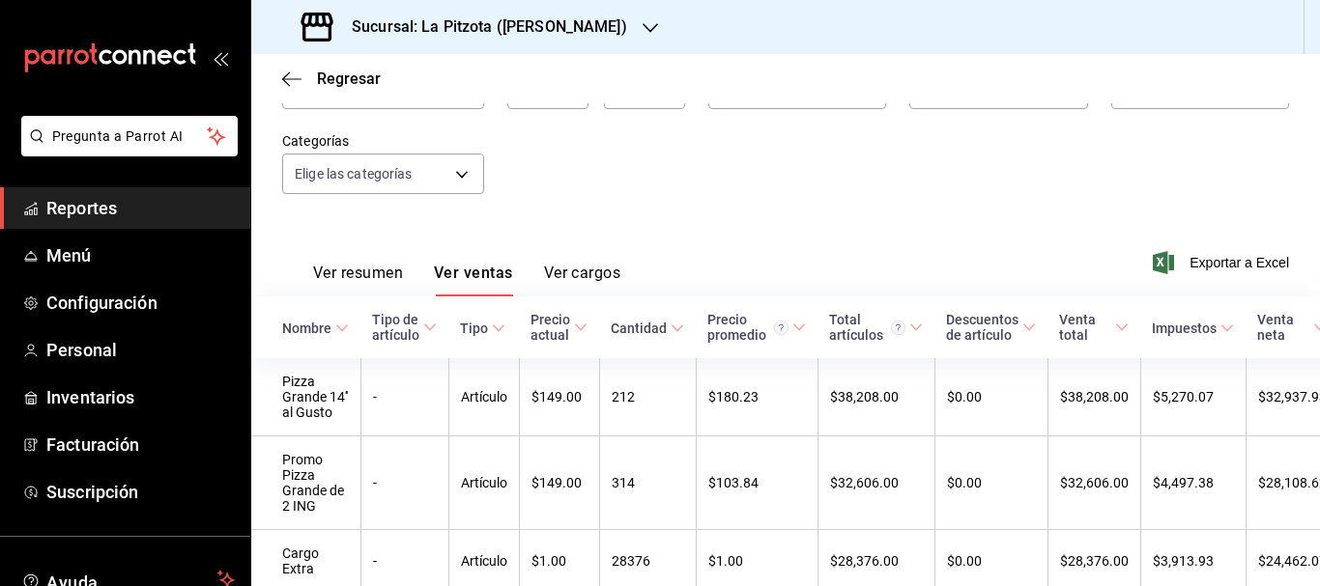
scroll to position [156, 0]
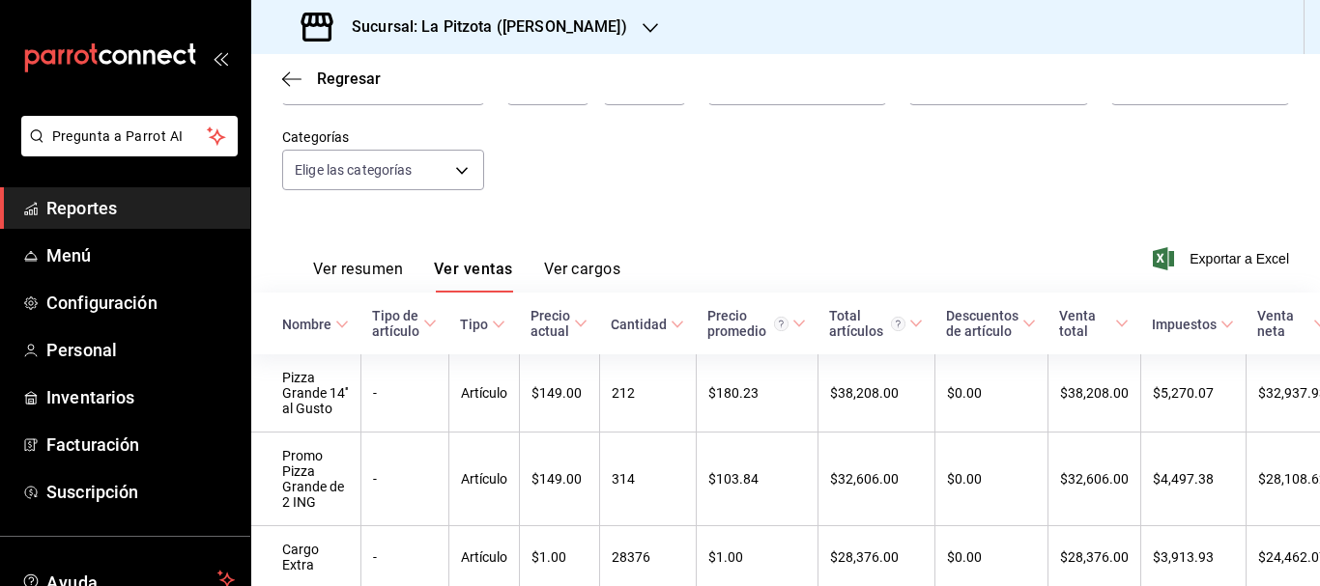
drag, startPoint x: 361, startPoint y: 261, endPoint x: 334, endPoint y: 271, distance: 29.1
drag, startPoint x: 334, startPoint y: 271, endPoint x: 316, endPoint y: 272, distance: 18.4
click at [313, 266] on button "Ver resumen" at bounding box center [358, 276] width 90 height 33
